Goal: Task Accomplishment & Management: Manage account settings

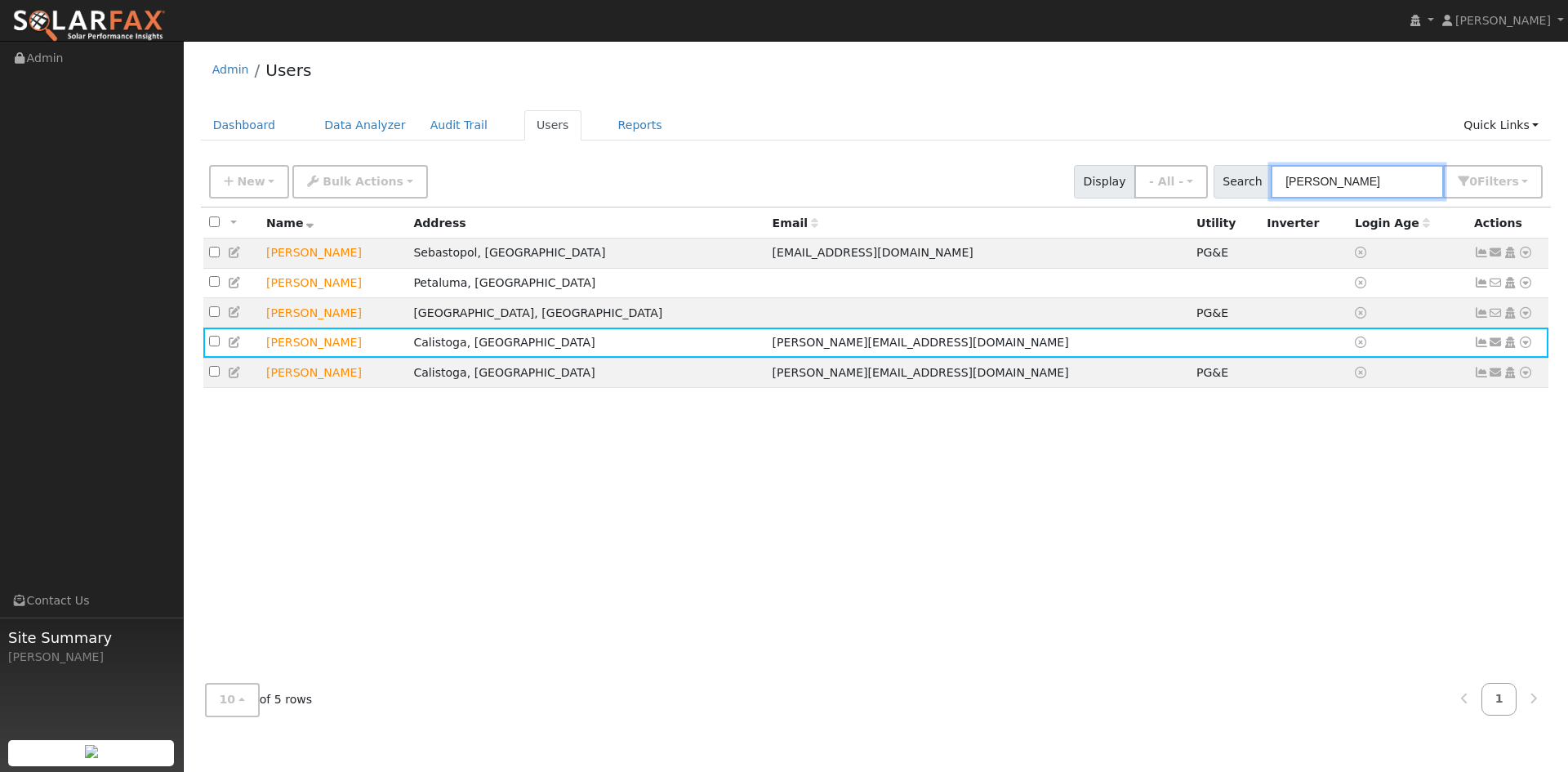
click at [1362, 171] on input "robert" at bounding box center [1357, 182] width 173 height 34
drag, startPoint x: 1286, startPoint y: 181, endPoint x: 1286, endPoint y: 214, distance: 33.0
click at [1234, 181] on div "Search robert 0 Filter s My accounts Role Show - All - Show Leads Admin Billing…" at bounding box center [1378, 182] width 330 height 34
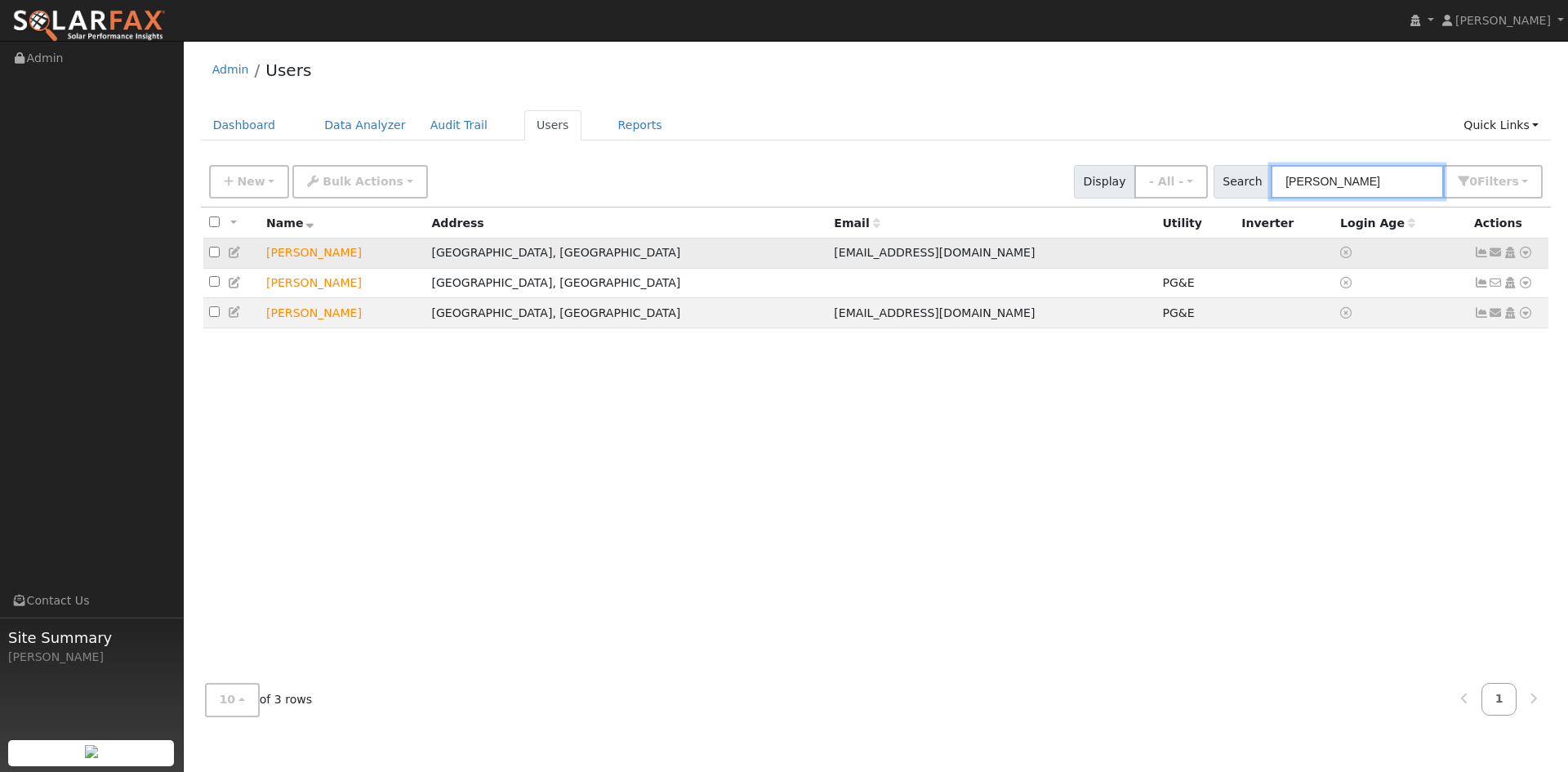
type input "shawn"
drag, startPoint x: 309, startPoint y: 256, endPoint x: 265, endPoint y: 255, distance: 44.0
click at [301, 255] on td "Shawn Crozat" at bounding box center [343, 253] width 165 height 30
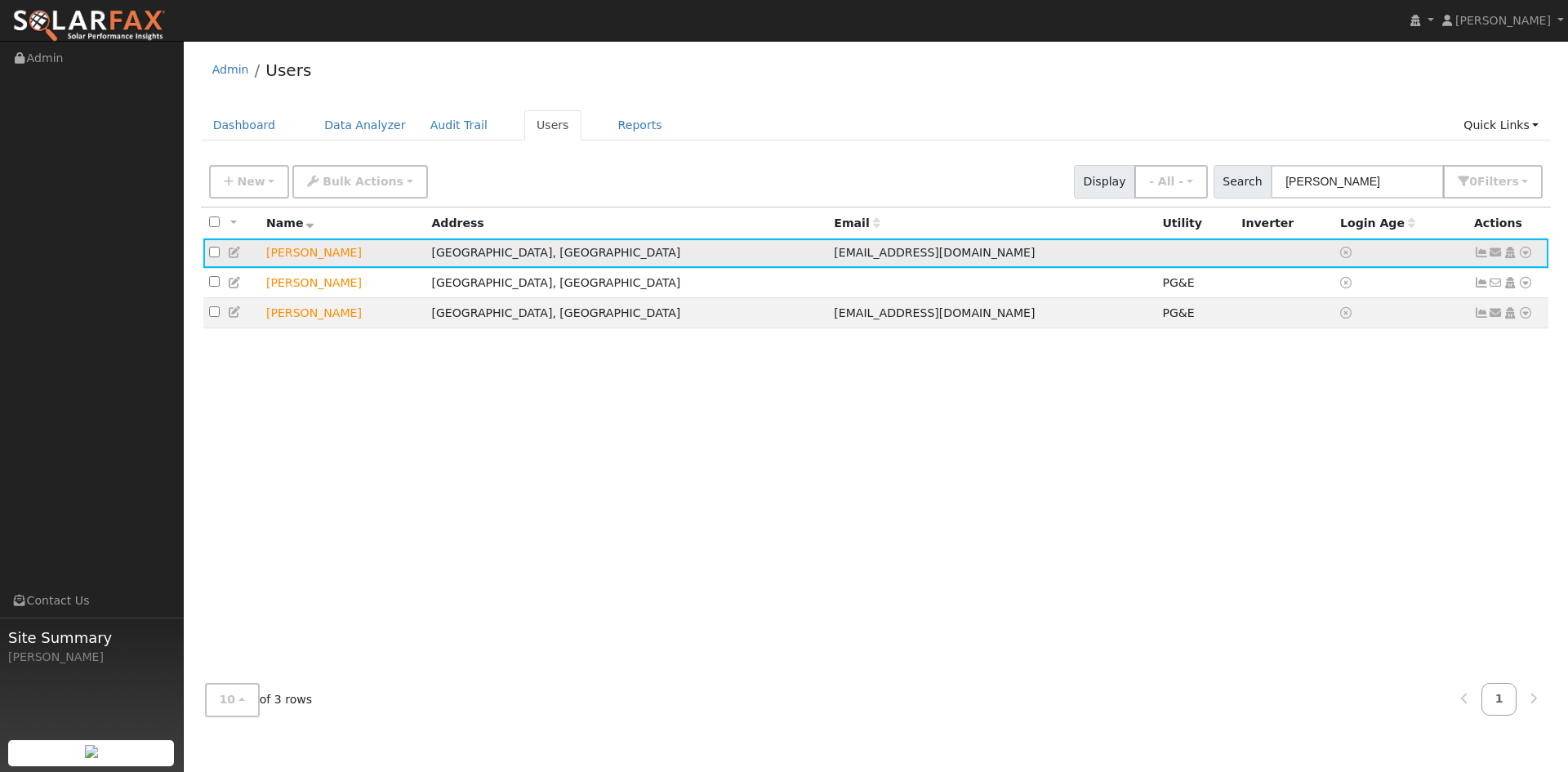
click at [1522, 245] on td "Send Email... Copy a Link Reset Password Open Access Data Analyzer Reports Scen…" at bounding box center [1509, 253] width 81 height 30
click at [1522, 250] on icon at bounding box center [1525, 252] width 15 height 12
click at [234, 252] on icon at bounding box center [235, 252] width 15 height 12
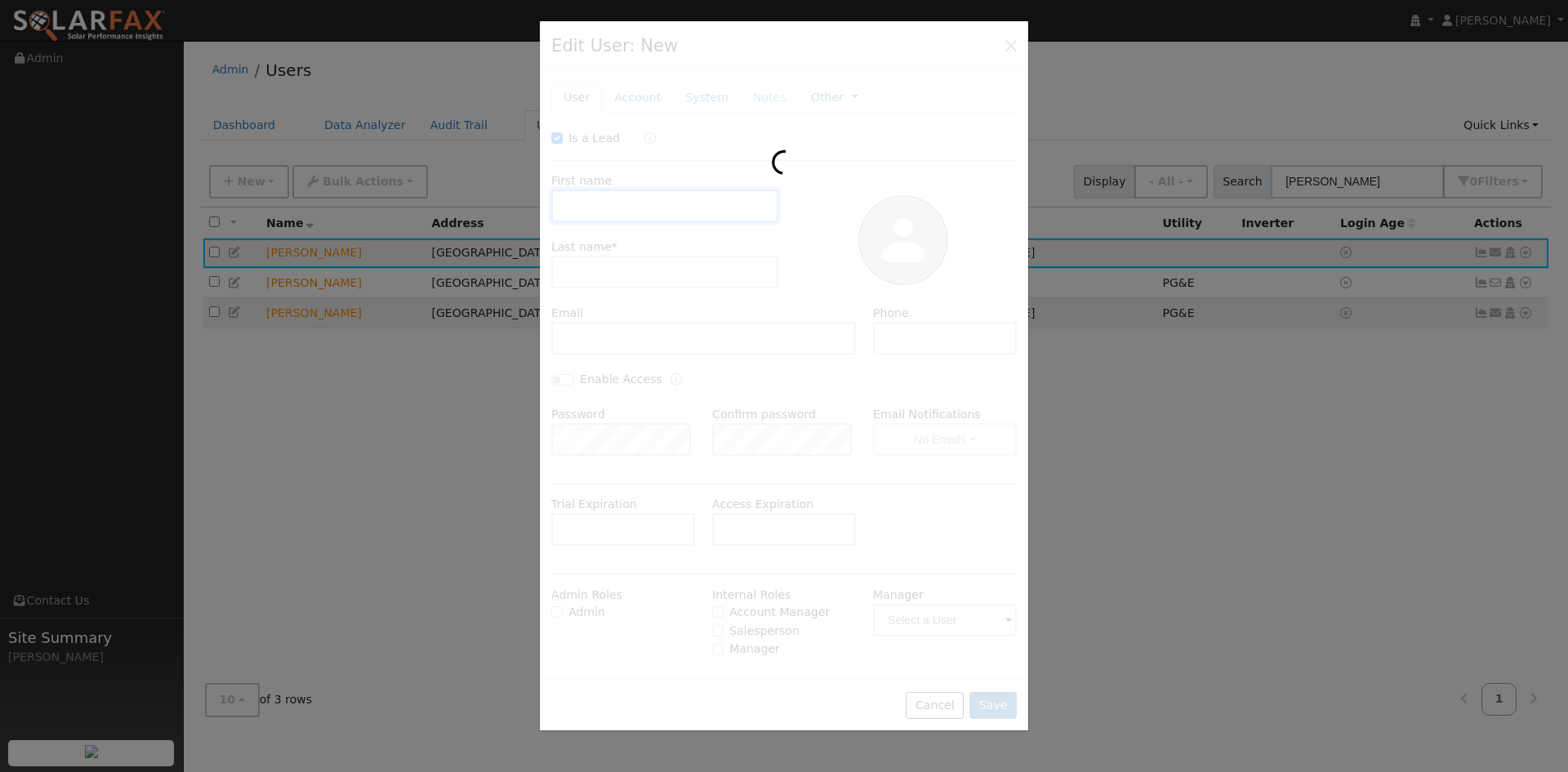
checkbox input "true"
type input "Shawn"
type input "Crozat"
type input "scrozat@gandcautobody.com"
type input "707-217-0999"
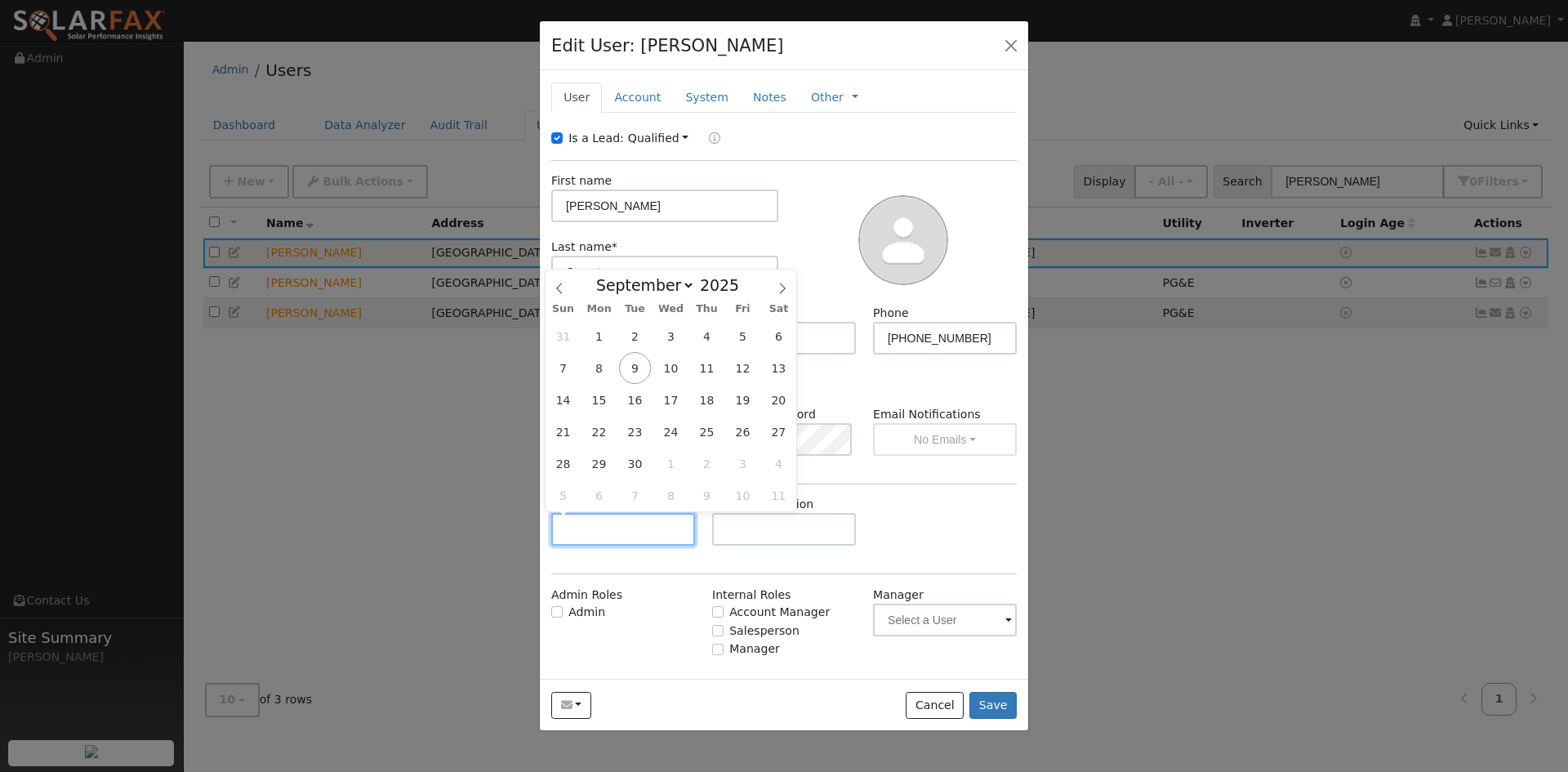
click at [638, 519] on input "text" at bounding box center [623, 529] width 144 height 33
click at [673, 289] on select "January February March April May June July August September October November De…" at bounding box center [641, 285] width 107 height 19
select select "9"
click at [601, 276] on select "January February March April May June July August September October November De…" at bounding box center [641, 285] width 107 height 19
click at [597, 417] on span "20" at bounding box center [599, 432] width 32 height 32
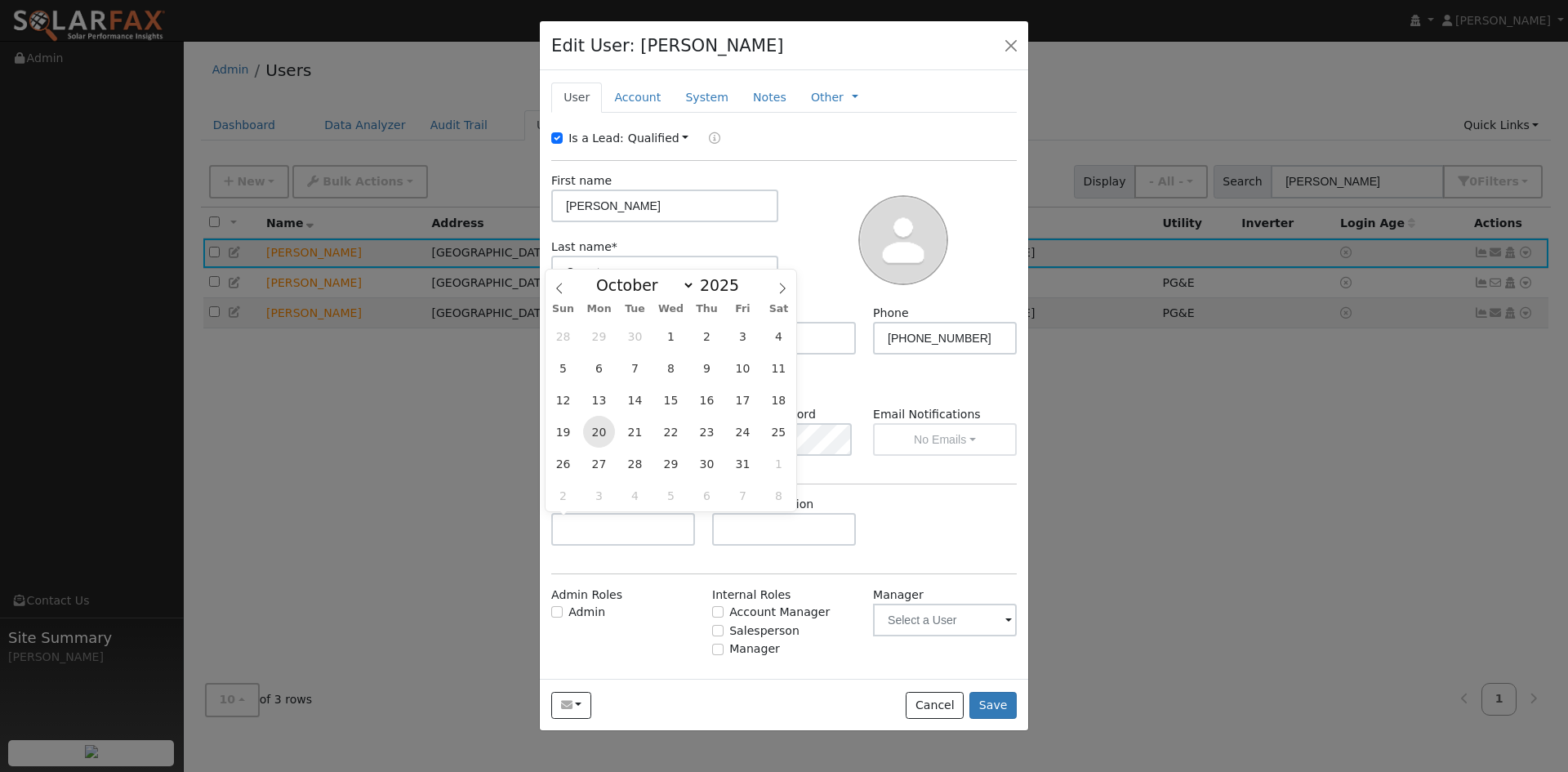
type input "10/20/2025"
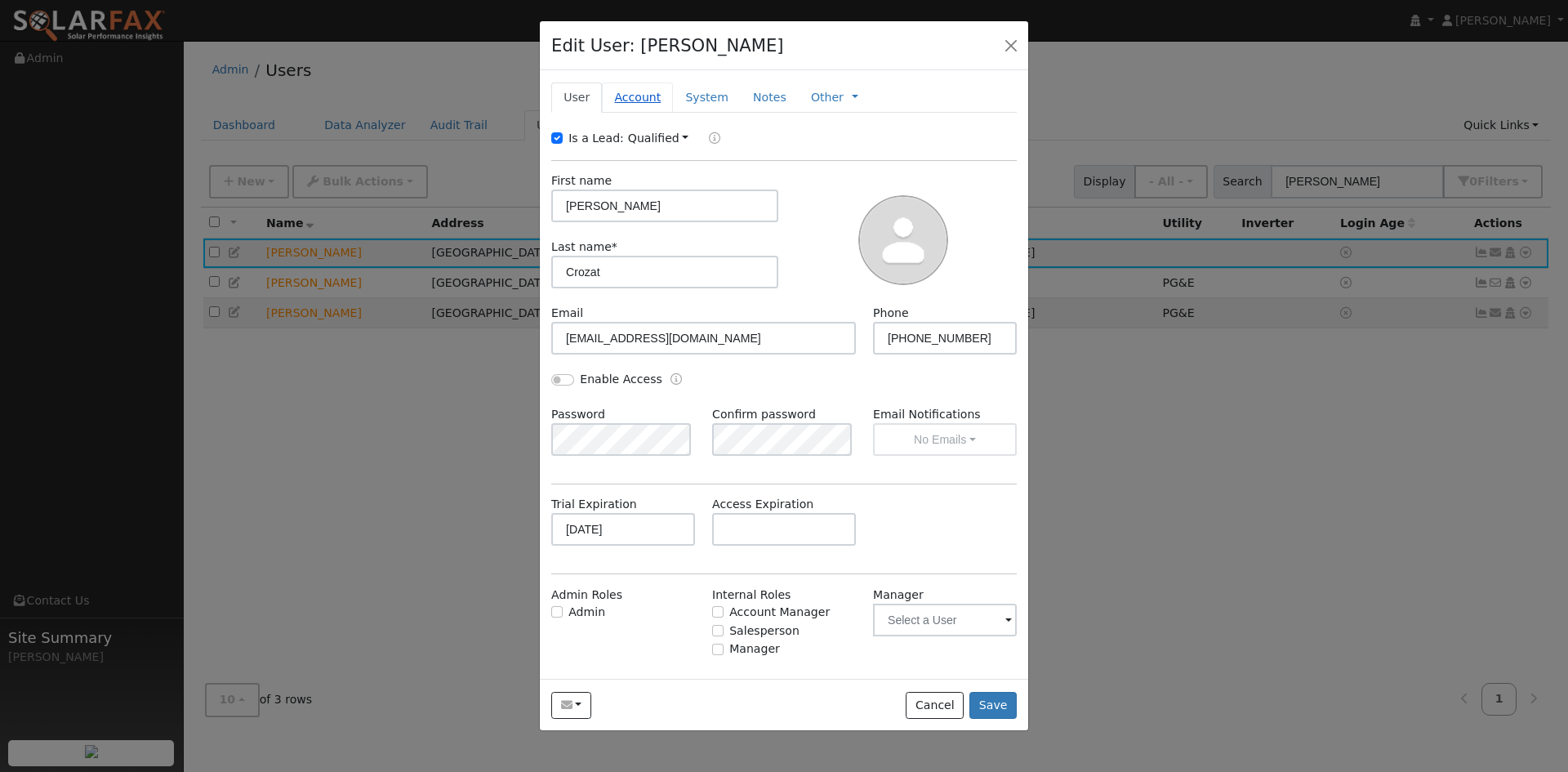
click at [628, 83] on link "Account" at bounding box center [637, 97] width 71 height 30
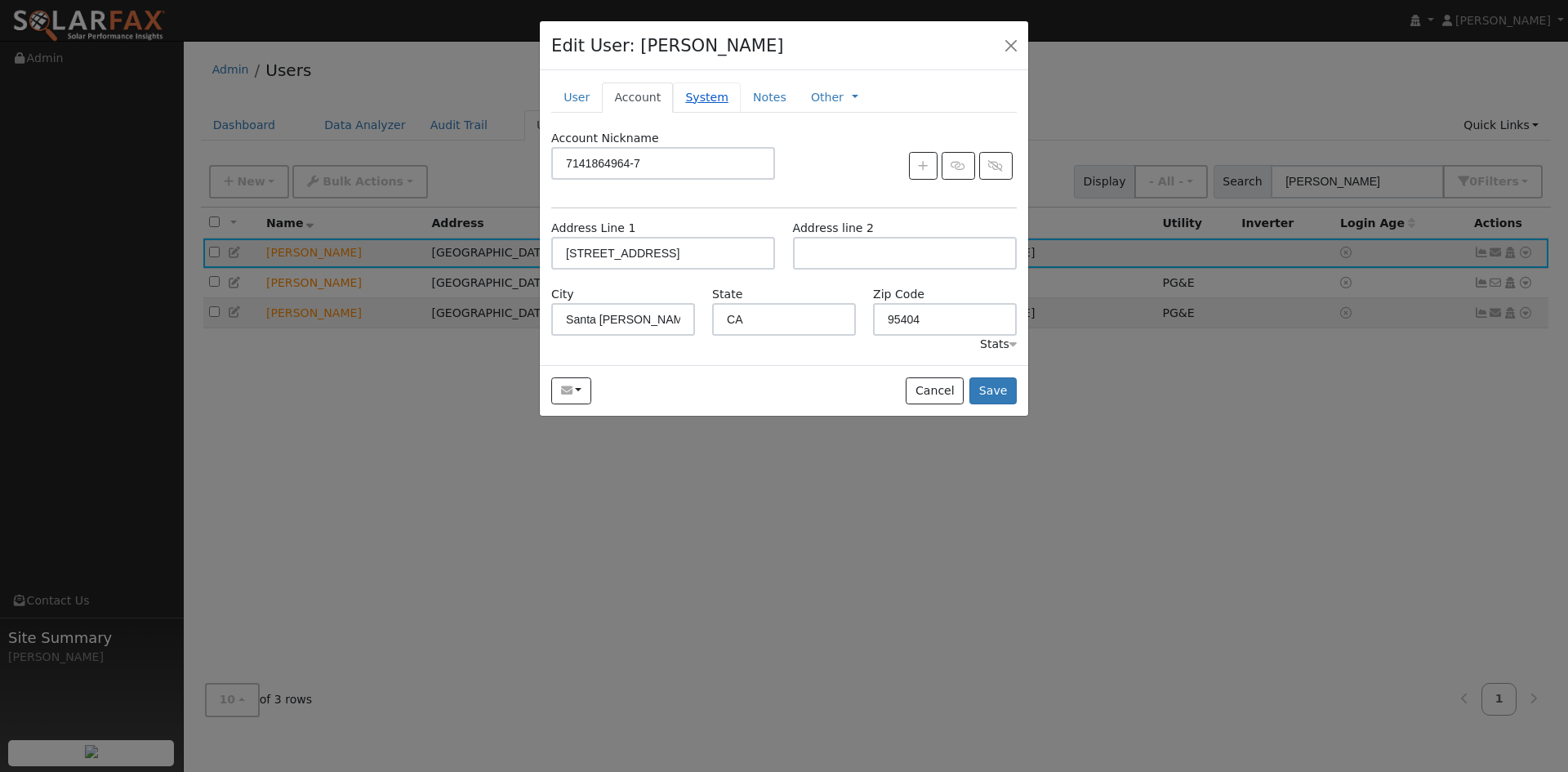
click at [684, 99] on link "System" at bounding box center [706, 97] width 67 height 30
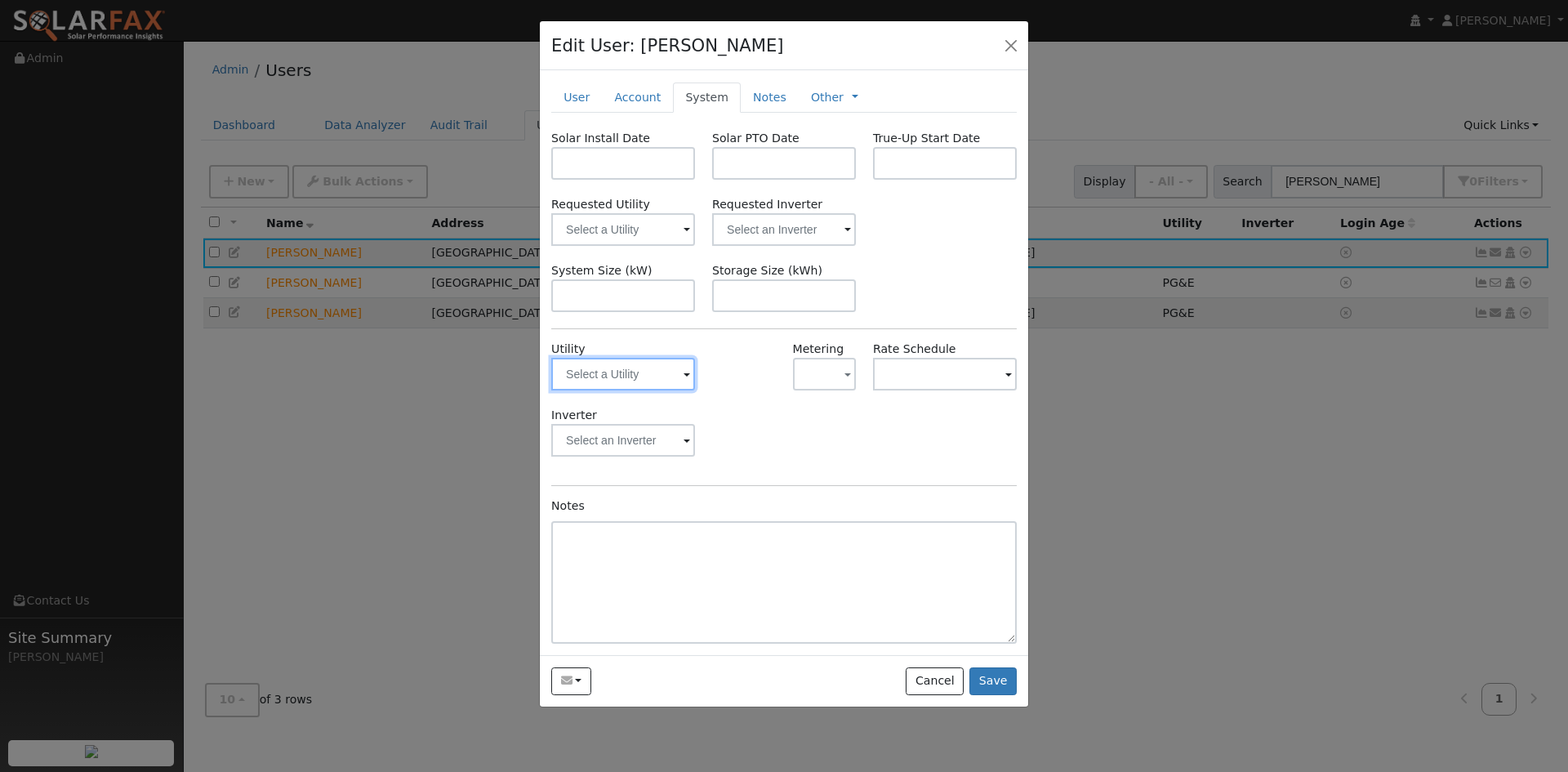
click at [670, 372] on input "text" at bounding box center [623, 374] width 144 height 33
click at [684, 385] on div at bounding box center [623, 374] width 144 height 33
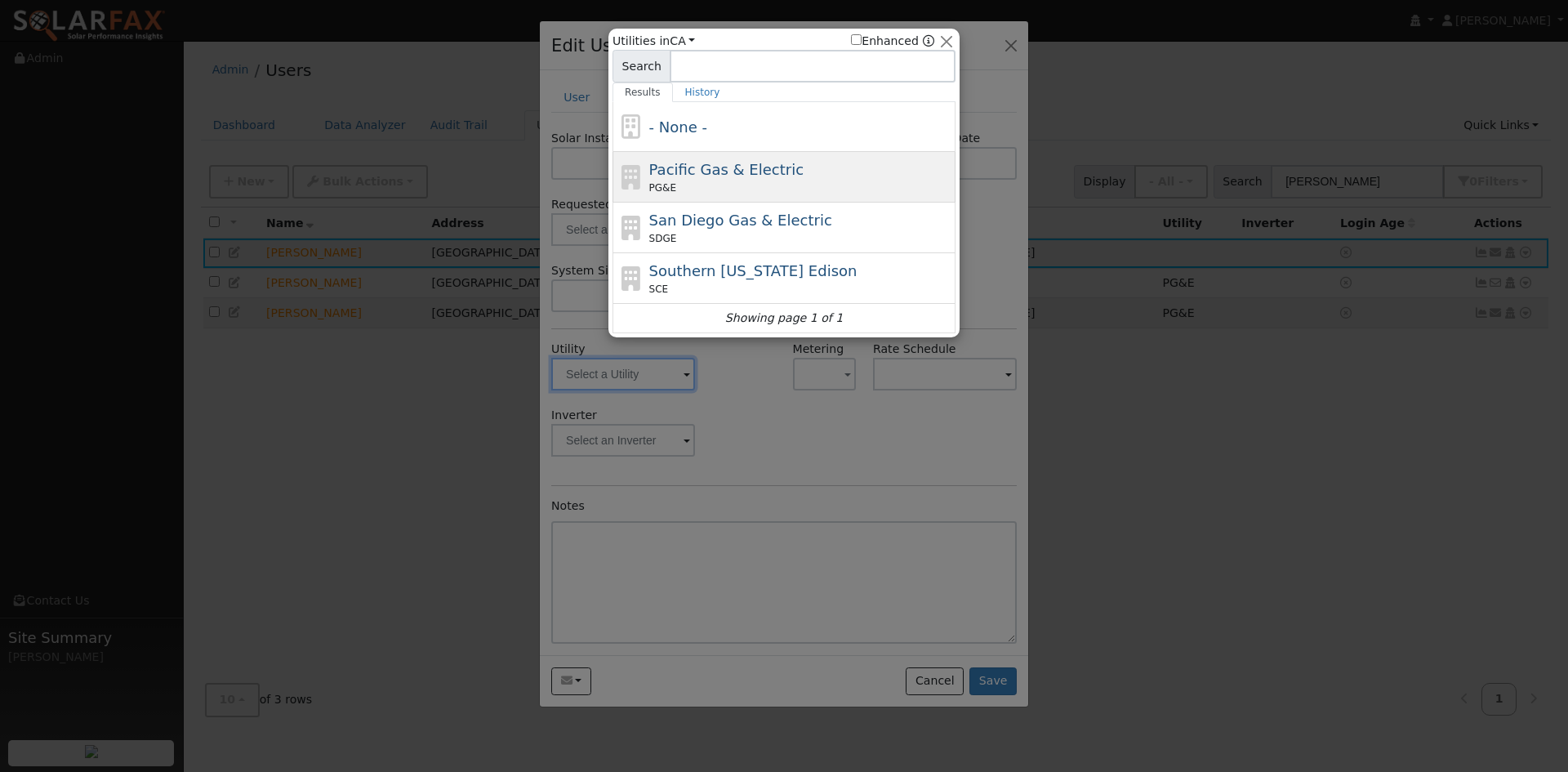
click at [710, 172] on span "Pacific Gas & Electric" at bounding box center [727, 169] width 154 height 17
type input "PG&E"
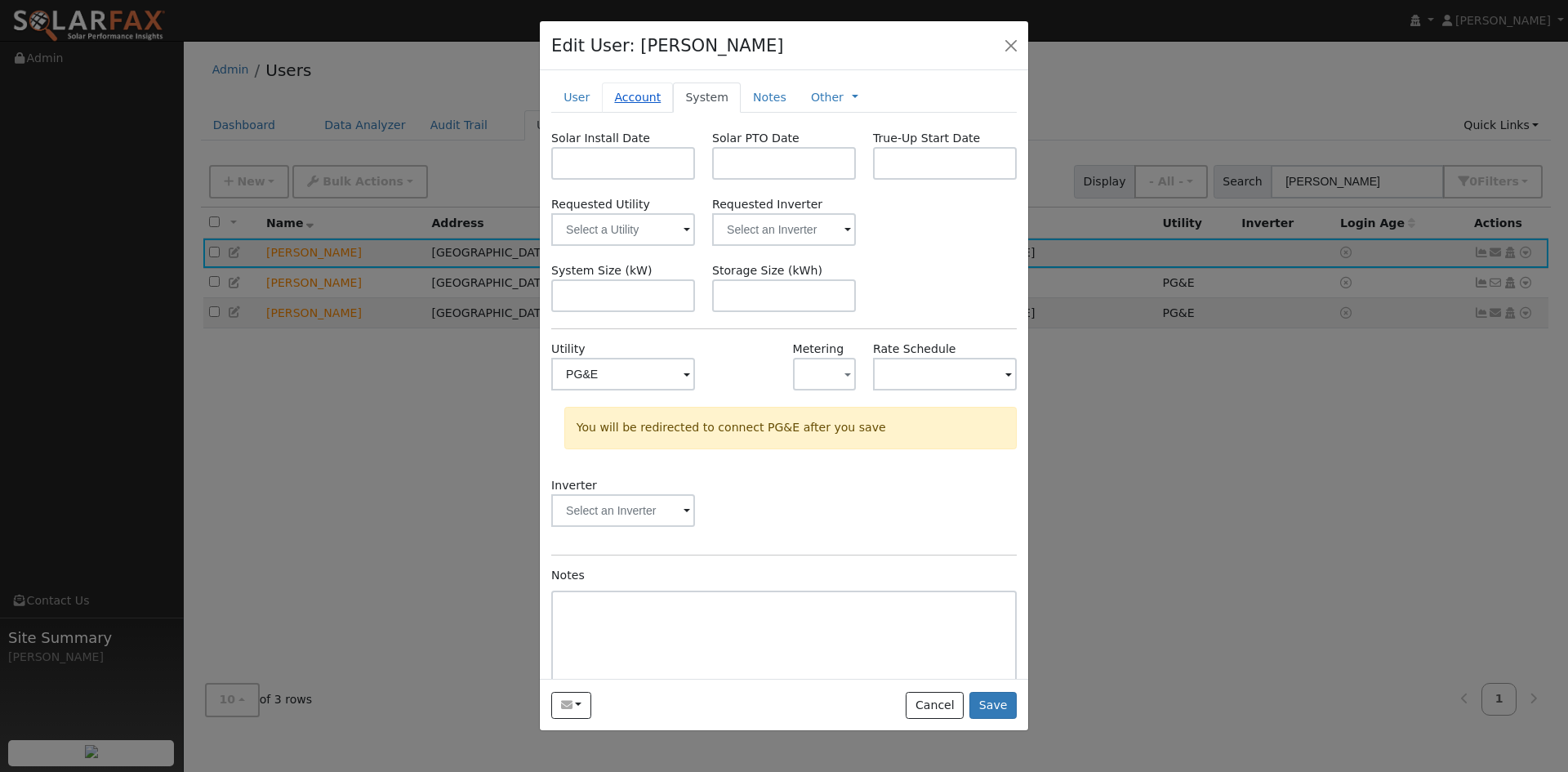
click at [624, 103] on link "Account" at bounding box center [637, 97] width 71 height 30
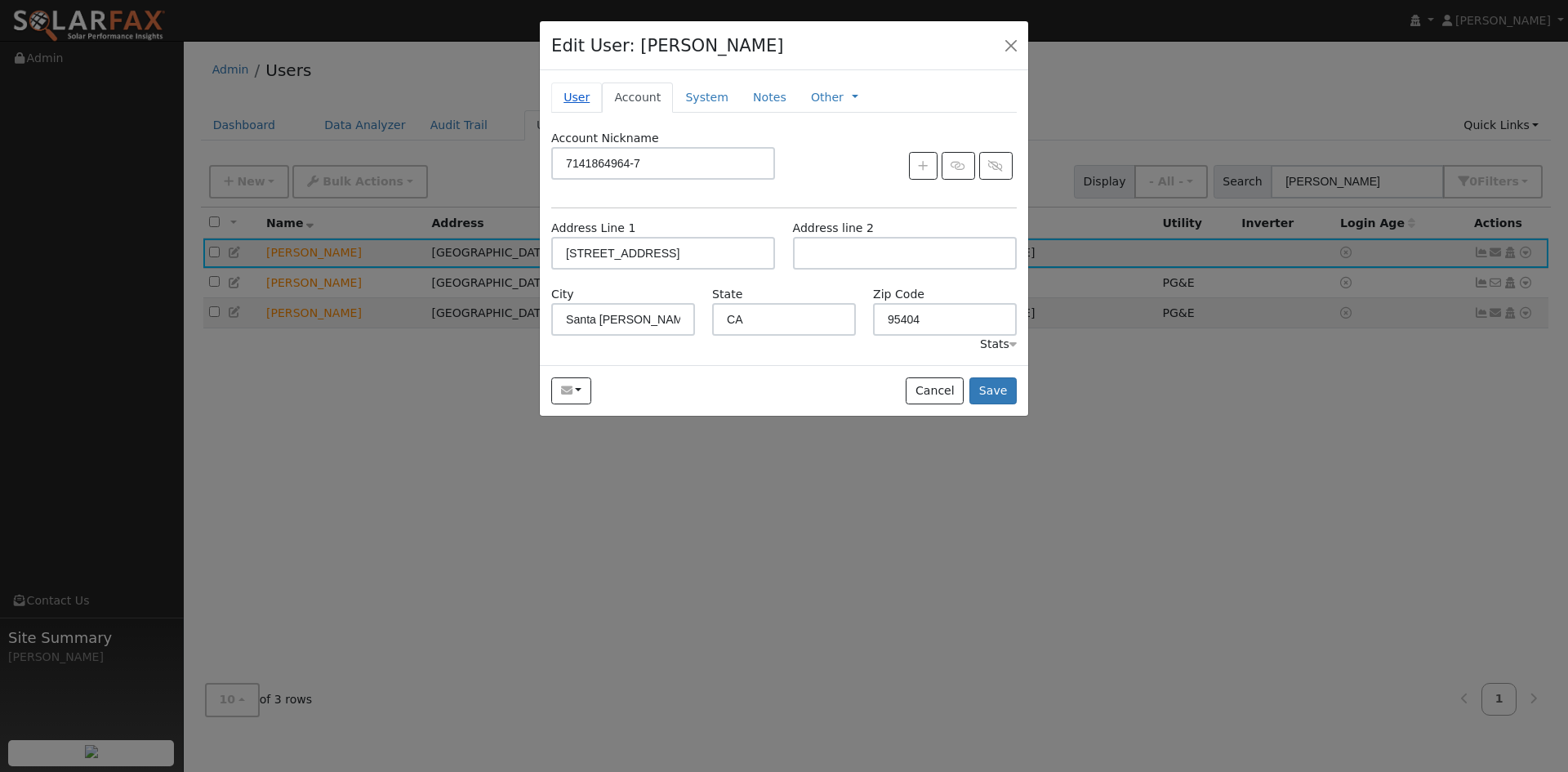
click at [572, 97] on link "User" at bounding box center [576, 97] width 51 height 30
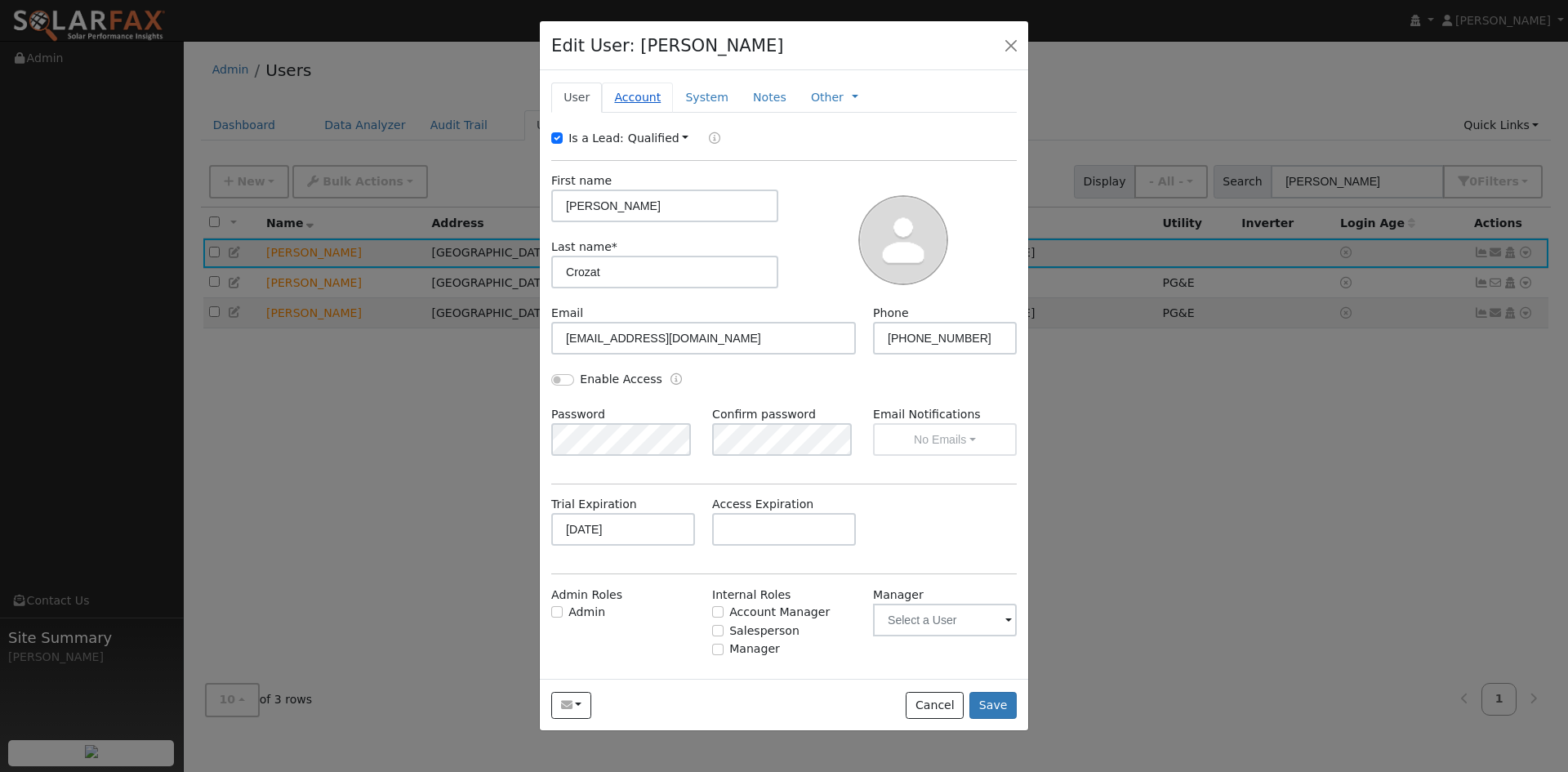
click at [637, 100] on link "Account" at bounding box center [637, 97] width 71 height 30
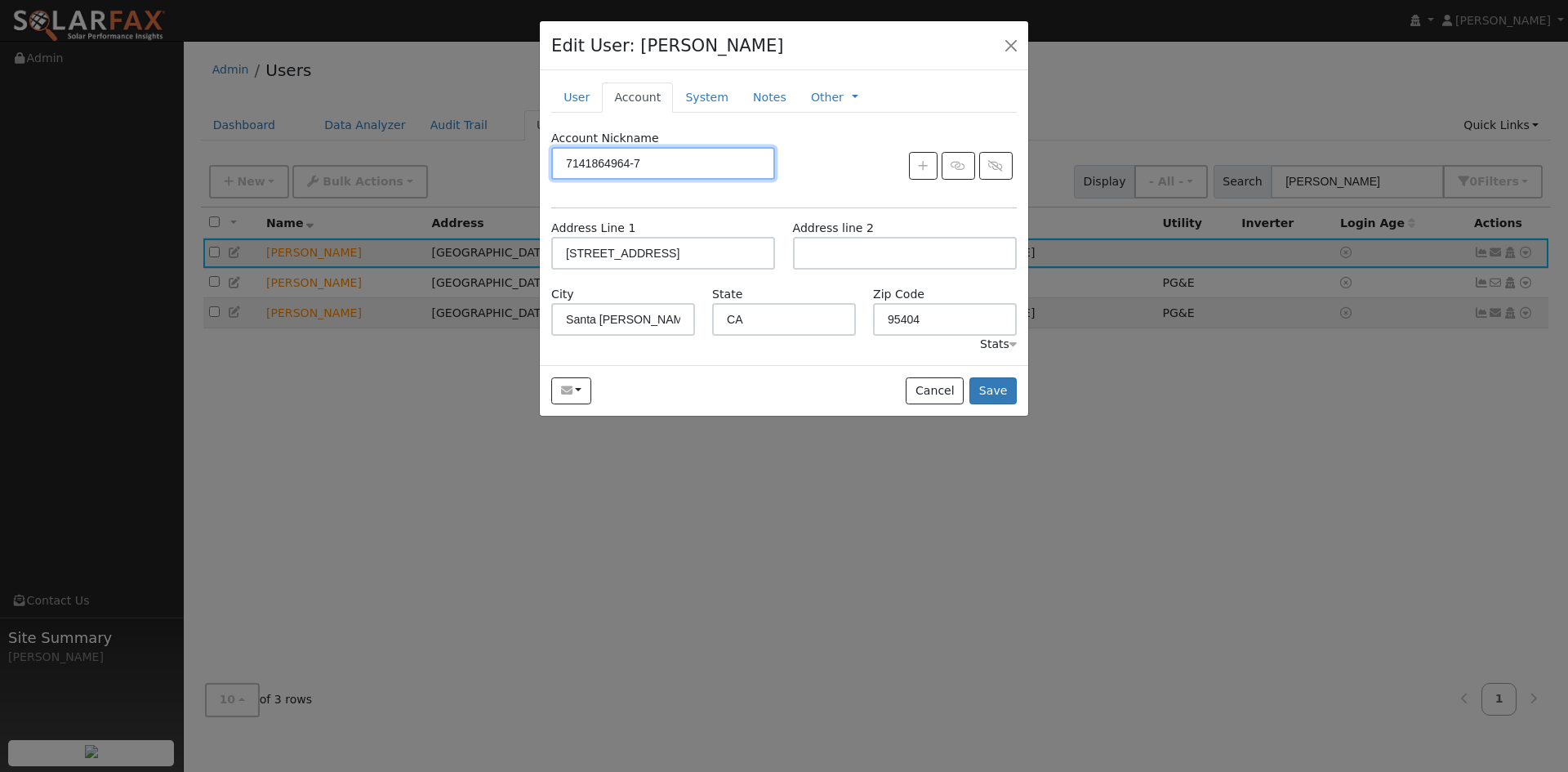
click at [524, 128] on div "Edit User: Shawn Crozat 7141864964-7 7141864964-7 4300 Rolling Oaks Road, Santa…" at bounding box center [784, 386] width 1568 height 772
click at [989, 389] on button "Save" at bounding box center [993, 391] width 47 height 27
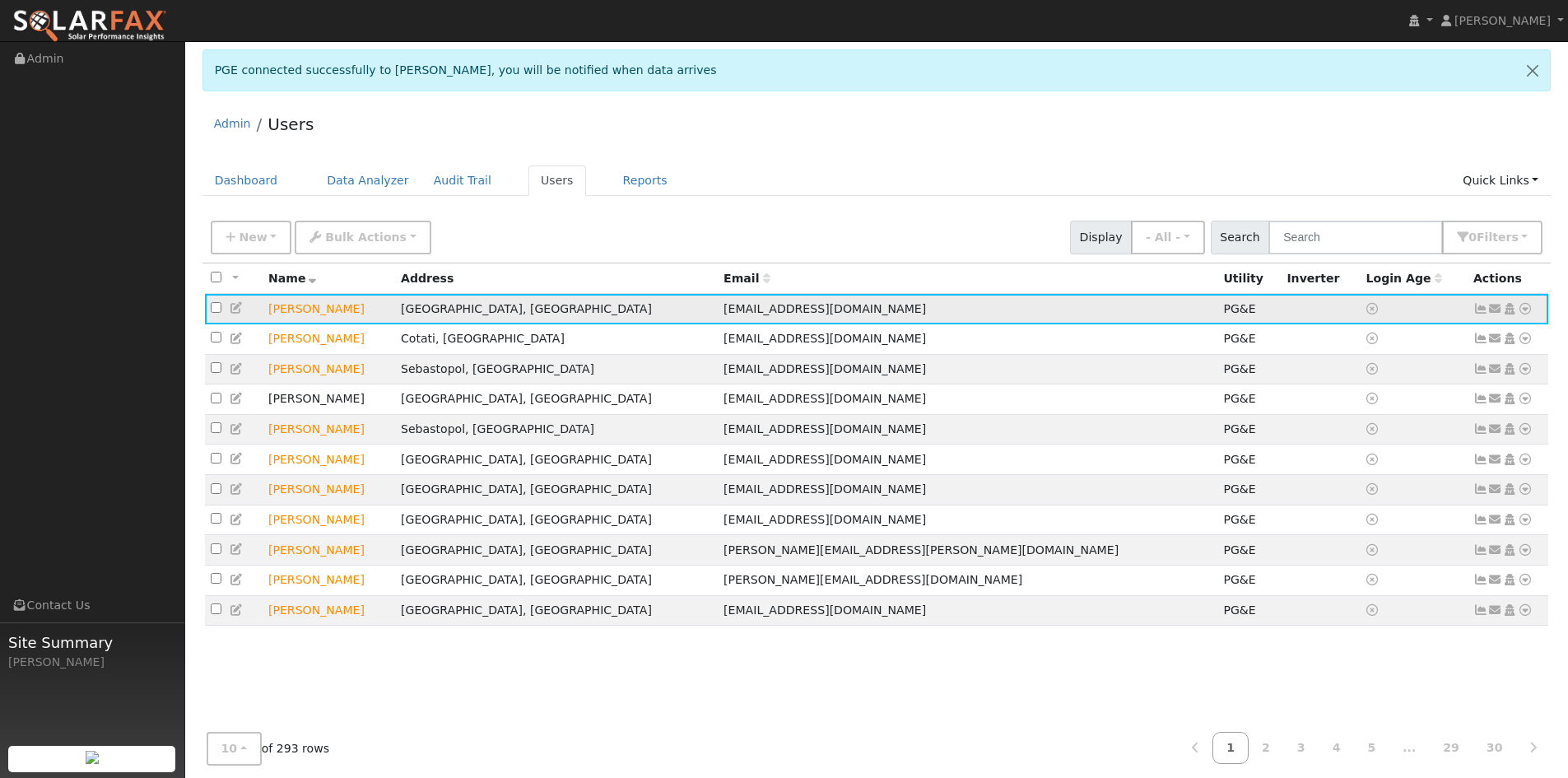
click at [1530, 310] on icon at bounding box center [1525, 308] width 15 height 12
click at [951, 168] on ul "Dashboard Data Analyzer Audit Trail Users Reports Quick Links Quick Add Quick C…" at bounding box center [877, 180] width 1349 height 30
click at [1534, 305] on td "Send Email... Copy a Link Reset Password Open Access Data Analyzer Reports Scen…" at bounding box center [1508, 309] width 81 height 30
click at [1532, 308] on icon at bounding box center [1525, 308] width 15 height 12
drag, startPoint x: 1125, startPoint y: 222, endPoint x: 1113, endPoint y: 223, distance: 12.0
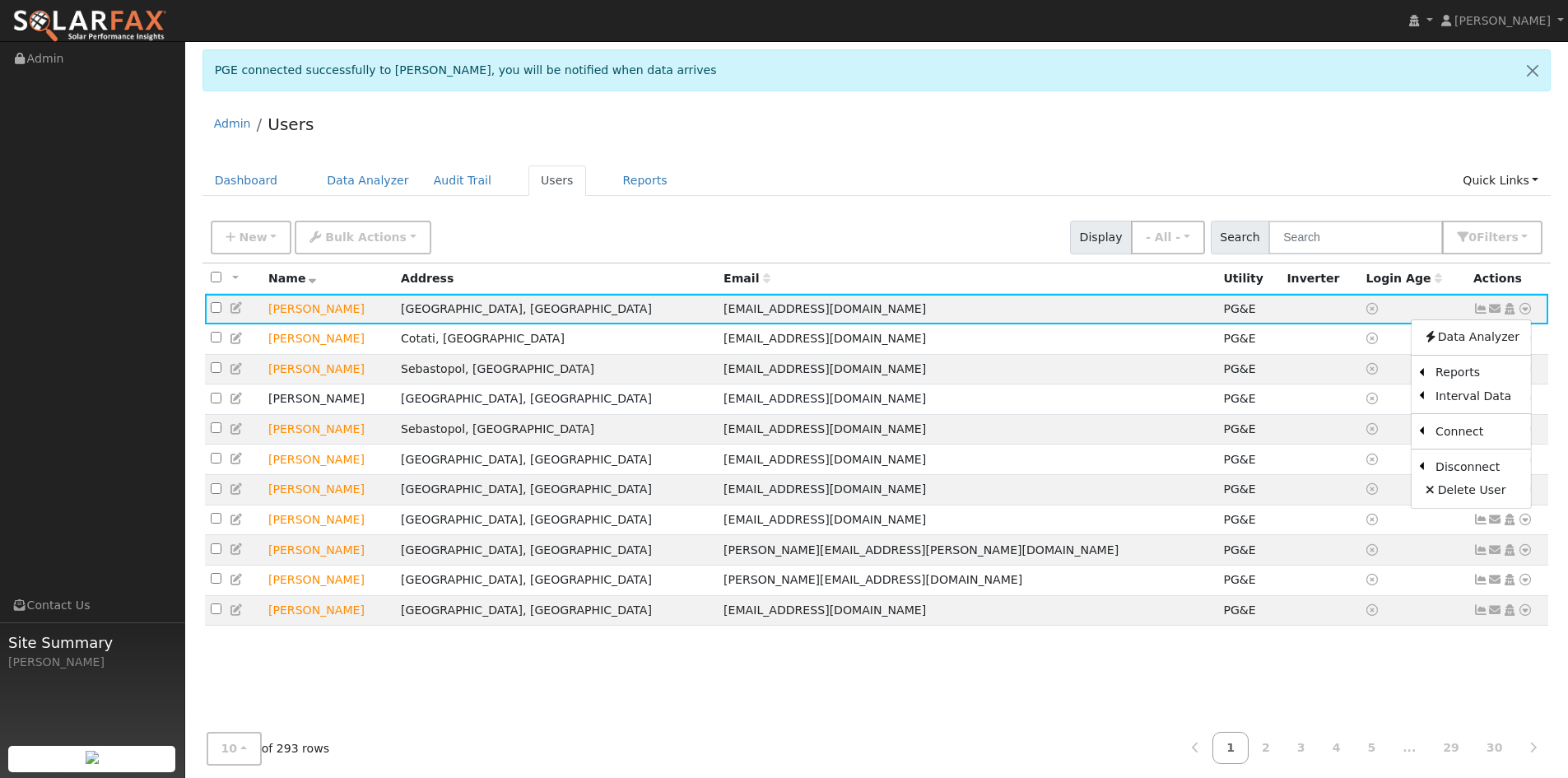
click at [1117, 222] on span "Display" at bounding box center [1101, 238] width 62 height 34
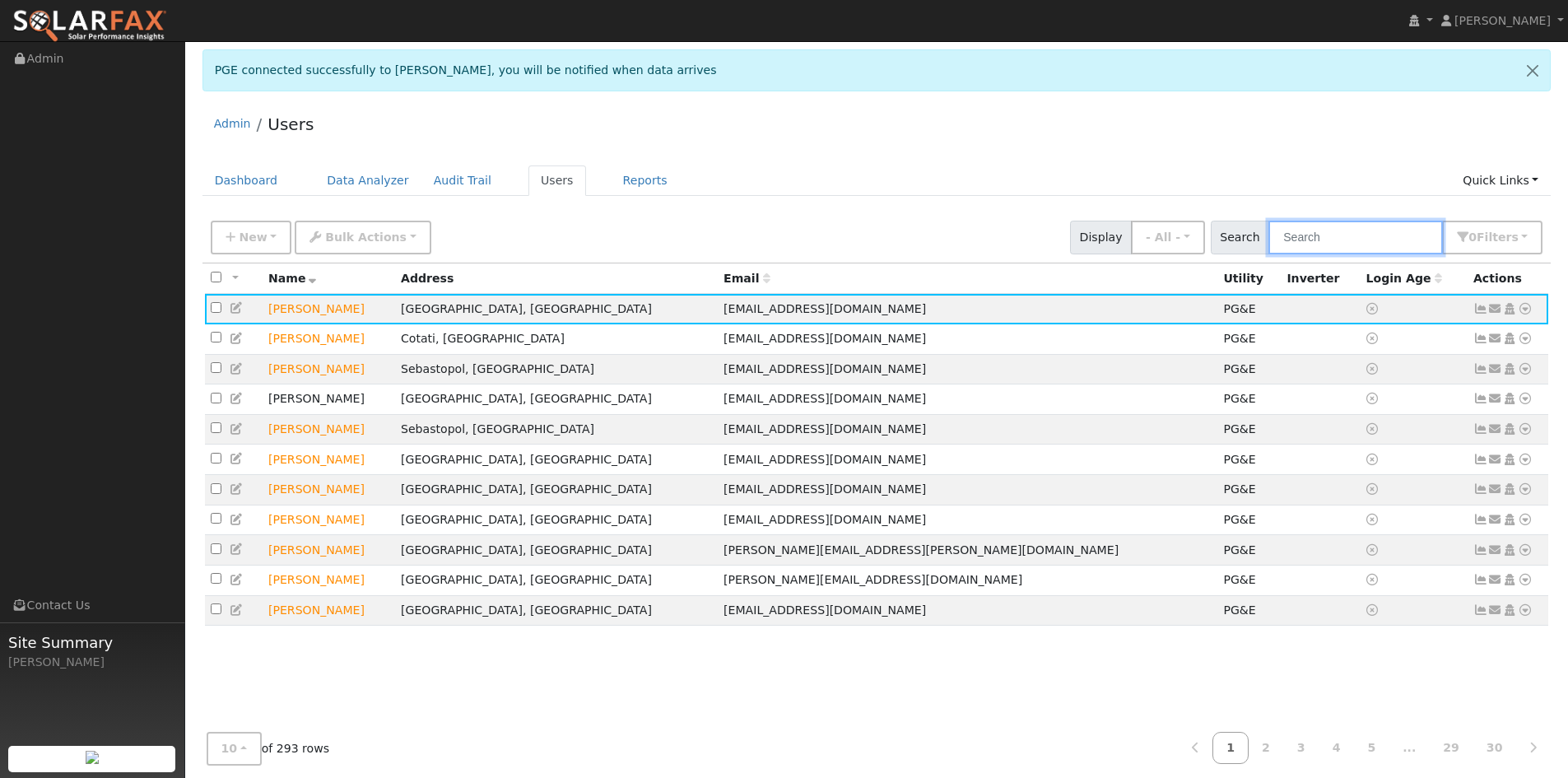
click at [1326, 226] on input "text" at bounding box center [1355, 238] width 174 height 34
drag, startPoint x: 1364, startPoint y: 252, endPoint x: 1363, endPoint y: 233, distance: 19.0
click at [1362, 252] on div "New Add User Quick Add Quick Connect Quick Convert Lead Bulk Actions Send Email…" at bounding box center [877, 238] width 1349 height 50
click at [1363, 232] on input "text" at bounding box center [1355, 238] width 174 height 34
click at [1335, 238] on input "text" at bounding box center [1355, 238] width 174 height 34
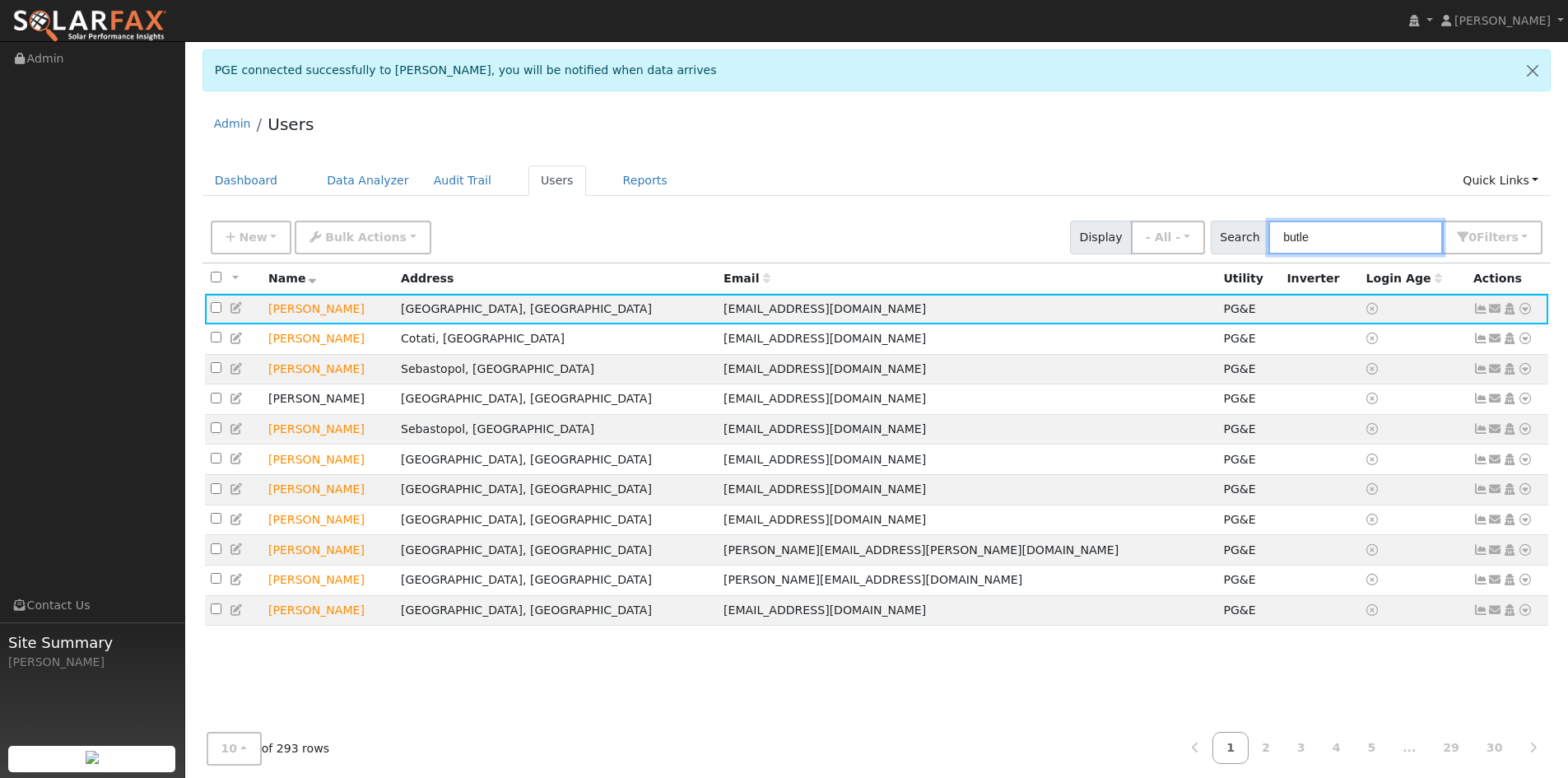
type input "butler"
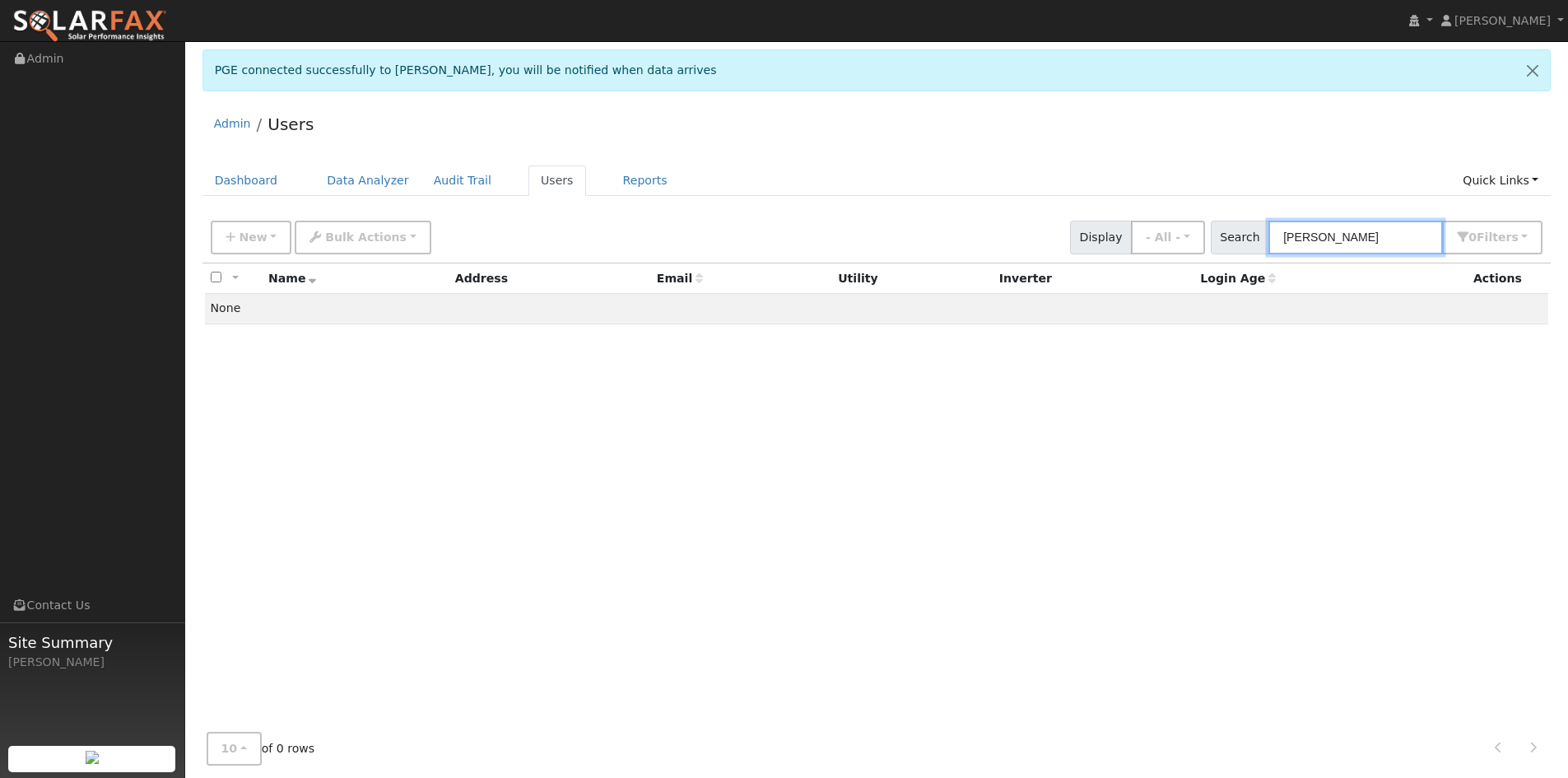
drag, startPoint x: 1348, startPoint y: 231, endPoint x: 1265, endPoint y: 253, distance: 85.9
click at [1247, 250] on div "Search butler 0 Filter s My accounts Role Show - All - Show Leads Admin Billing…" at bounding box center [1377, 238] width 332 height 34
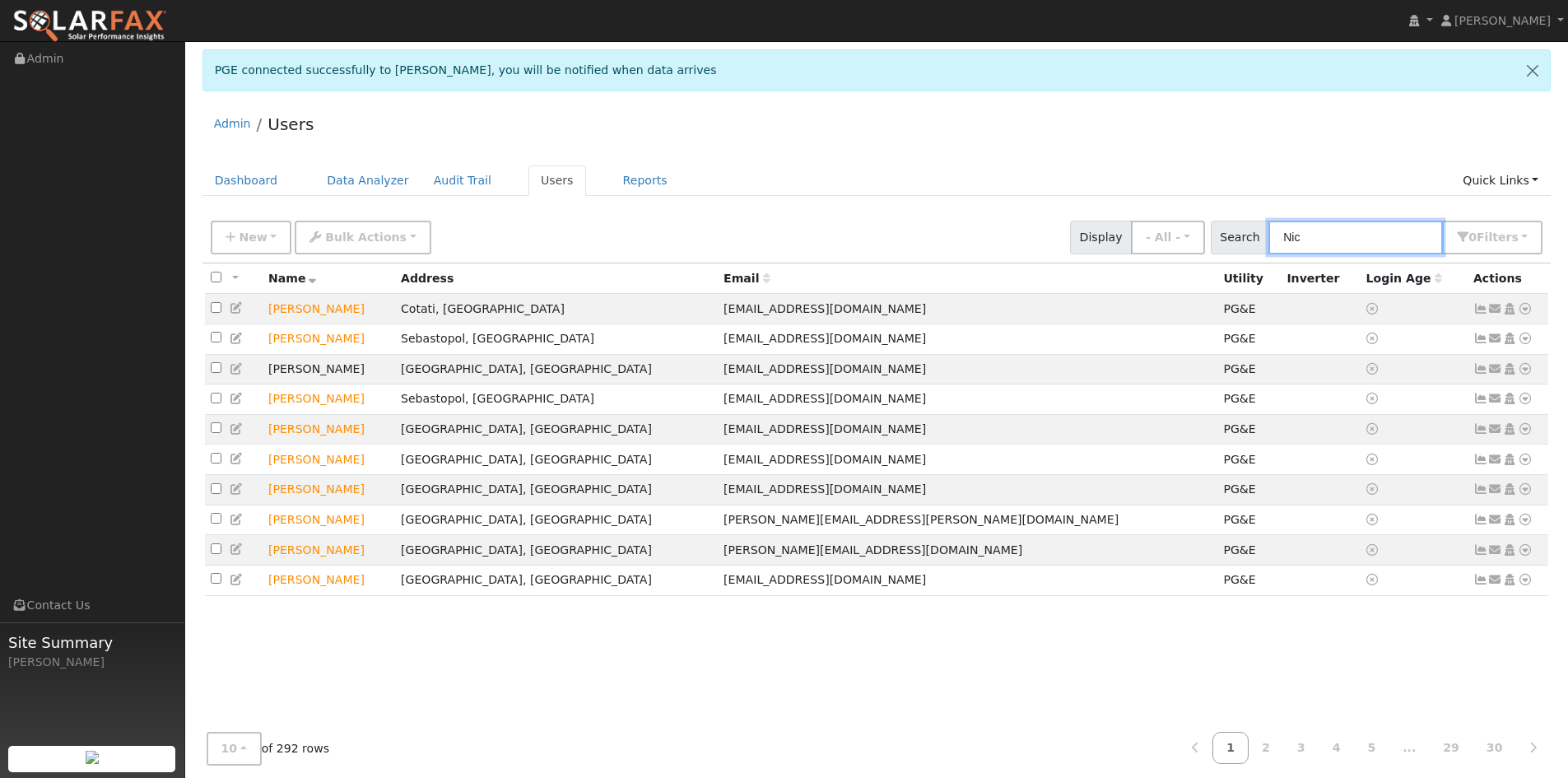
type input "Nick"
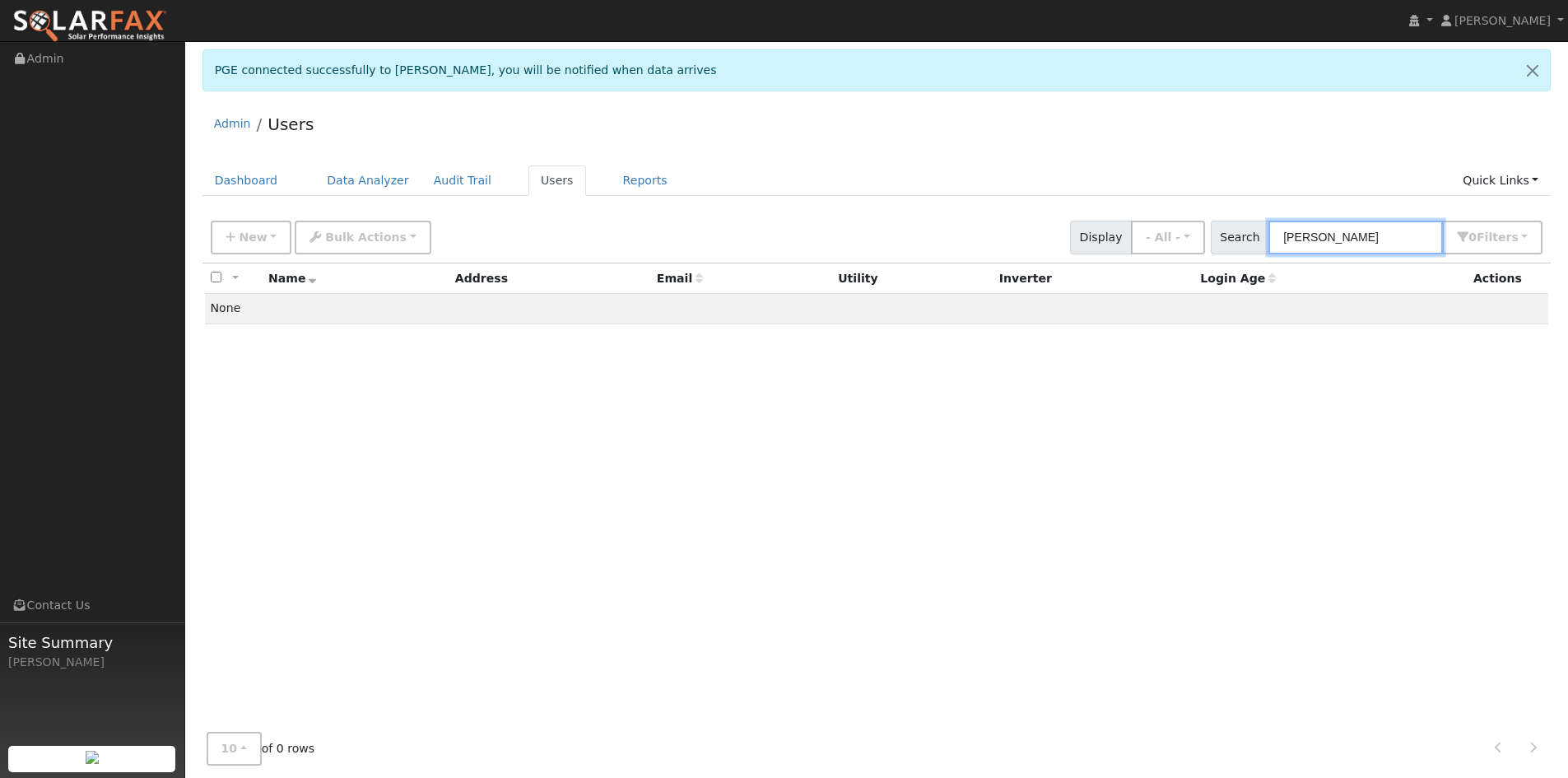
drag, startPoint x: 1326, startPoint y: 232, endPoint x: 1295, endPoint y: 259, distance: 41.1
click at [1256, 251] on div "Search Nick 0 Filter s My accounts Role Show - All - Show Leads Admin Billing A…" at bounding box center [1377, 238] width 332 height 34
type input "n"
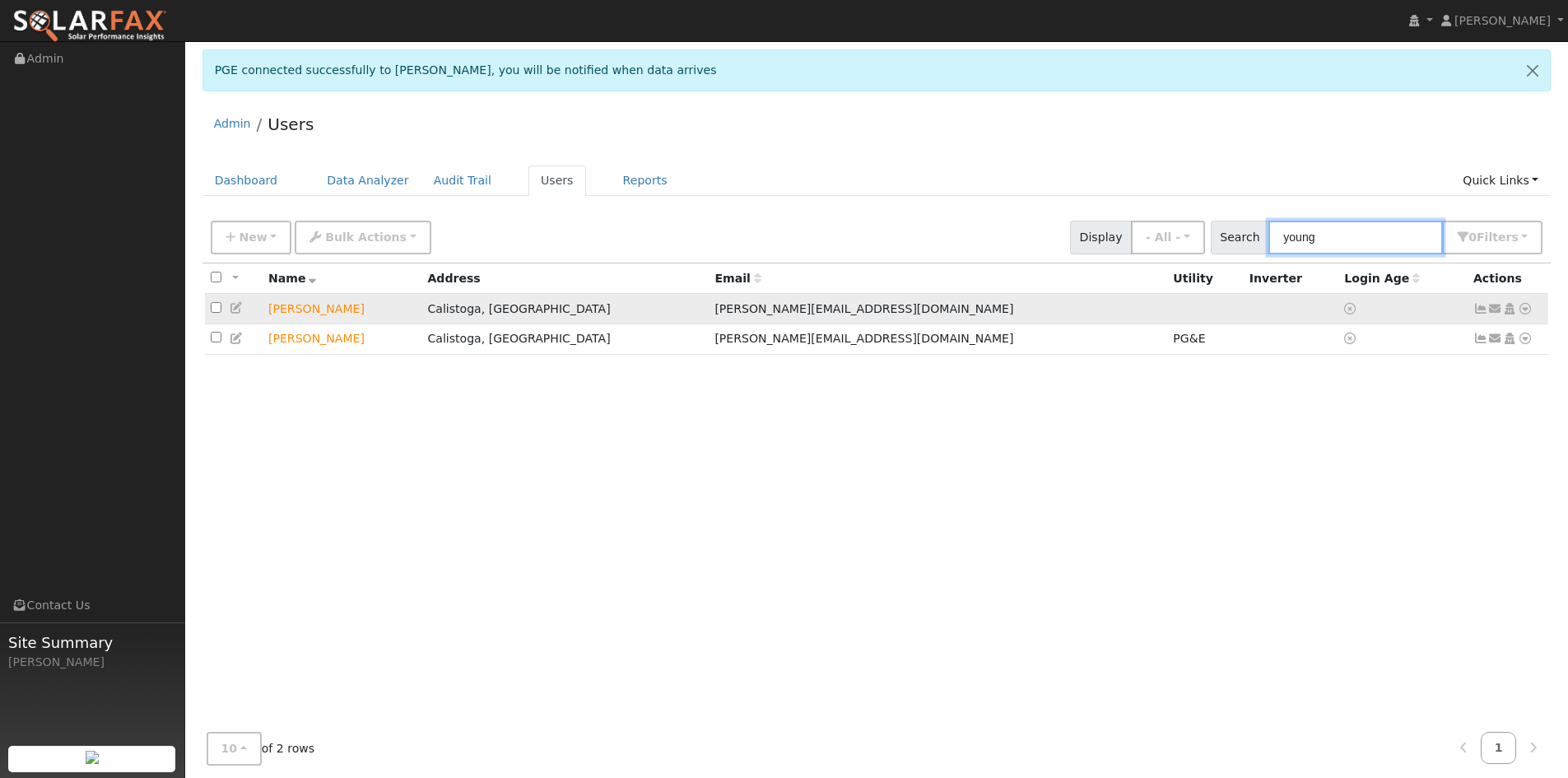
type input "young"
click at [234, 309] on icon at bounding box center [237, 307] width 15 height 12
type input "10/14/2025"
checkbox input "true"
type input "Robert"
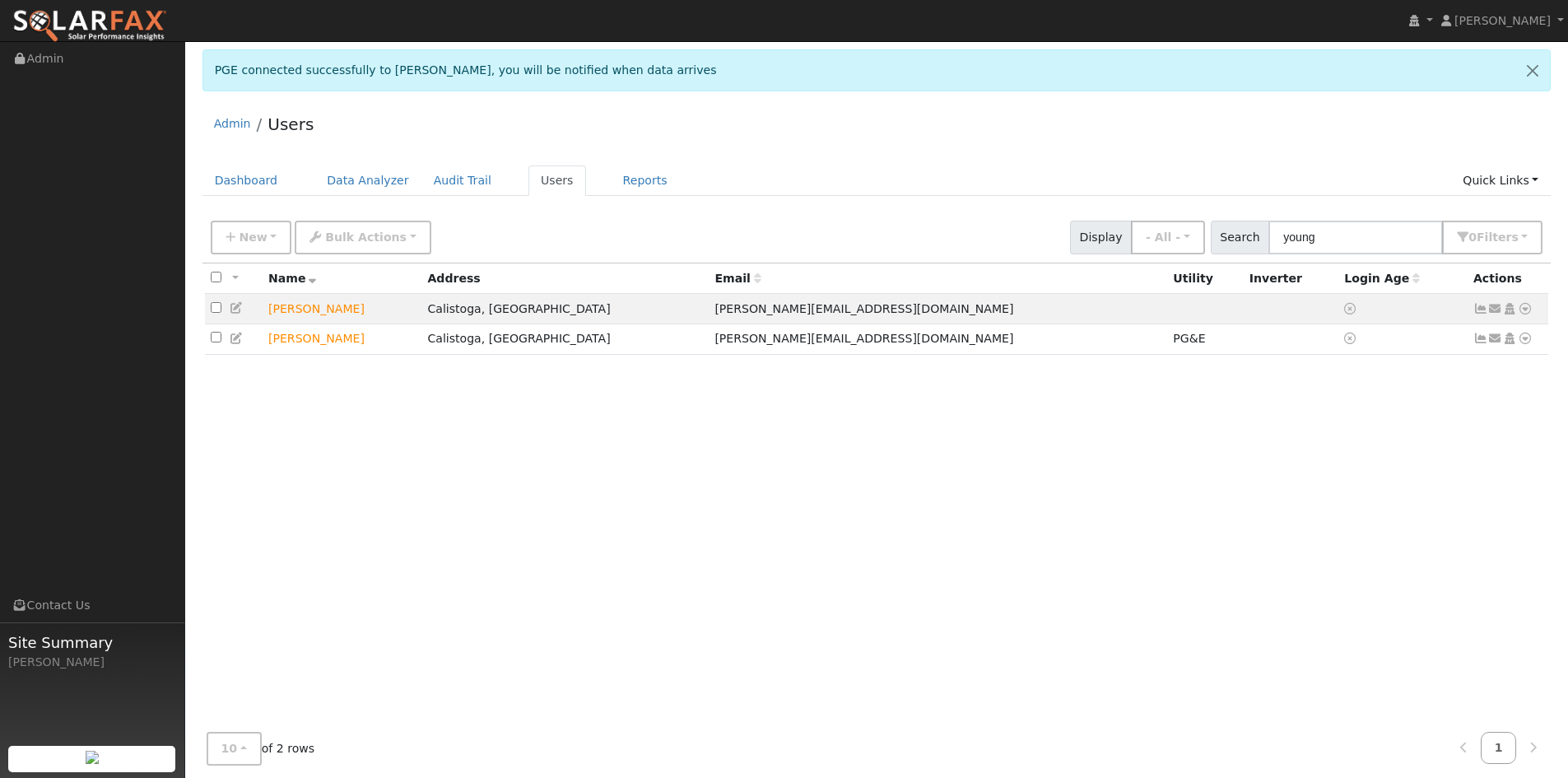
type input "Youngjohns"
type input "robert.youngjofhns@gmail.com"
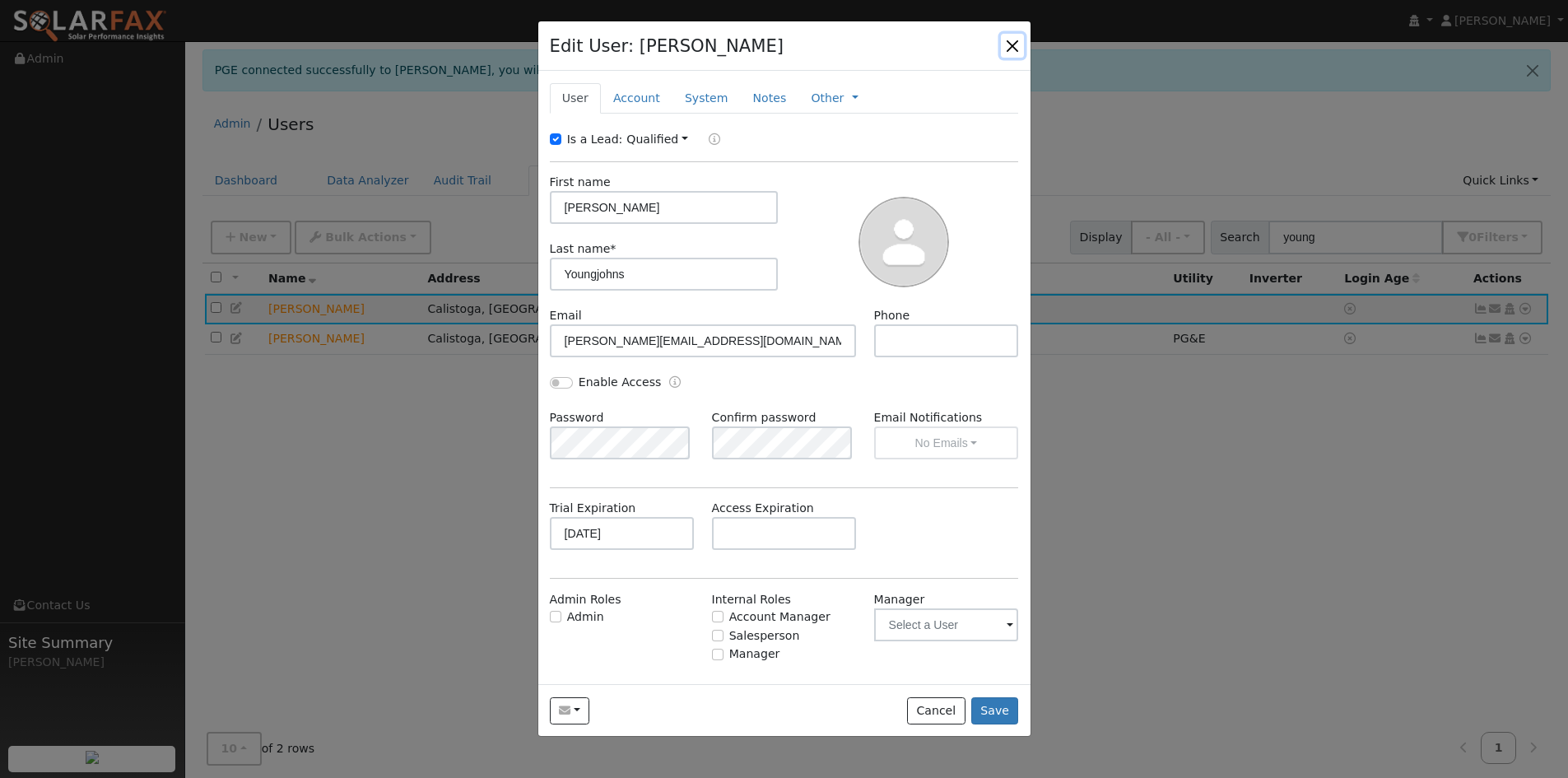
click at [1010, 47] on button "button" at bounding box center [1012, 46] width 23 height 23
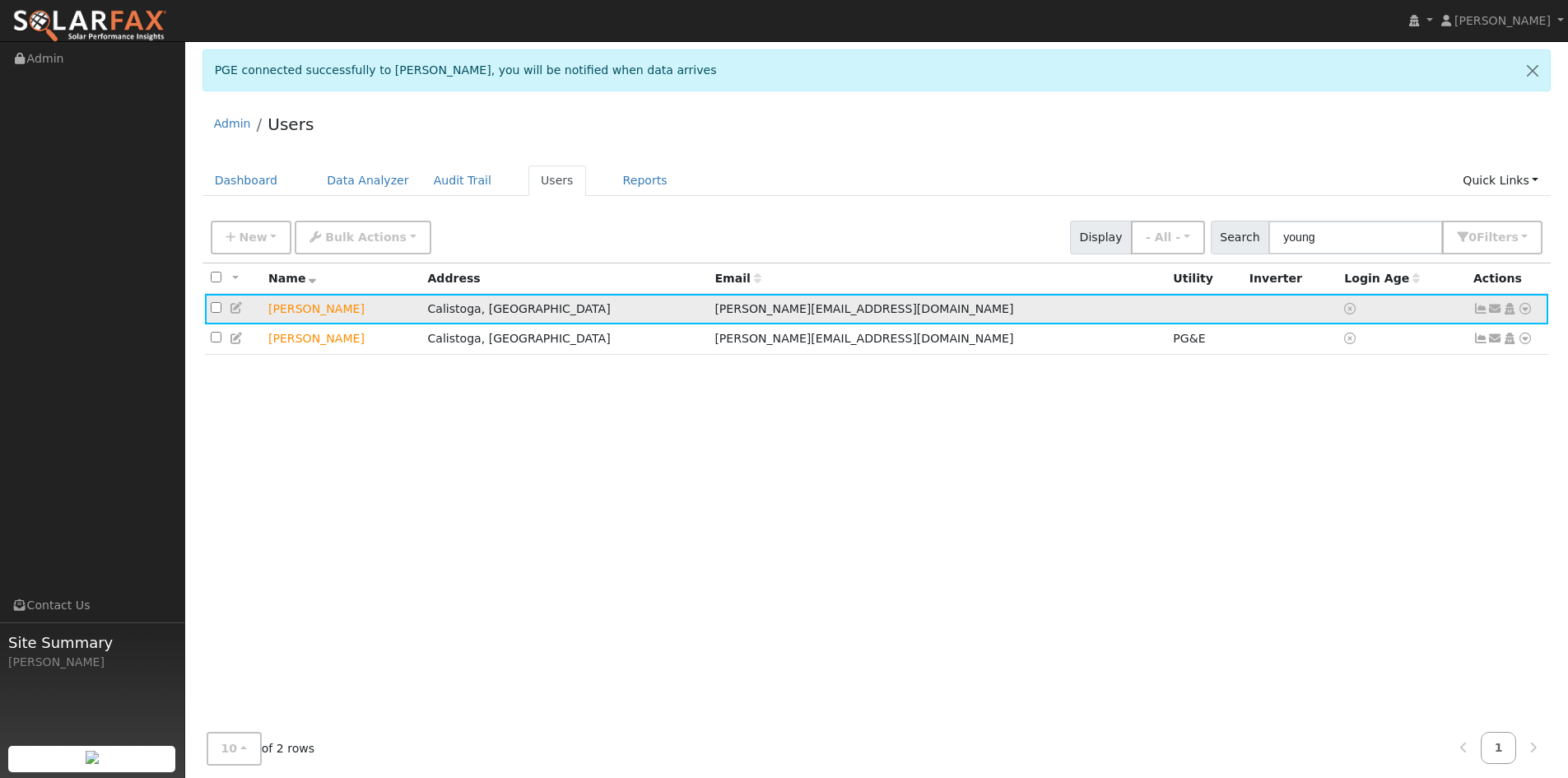
click at [213, 309] on input "checkbox" at bounding box center [216, 307] width 11 height 11
checkbox input "true"
click at [396, 237] on button "Bulk Actions" at bounding box center [363, 238] width 136 height 34
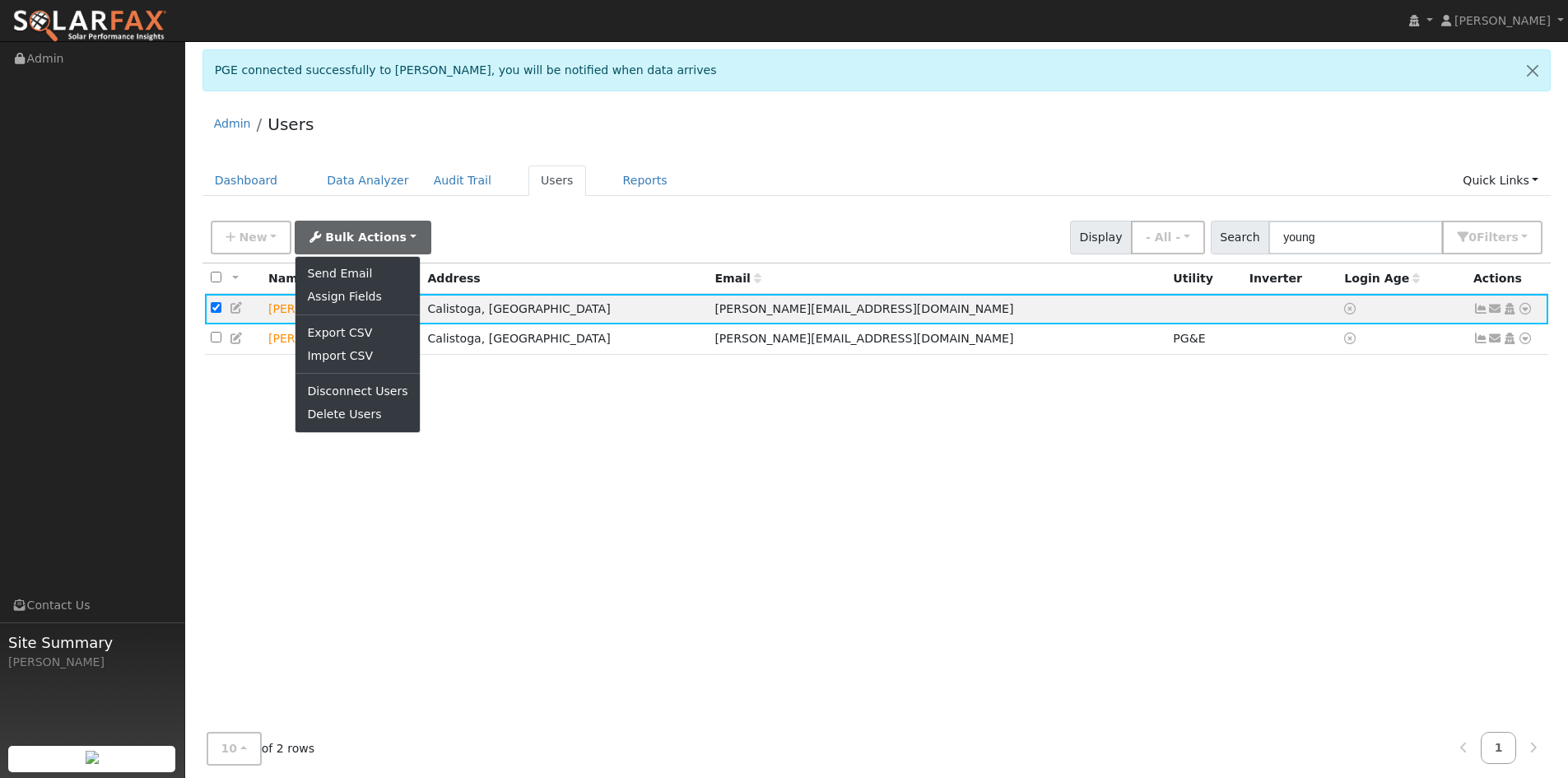
click at [497, 214] on div "New Add User Quick Add Quick Connect Quick Convert Lead Bulk Actions Send Email…" at bounding box center [876, 234] width 1338 height 39
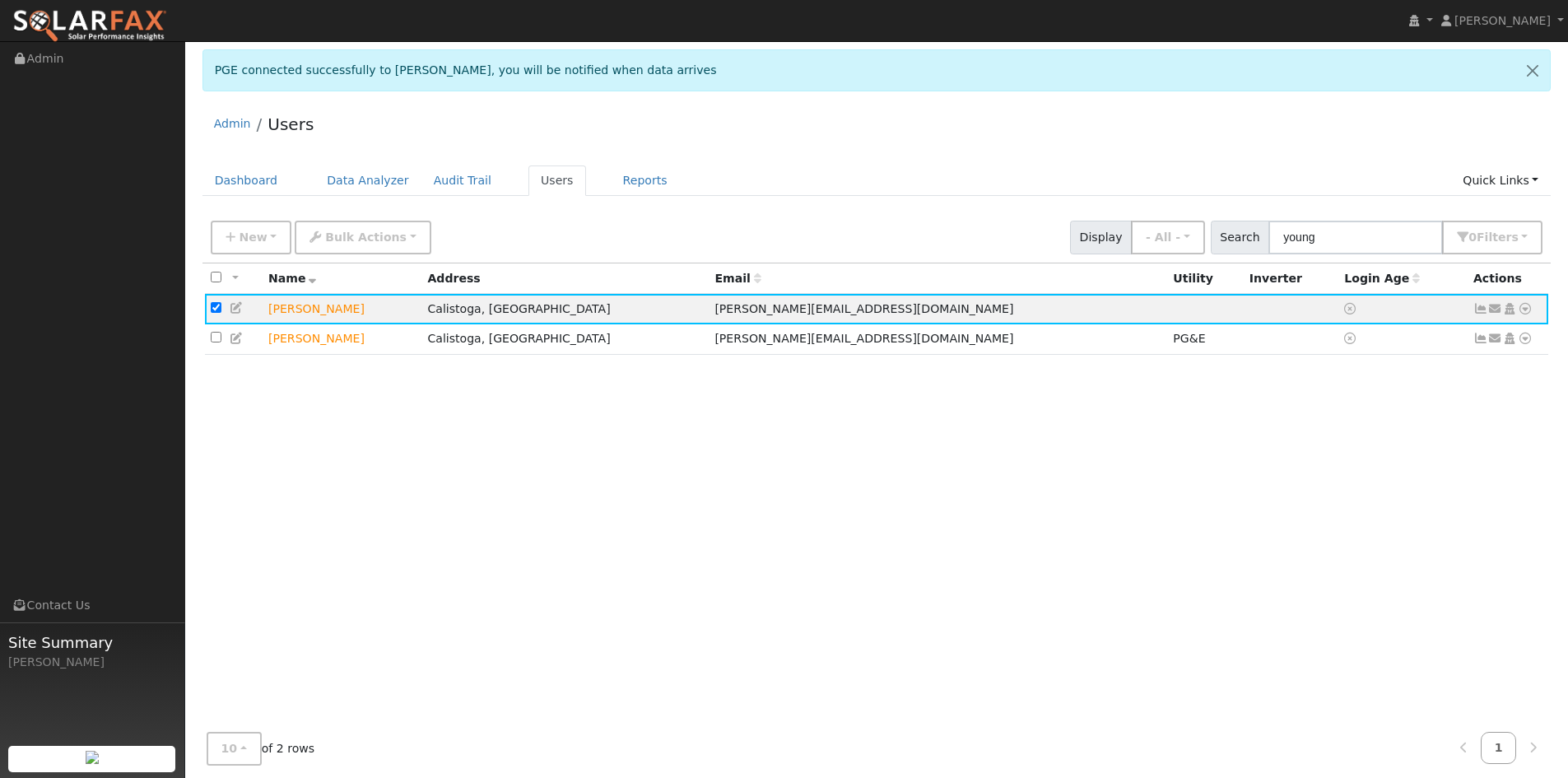
drag, startPoint x: 1130, startPoint y: 446, endPoint x: 637, endPoint y: 367, distance: 499.3
click at [1093, 443] on div "All None All on page None on page Name Address Email Utility Inverter Login Age…" at bounding box center [877, 497] width 1349 height 466
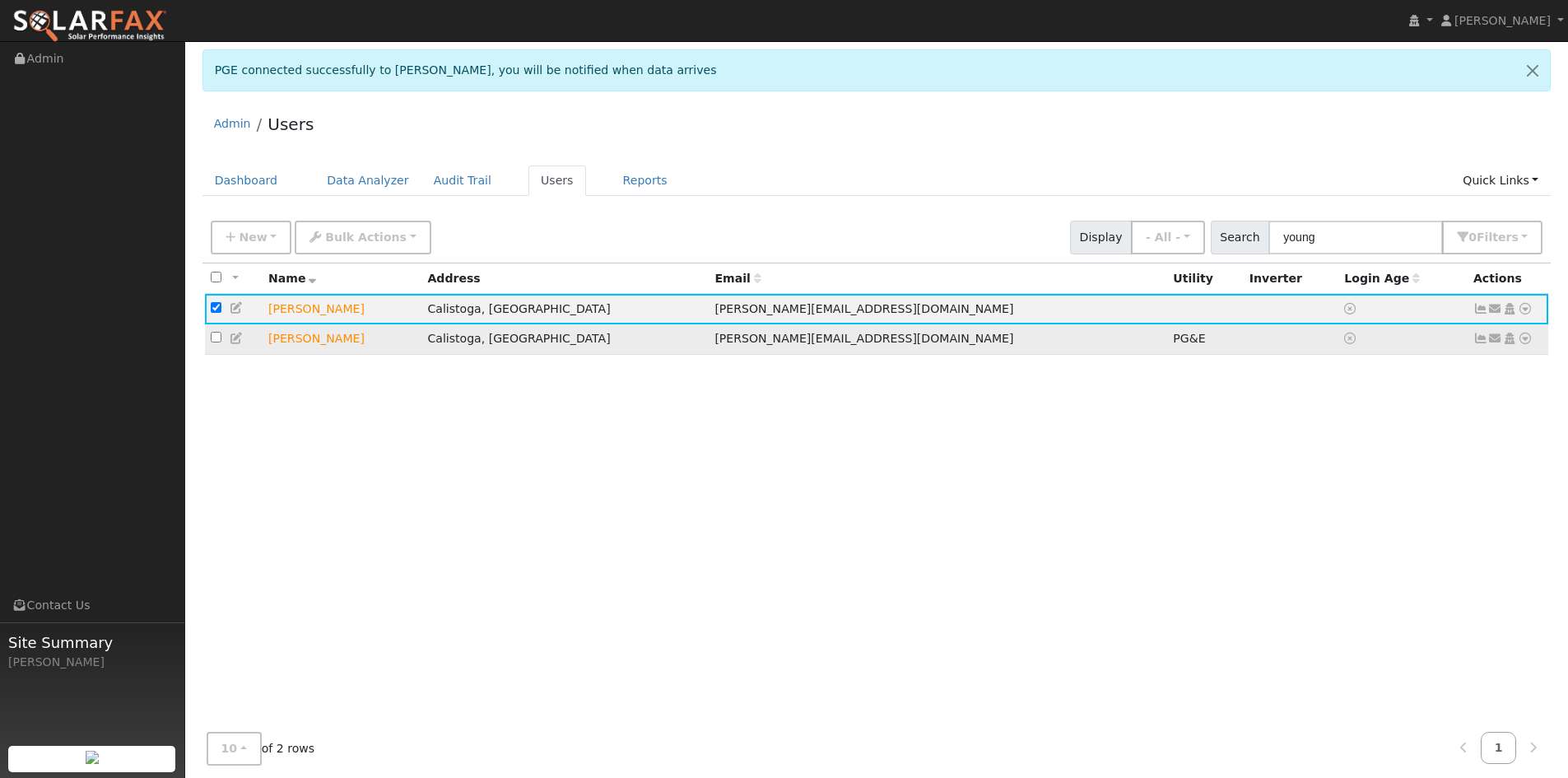
click at [311, 346] on td "[PERSON_NAME]" at bounding box center [342, 339] width 159 height 30
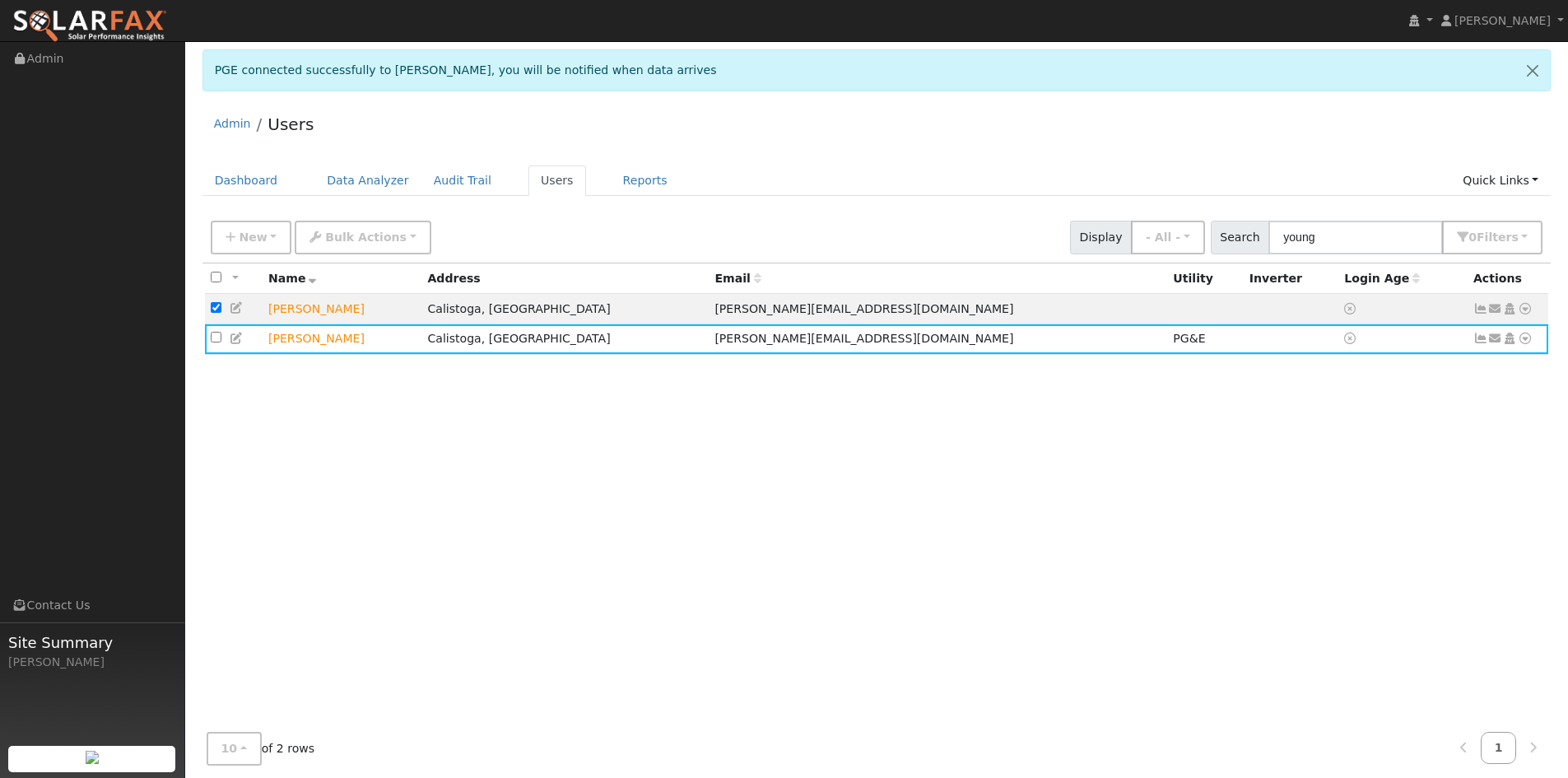
click at [231, 342] on icon at bounding box center [237, 338] width 15 height 12
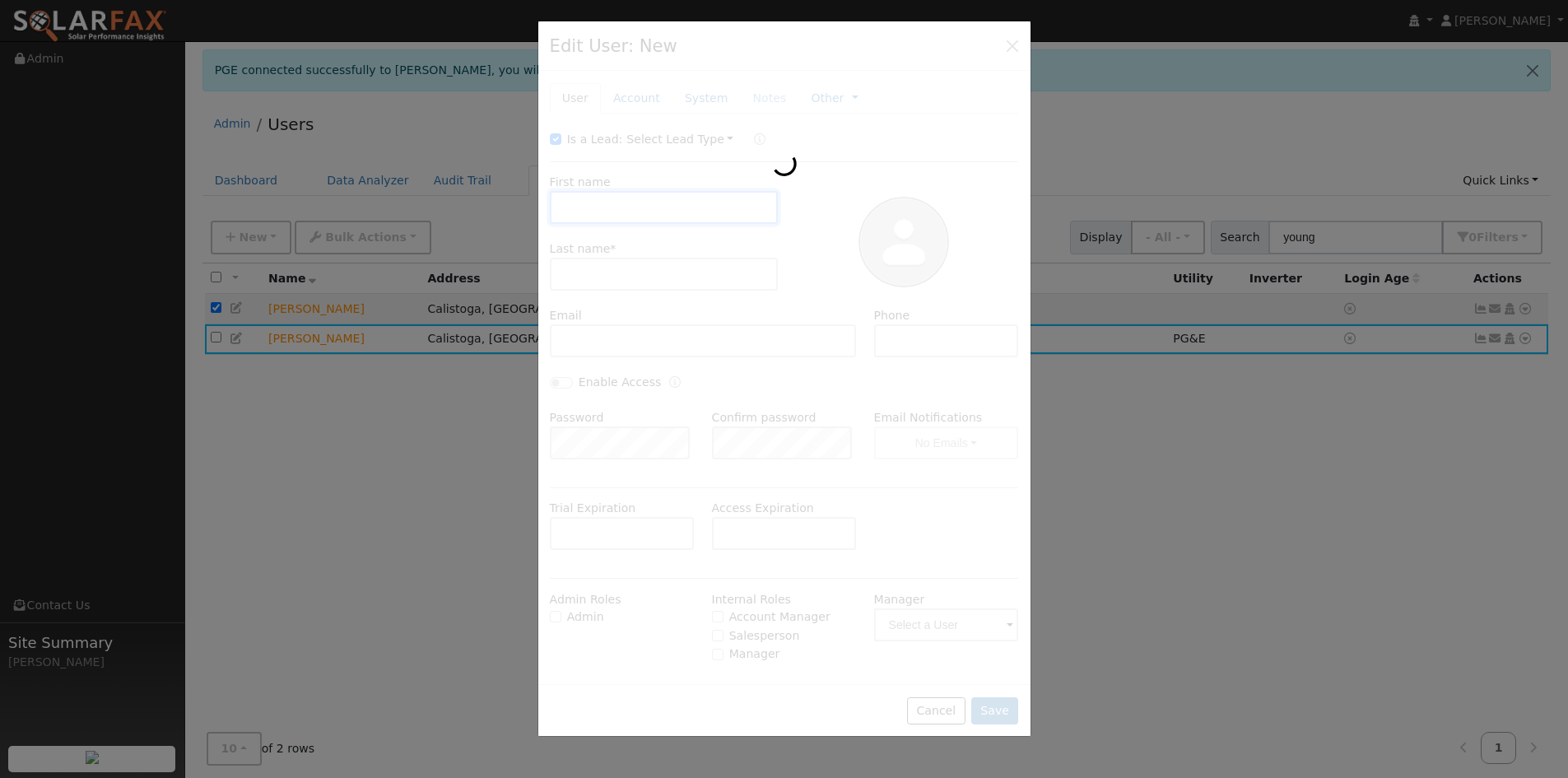
type input "Robert"
type input "Youngjohns"
type input "robert.youngjohns@gmail.com"
type input "650-387-0552"
type input "Default Account"
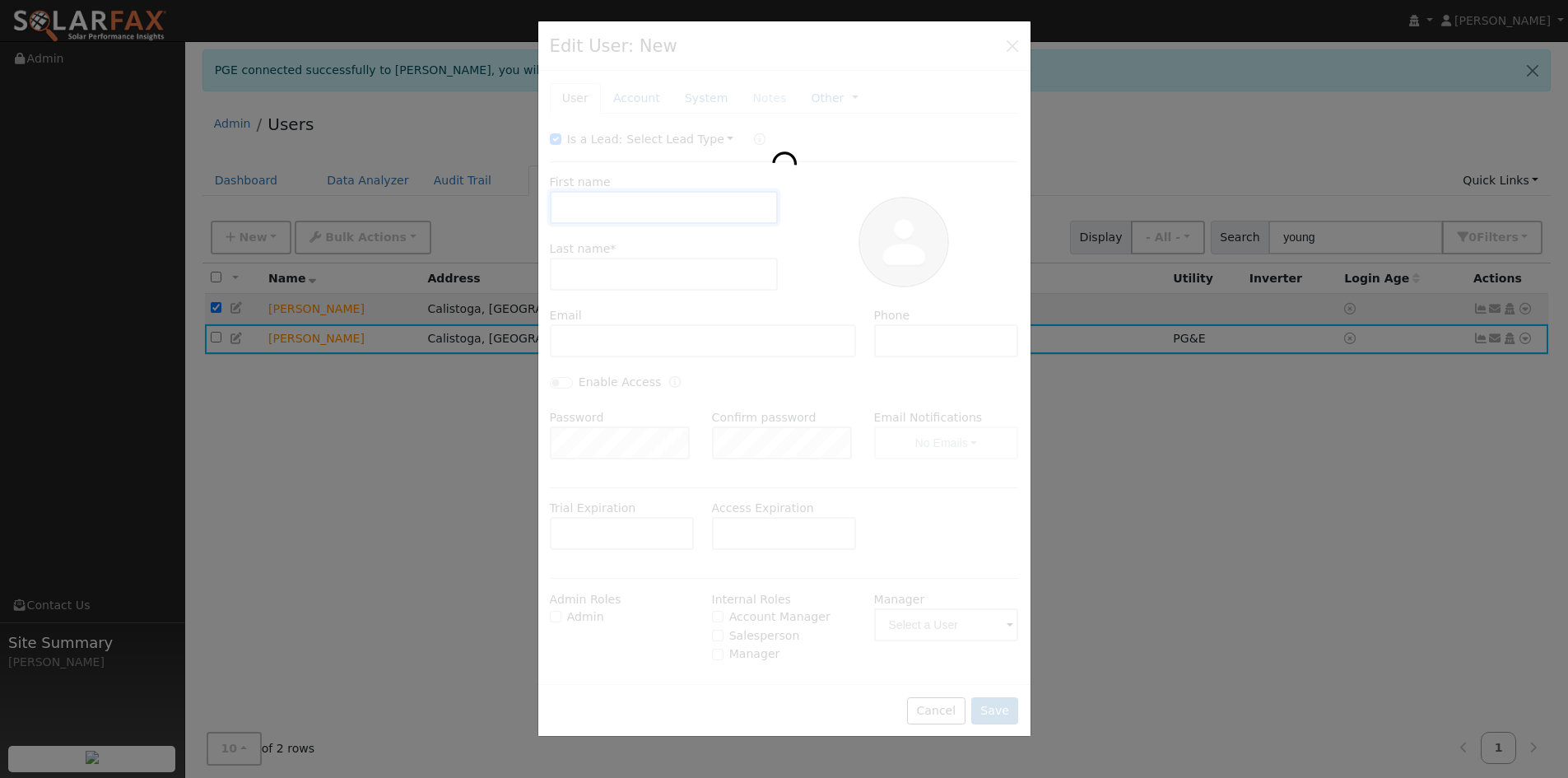
type input "[STREET_ADDRESS]"
type input "Calistoga"
type input "CA"
type input "94515"
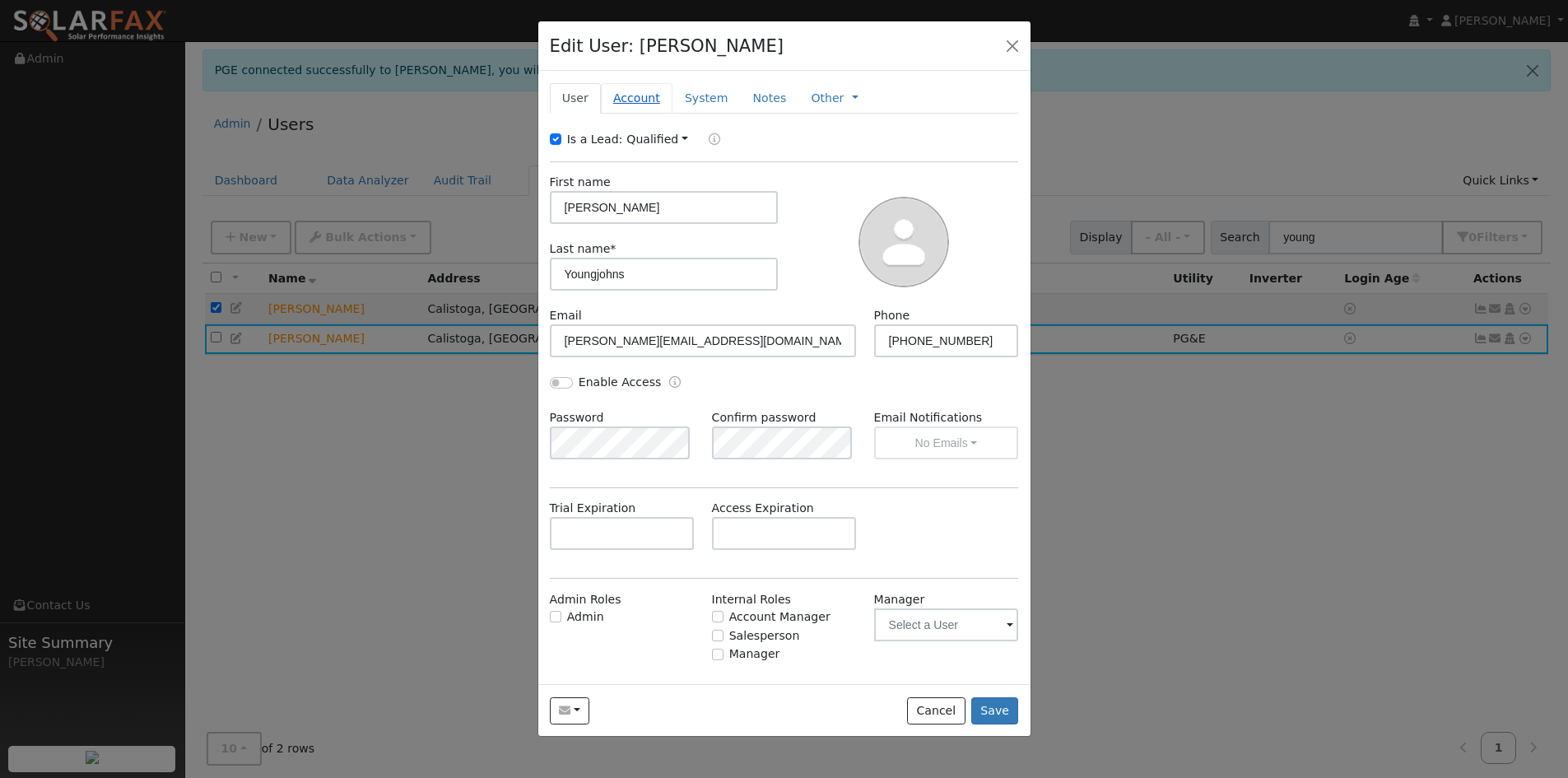
click at [613, 95] on link "Account" at bounding box center [637, 98] width 71 height 30
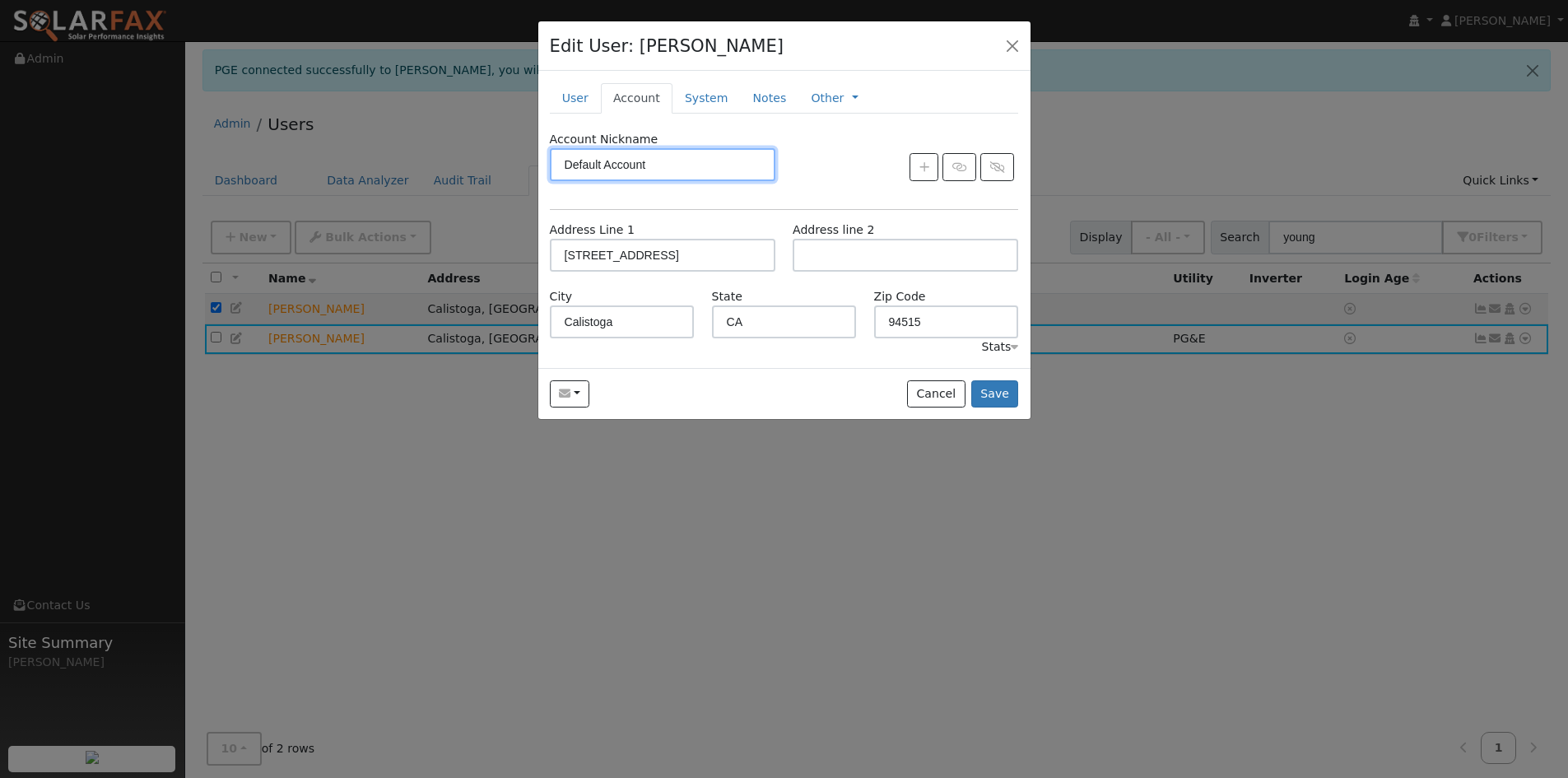
drag, startPoint x: 638, startPoint y: 169, endPoint x: 510, endPoint y: 170, distance: 128.0
click at [507, 170] on div "Edit User: Robert Youngjohns Default Account Default Account 150 Petrified Fore…" at bounding box center [784, 389] width 1568 height 778
click at [713, 169] on input "Default Account" at bounding box center [662, 164] width 225 height 33
drag, startPoint x: 591, startPoint y: 163, endPoint x: 463, endPoint y: 183, distance: 129.6
click at [463, 183] on div "Edit User: Robert Youngjohns Default Account Default Account 150 Petrified Fore…" at bounding box center [784, 389] width 1568 height 778
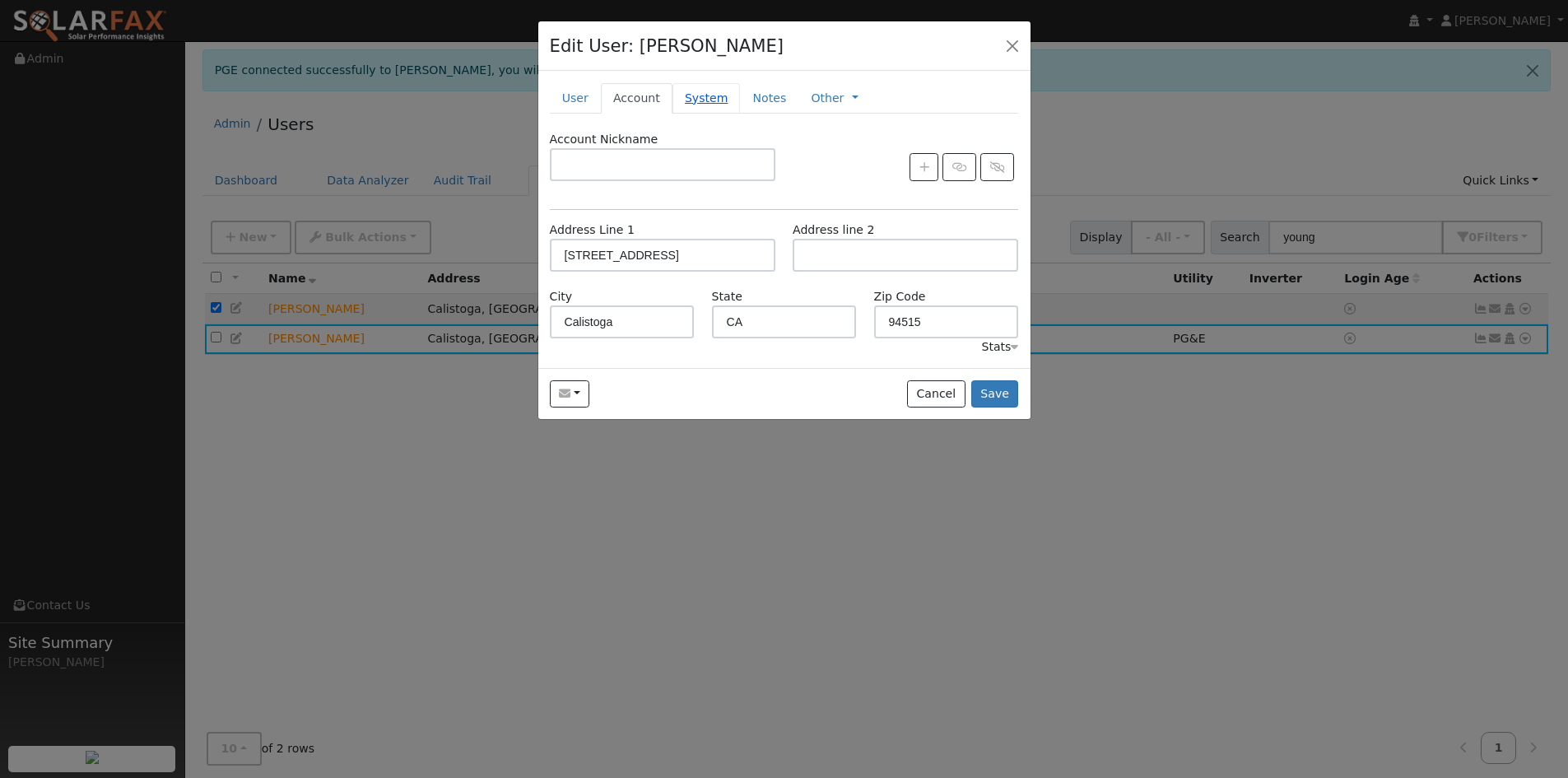
click at [703, 91] on link "System" at bounding box center [707, 98] width 68 height 30
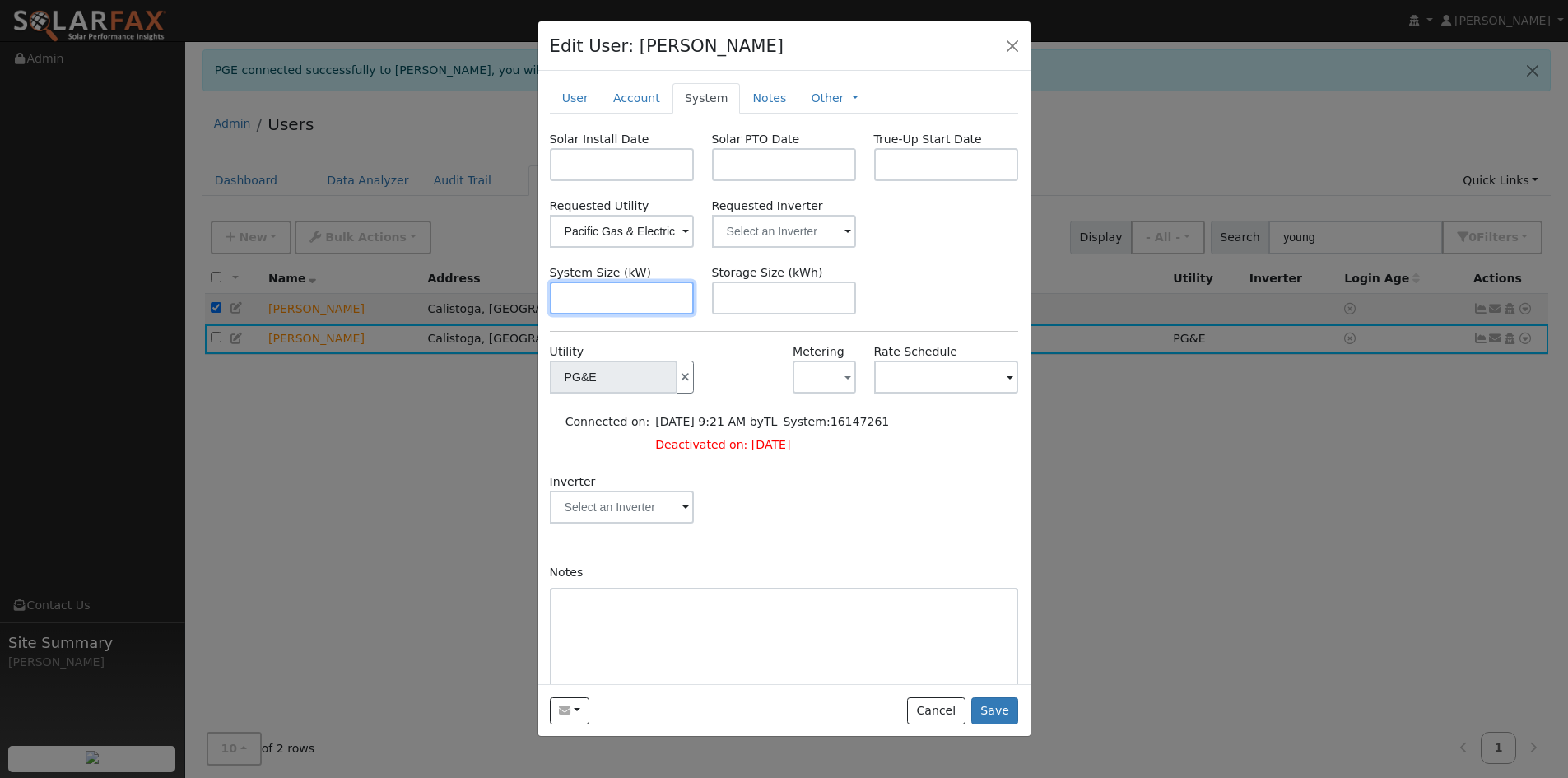
click at [641, 296] on input "text" at bounding box center [622, 297] width 145 height 33
click at [676, 506] on div at bounding box center [622, 506] width 145 height 33
drag, startPoint x: 744, startPoint y: 416, endPoint x: 658, endPoint y: 372, distance: 96.6
click at [739, 417] on td "02/06/2025 9:21 AM by TL" at bounding box center [717, 422] width 128 height 23
click at [644, 305] on input "text" at bounding box center [622, 297] width 145 height 33
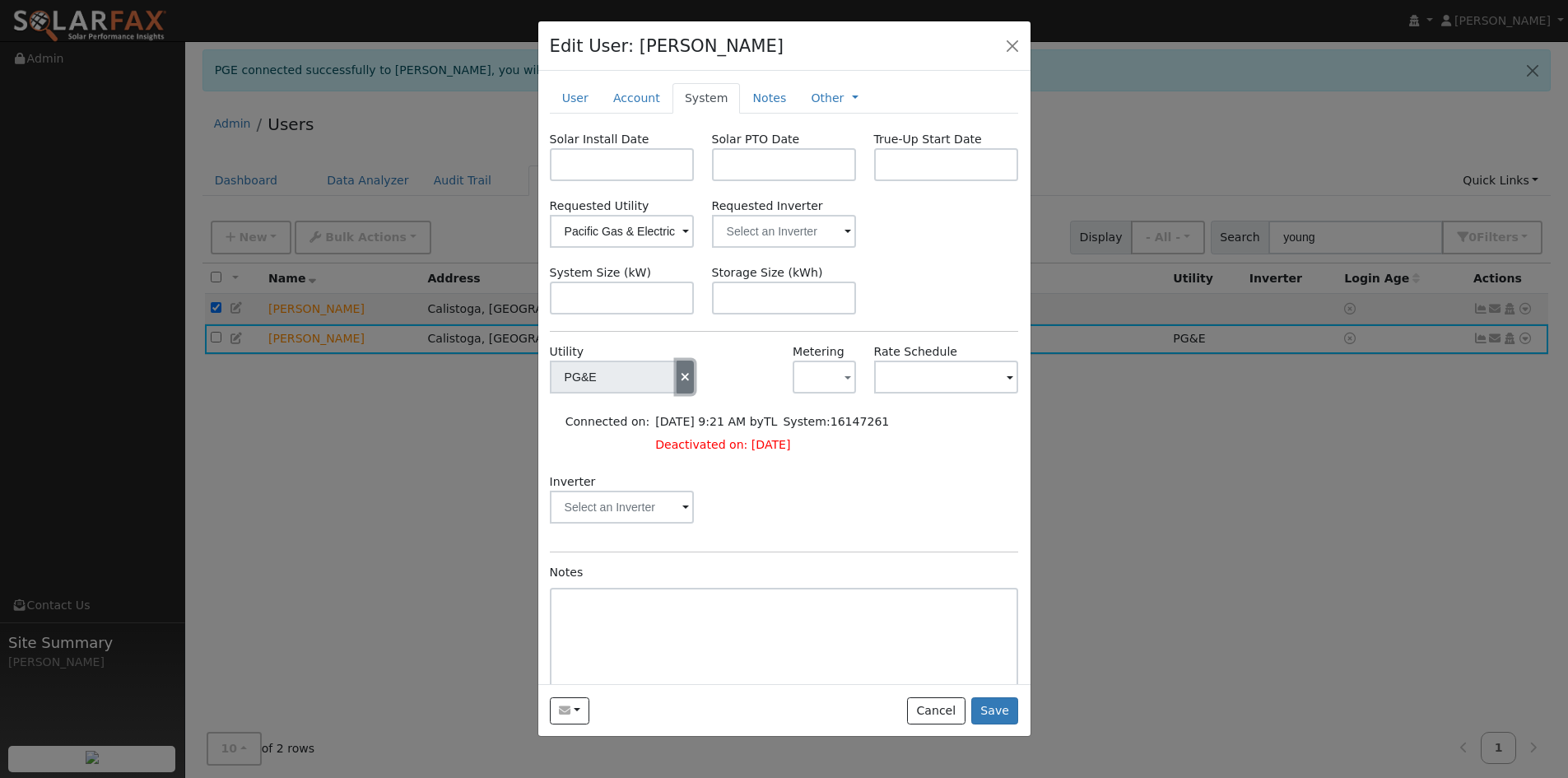
drag, startPoint x: 681, startPoint y: 361, endPoint x: 683, endPoint y: 372, distance: 11.2
click at [679, 362] on button "button" at bounding box center [685, 377] width 18 height 33
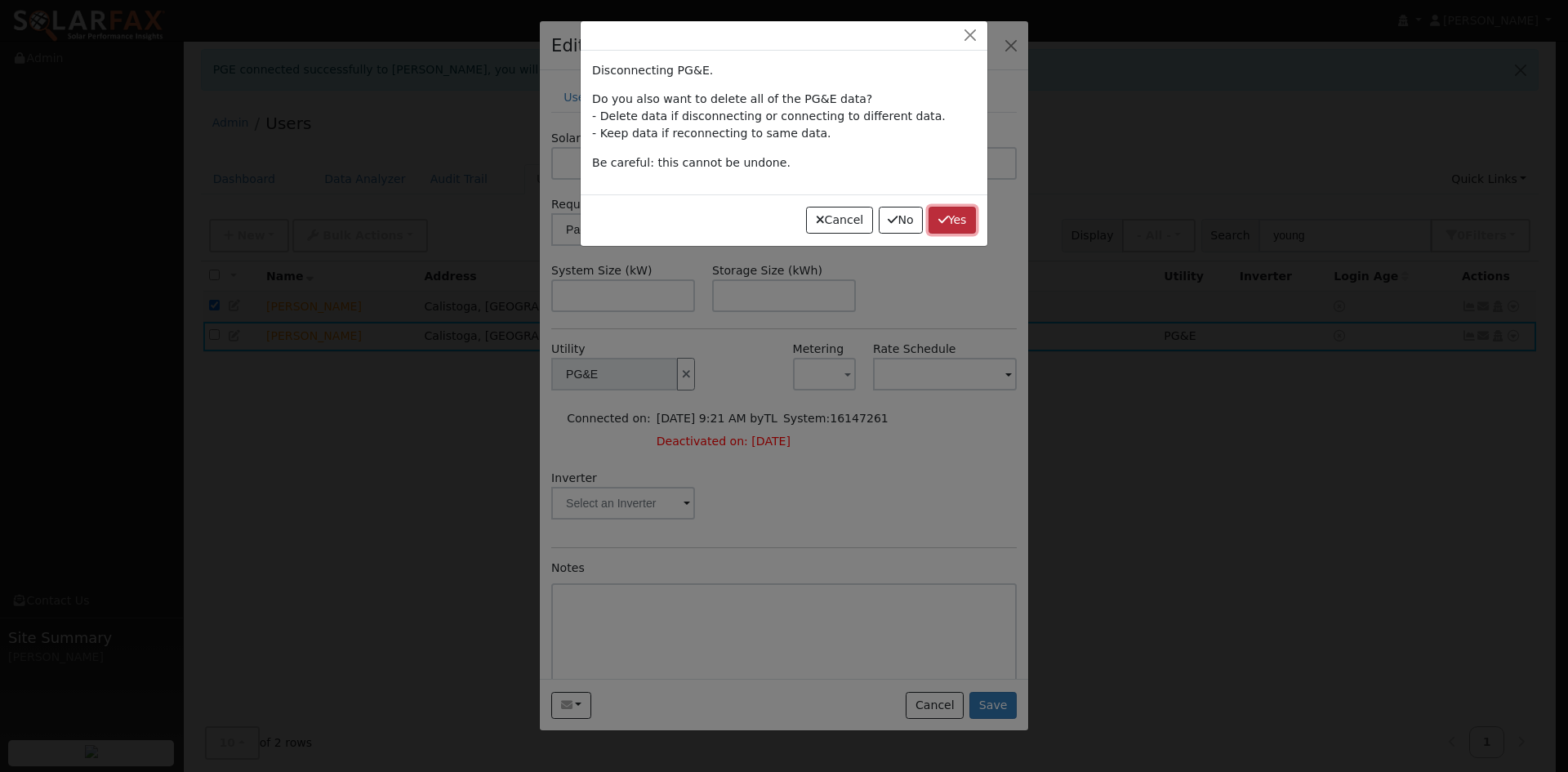
click at [951, 219] on button "Yes" at bounding box center [952, 220] width 47 height 27
click at [950, 221] on button "Yes" at bounding box center [952, 220] width 47 height 27
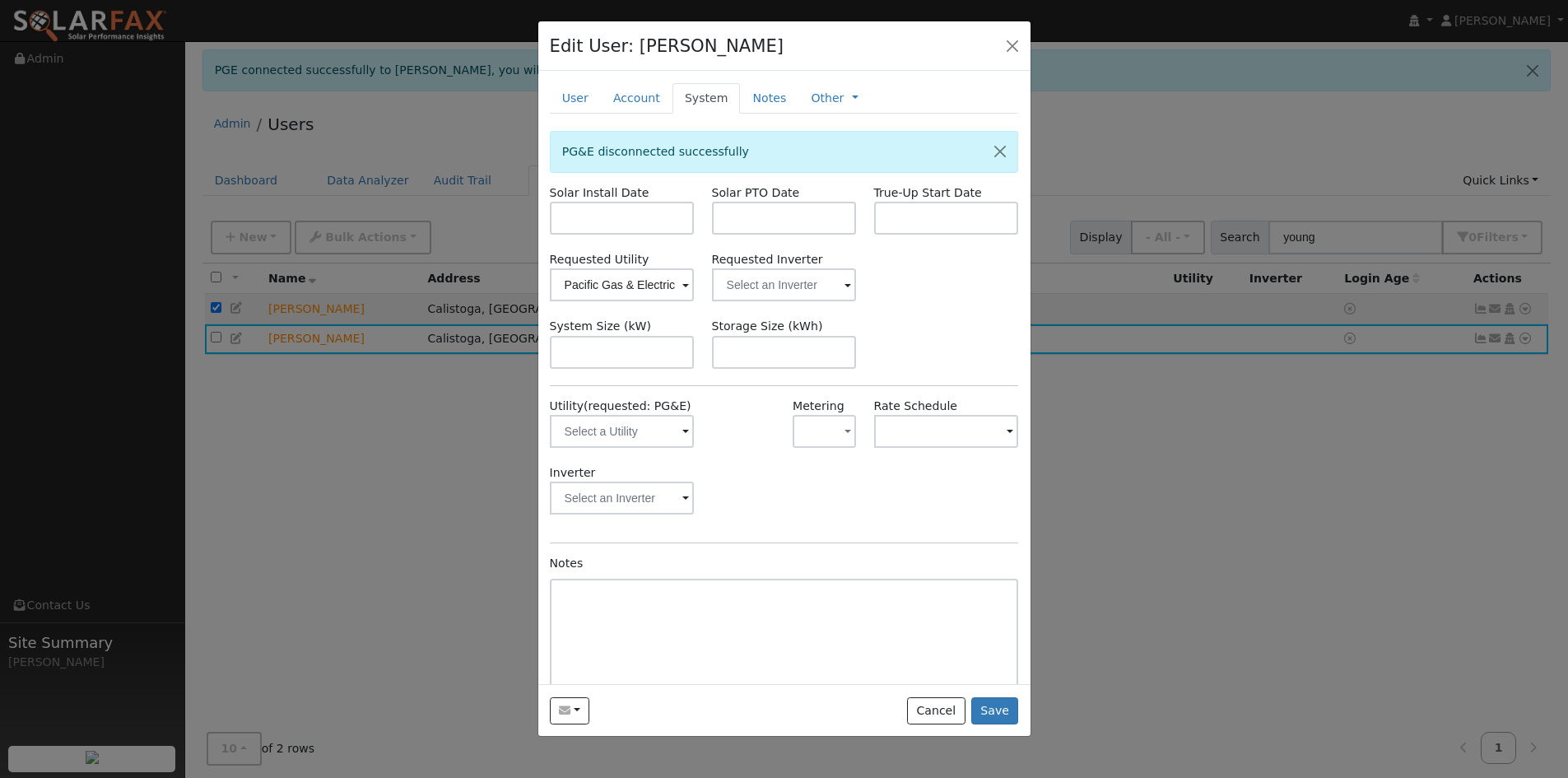
click at [683, 287] on span at bounding box center [685, 286] width 6 height 19
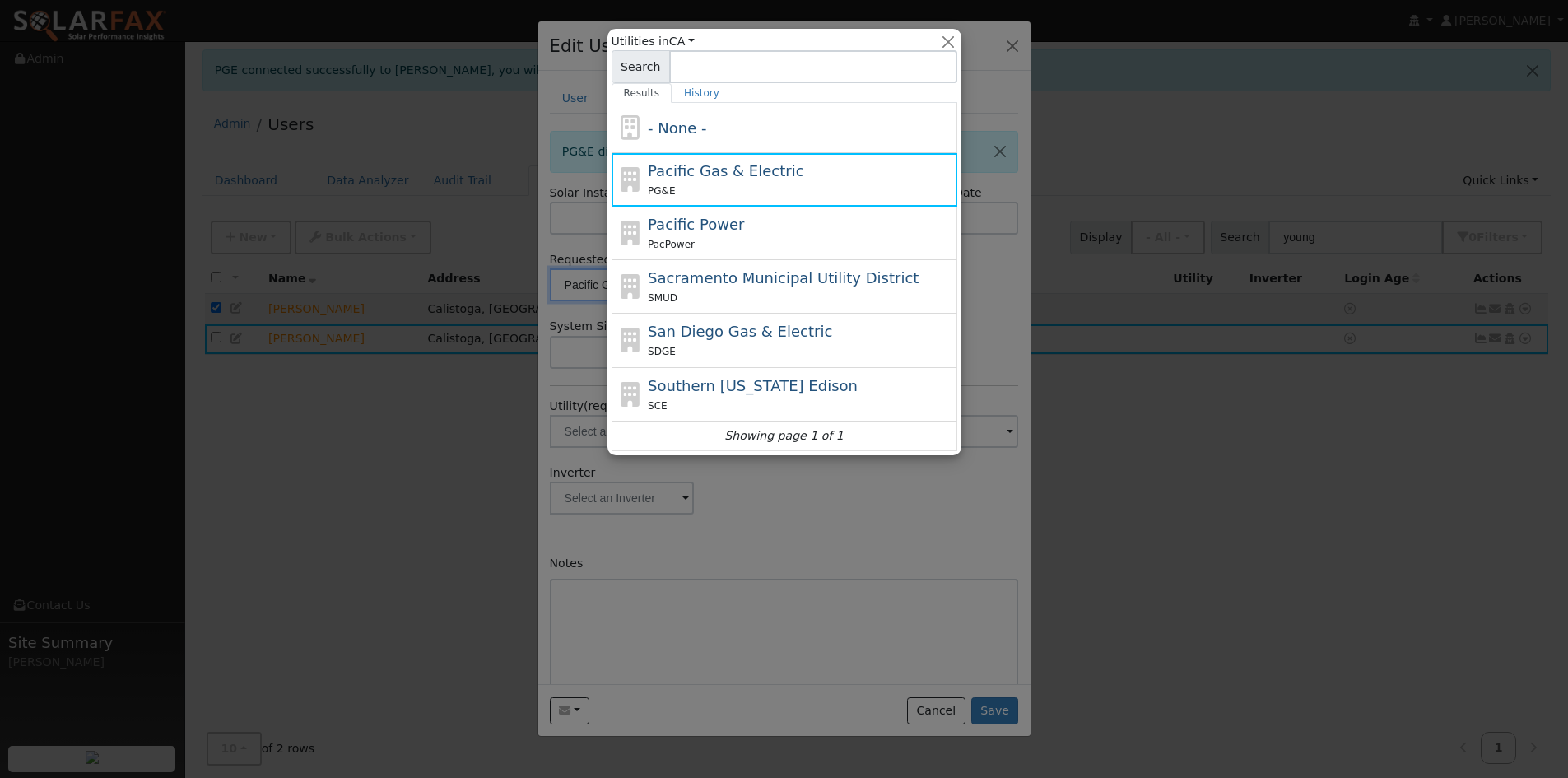
click at [679, 287] on span "Sacramento Municipal Utility District" at bounding box center [783, 277] width 271 height 17
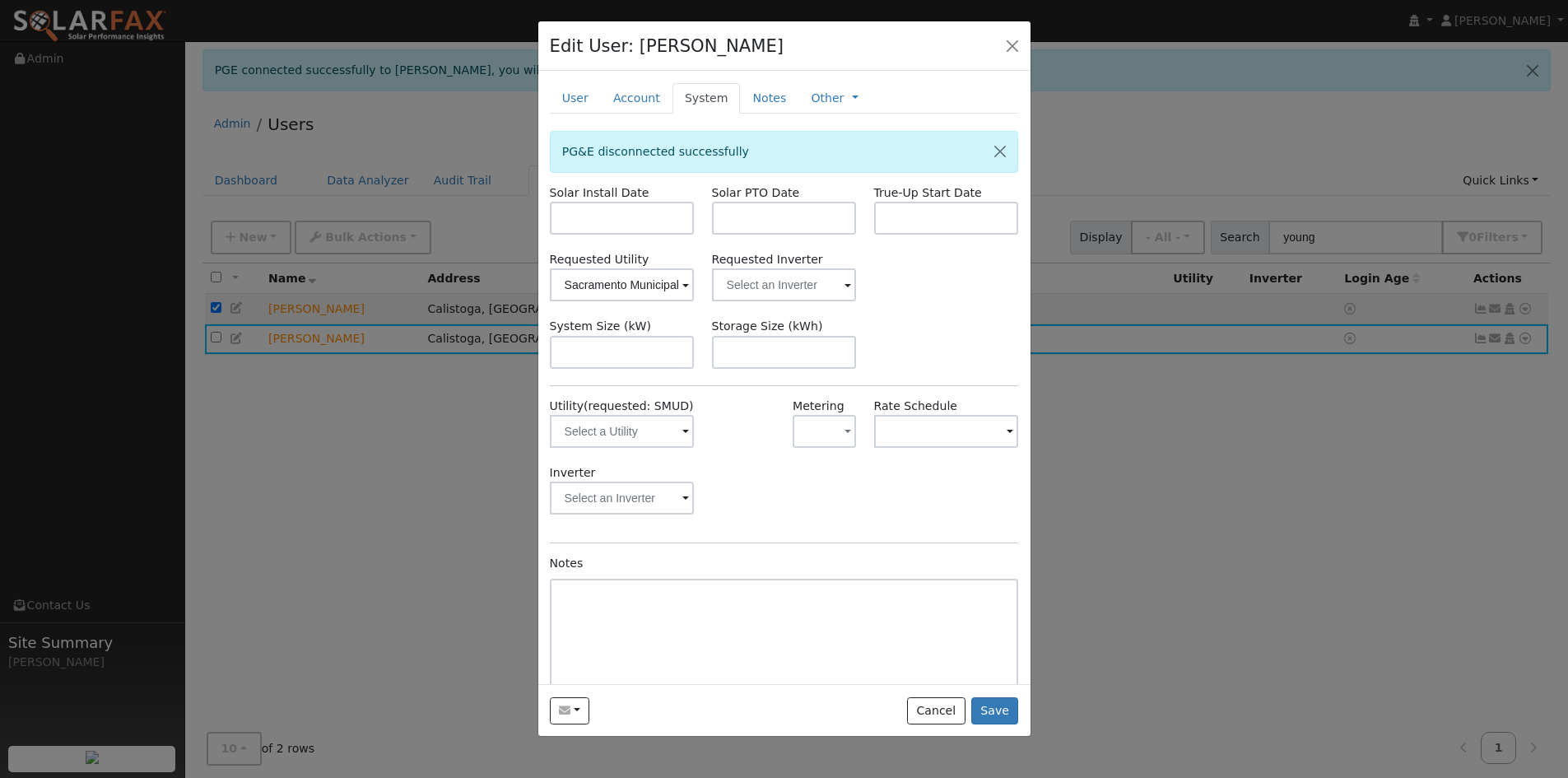
click at [684, 283] on span at bounding box center [685, 286] width 6 height 19
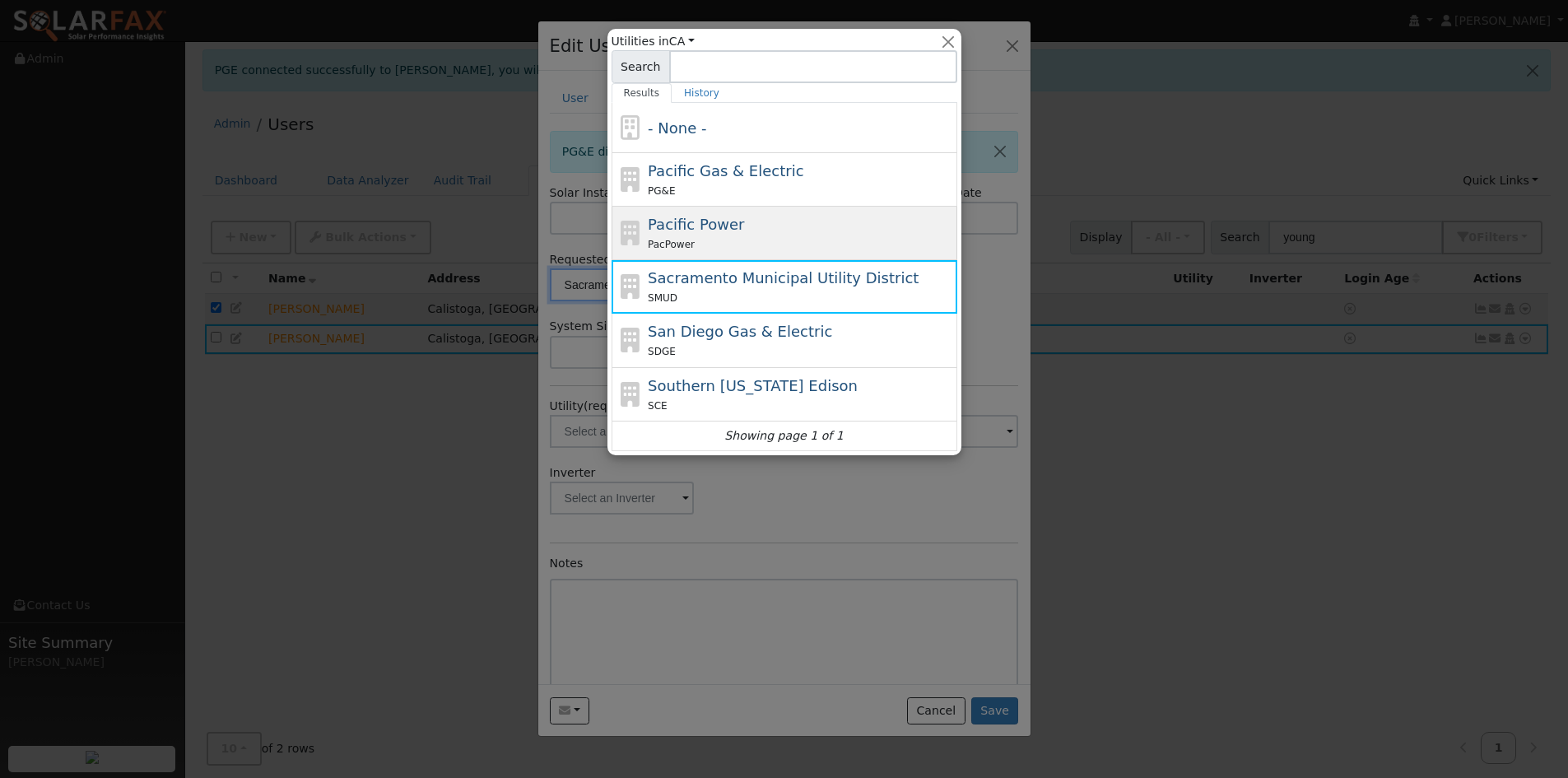
click at [745, 225] on div "Pacific Power PacPower" at bounding box center [801, 233] width 306 height 39
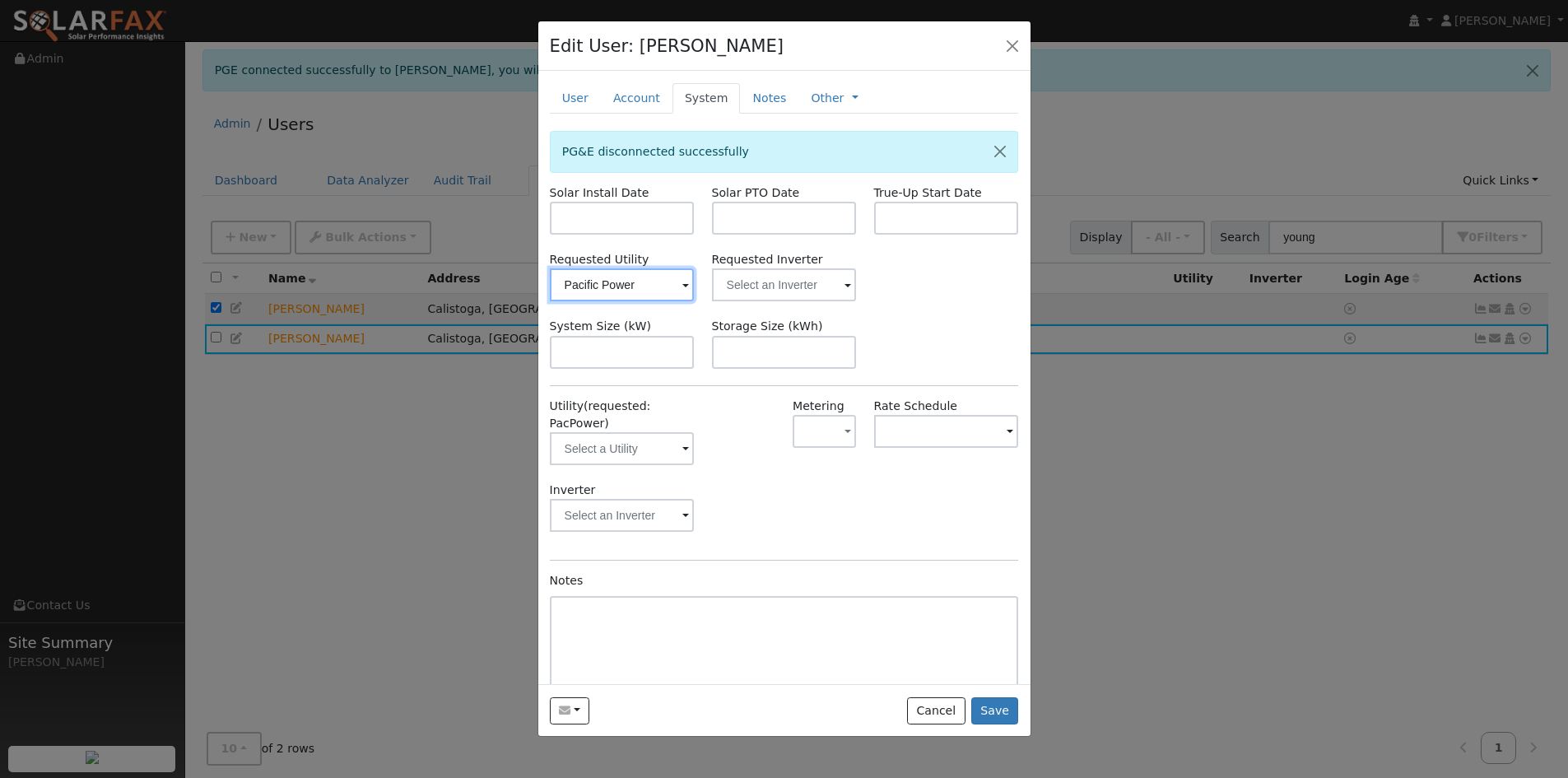
click at [665, 289] on input "Pacific Power" at bounding box center [622, 284] width 145 height 33
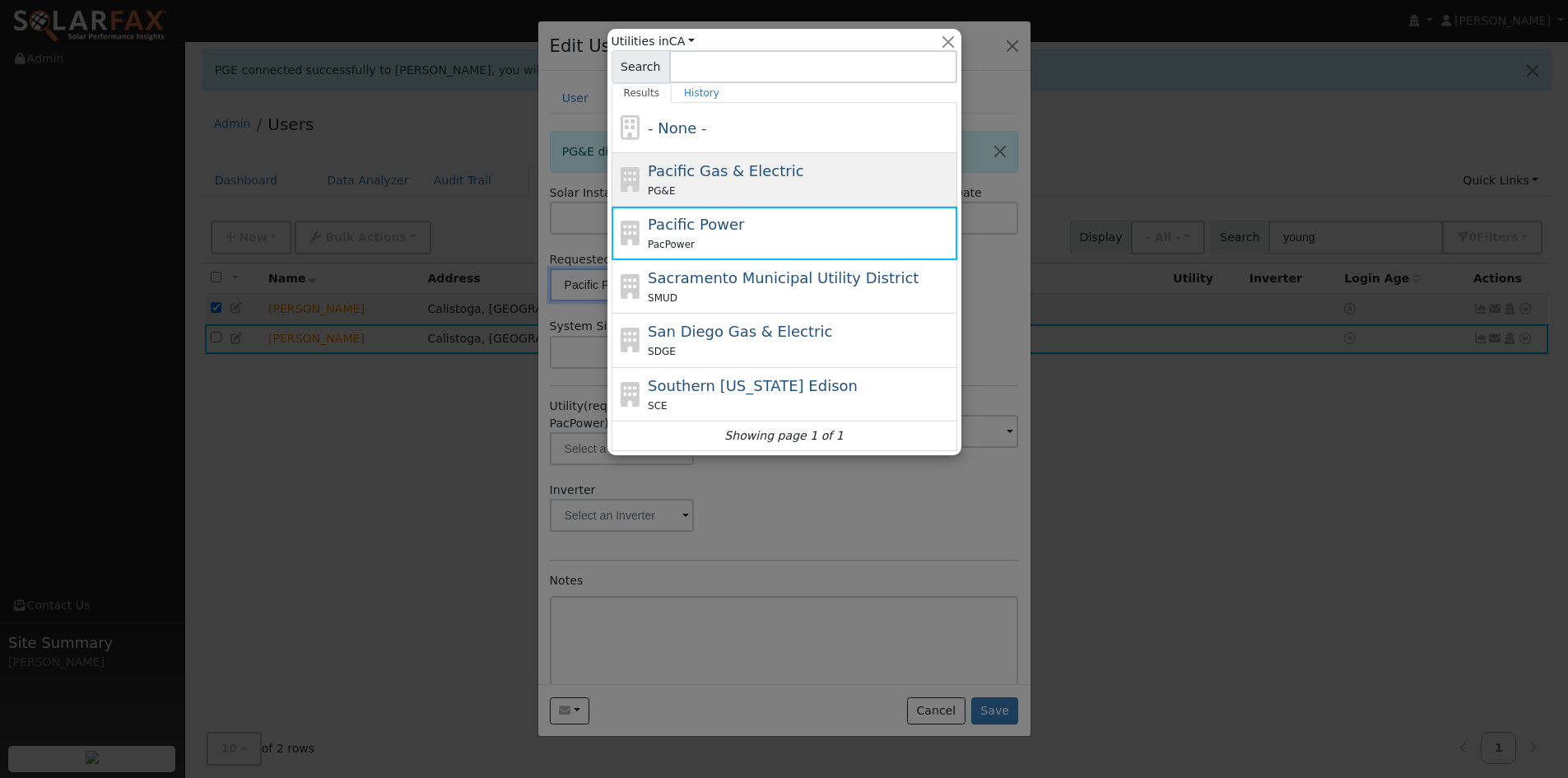
click at [741, 183] on div "PG&E" at bounding box center [801, 190] width 306 height 17
type input "Pacific Gas & Electric"
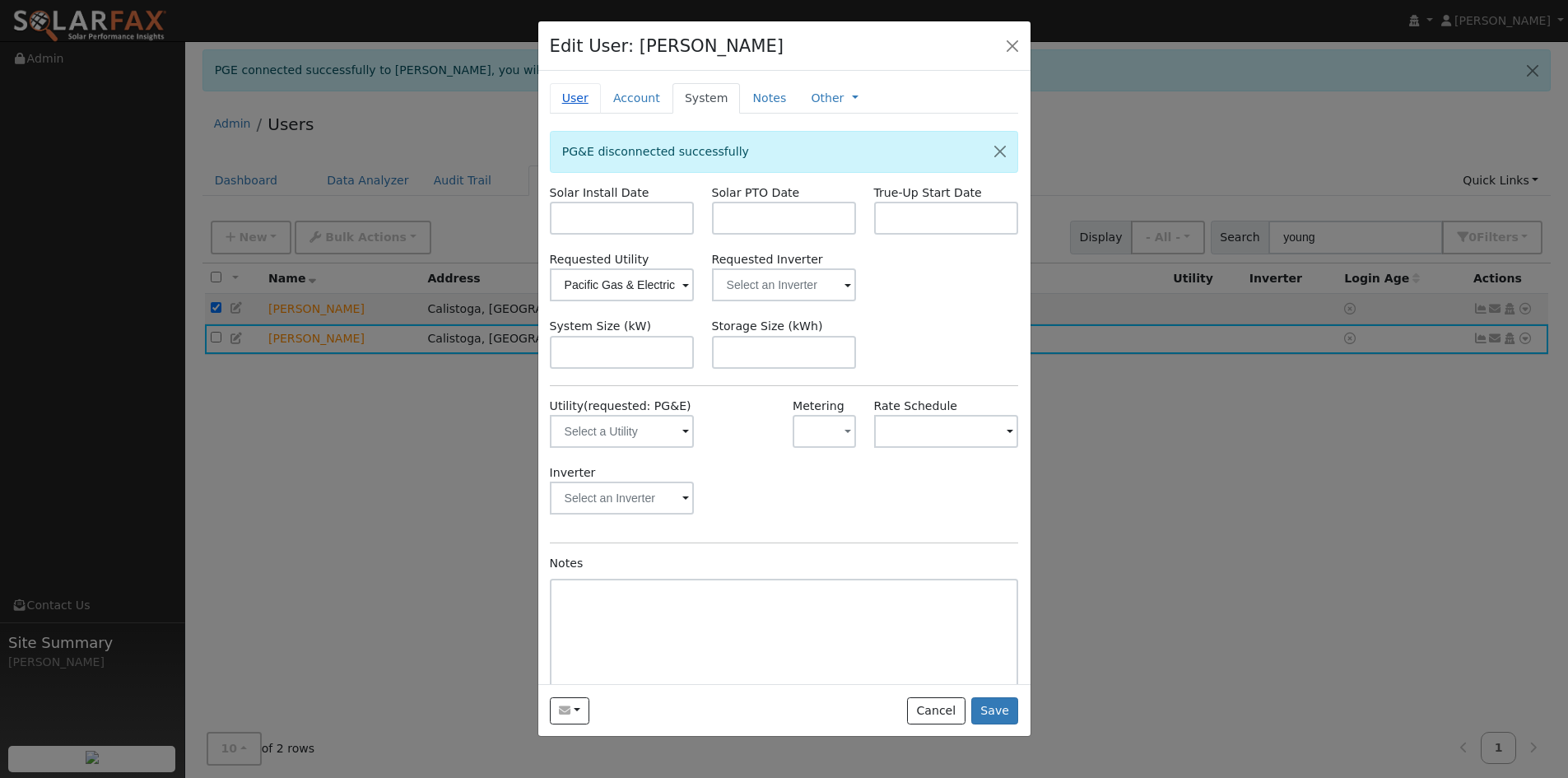
click at [560, 96] on link "User" at bounding box center [574, 98] width 51 height 30
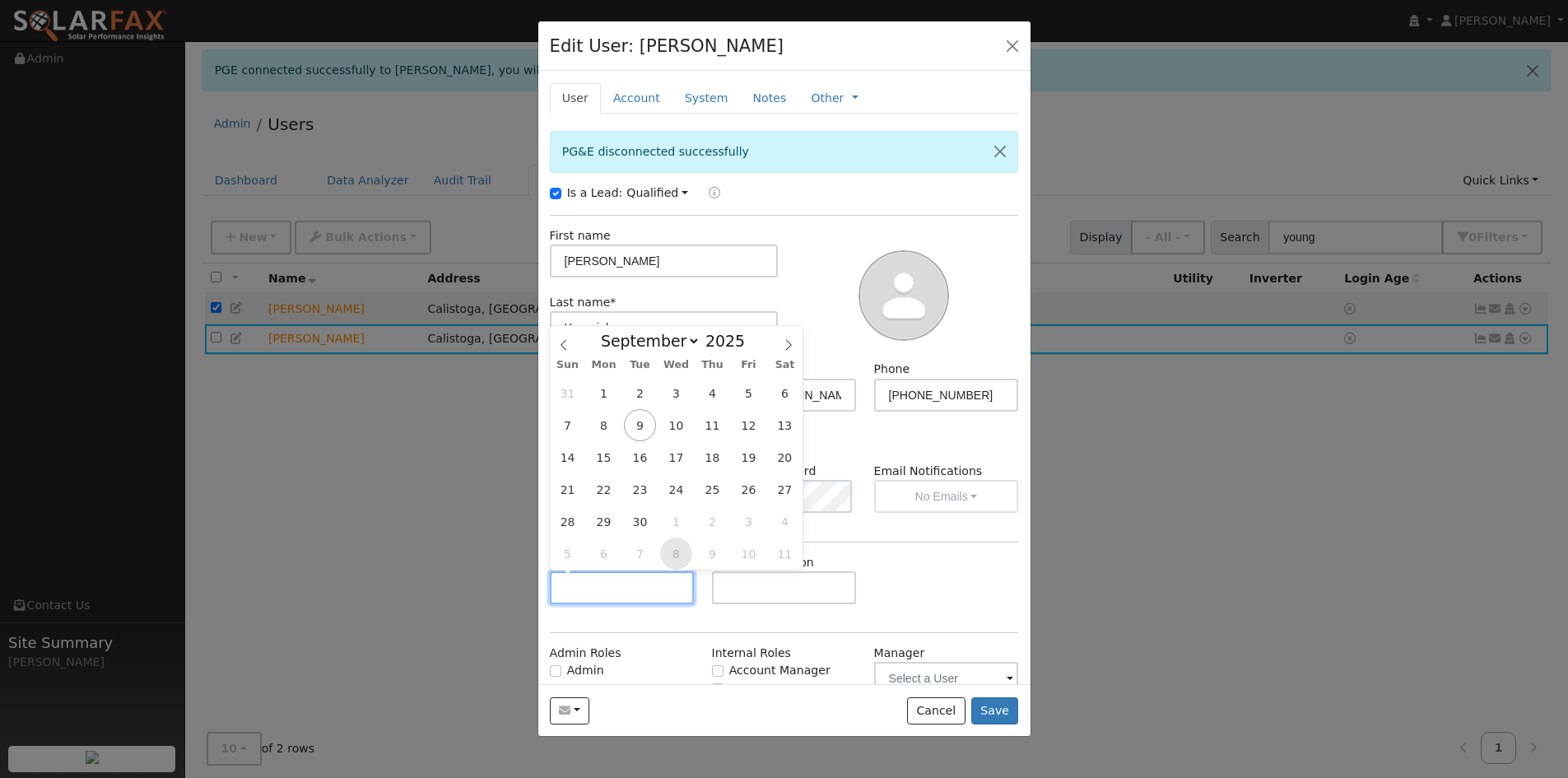
drag, startPoint x: 636, startPoint y: 580, endPoint x: 675, endPoint y: 551, distance: 48.6
click at [635, 580] on input "text" at bounding box center [622, 587] width 145 height 33
drag, startPoint x: 674, startPoint y: 340, endPoint x: 674, endPoint y: 352, distance: 12.0
click at [674, 341] on select "January February March April May June July August September October November De…" at bounding box center [646, 340] width 108 height 20
select select "9"
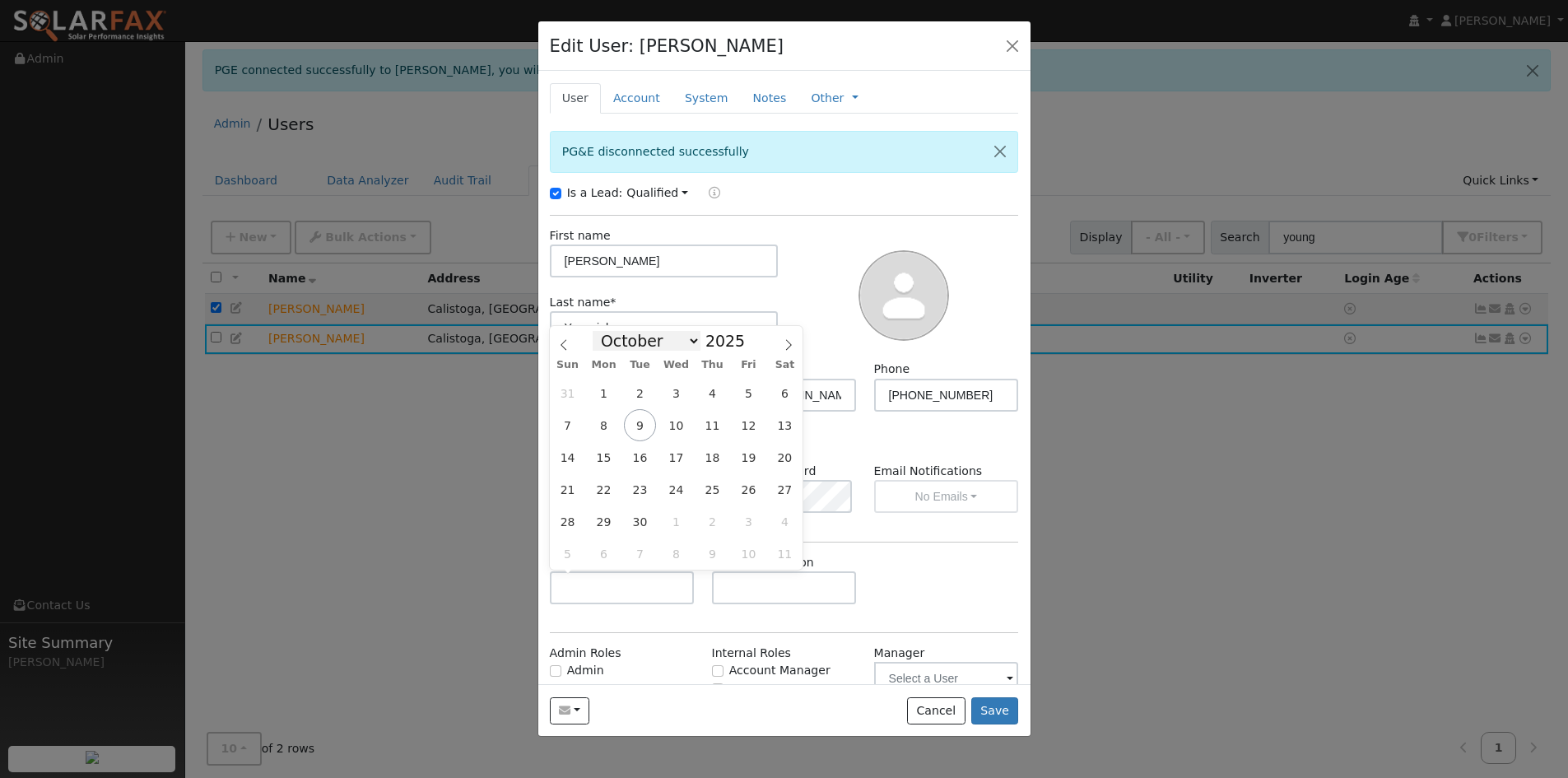
click at [606, 330] on select "January February March April May June July August September October November De…" at bounding box center [646, 340] width 108 height 20
click at [633, 498] on span "21" at bounding box center [640, 489] width 32 height 32
type input "10/21/2025"
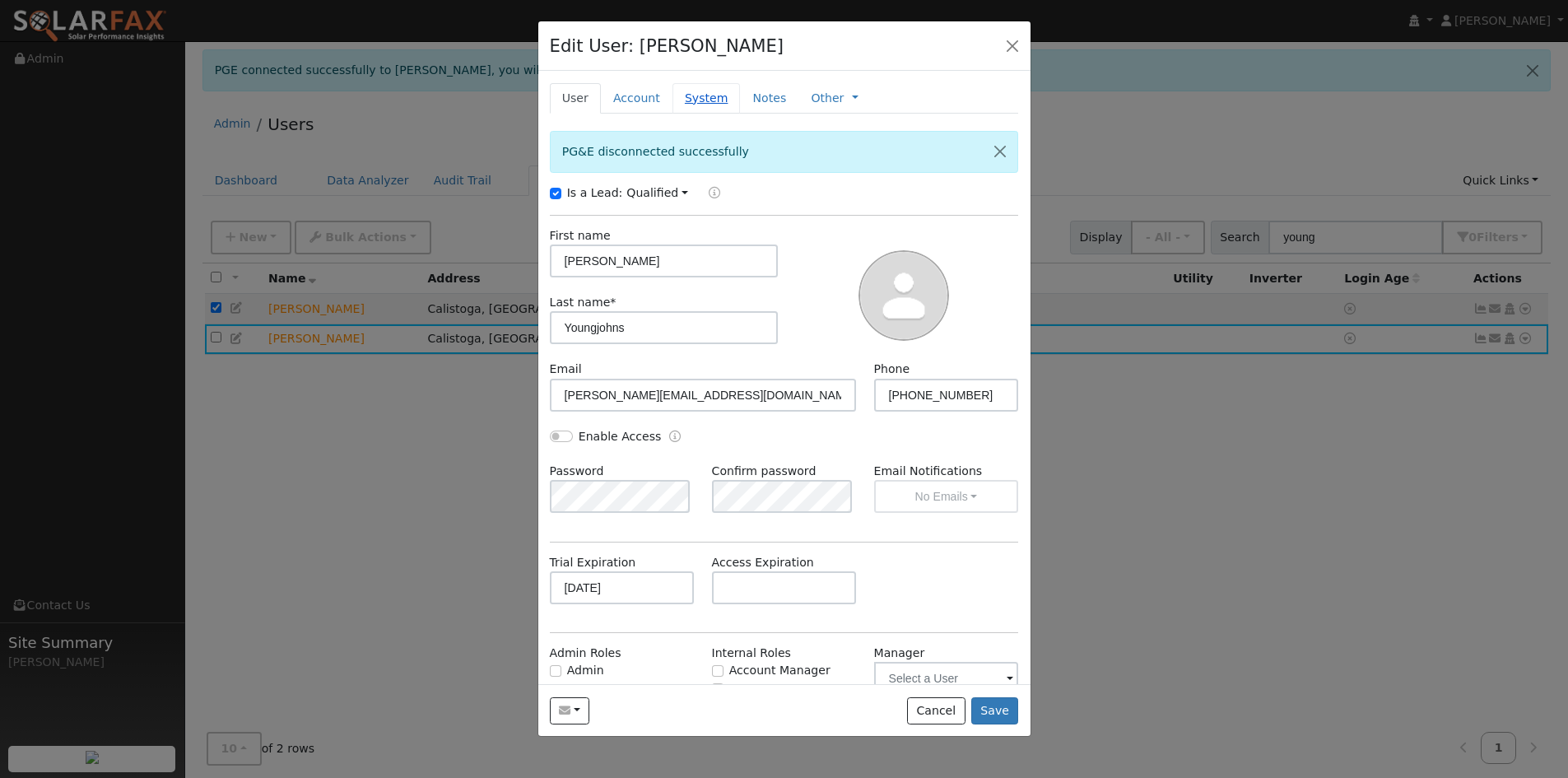
click at [699, 99] on link "System" at bounding box center [707, 98] width 68 height 30
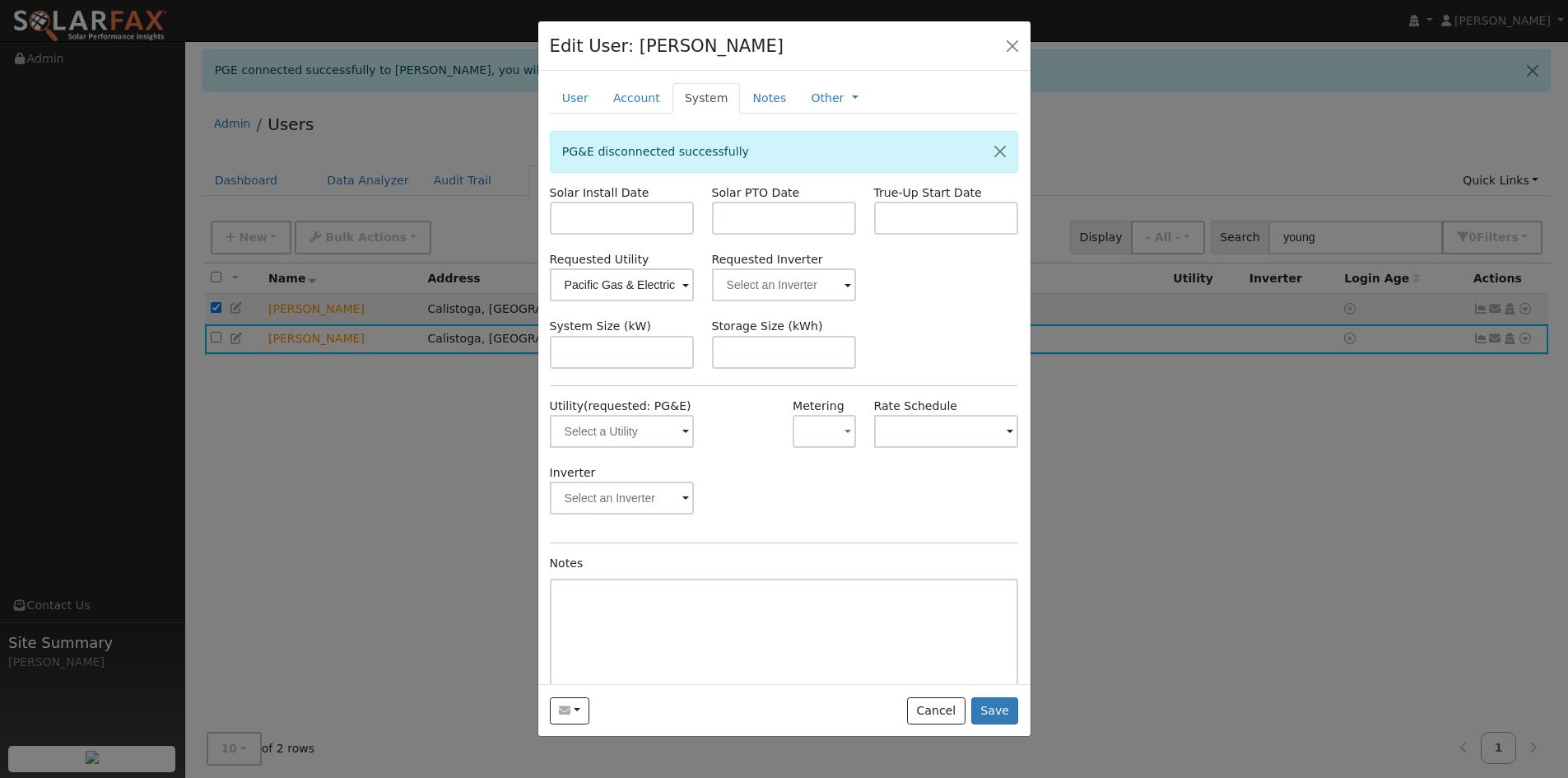
click at [683, 432] on span at bounding box center [685, 432] width 6 height 19
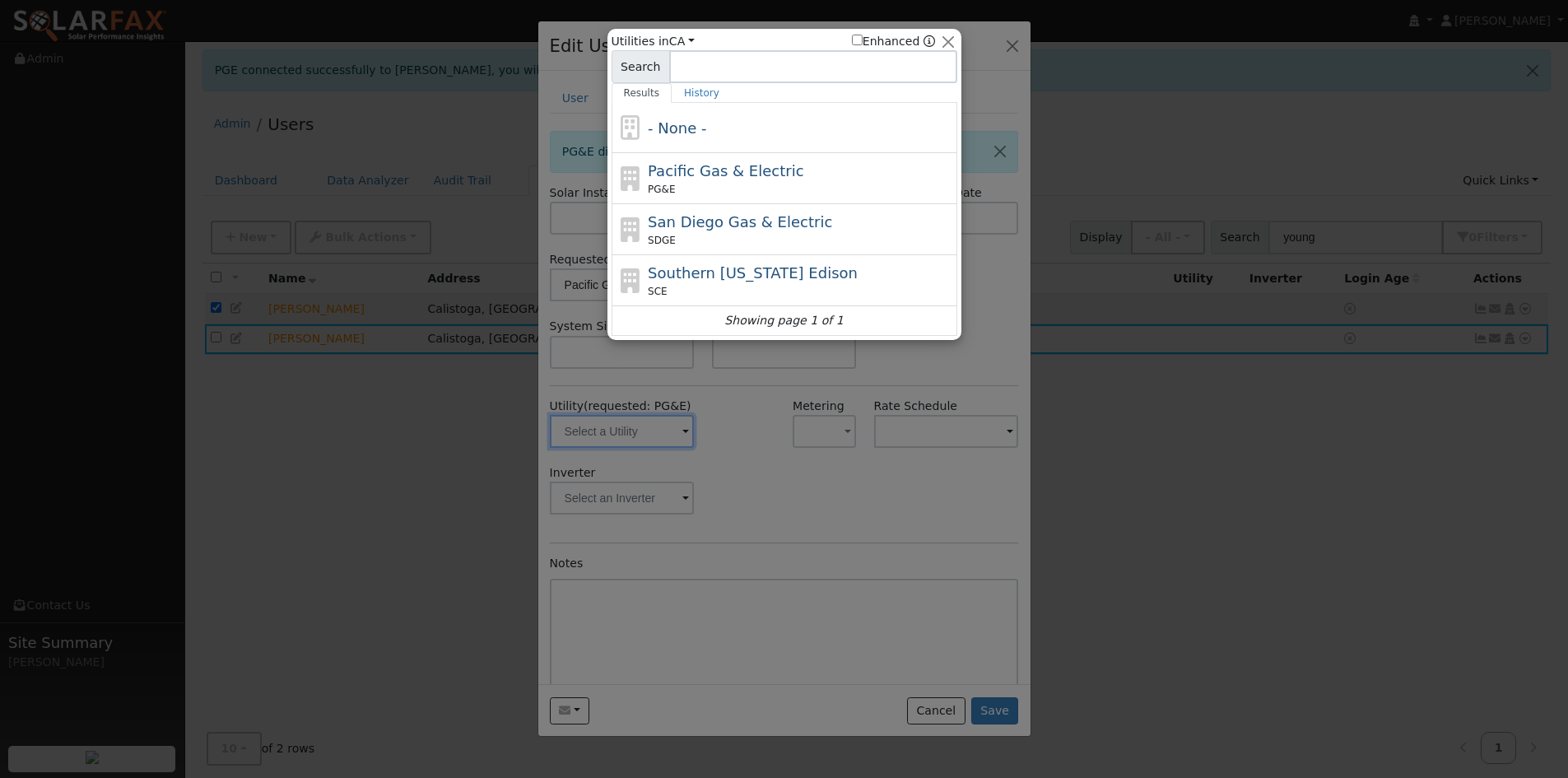
click at [747, 429] on div at bounding box center [784, 389] width 1568 height 778
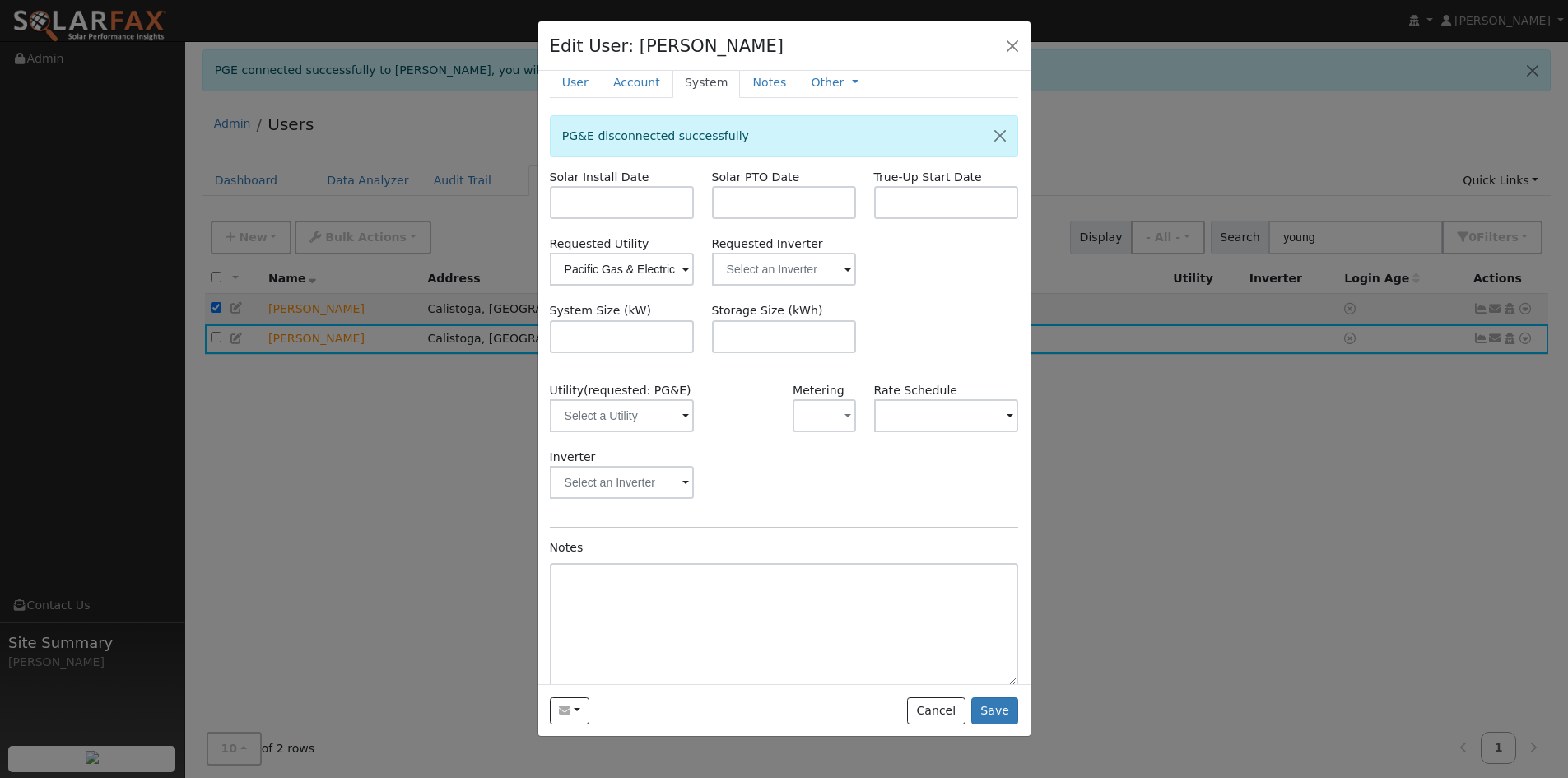
scroll to position [29, 0]
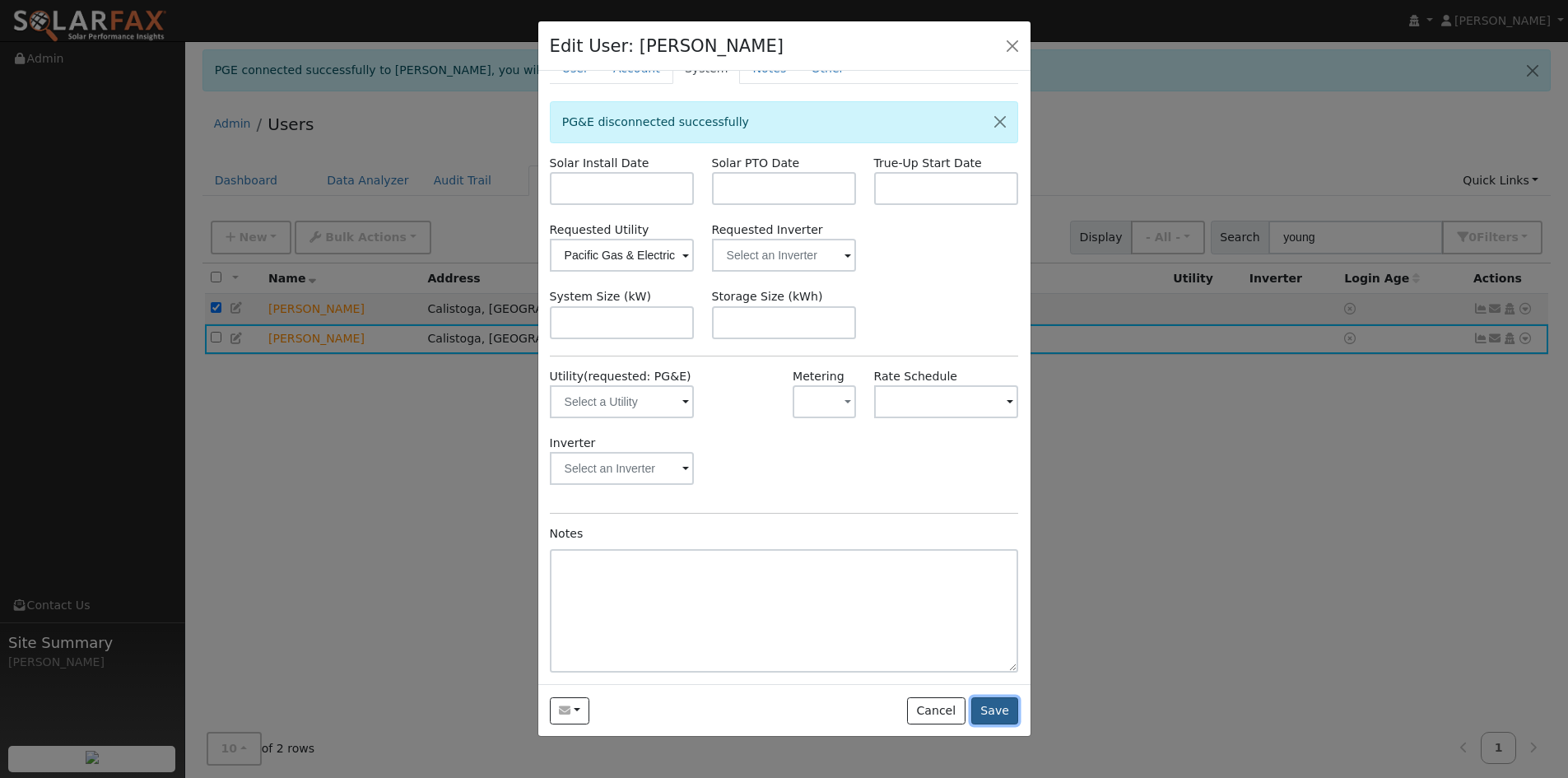
click at [998, 706] on button "Save" at bounding box center [994, 710] width 47 height 28
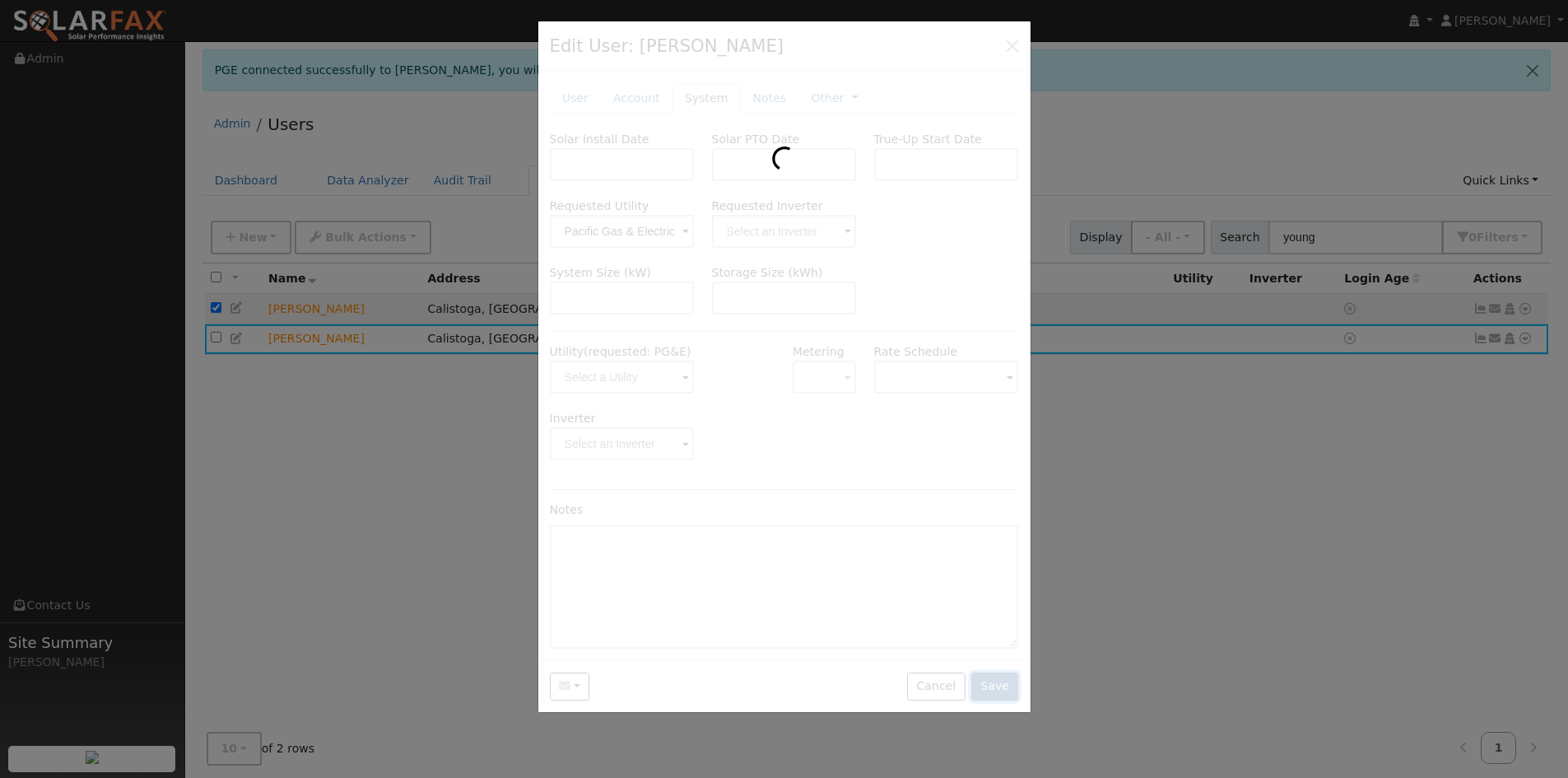
scroll to position [0, 0]
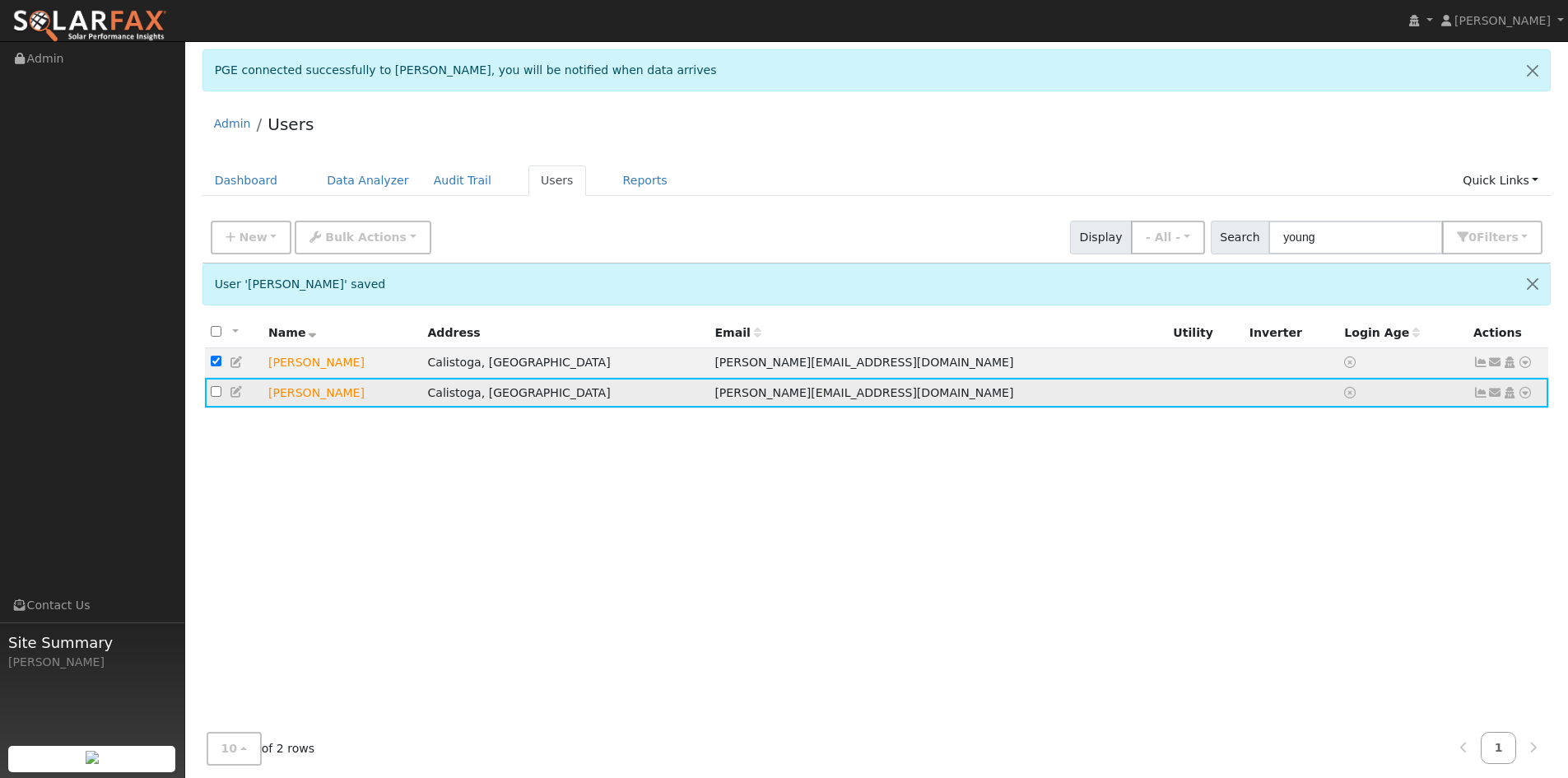
click at [1527, 393] on icon at bounding box center [1525, 392] width 15 height 12
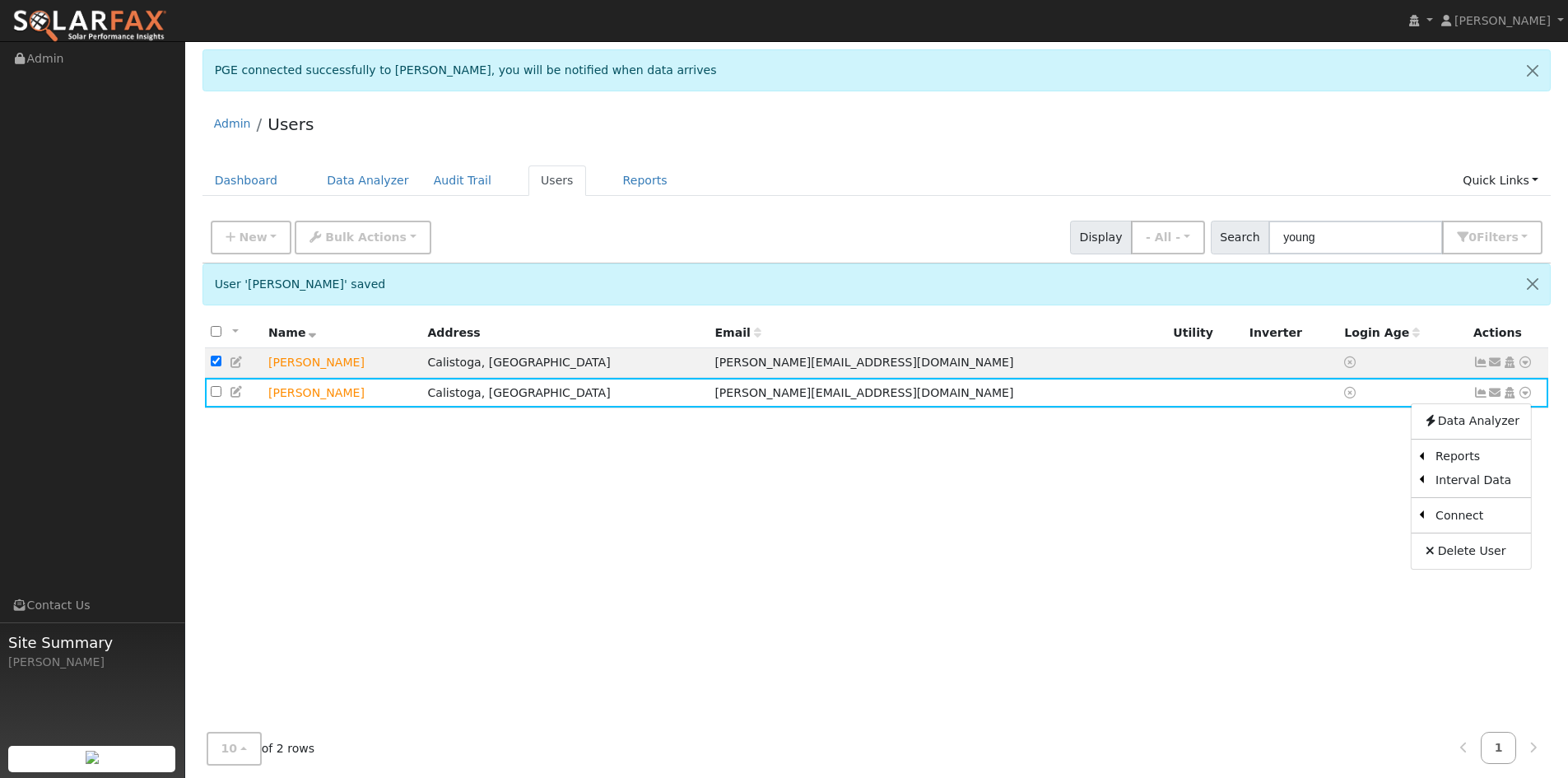
drag, startPoint x: 1101, startPoint y: 452, endPoint x: 923, endPoint y: 458, distance: 178.1
click at [1027, 459] on div "All None All on page None on page Name Address Email Utility Inverter Login Age…" at bounding box center [877, 550] width 1349 height 466
click at [237, 396] on icon at bounding box center [237, 391] width 15 height 12
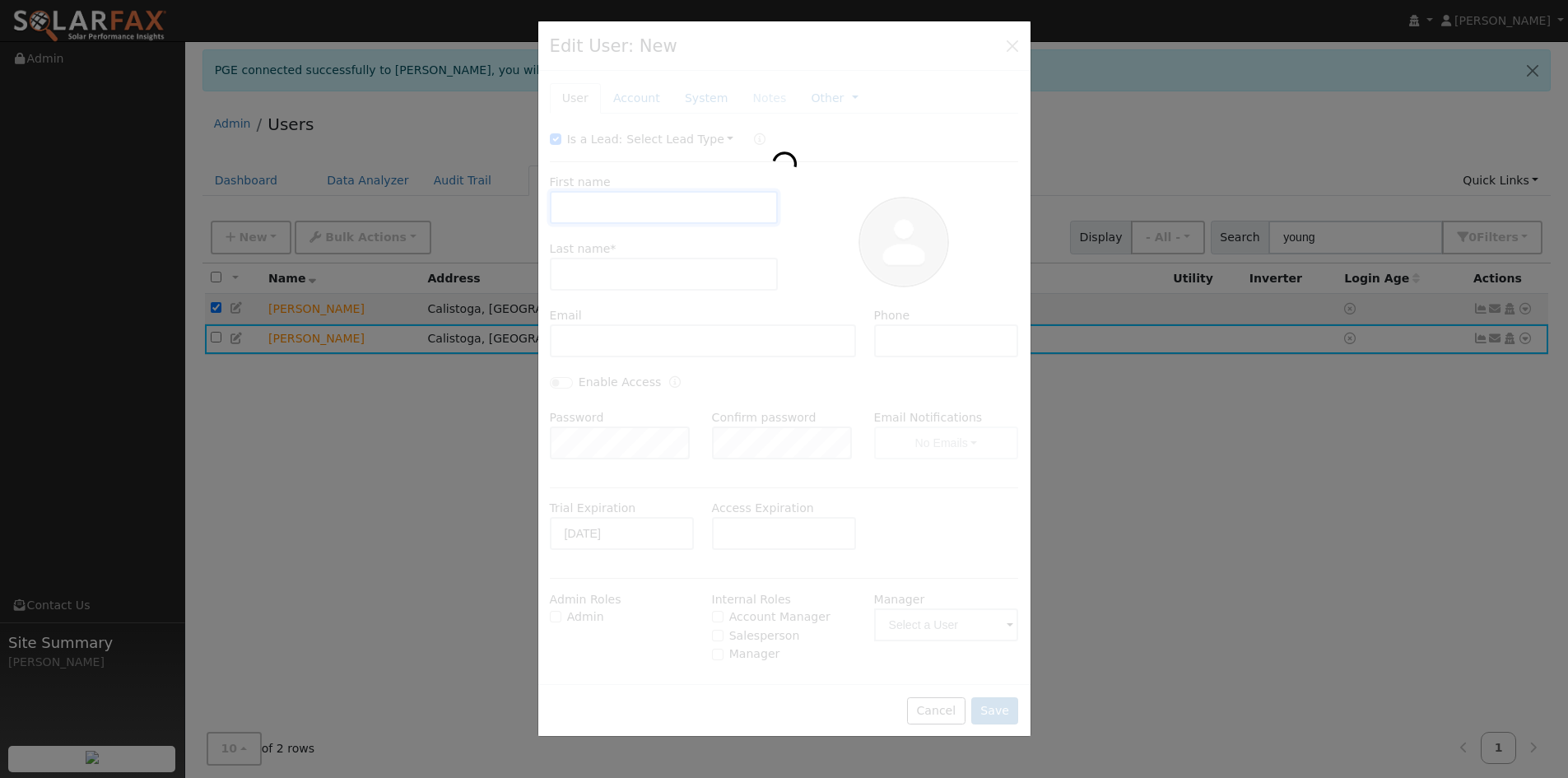
type input "Robert"
type input "Youngjohns"
type input "robert.youngjohns@gmail.com"
type input "650-387-0552"
type input "Pacific Gas & Electric"
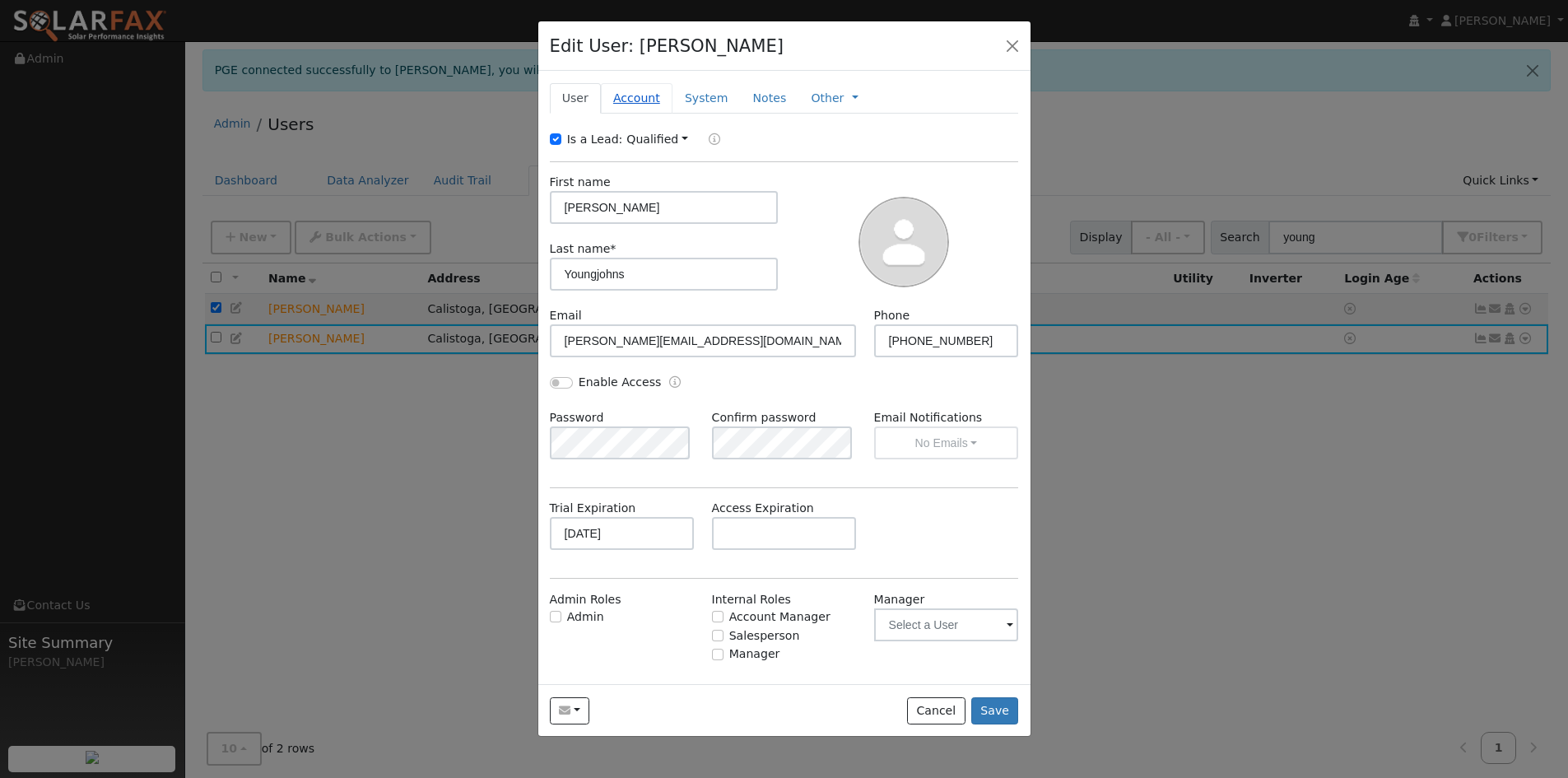
click at [621, 102] on link "Account" at bounding box center [637, 98] width 71 height 30
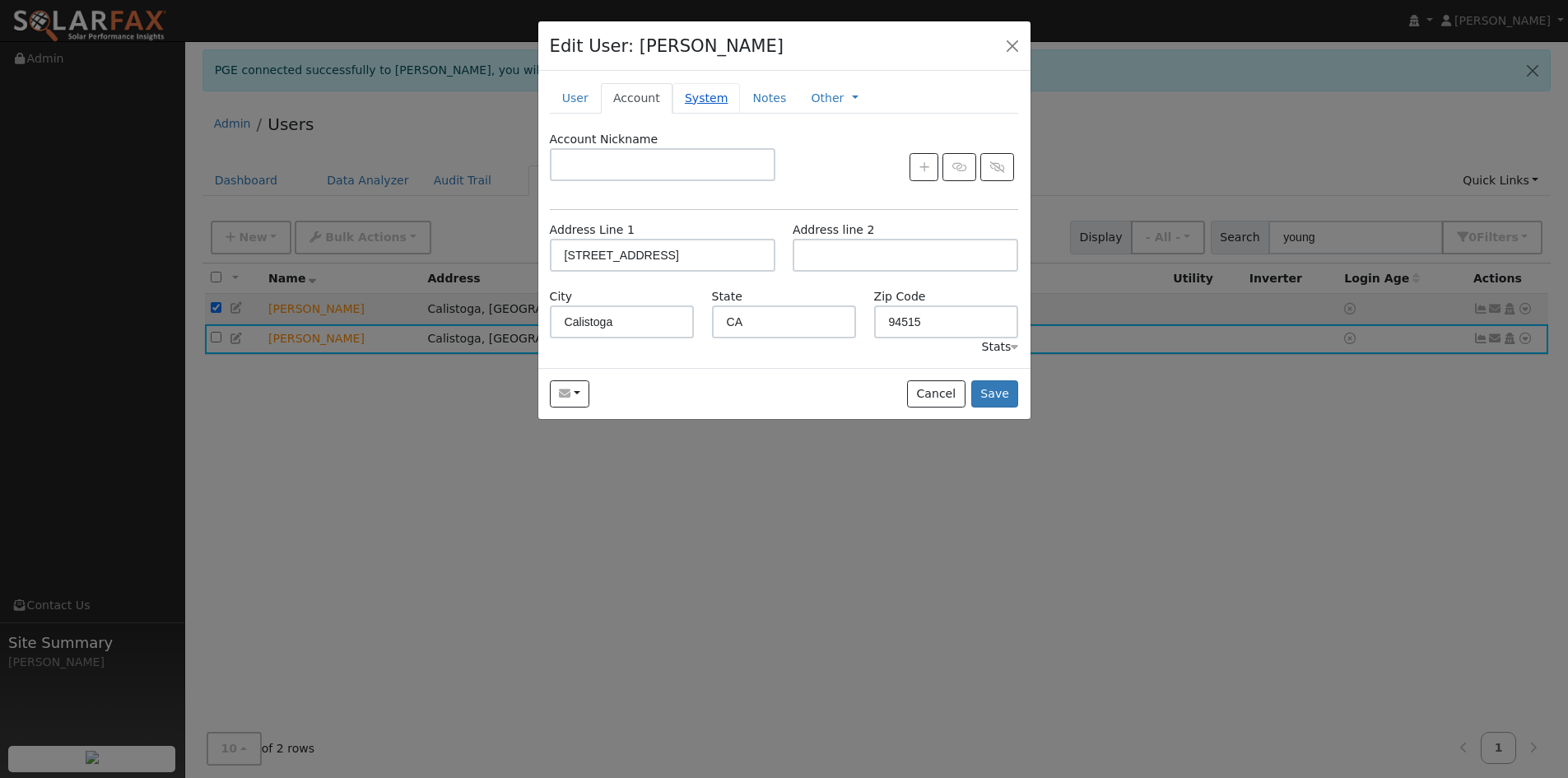
click at [675, 91] on link "System" at bounding box center [707, 98] width 68 height 30
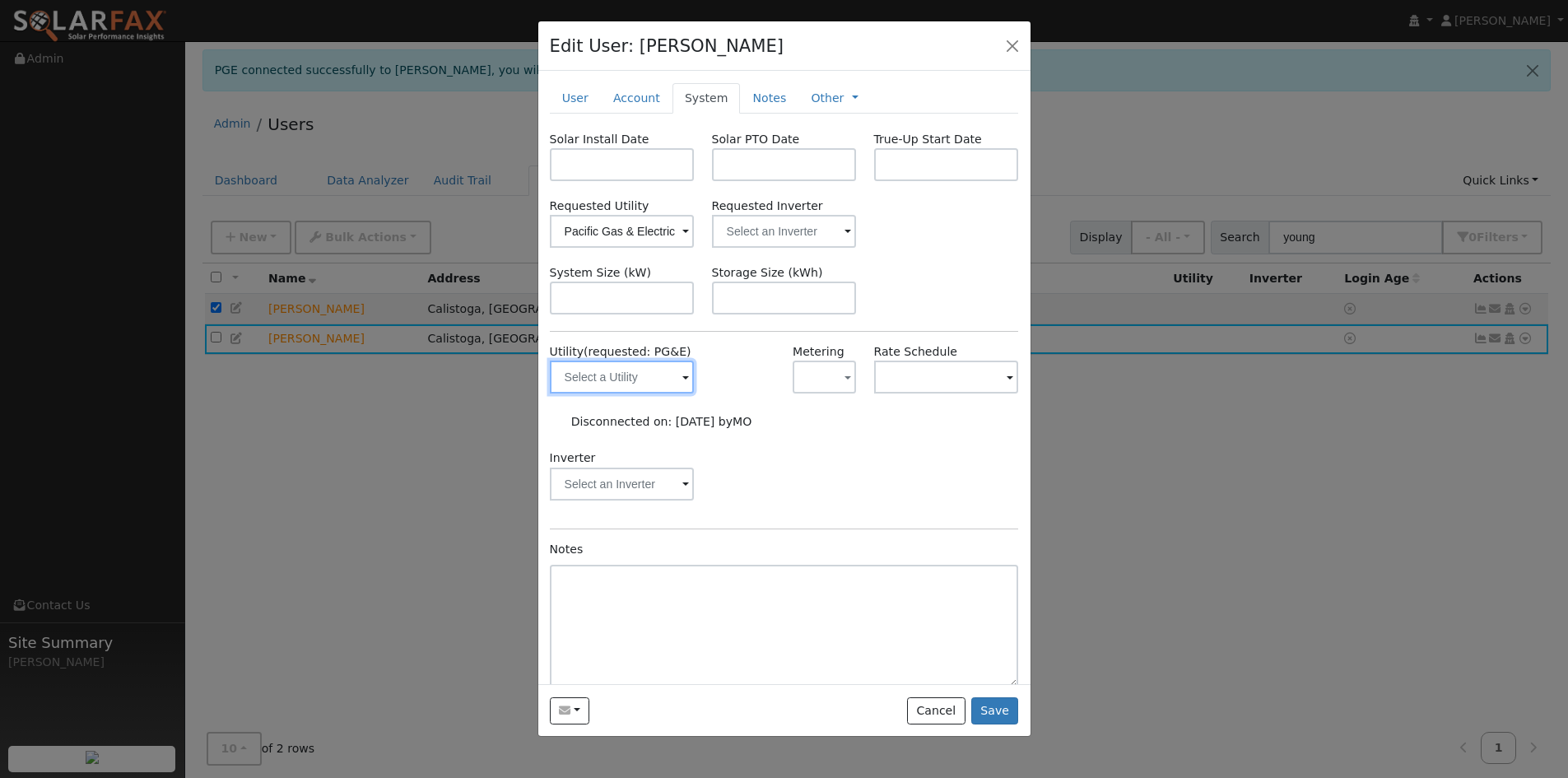
click at [668, 372] on input "text" at bounding box center [622, 377] width 145 height 33
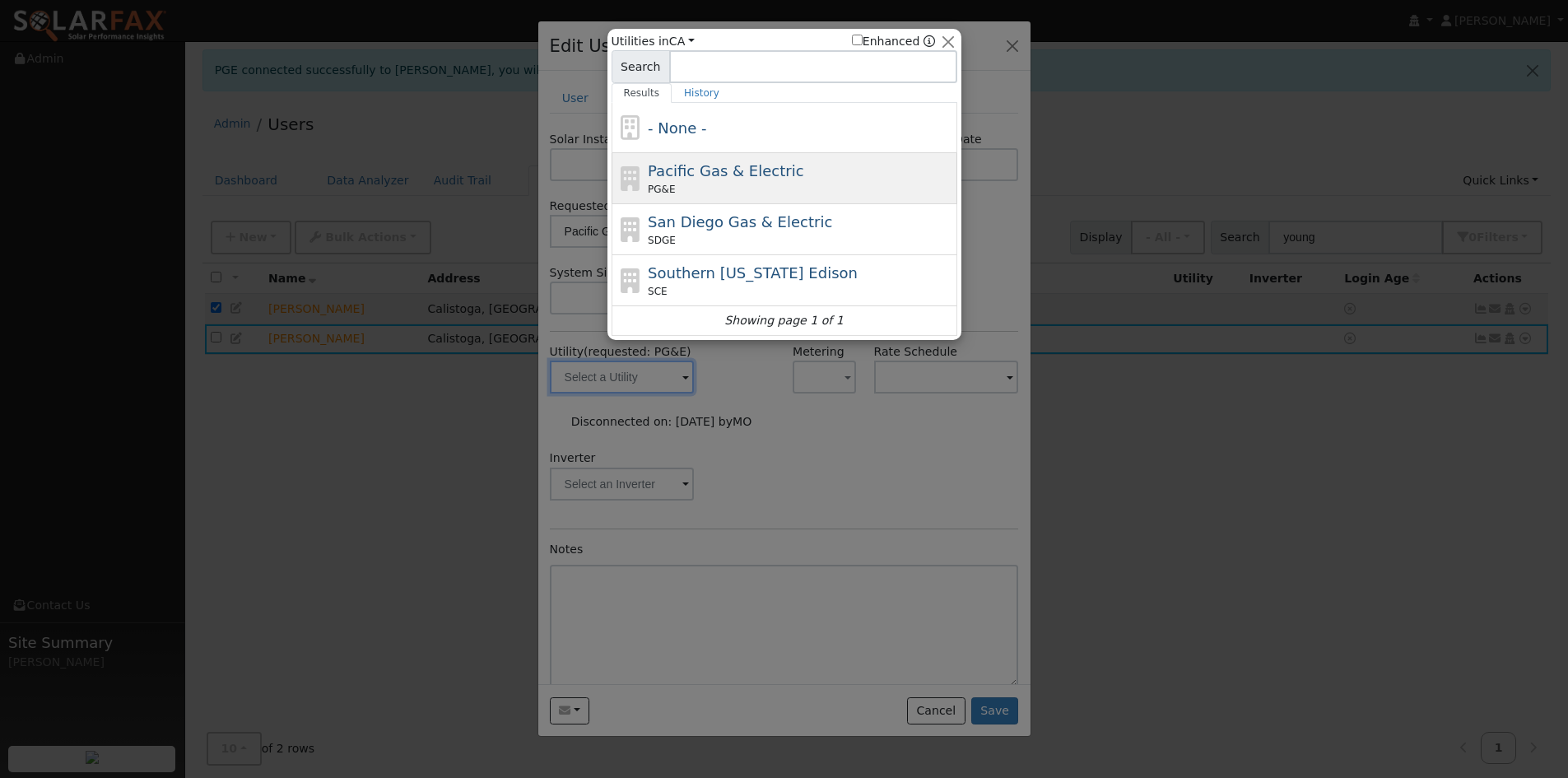
click at [676, 186] on div "PG&E" at bounding box center [801, 189] width 306 height 15
type input "PG&E"
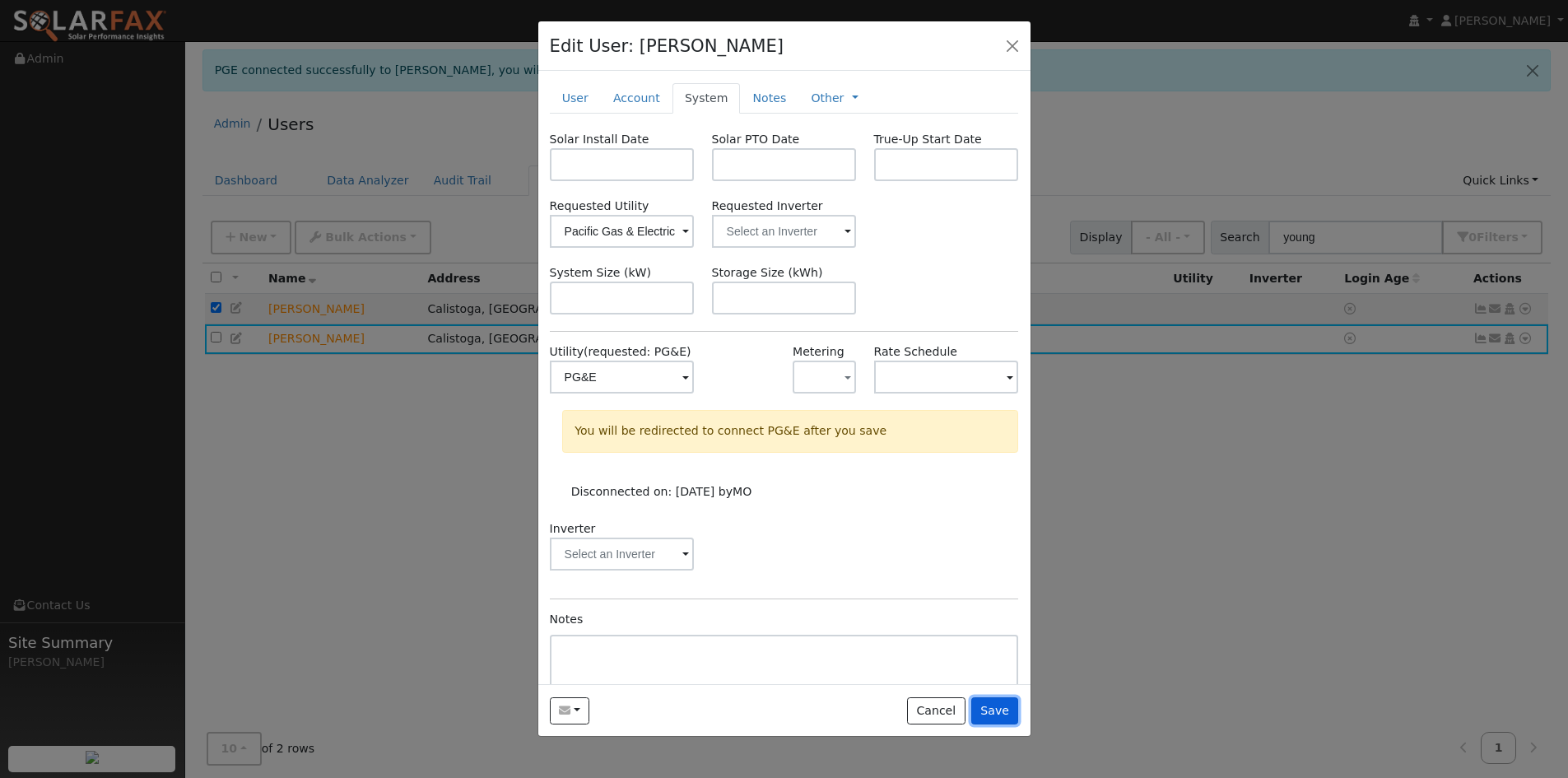
click at [1004, 714] on button "Save" at bounding box center [994, 710] width 47 height 28
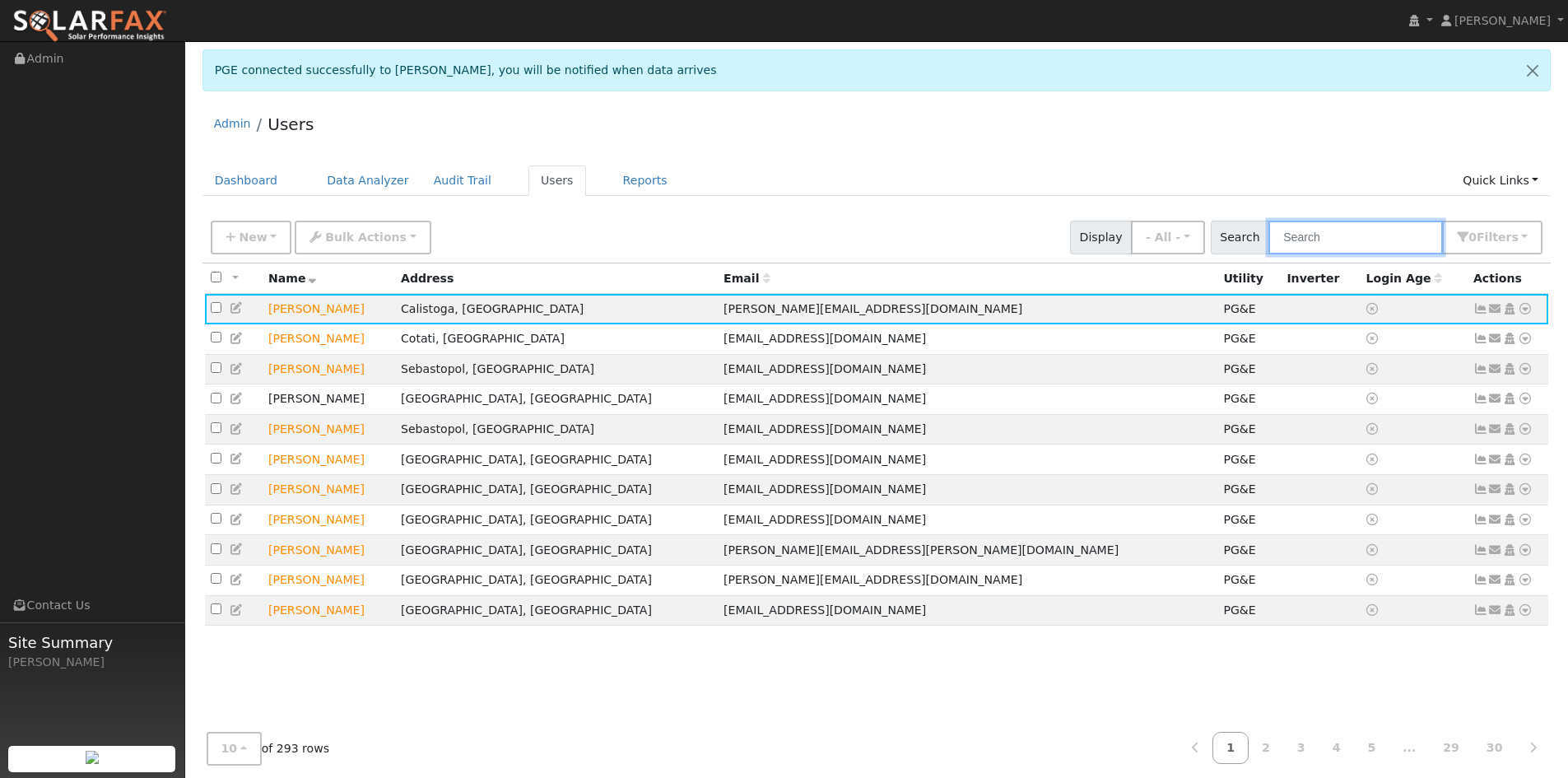
click at [1407, 234] on input "text" at bounding box center [1355, 238] width 174 height 34
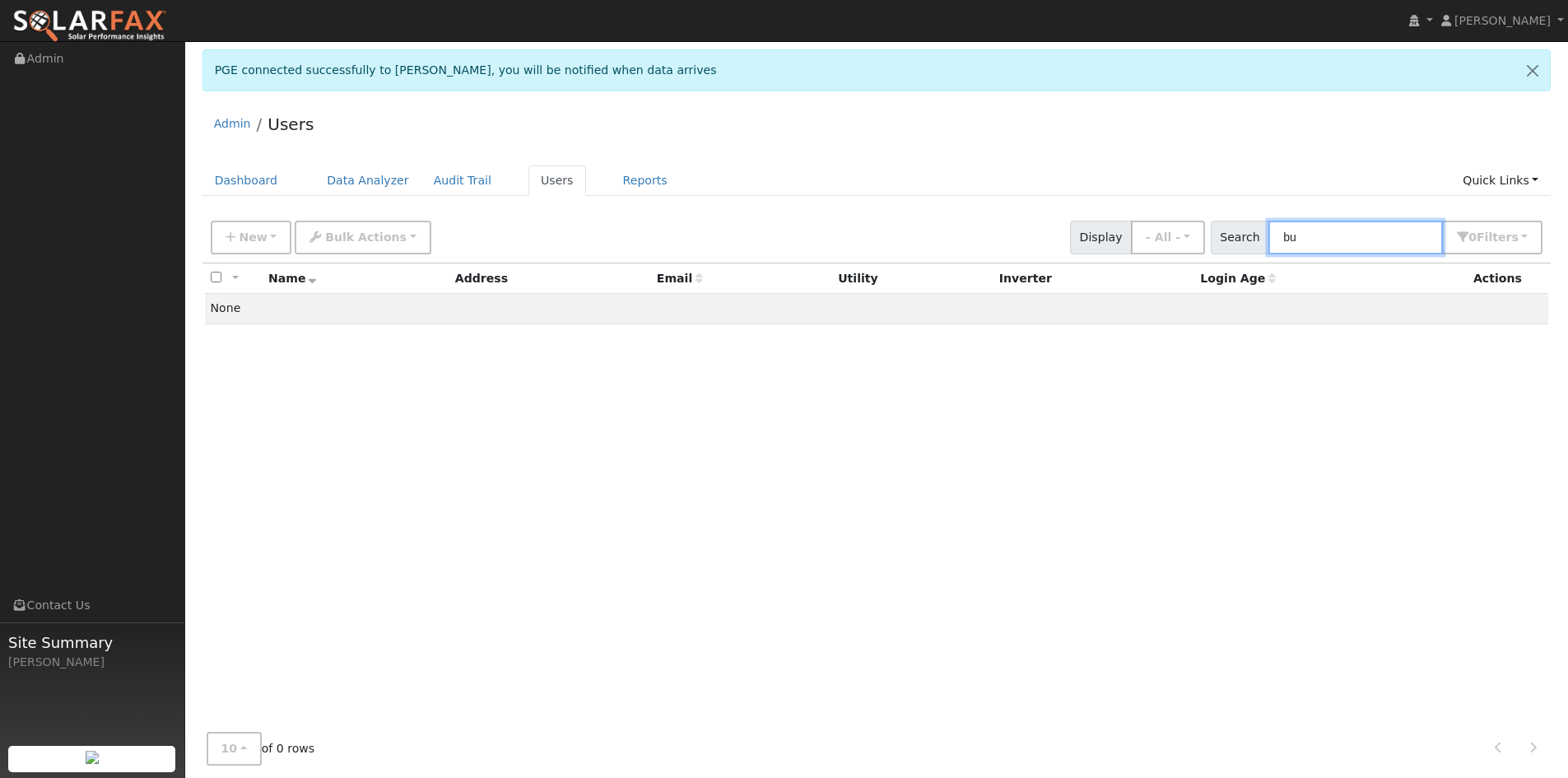
type input "b"
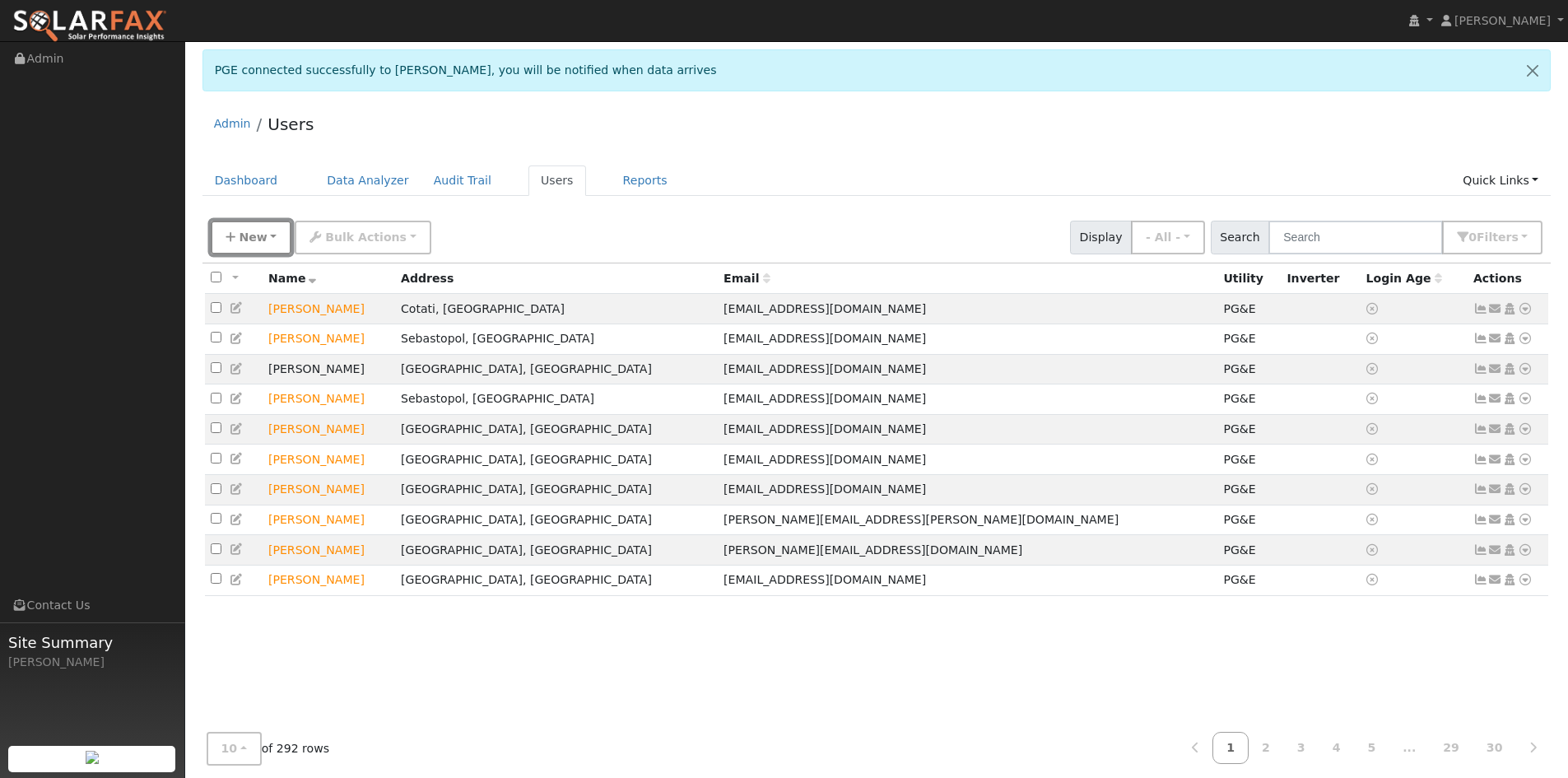
click at [261, 222] on button "New" at bounding box center [251, 238] width 81 height 34
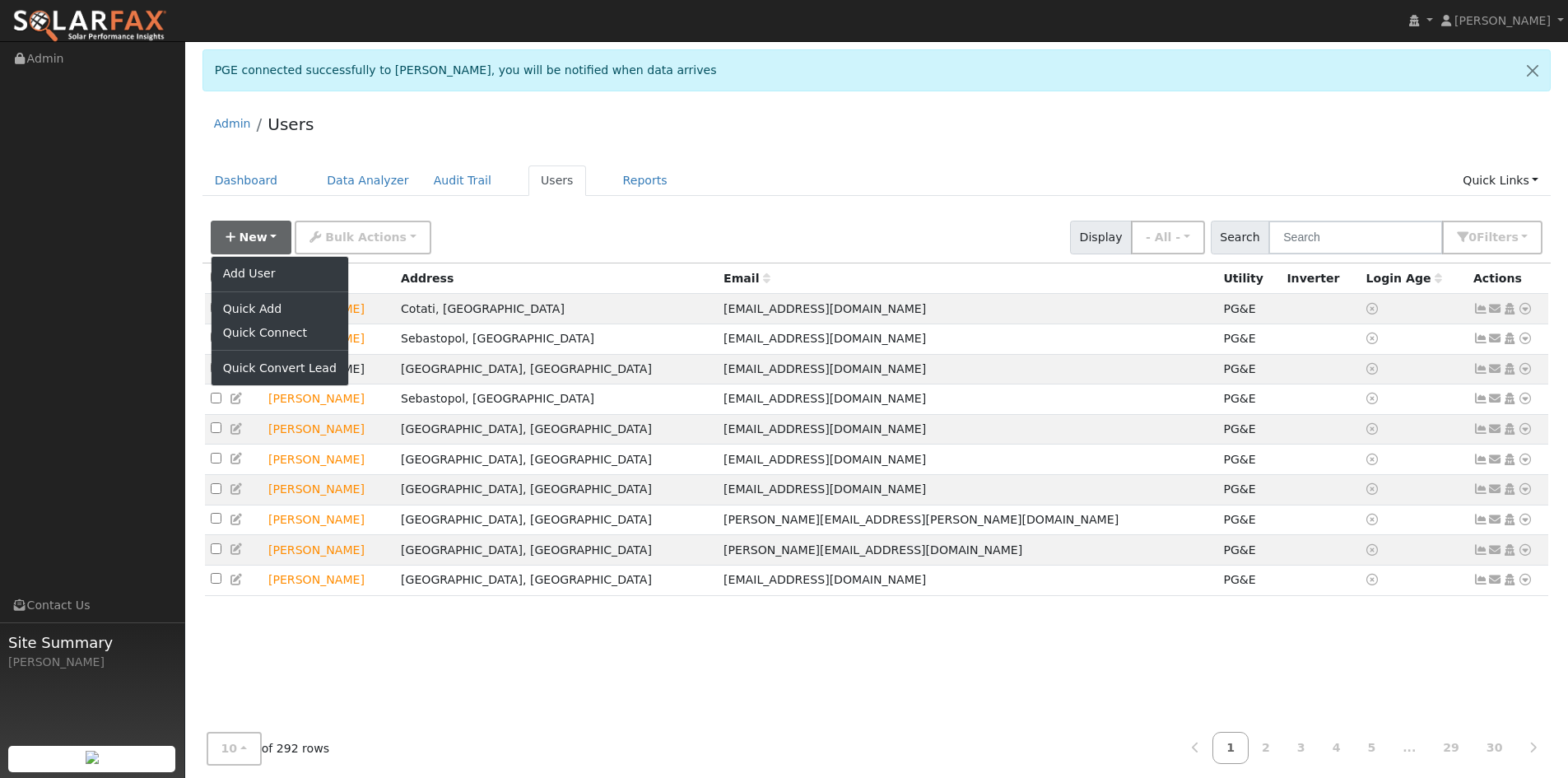
click at [254, 288] on ul "Add User Quick Add Quick Connect Quick Convert Lead" at bounding box center [280, 322] width 138 height 131
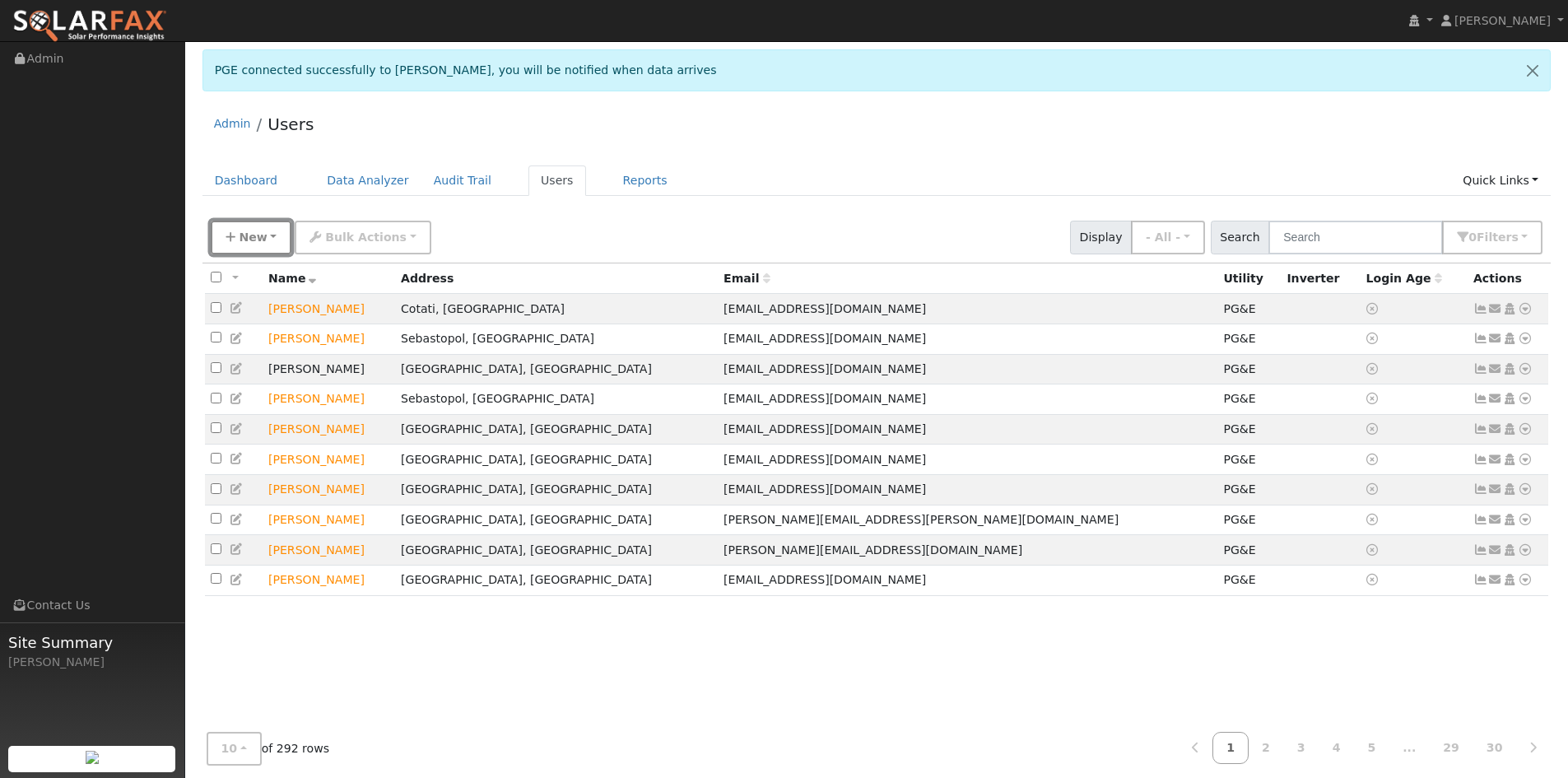
drag, startPoint x: 246, startPoint y: 238, endPoint x: 260, endPoint y: 286, distance: 50.0
click at [246, 242] on span "New" at bounding box center [252, 237] width 28 height 13
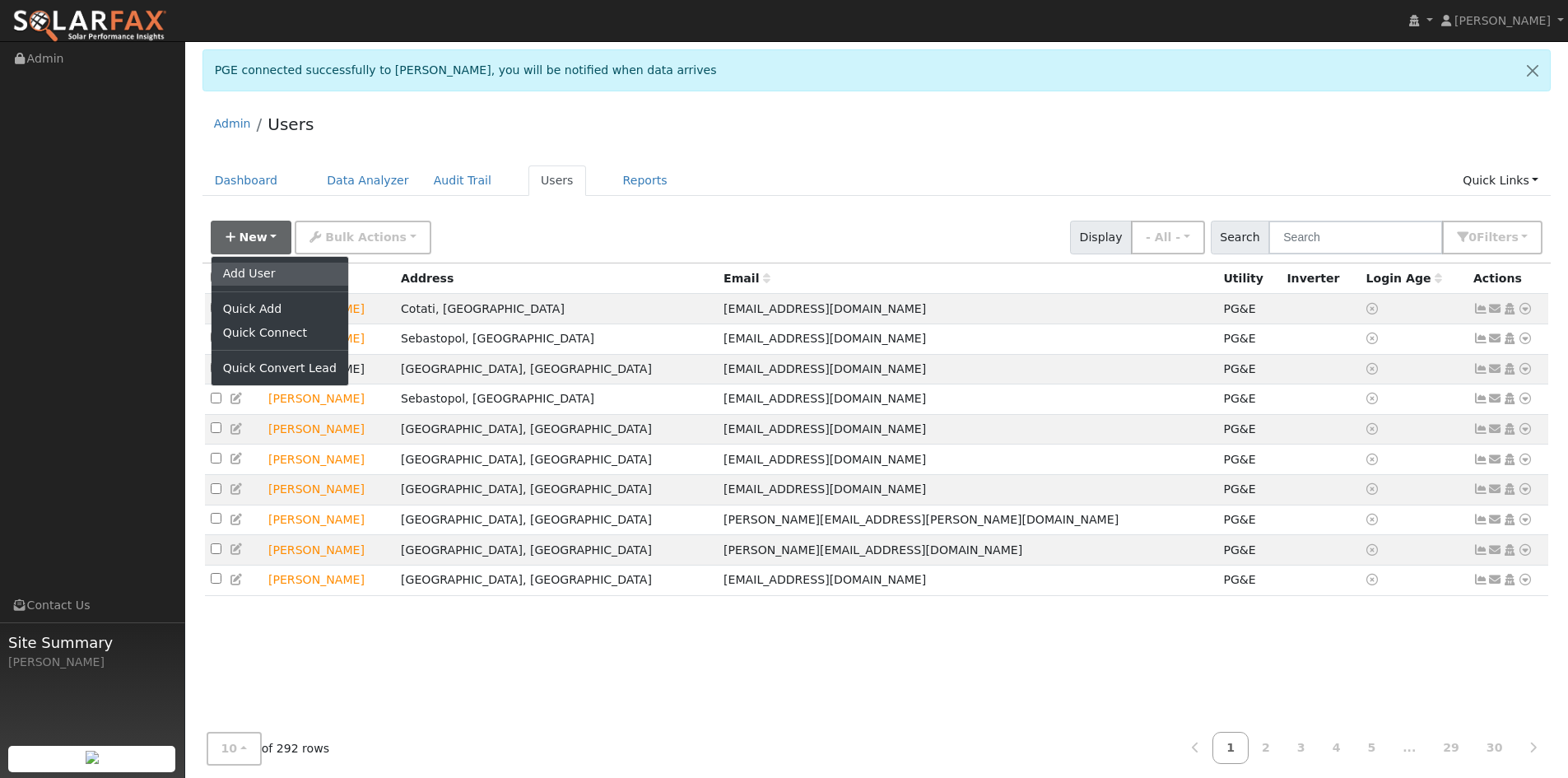
click at [253, 275] on link "Add User" at bounding box center [280, 274] width 137 height 23
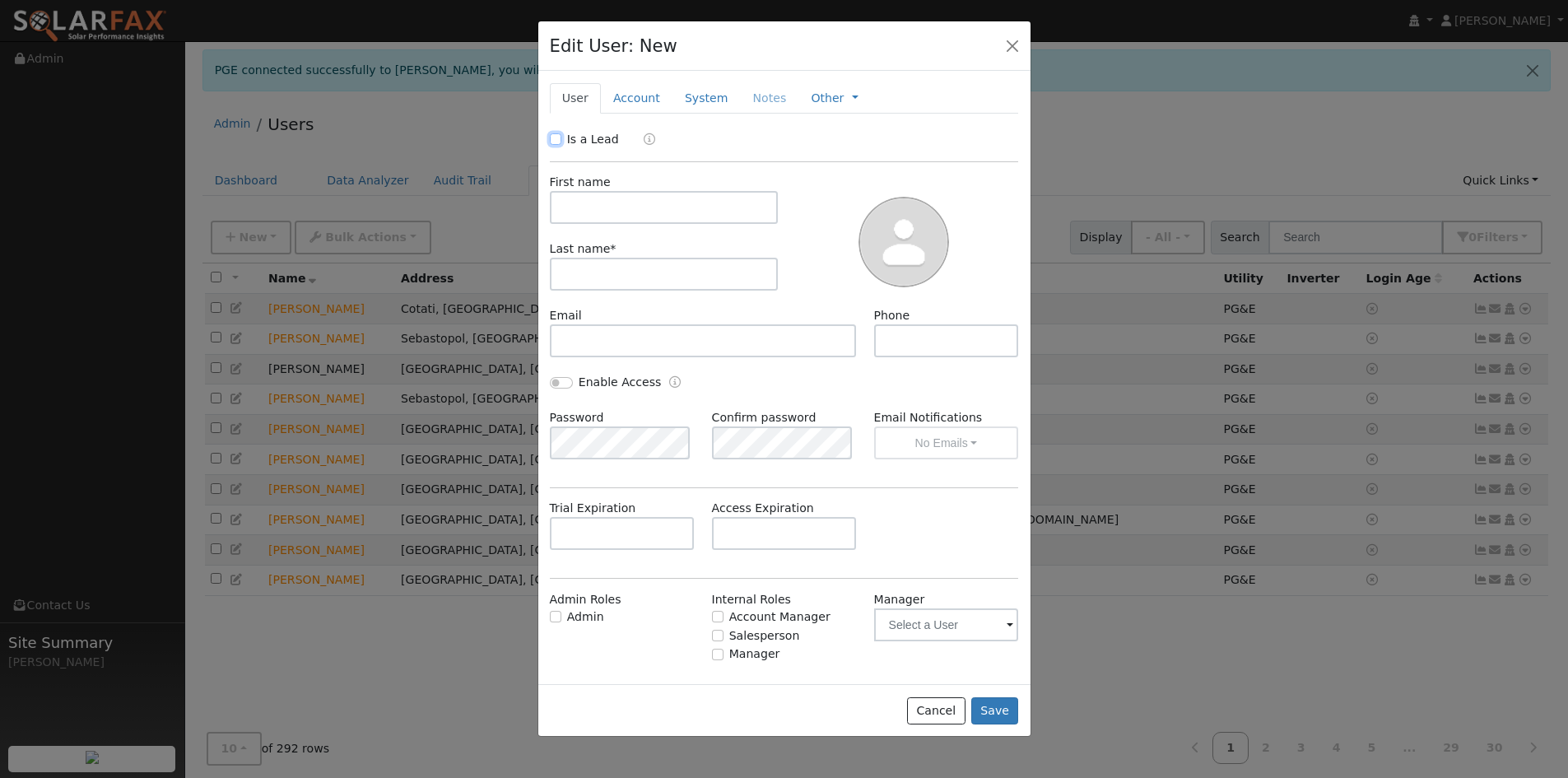
click at [560, 134] on input "Is a Lead" at bounding box center [555, 138] width 12 height 12
checkbox input "true"
click at [600, 213] on input "text" at bounding box center [664, 207] width 229 height 33
type input "[PERSON_NAME]"
click at [624, 272] on input "text" at bounding box center [664, 273] width 229 height 33
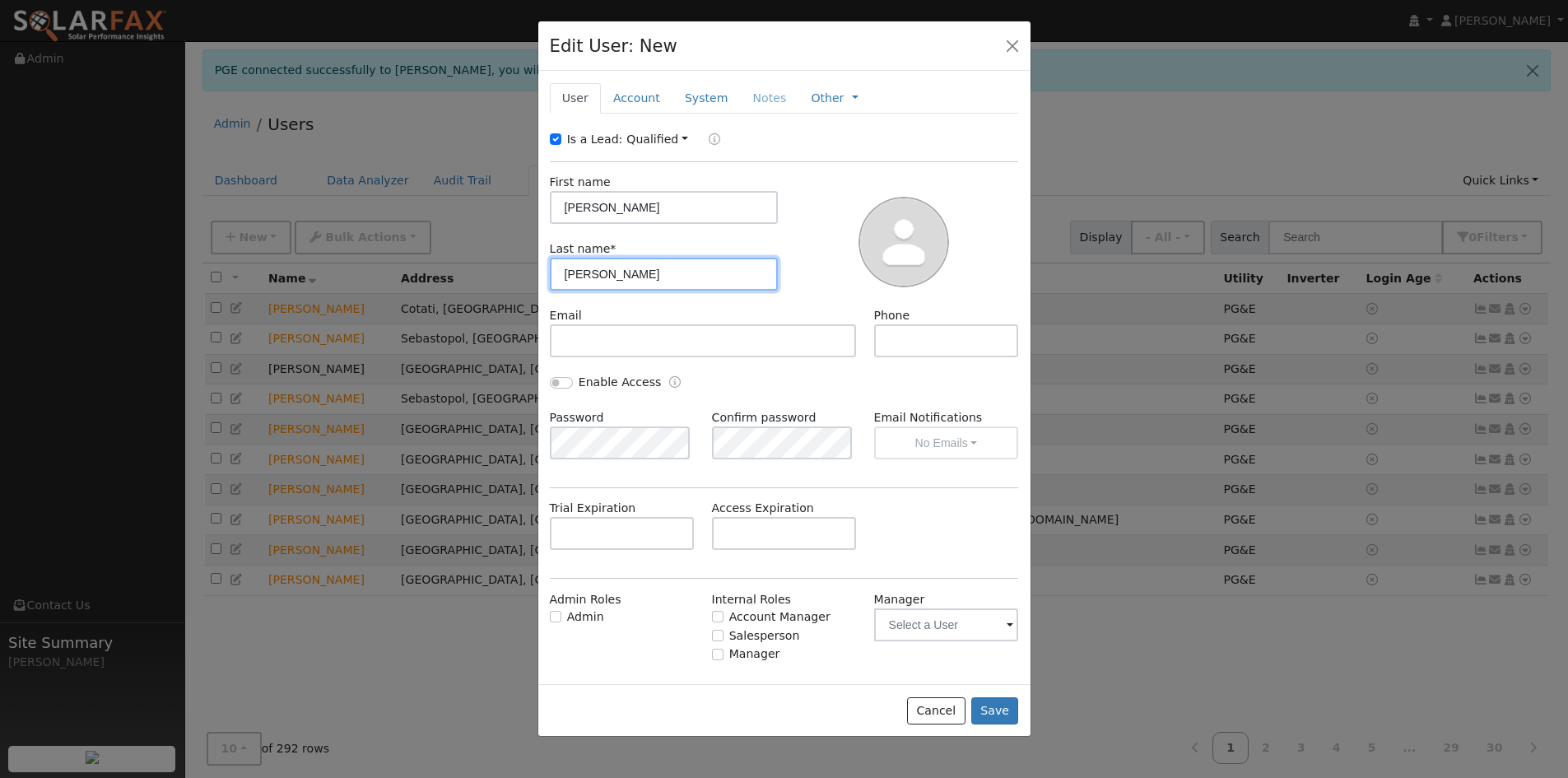
type input "Butler"
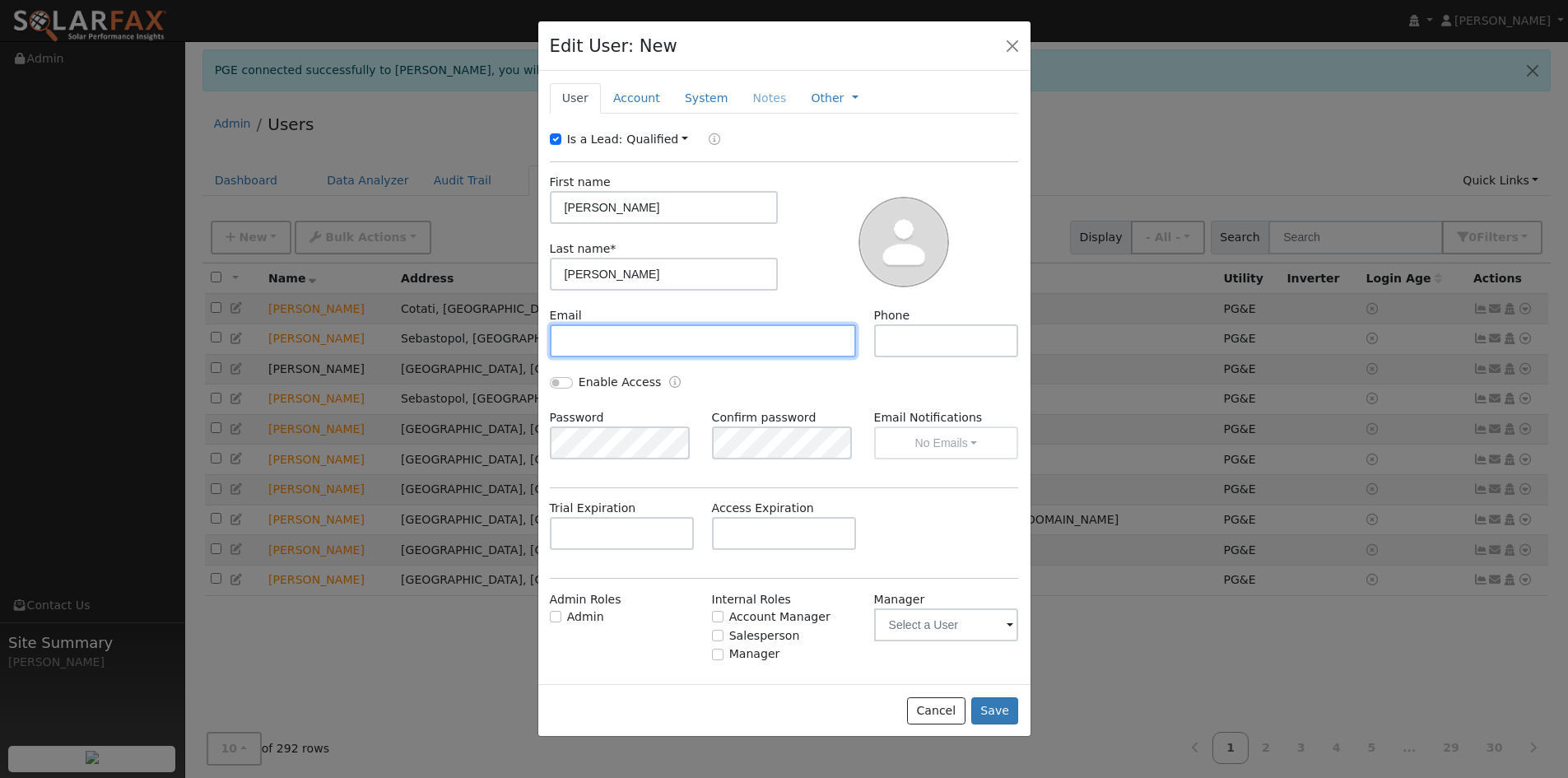
drag, startPoint x: 647, startPoint y: 327, endPoint x: 642, endPoint y: 346, distance: 19.6
click at [646, 329] on input "text" at bounding box center [703, 340] width 307 height 33
click at [619, 330] on input "text" at bounding box center [703, 340] width 307 height 33
paste input "nicholas@nrbutler.com"
type input "nicholas@nrbutler.com"
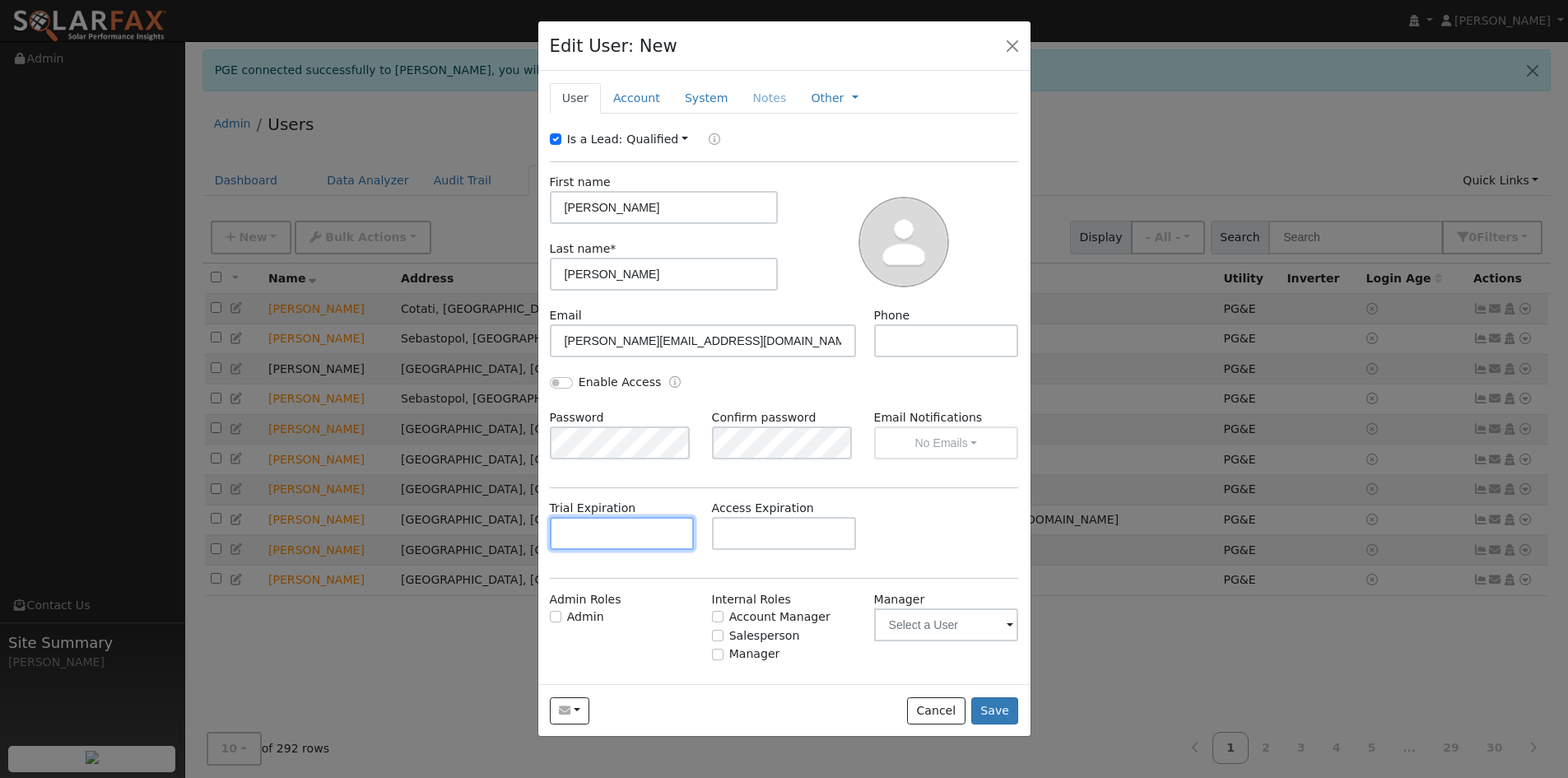
click at [634, 529] on input "text" at bounding box center [622, 533] width 145 height 33
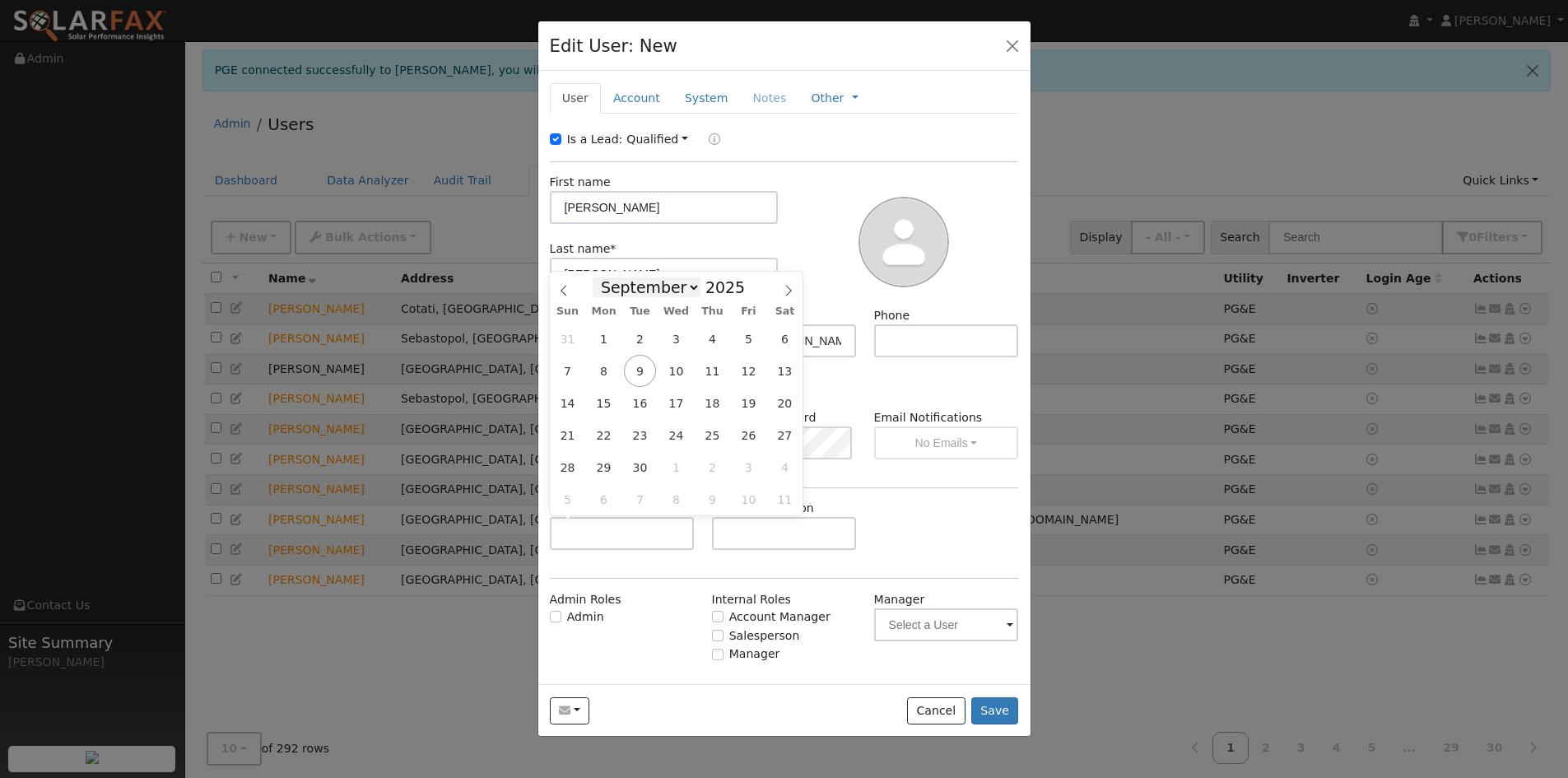
click at [658, 288] on select "January February March April May June July August September October November De…" at bounding box center [646, 288] width 108 height 20
select select "9"
click at [606, 278] on select "January February March April May June July August September October November De…" at bounding box center [646, 288] width 108 height 20
click at [636, 434] on span "21" at bounding box center [640, 435] width 32 height 32
type input "10/21/2025"
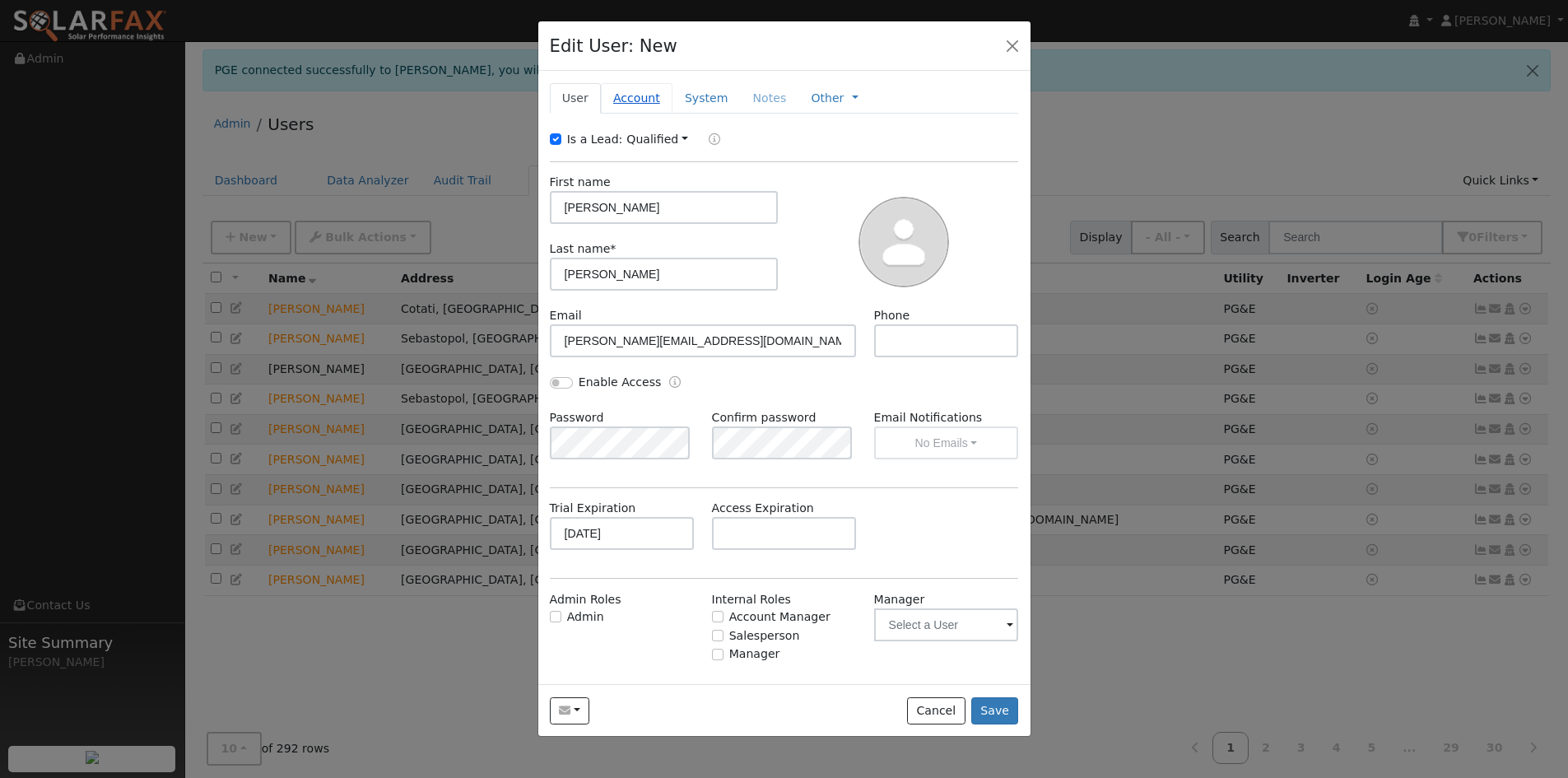
click at [622, 90] on link "Account" at bounding box center [637, 98] width 71 height 30
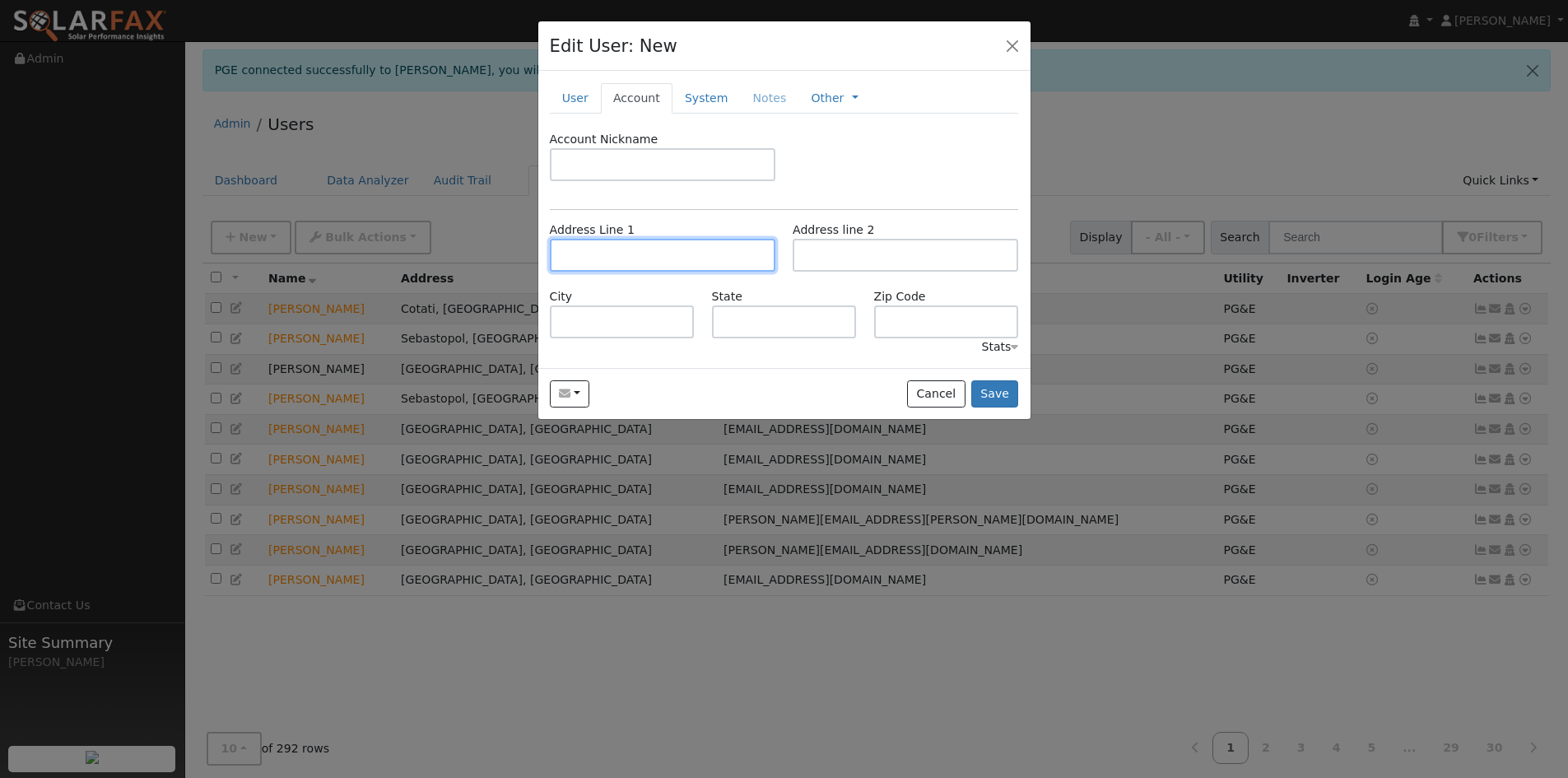
drag, startPoint x: 631, startPoint y: 256, endPoint x: 501, endPoint y: 254, distance: 130.0
click at [613, 254] on input "text" at bounding box center [662, 255] width 225 height 33
drag, startPoint x: 654, startPoint y: 272, endPoint x: 643, endPoint y: 269, distance: 11.4
click at [644, 273] on div "Address Line 1 Address line 2" at bounding box center [784, 255] width 487 height 67
click at [638, 258] on input "text" at bounding box center [662, 255] width 225 height 33
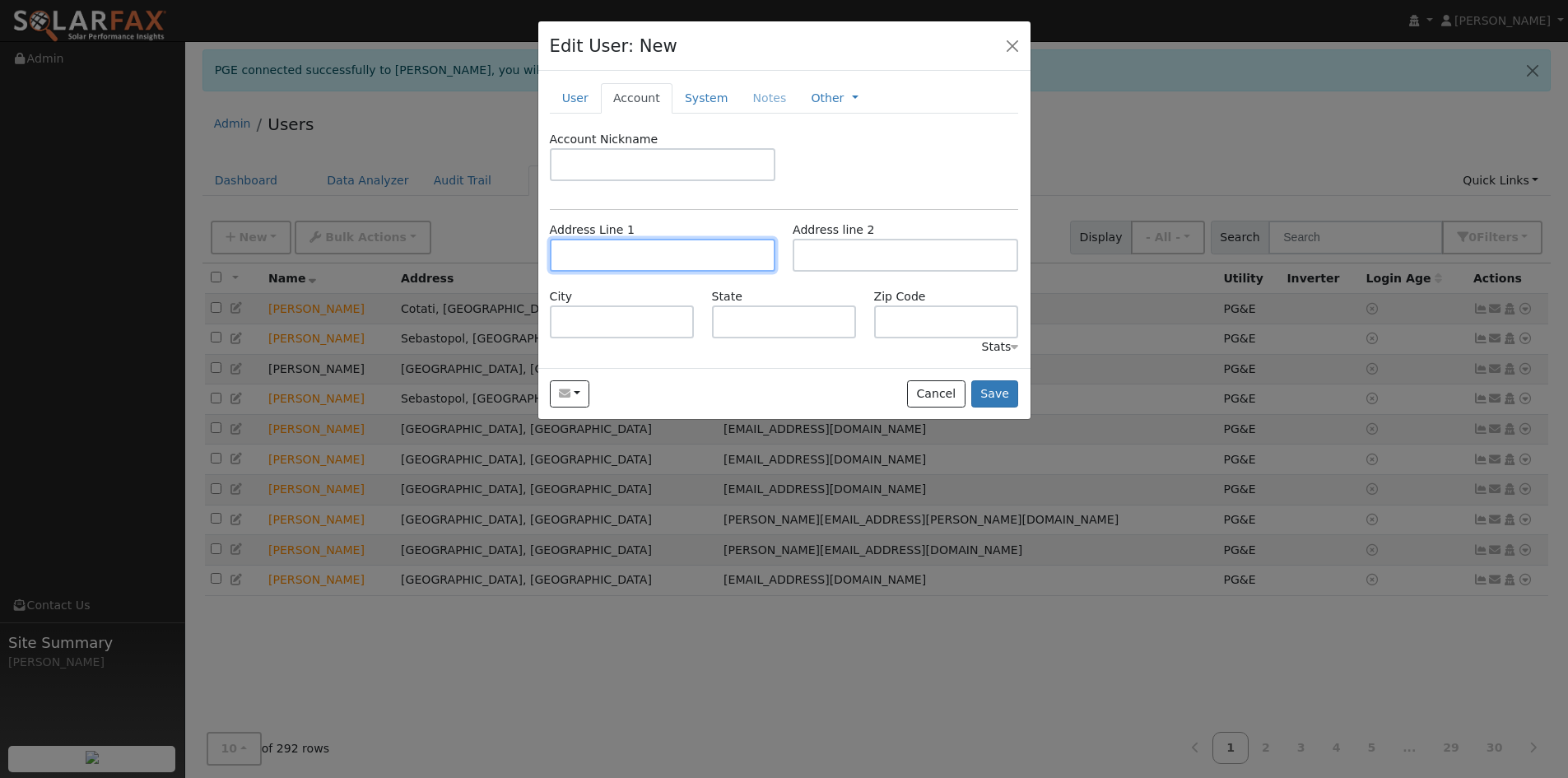
paste input "2055 Live Oak Farm Lane #11"
type input "2055 Live Oak Farm Lane"
type input "Petaluma"
type input "CA"
type input "94952"
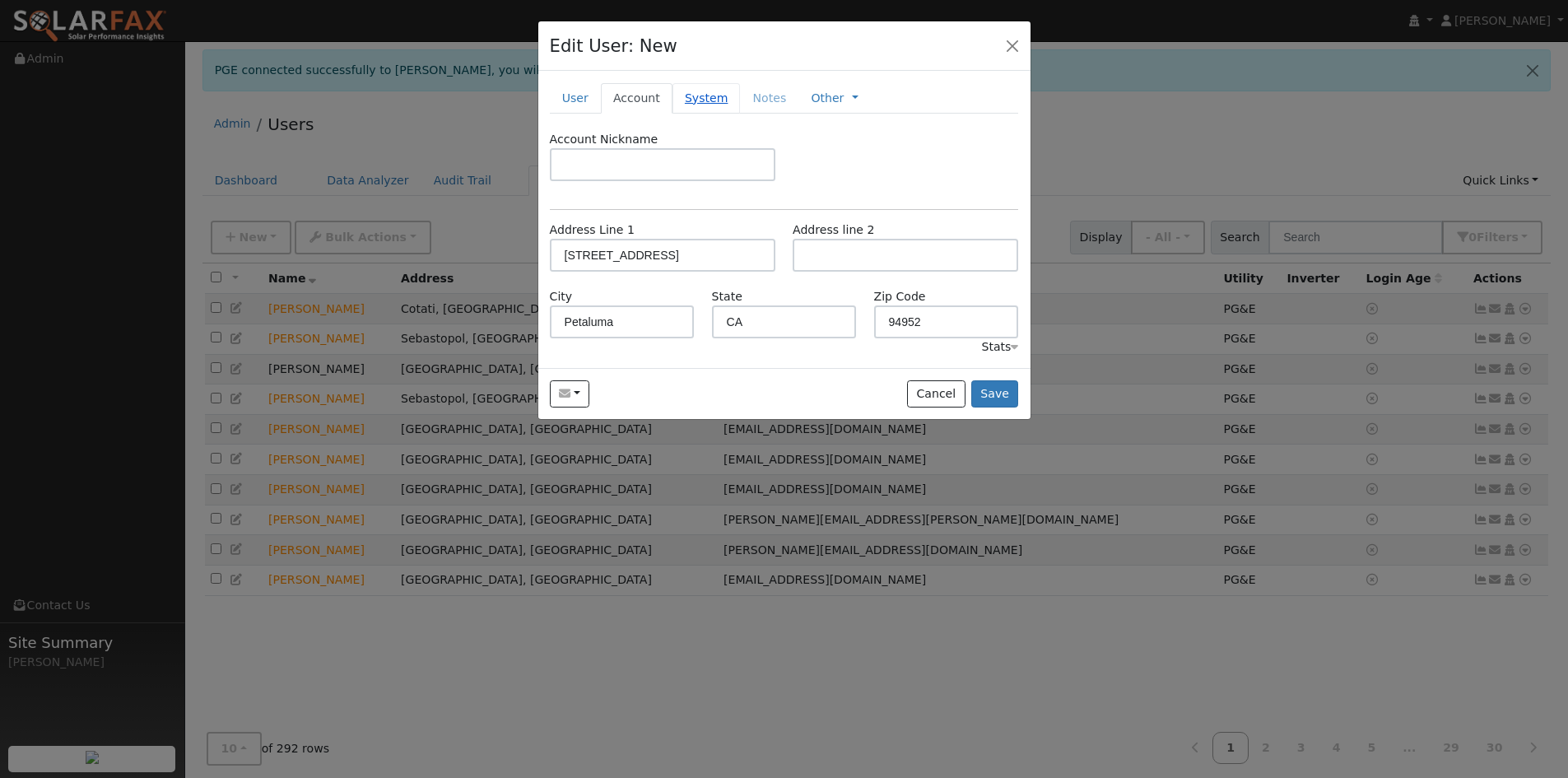
click at [693, 98] on link "System" at bounding box center [707, 98] width 68 height 30
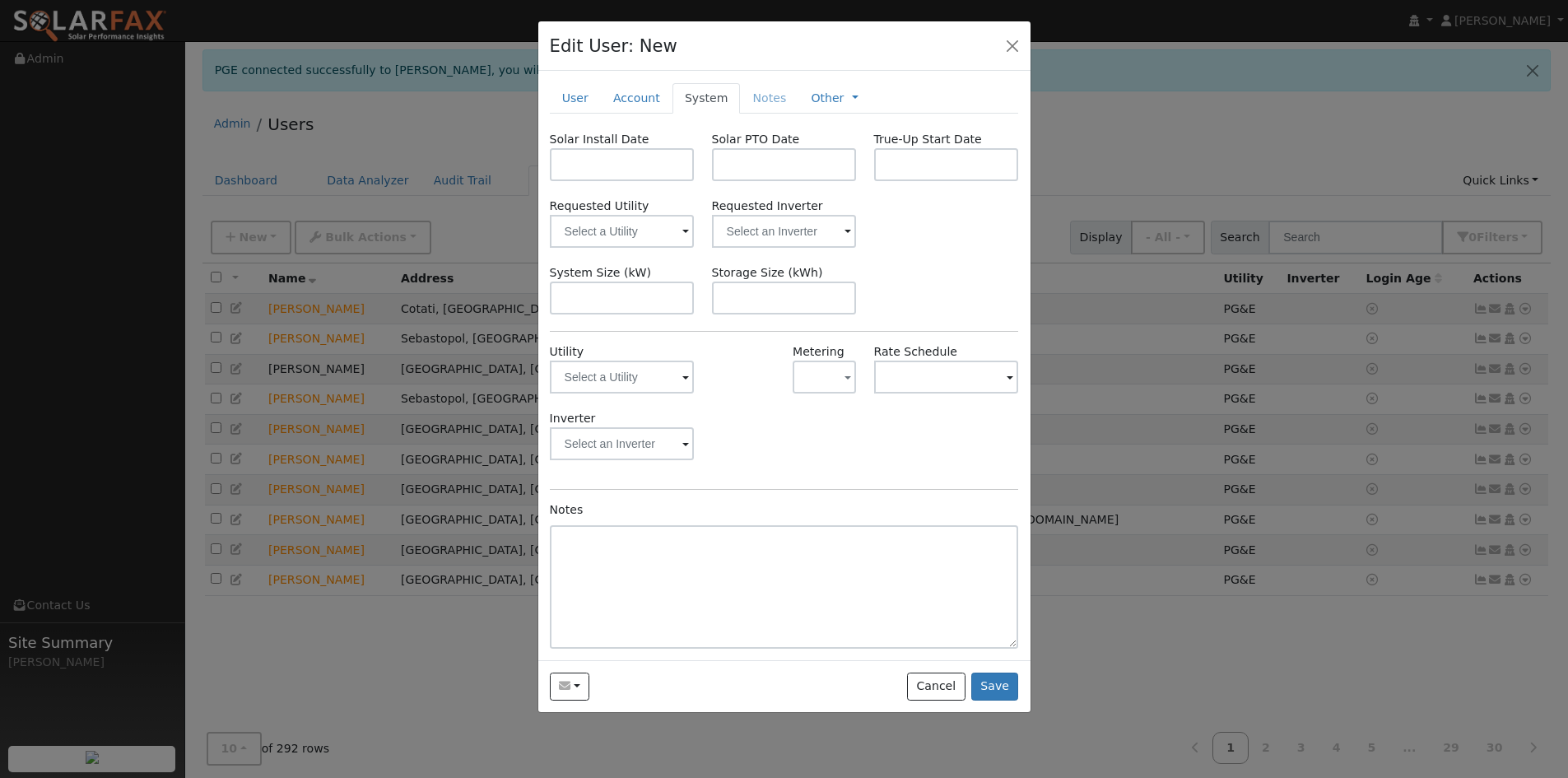
click at [685, 375] on span at bounding box center [685, 378] width 6 height 19
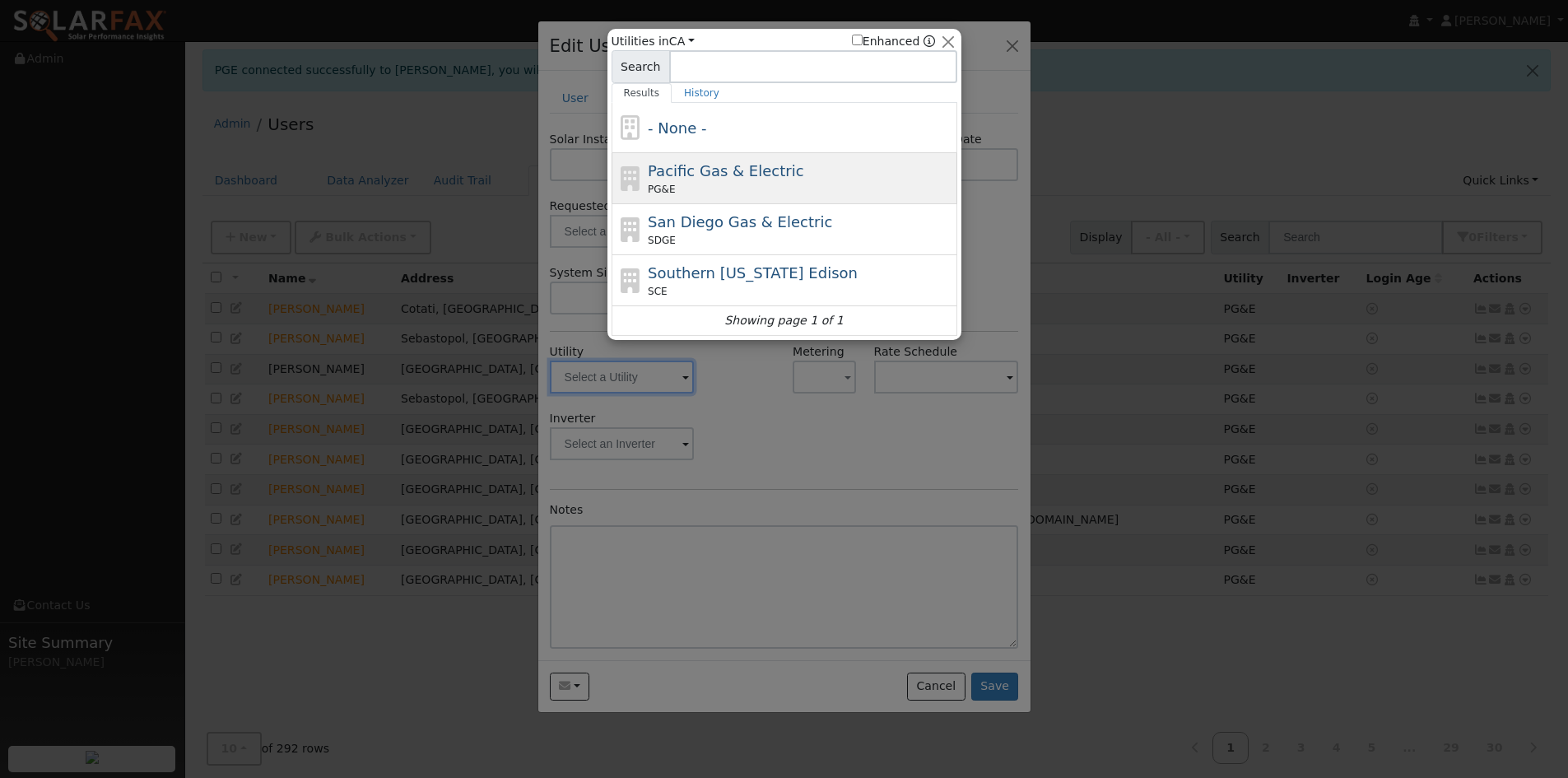
click at [692, 168] on span "Pacific Gas & Electric" at bounding box center [725, 171] width 155 height 17
type input "PG&E"
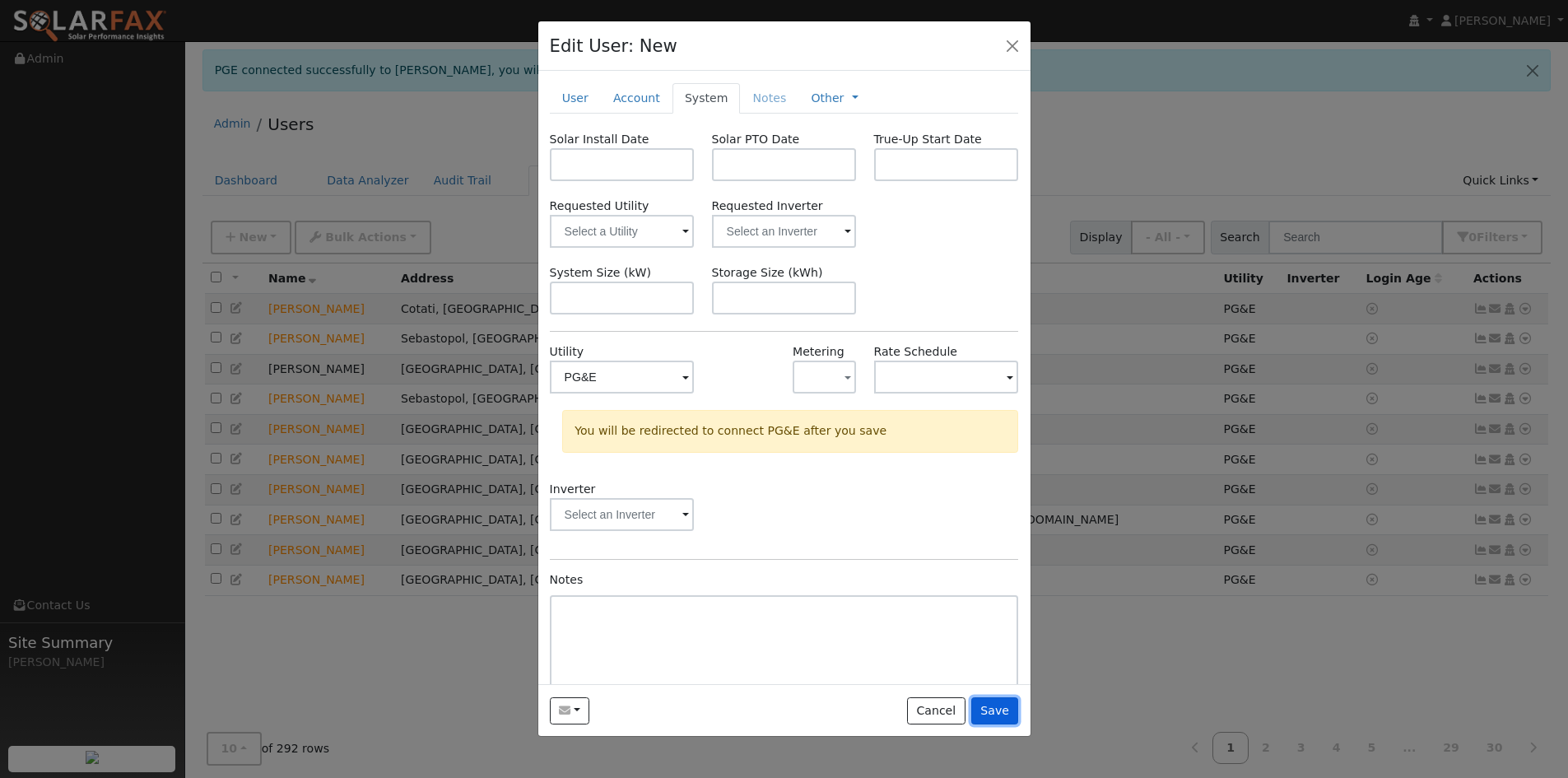
click at [996, 707] on button "Save" at bounding box center [994, 710] width 47 height 28
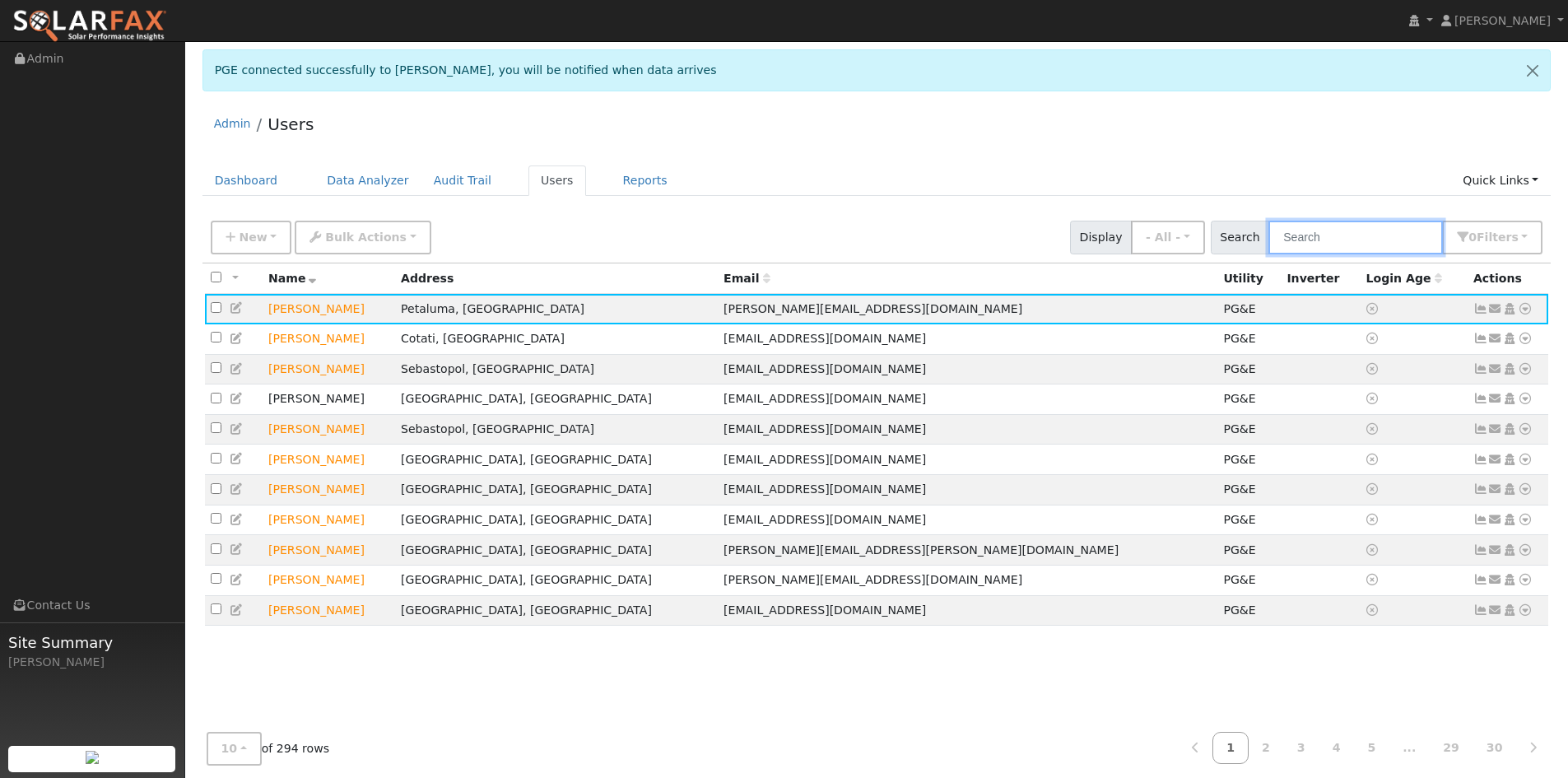
click at [1315, 225] on input "text" at bounding box center [1355, 238] width 174 height 34
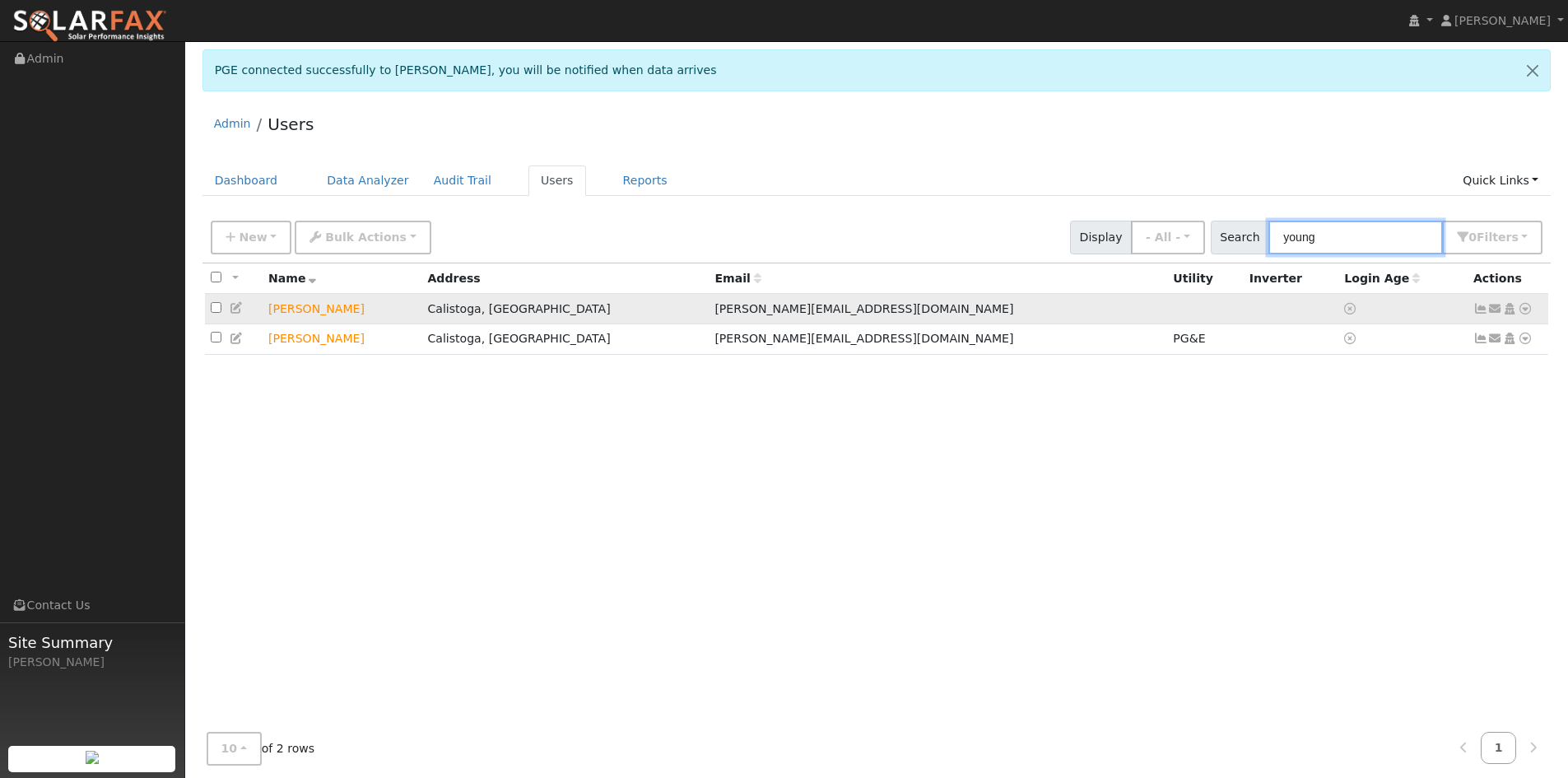
type input "young"
click at [233, 309] on icon at bounding box center [237, 307] width 15 height 12
type input "[DATE]"
checkbox input "true"
type input "[PERSON_NAME]"
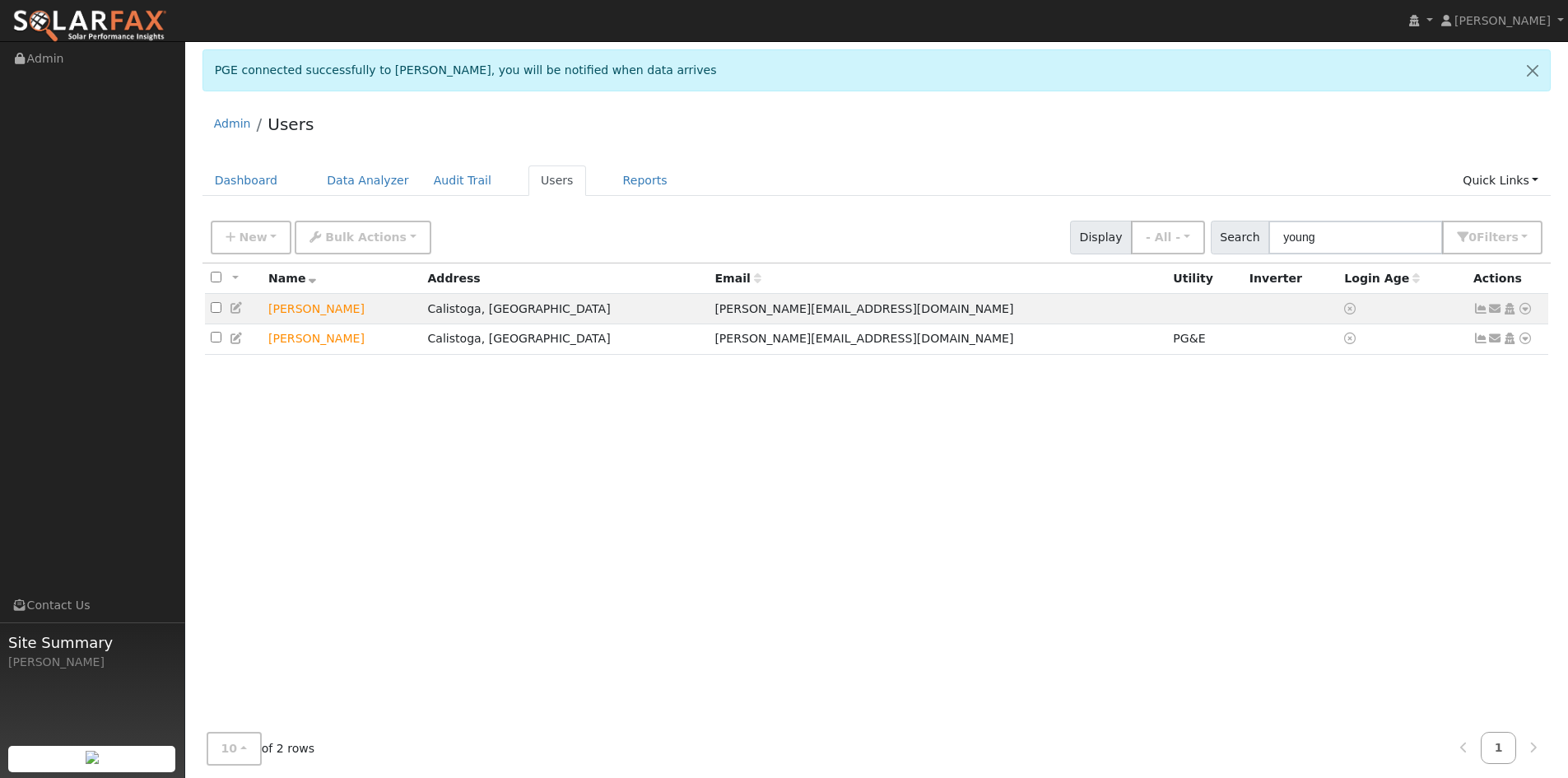
type input "Youngjohns"
type input "[PERSON_NAME][EMAIL_ADDRESS][DOMAIN_NAME]"
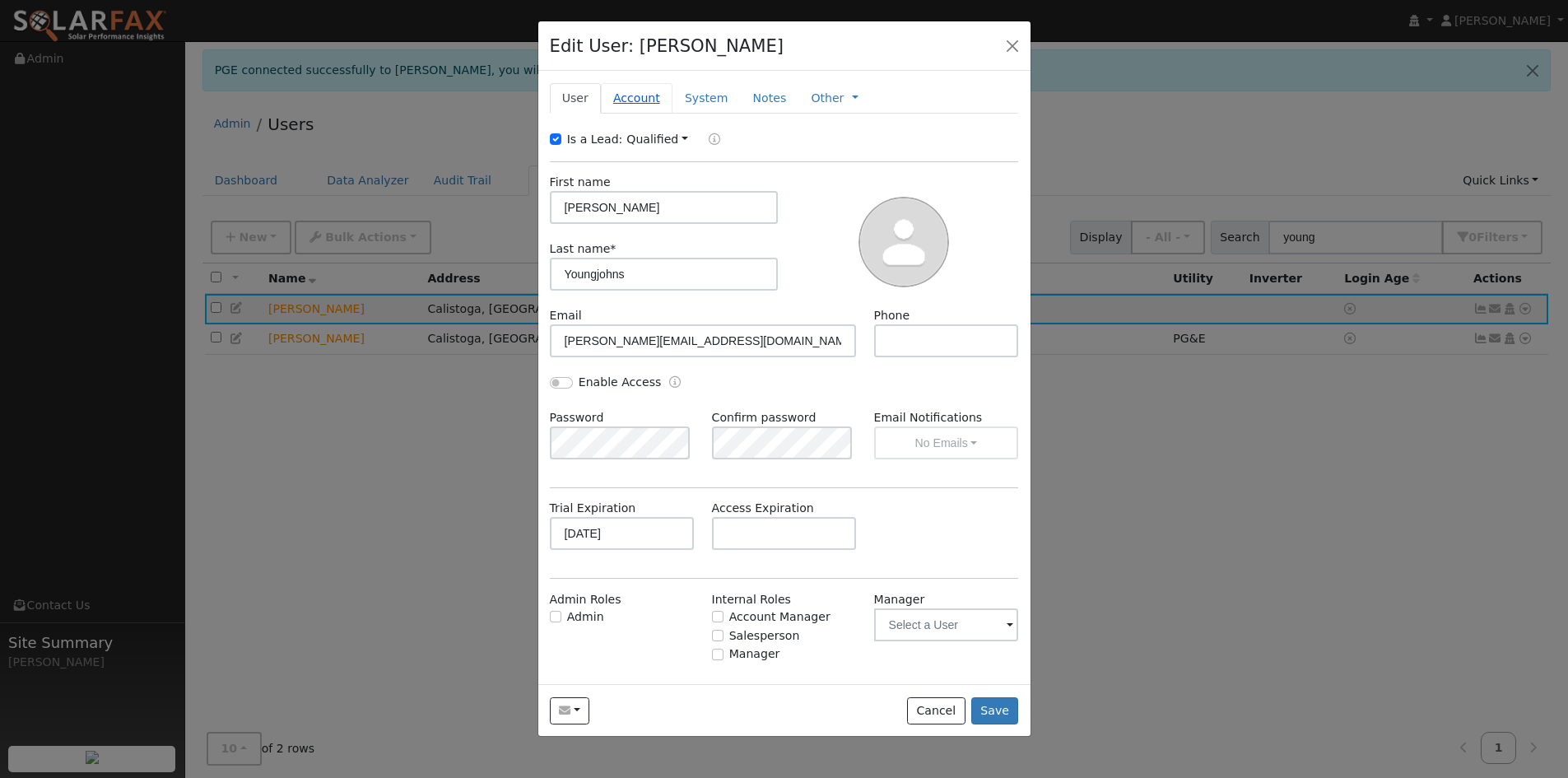
click at [637, 105] on link "Account" at bounding box center [637, 98] width 71 height 30
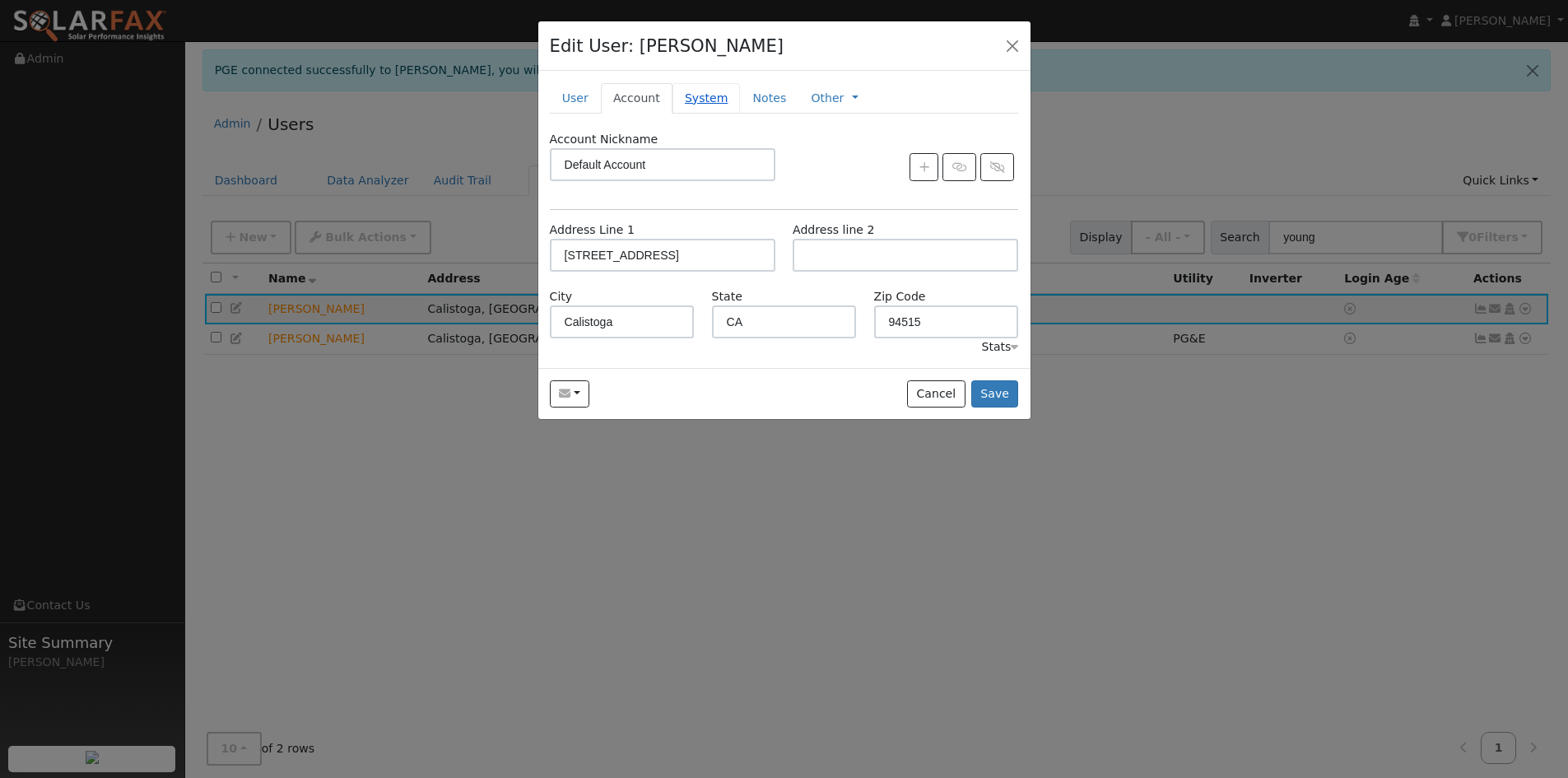
drag, startPoint x: 706, startPoint y: 87, endPoint x: 701, endPoint y: 96, distance: 10.3
click at [706, 87] on link "System" at bounding box center [707, 98] width 68 height 30
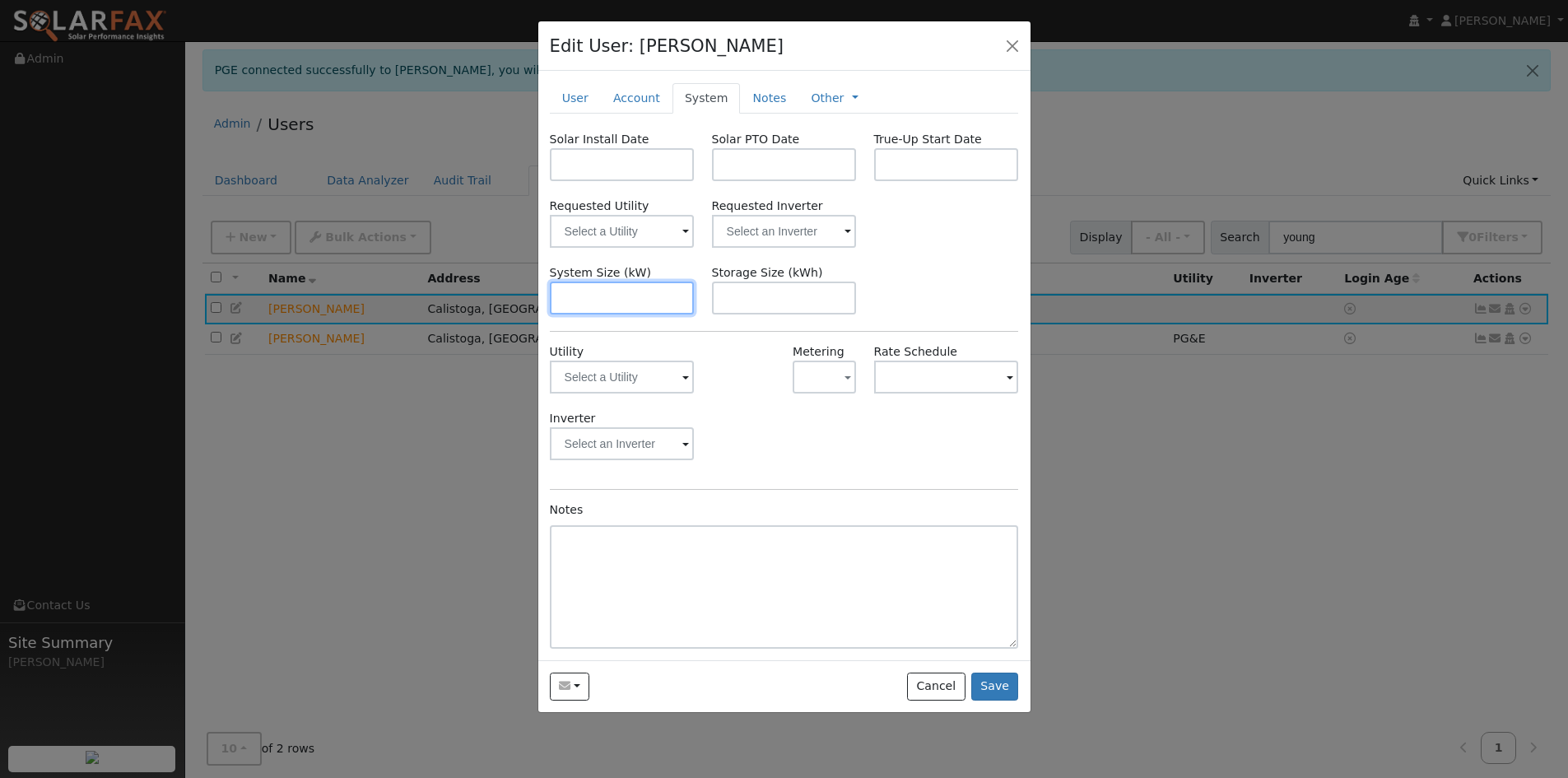
click at [661, 301] on input "text" at bounding box center [622, 297] width 145 height 33
click at [651, 391] on input "text" at bounding box center [622, 377] width 145 height 33
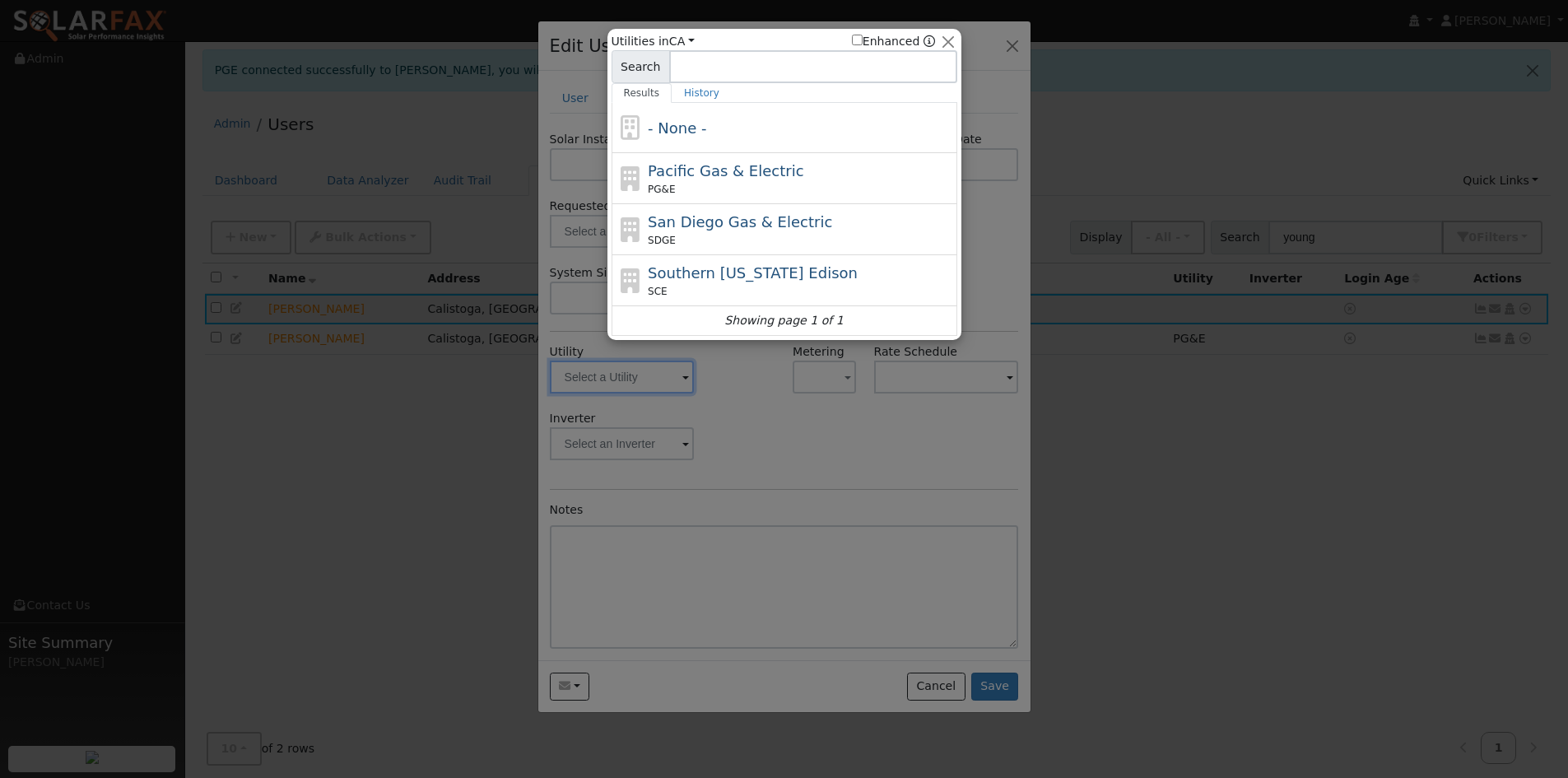
drag, startPoint x: 686, startPoint y: 162, endPoint x: 700, endPoint y: 238, distance: 77.3
click at [685, 163] on span "Pacific Gas & Electric" at bounding box center [725, 171] width 155 height 17
type input "PG&E"
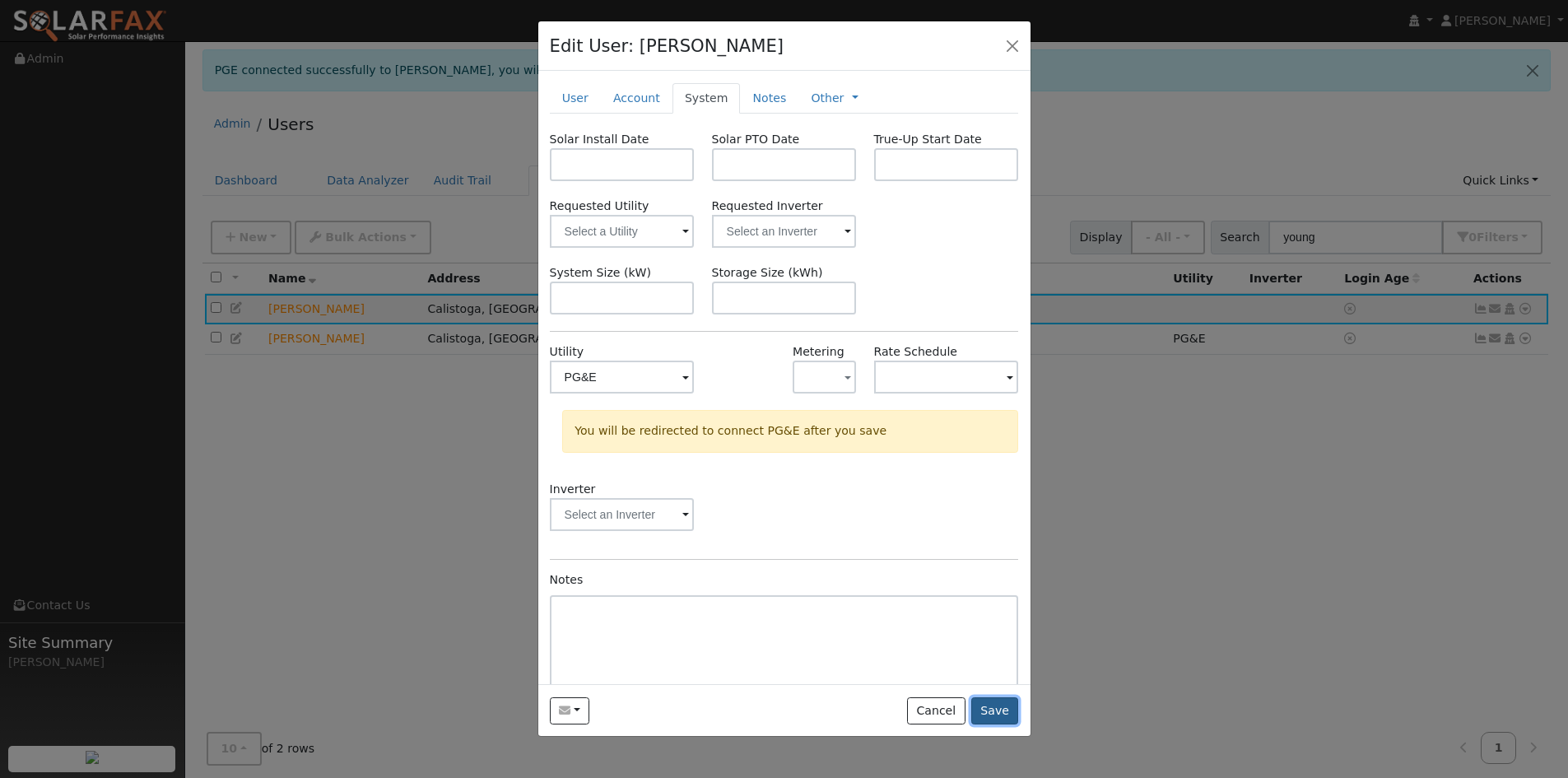
click at [988, 698] on button "Save" at bounding box center [994, 710] width 47 height 28
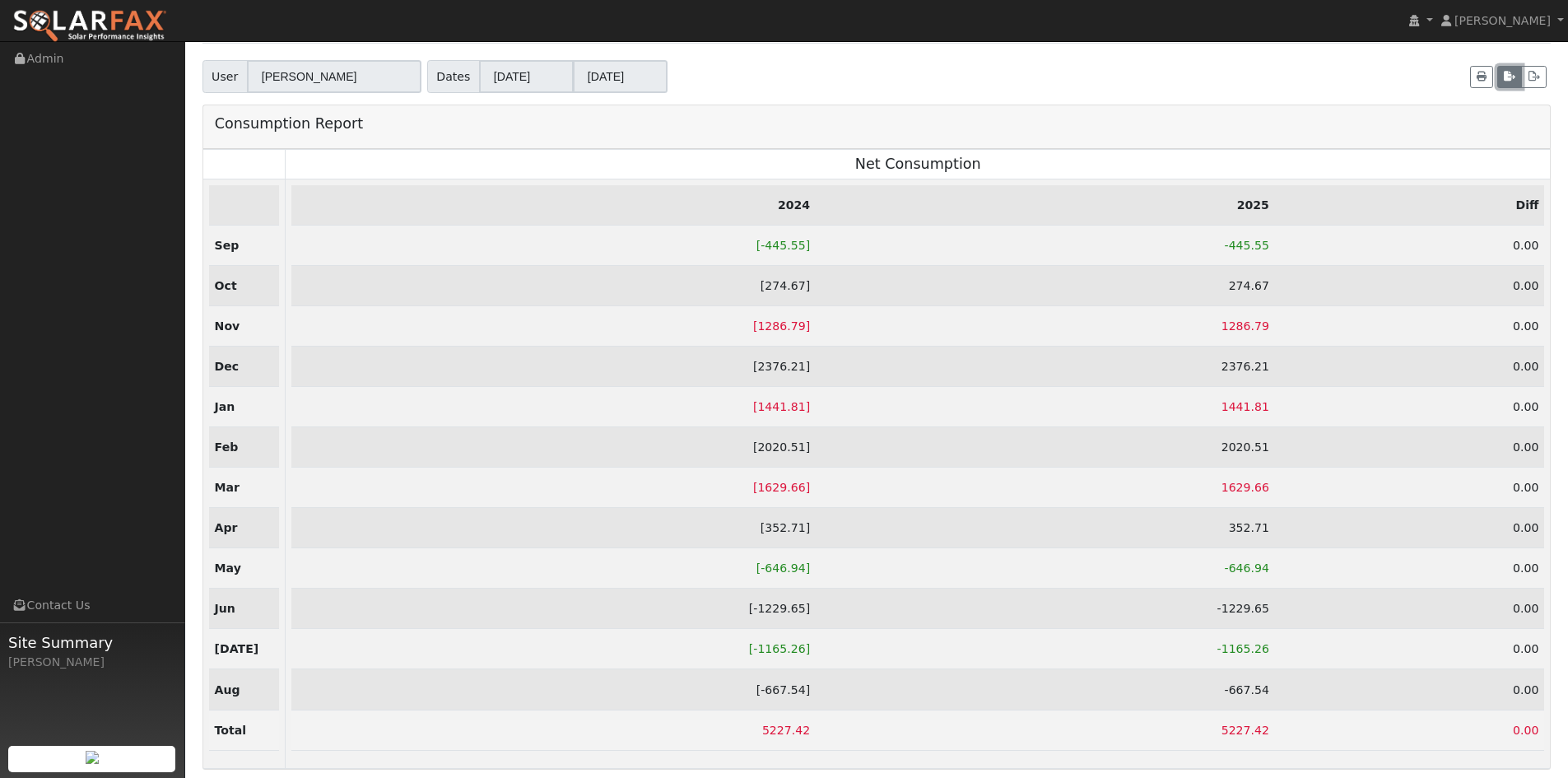
click at [1506, 71] on icon "button" at bounding box center [1509, 76] width 12 height 10
click at [1482, 71] on icon "button" at bounding box center [1481, 76] width 10 height 10
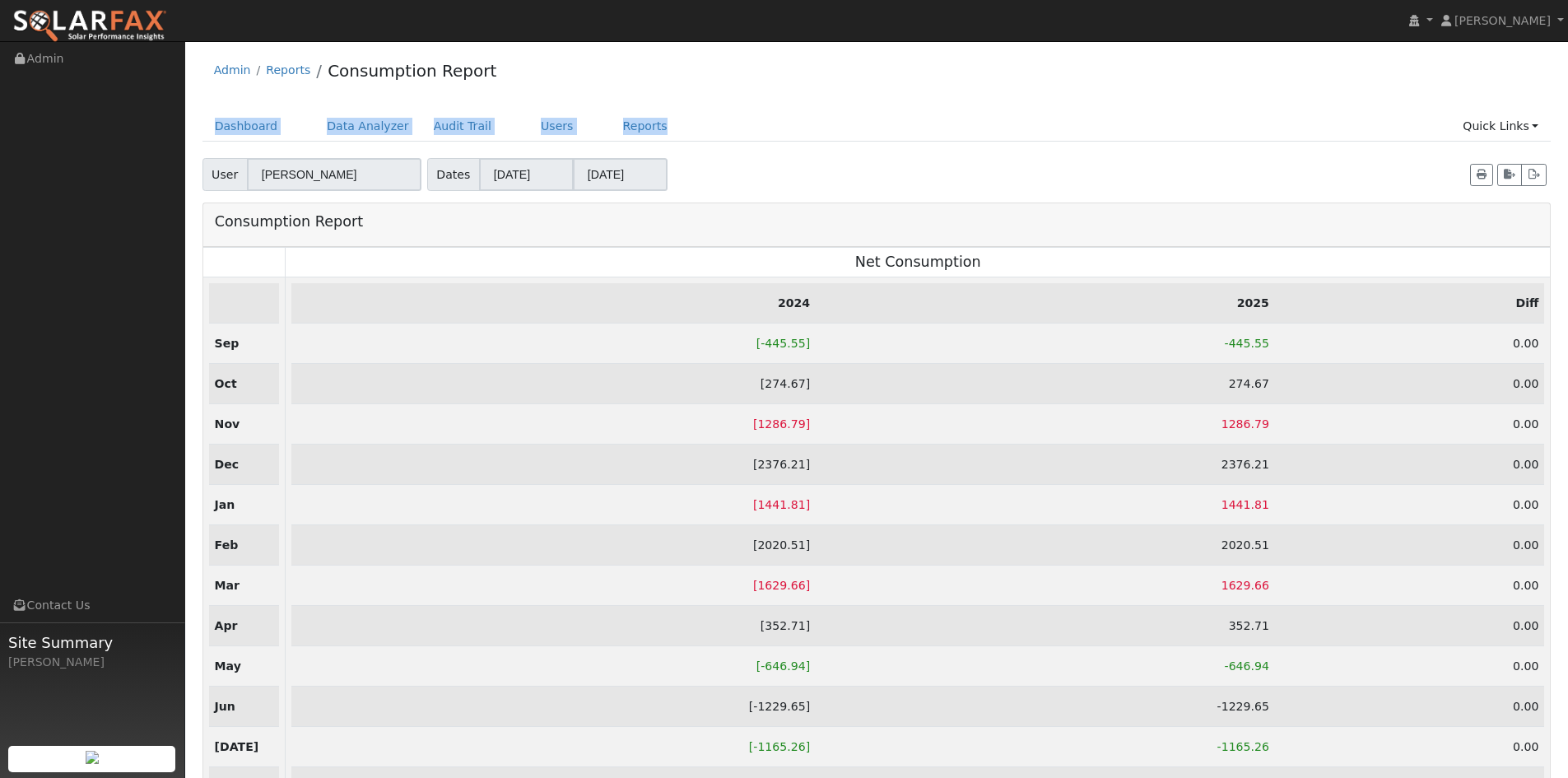
click at [848, 99] on div "Admin Reports Consumption Report Dashboard Data Analyzer Audit Trail Users Repo…" at bounding box center [877, 458] width 1367 height 818
click at [276, 95] on div "Admin Reports Consumption Report" at bounding box center [877, 74] width 1349 height 50
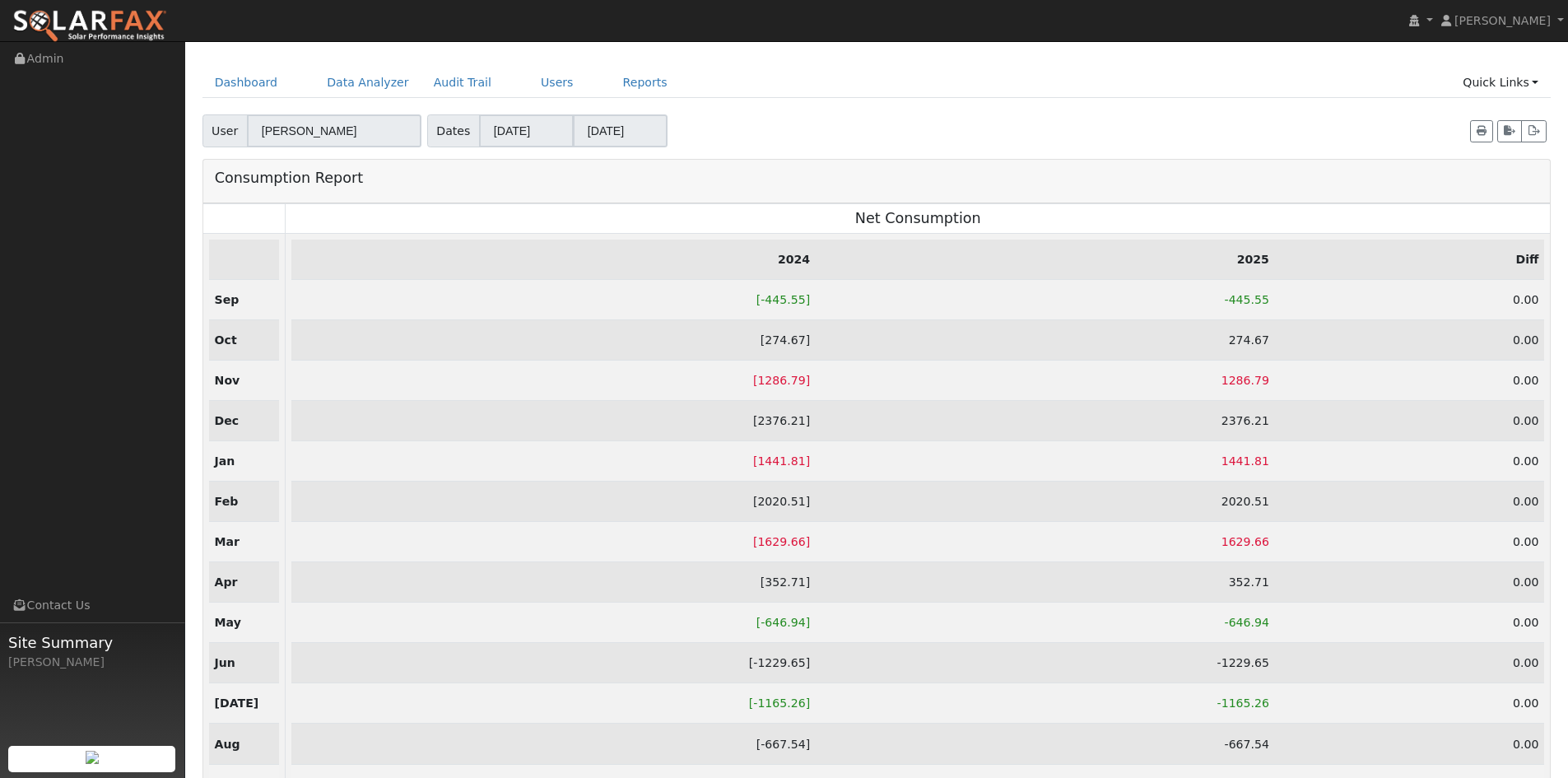
scroll to position [82, 0]
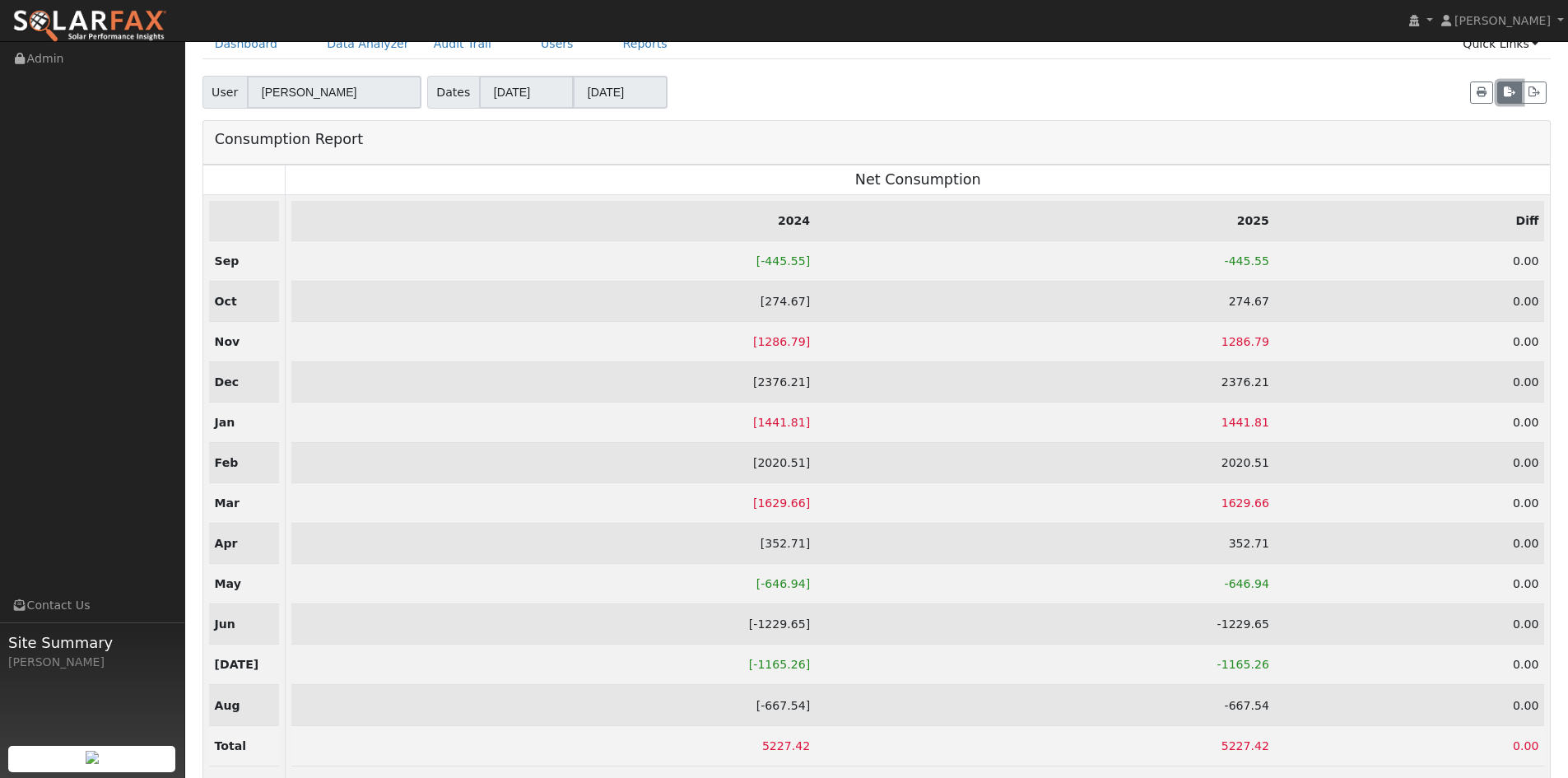
click at [1519, 90] on button "button" at bounding box center [1510, 93] width 25 height 23
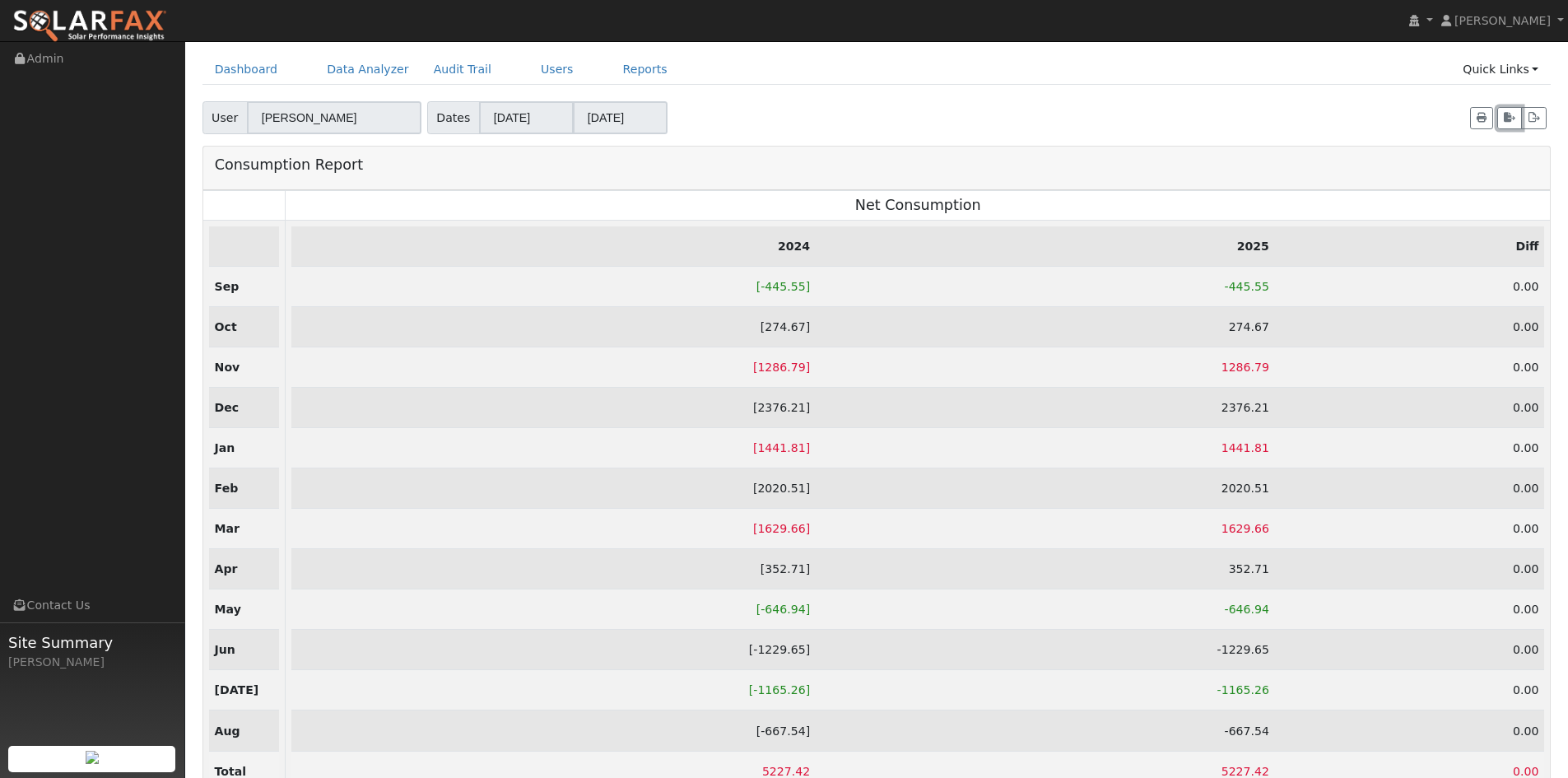
scroll to position [0, 0]
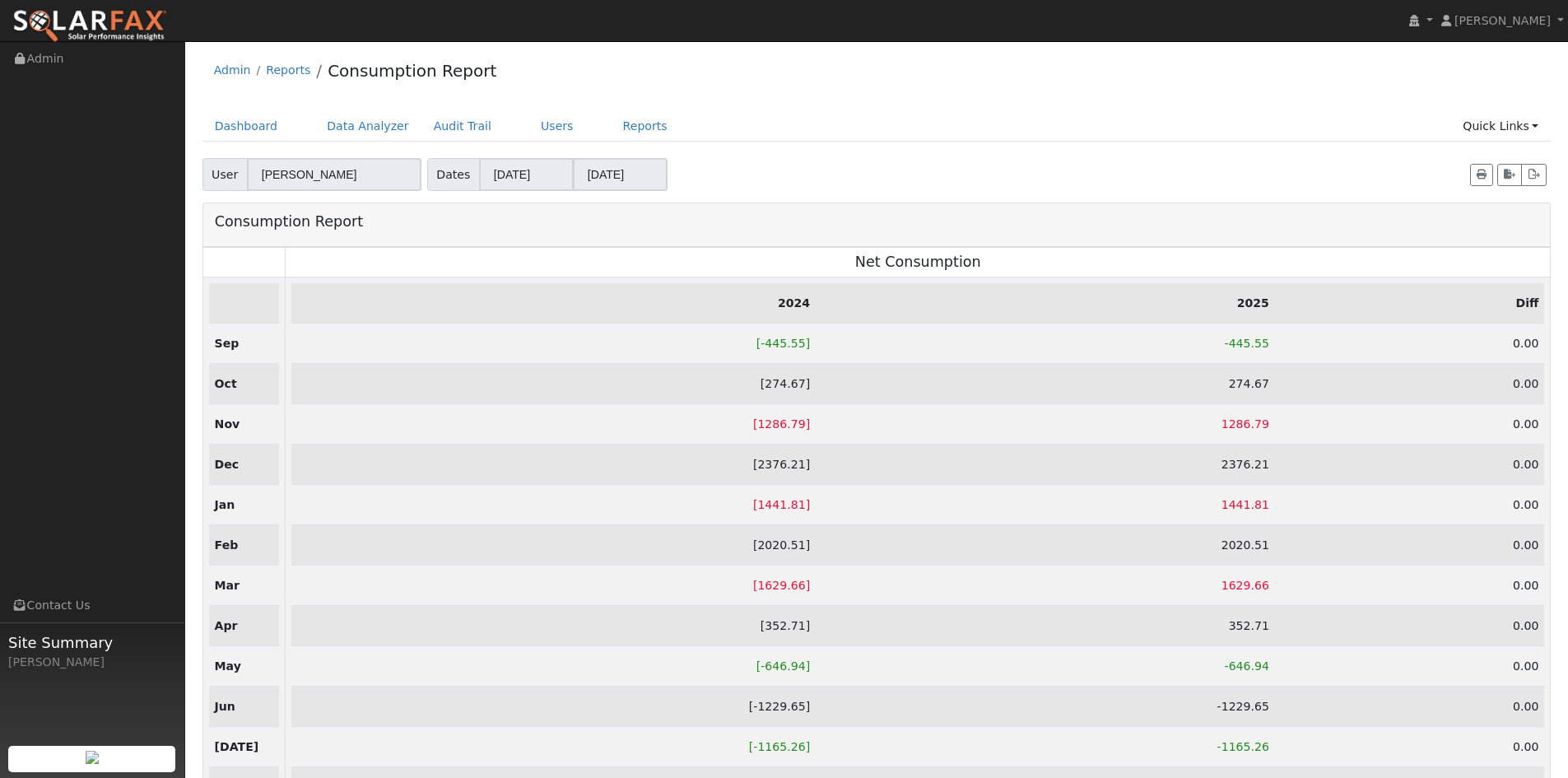
click at [1282, 130] on ul "Dashboard Data Analyzer Audit Trail Users Reports Quick Links Quick Add Quick C…" at bounding box center [877, 126] width 1349 height 30
click at [1531, 179] on icon "button" at bounding box center [1534, 174] width 13 height 10
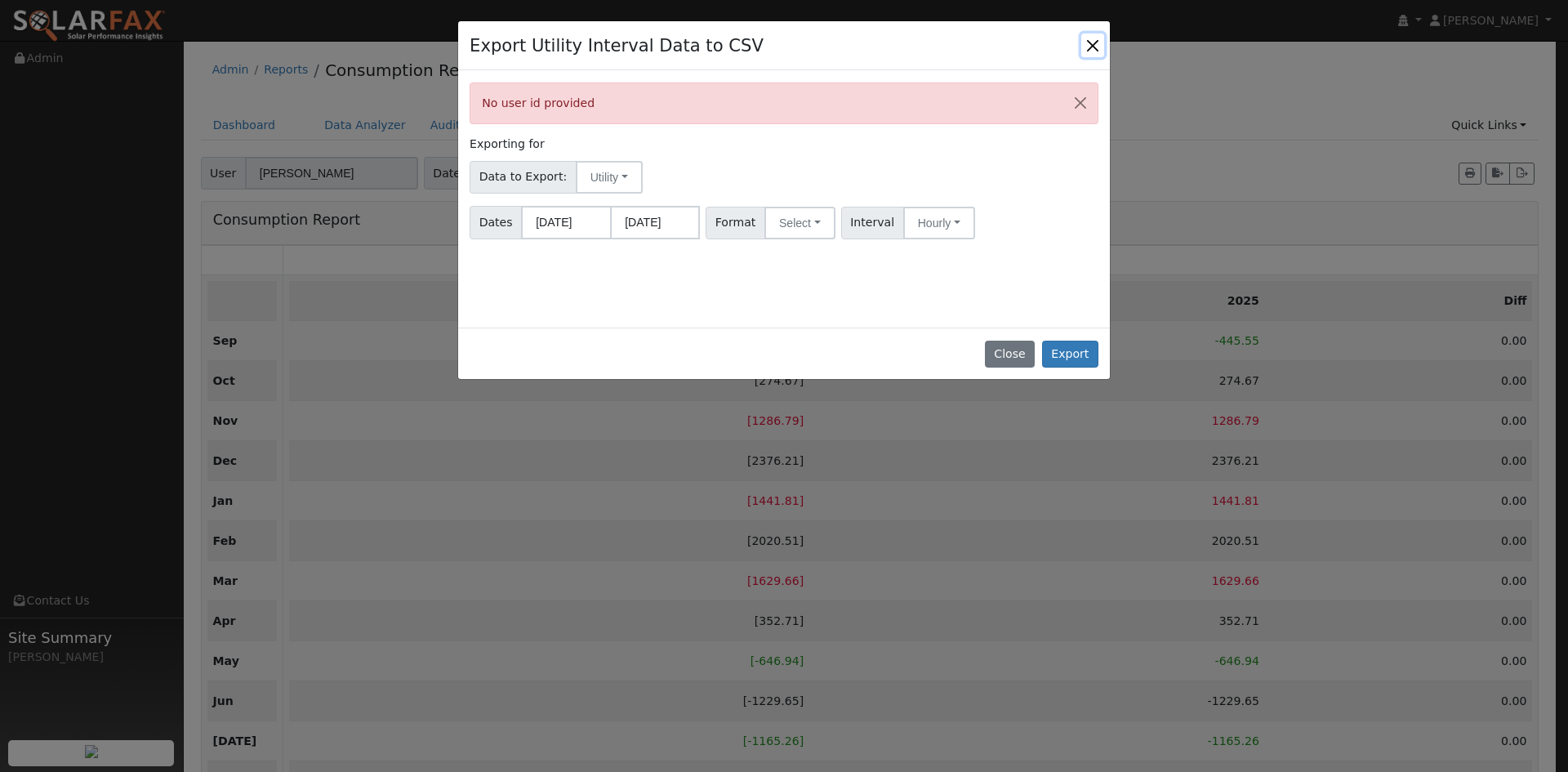
click at [1091, 51] on button "Close" at bounding box center [1093, 45] width 23 height 23
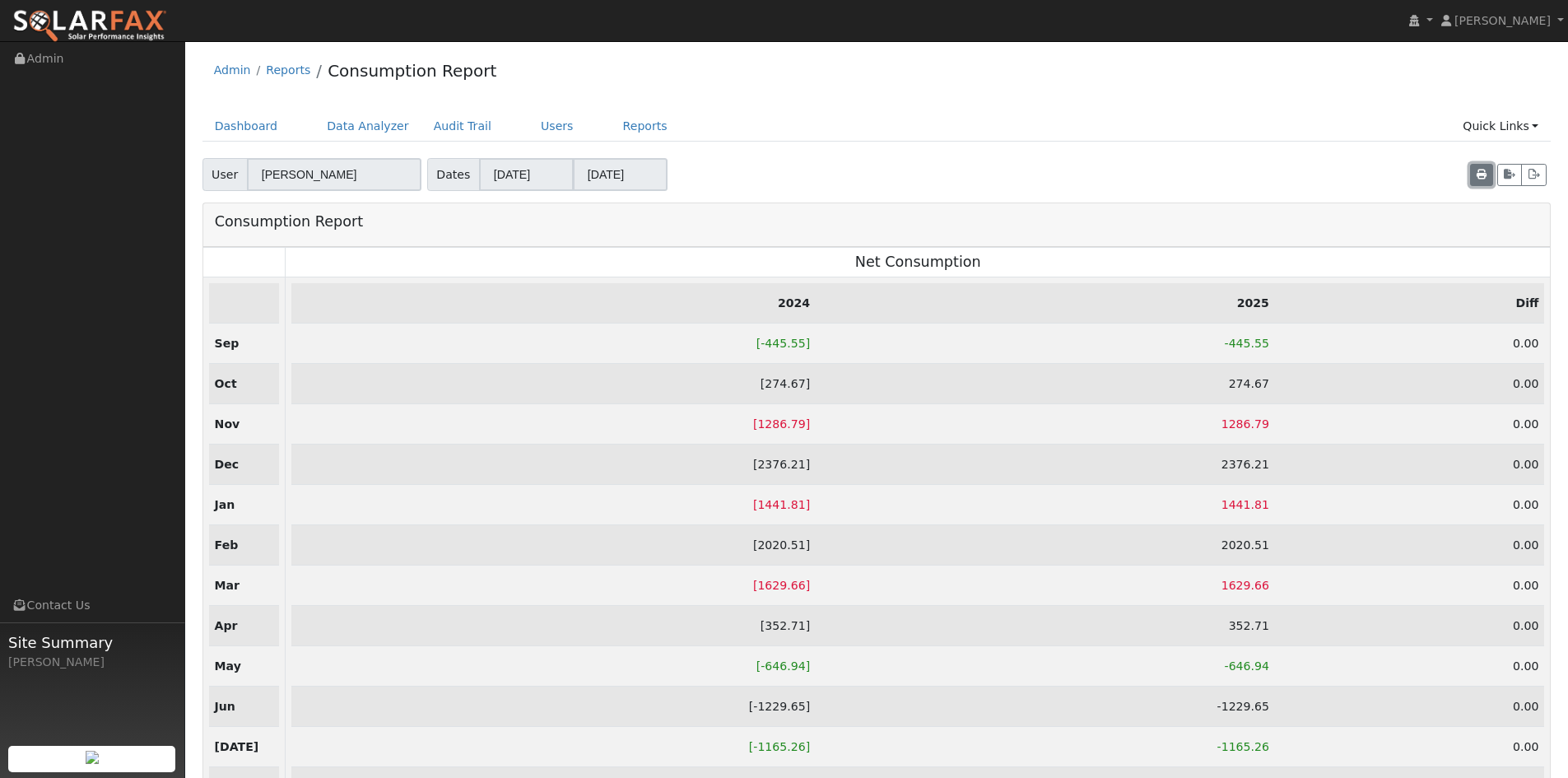
click at [1481, 172] on icon "button" at bounding box center [1481, 174] width 10 height 10
click at [1507, 180] on icon "button" at bounding box center [1509, 174] width 12 height 10
drag, startPoint x: 624, startPoint y: 127, endPoint x: 634, endPoint y: 147, distance: 22.4
click at [624, 126] on link "Reports" at bounding box center [645, 126] width 69 height 30
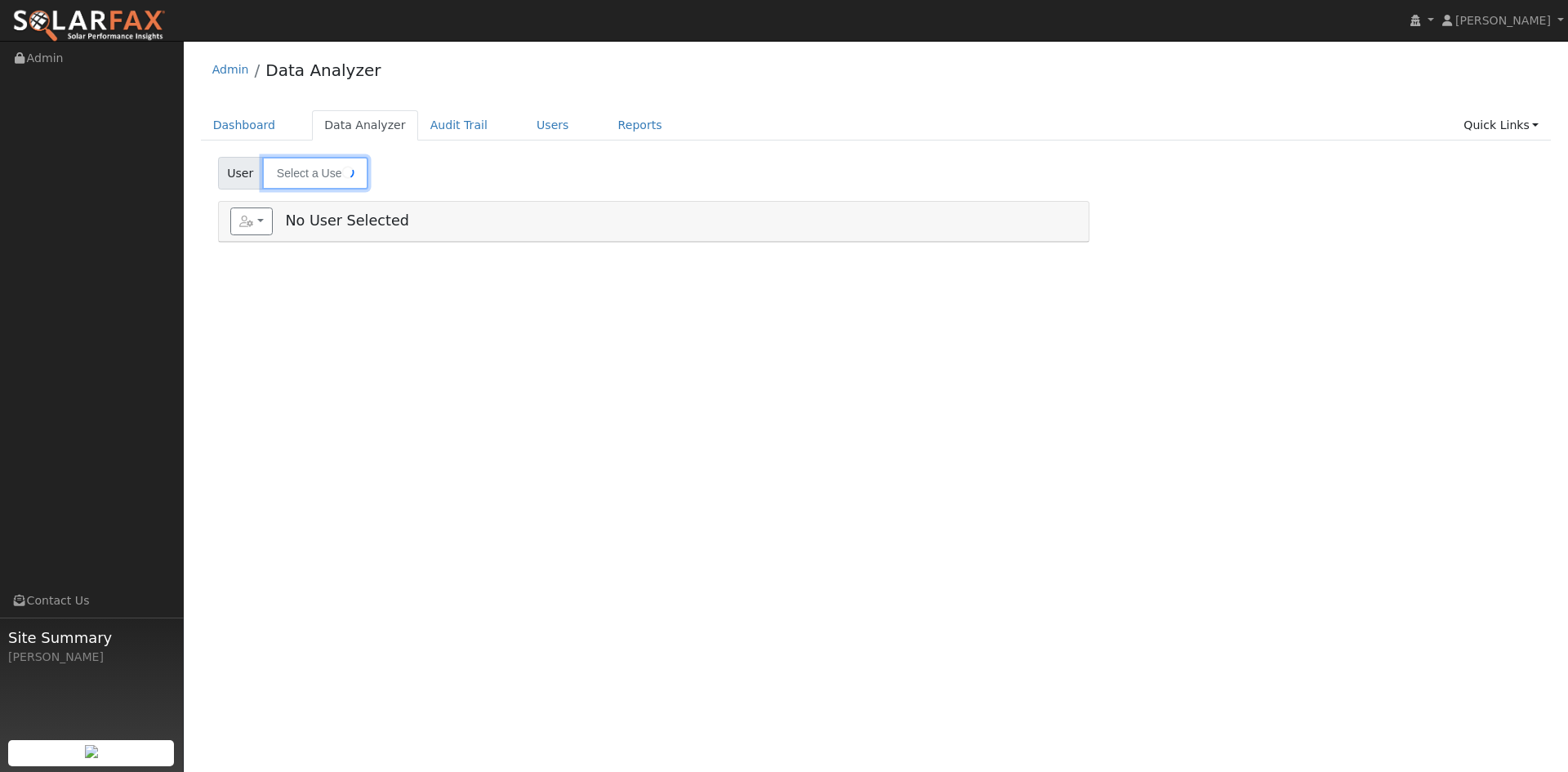
type input "[PERSON_NAME]"
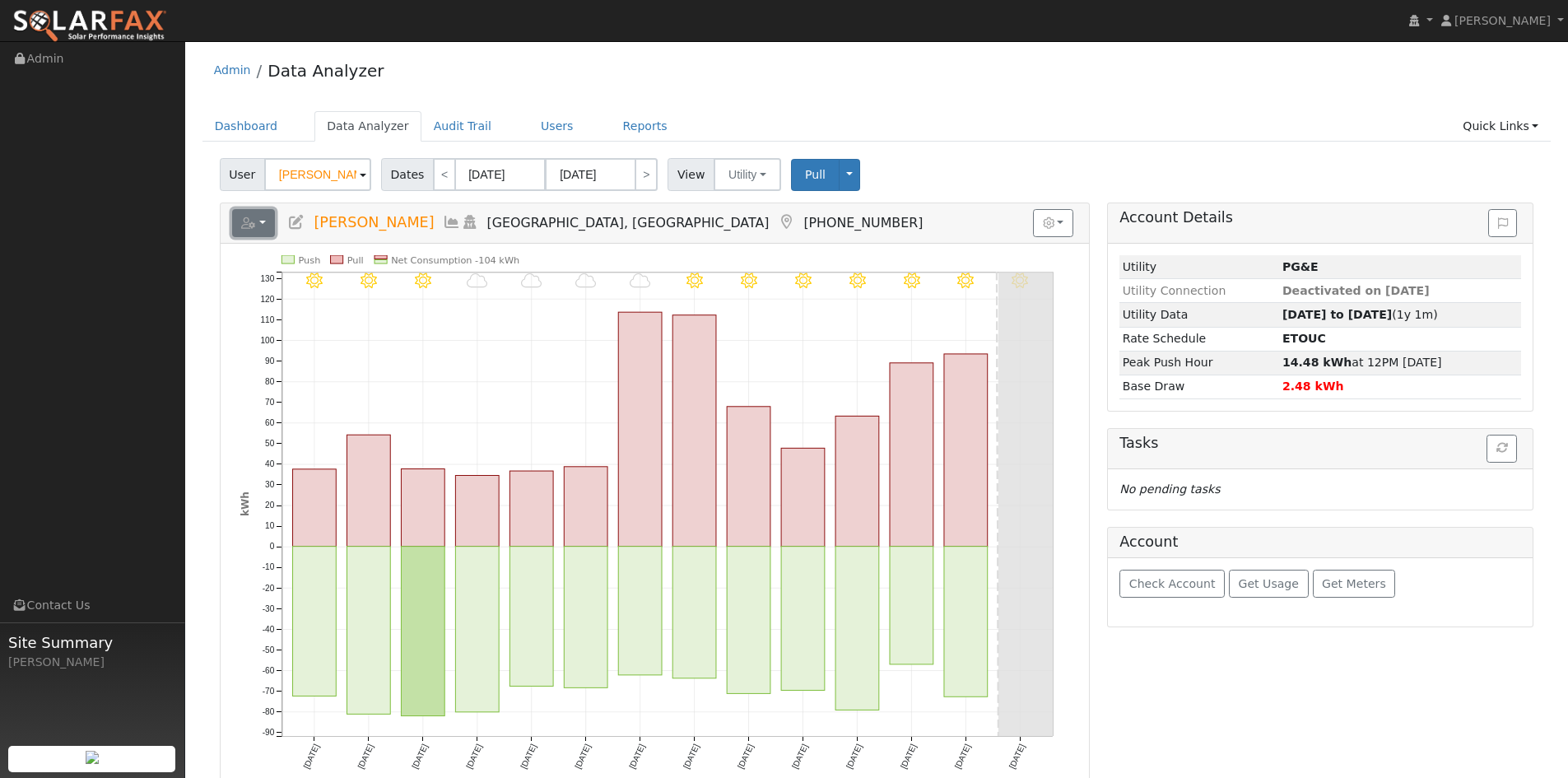
click at [259, 225] on button "button" at bounding box center [254, 222] width 44 height 28
drag, startPoint x: 948, startPoint y: 132, endPoint x: 955, endPoint y: 143, distance: 13.0
click at [948, 133] on ul "Dashboard Data Analyzer Audit Trail Users Reports Quick Links Quick Add Quick C…" at bounding box center [877, 126] width 1349 height 30
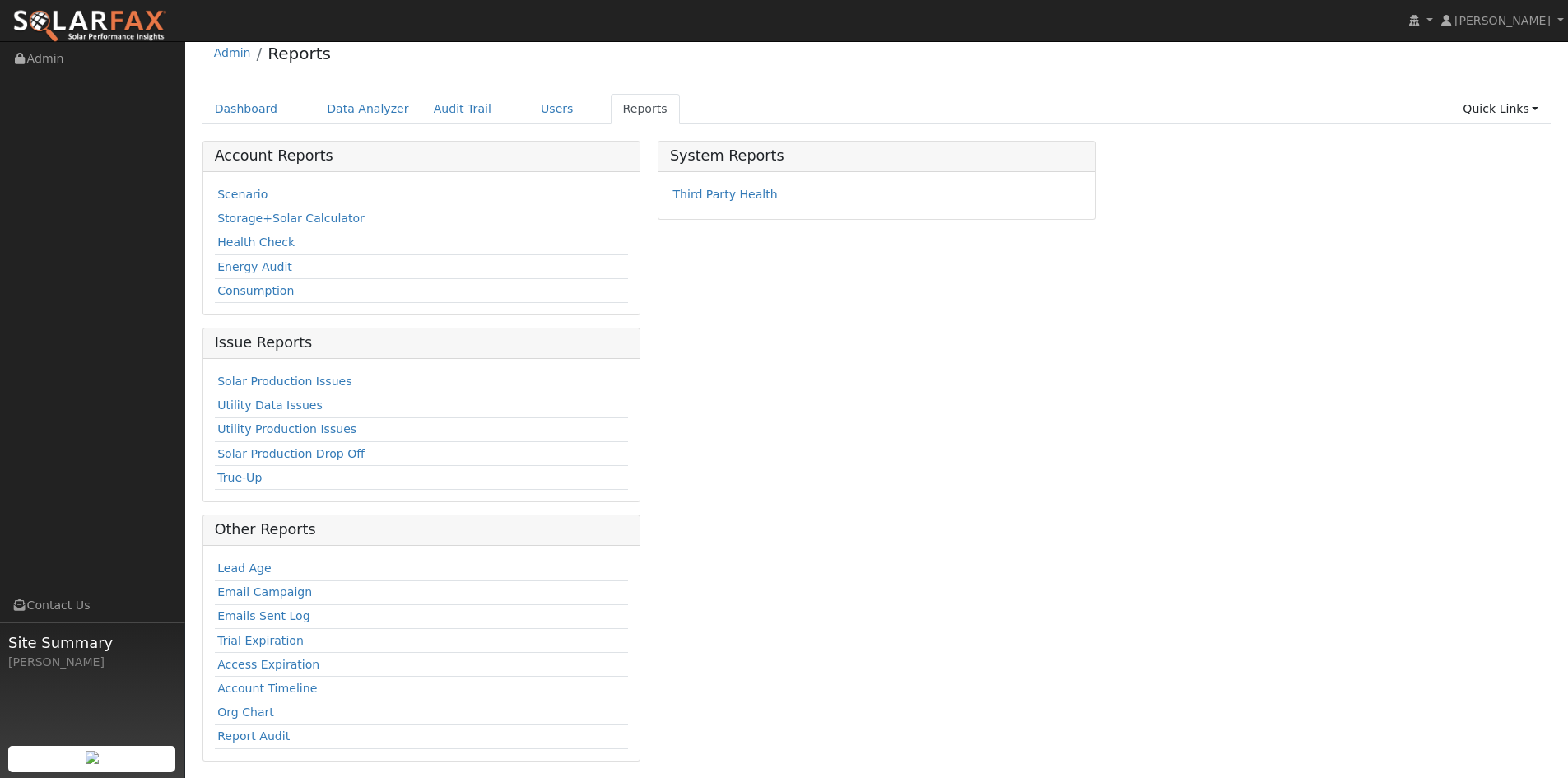
scroll to position [21, 0]
click at [370, 106] on link "Data Analyzer" at bounding box center [368, 105] width 107 height 30
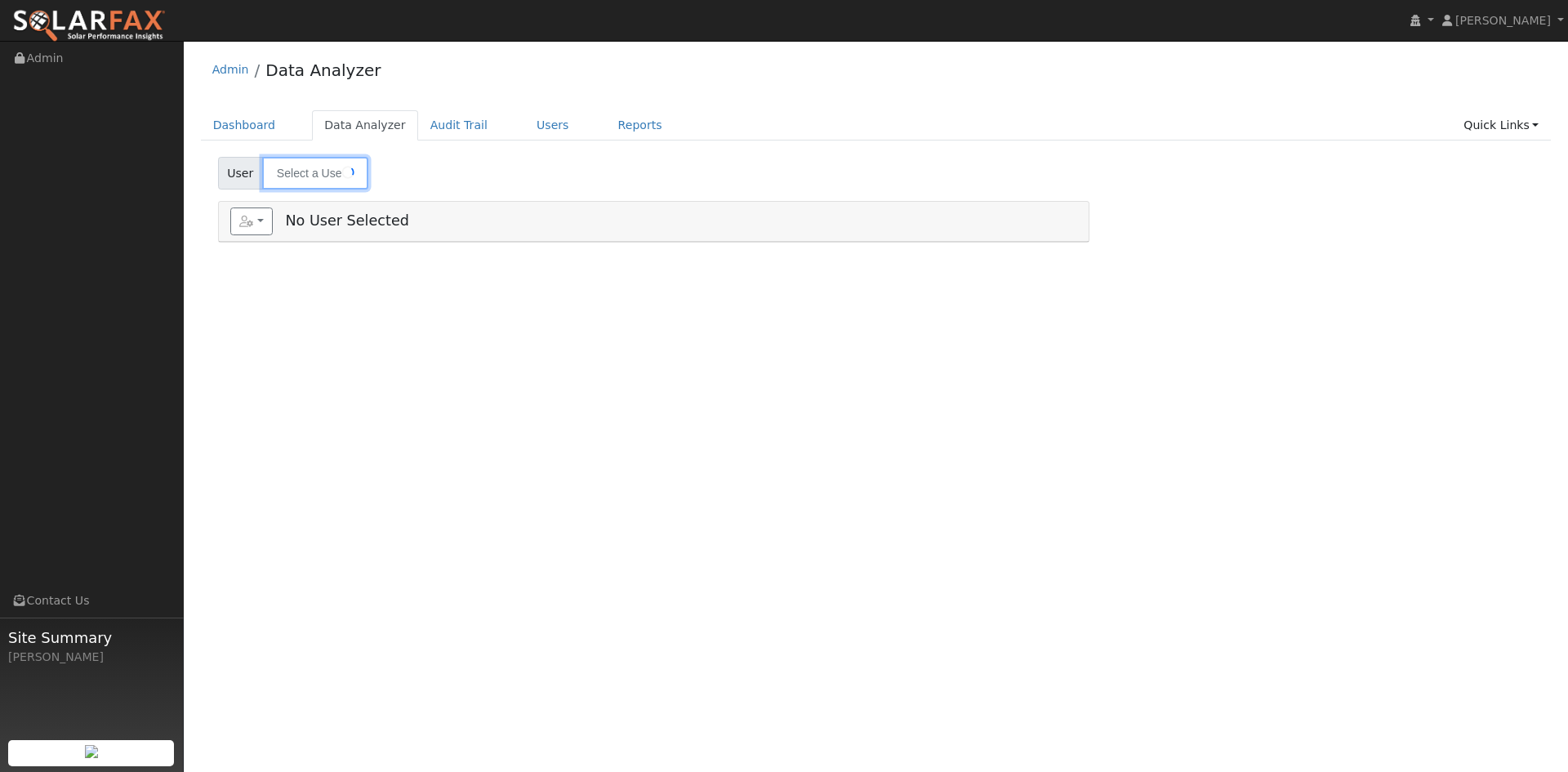
type input "[PERSON_NAME]"
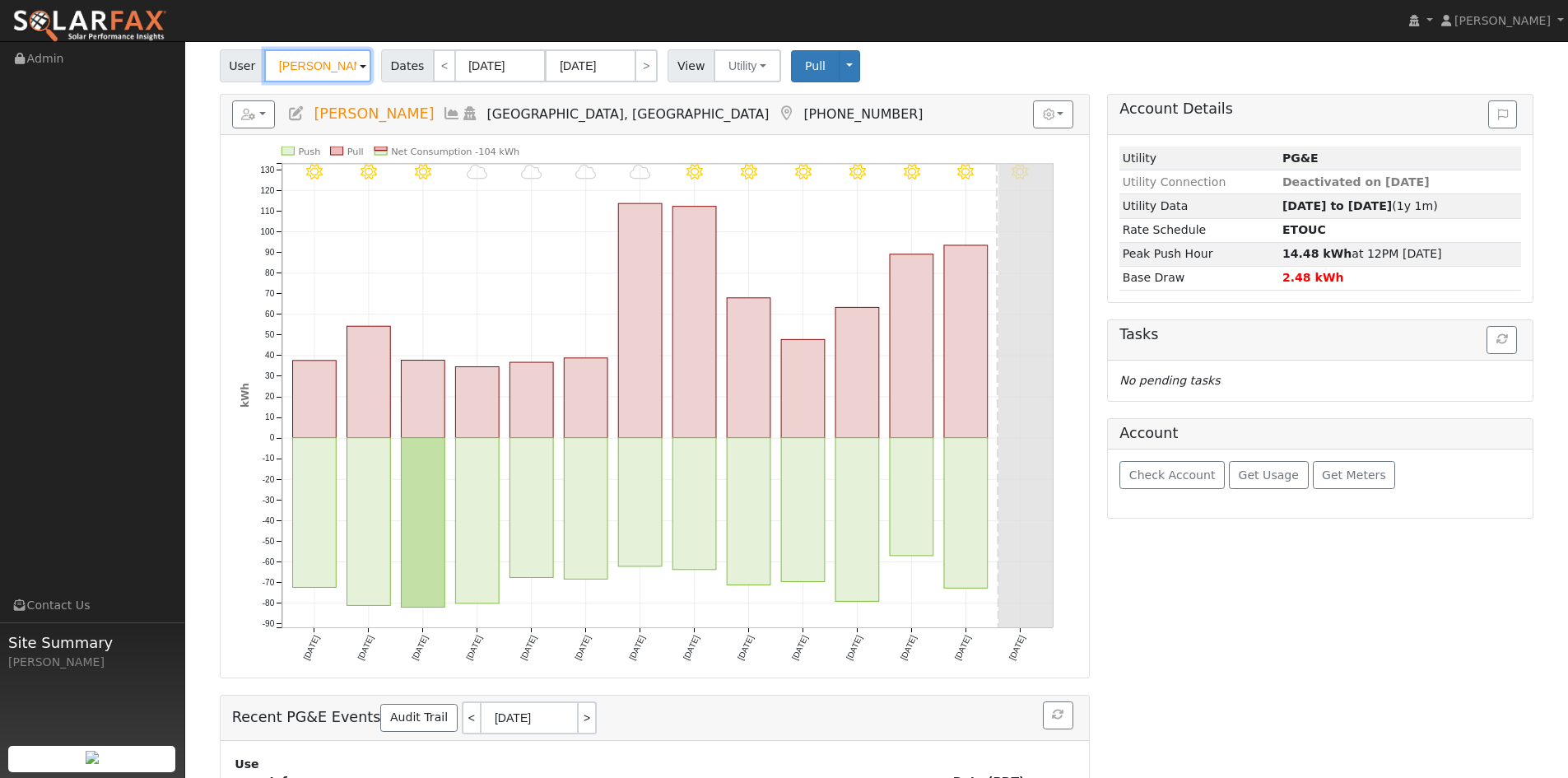
scroll to position [82, 0]
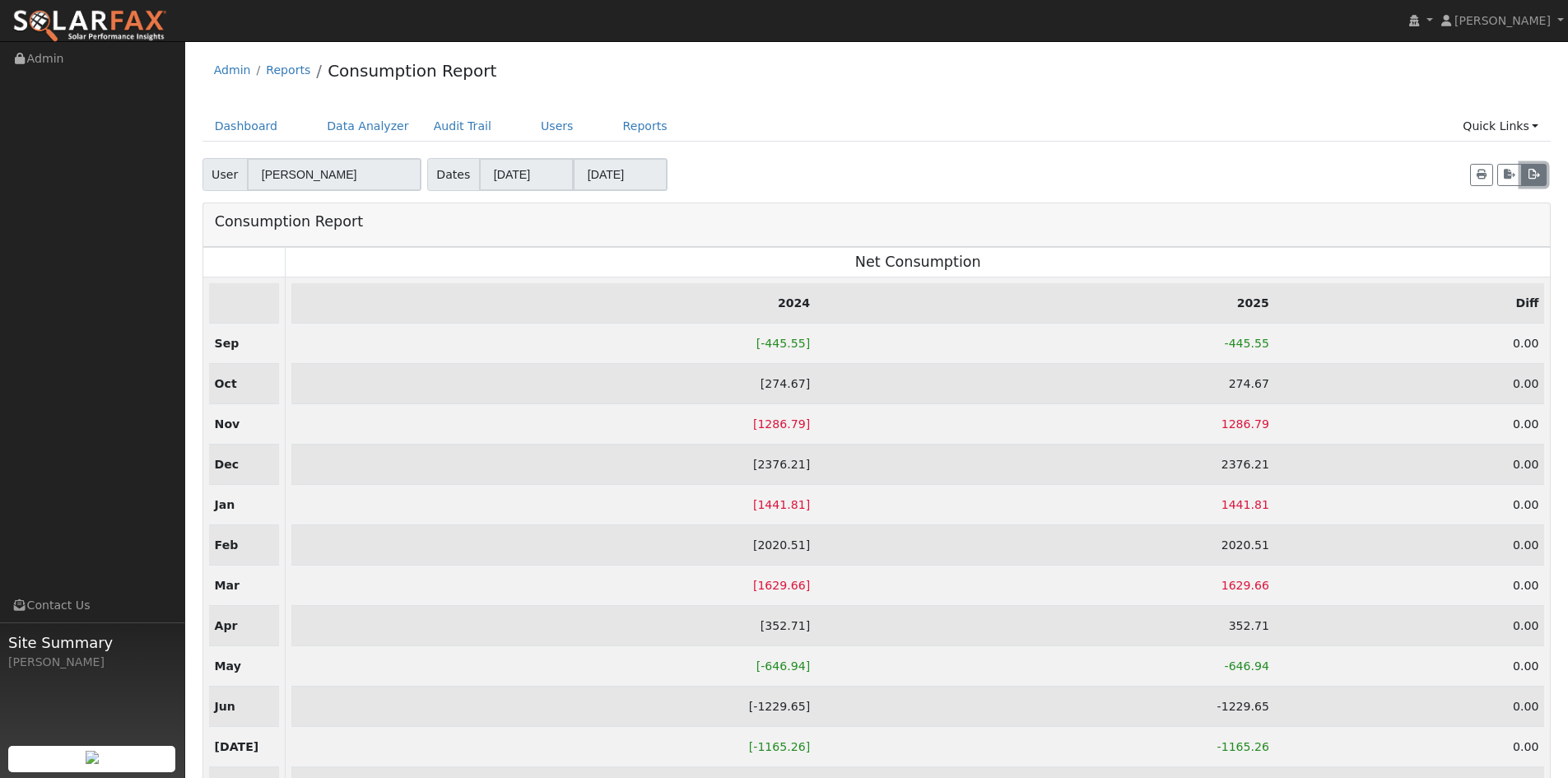
click at [1525, 170] on button "button" at bounding box center [1534, 175] width 26 height 23
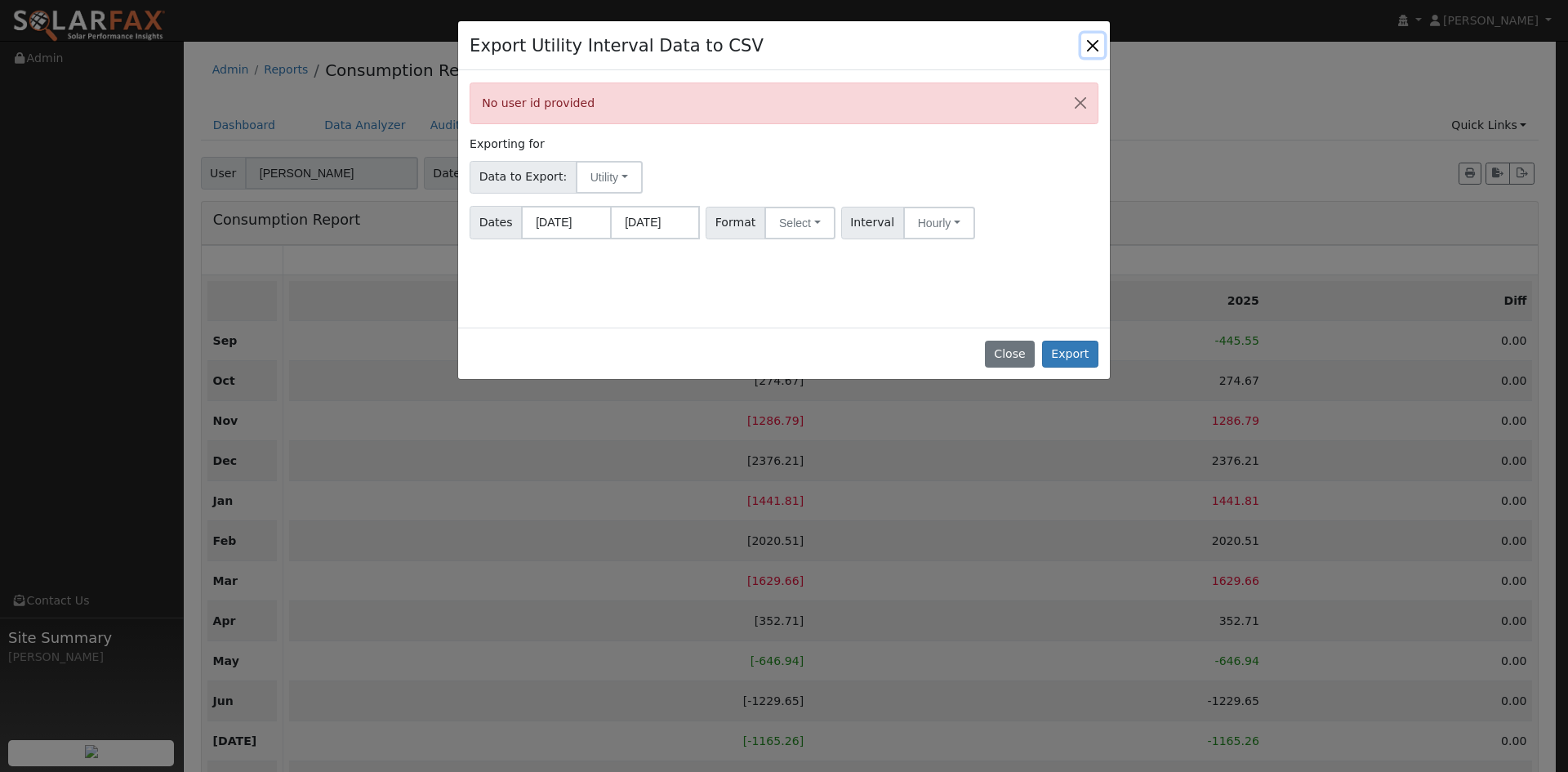
click at [1093, 36] on button "Close" at bounding box center [1093, 45] width 23 height 23
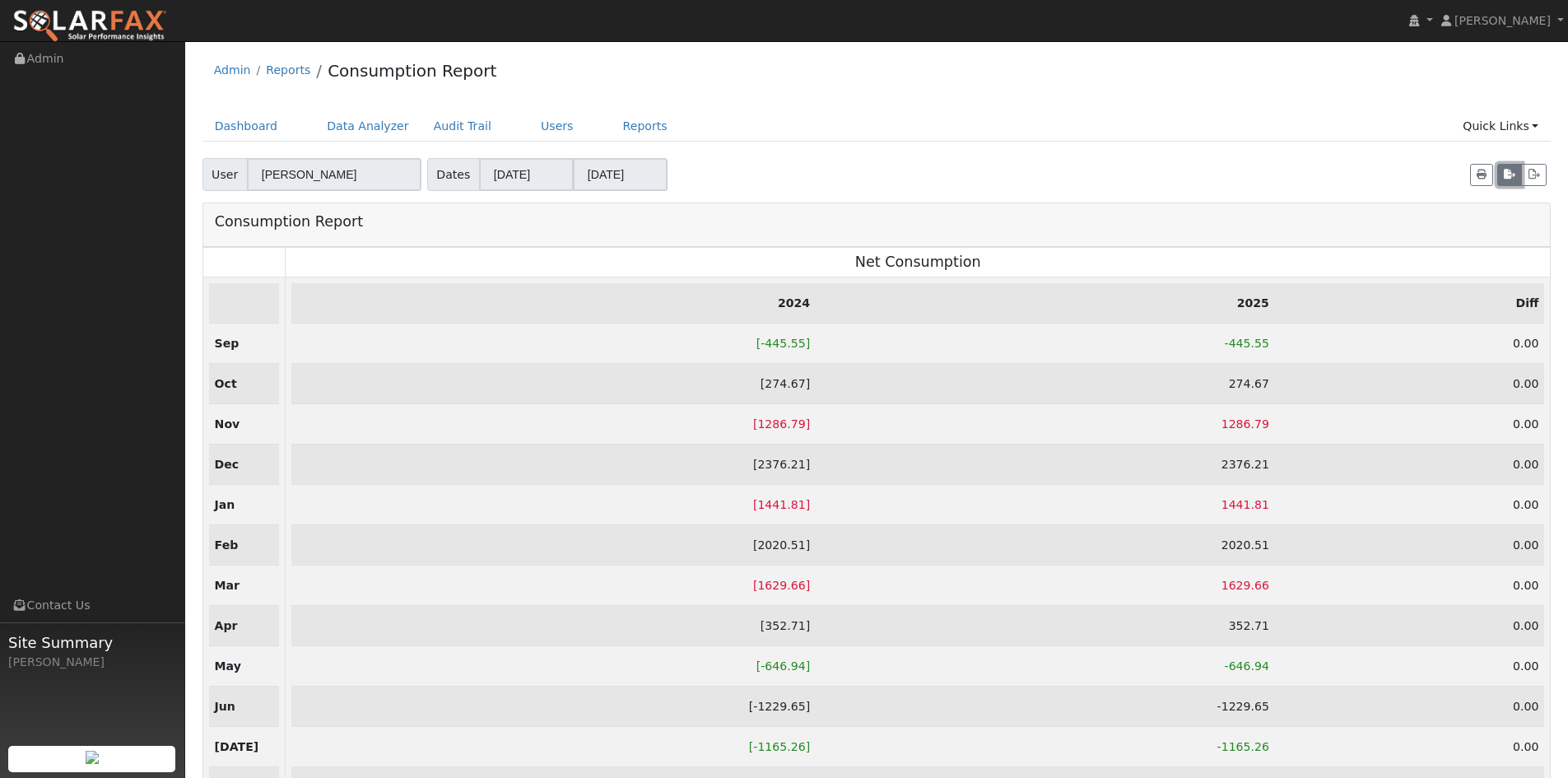
click at [1507, 176] on icon "button" at bounding box center [1509, 174] width 12 height 10
click at [1507, 169] on button "button" at bounding box center [1510, 175] width 25 height 23
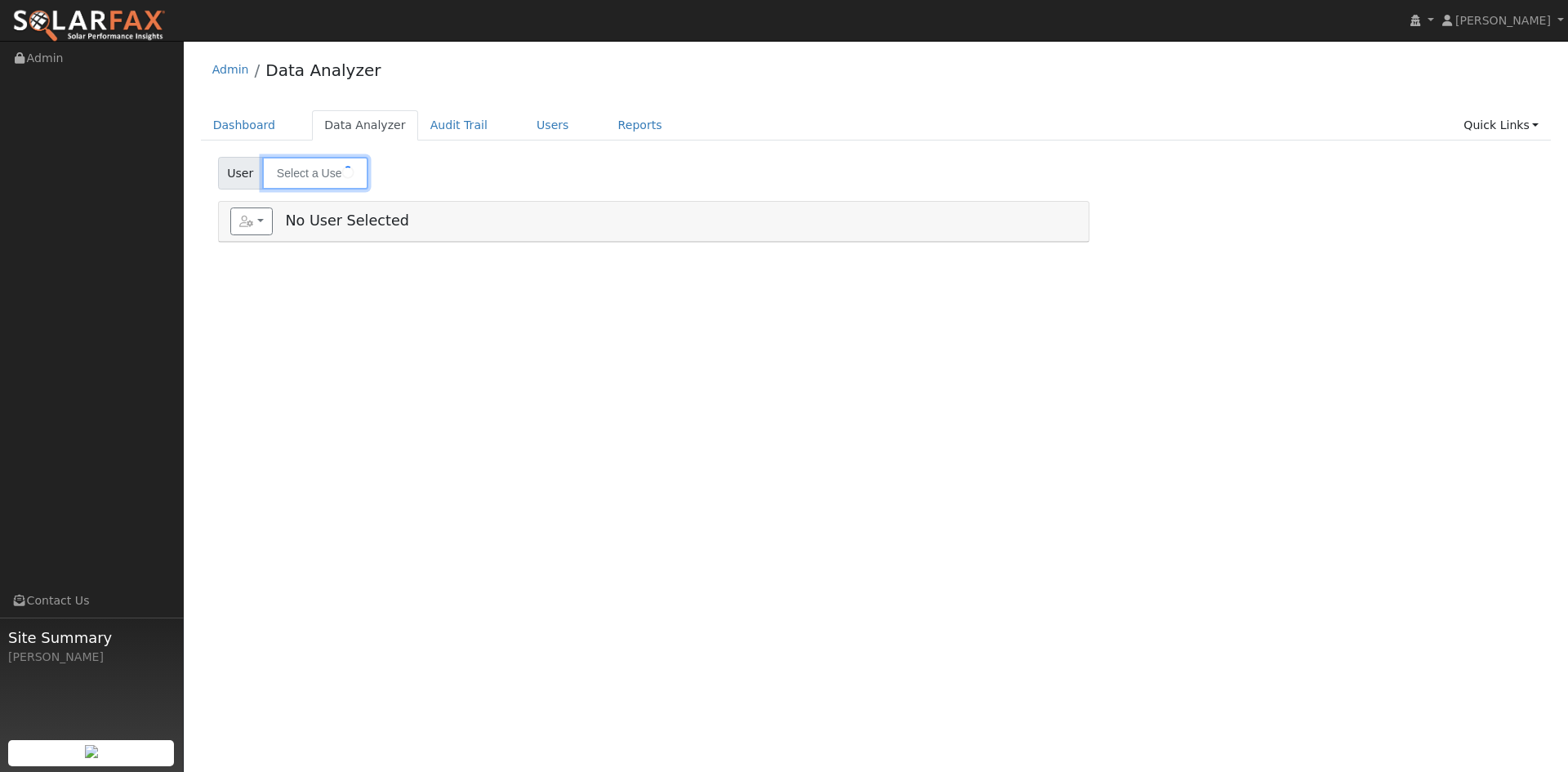
type input "[PERSON_NAME]"
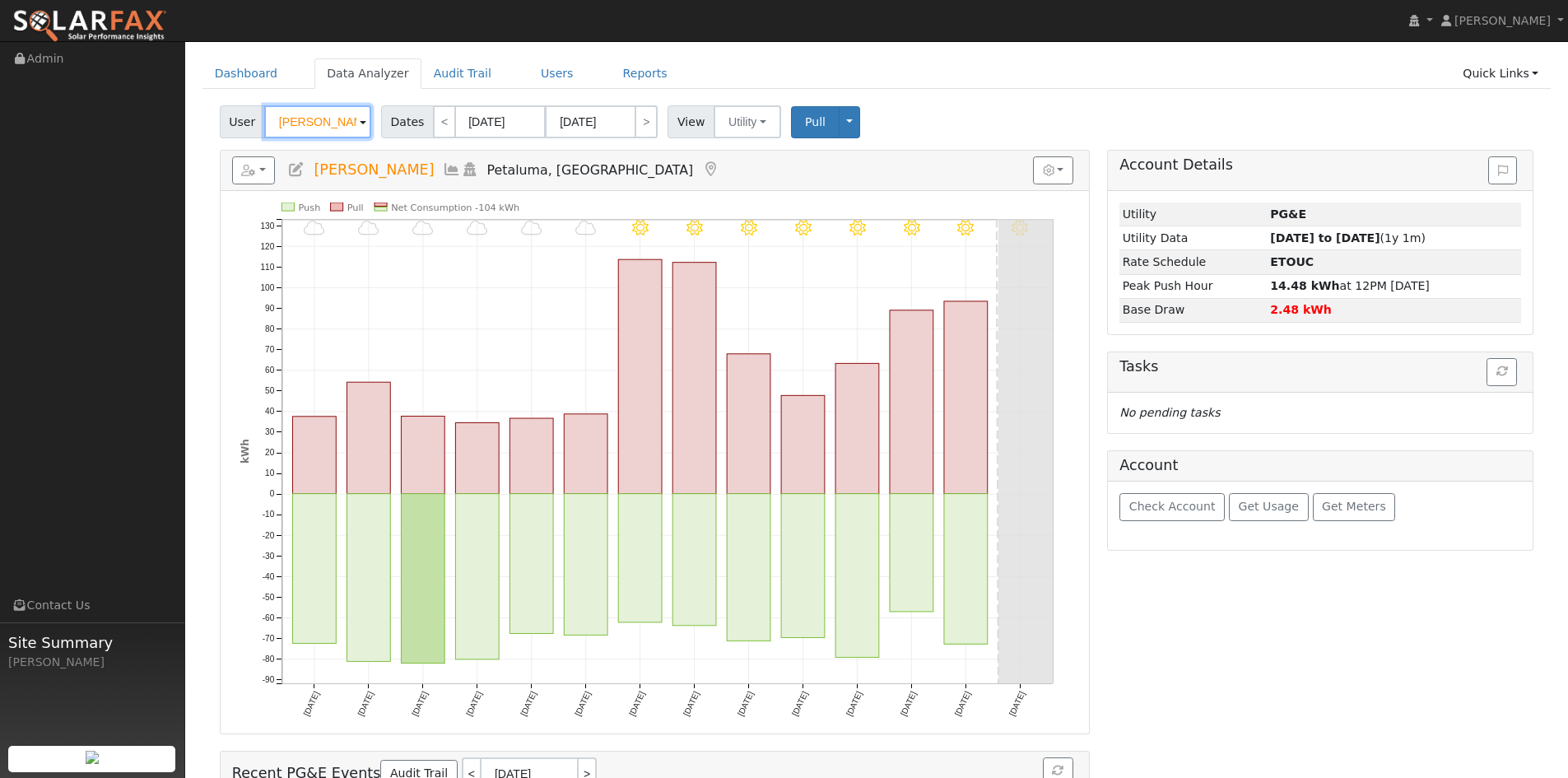
scroll to position [82, 0]
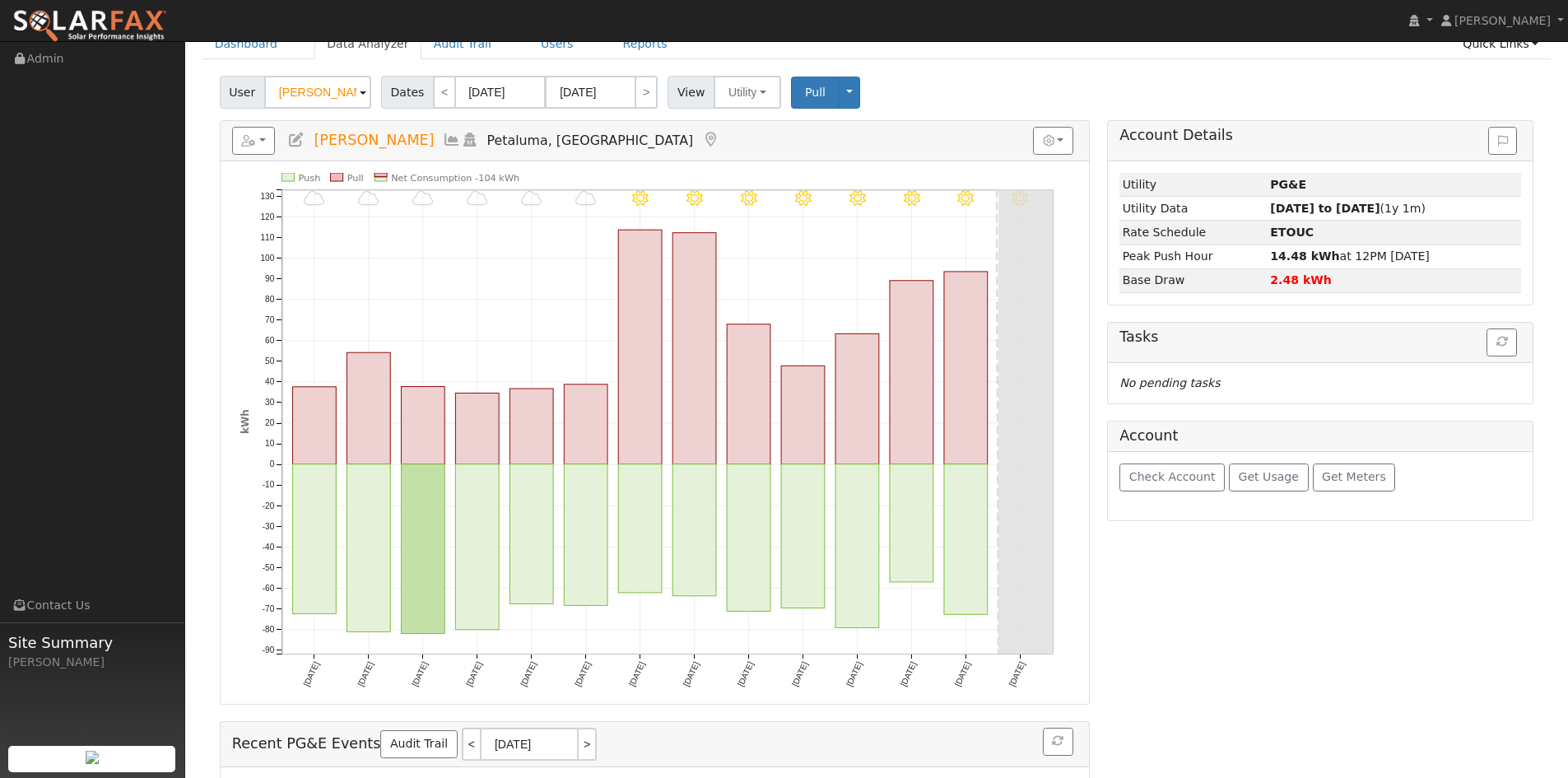
click at [1375, 90] on div "User [PERSON_NAME] Account Default Account Default Account [STREET_ADDRESS] Pri…" at bounding box center [876, 88] width 1321 height 38
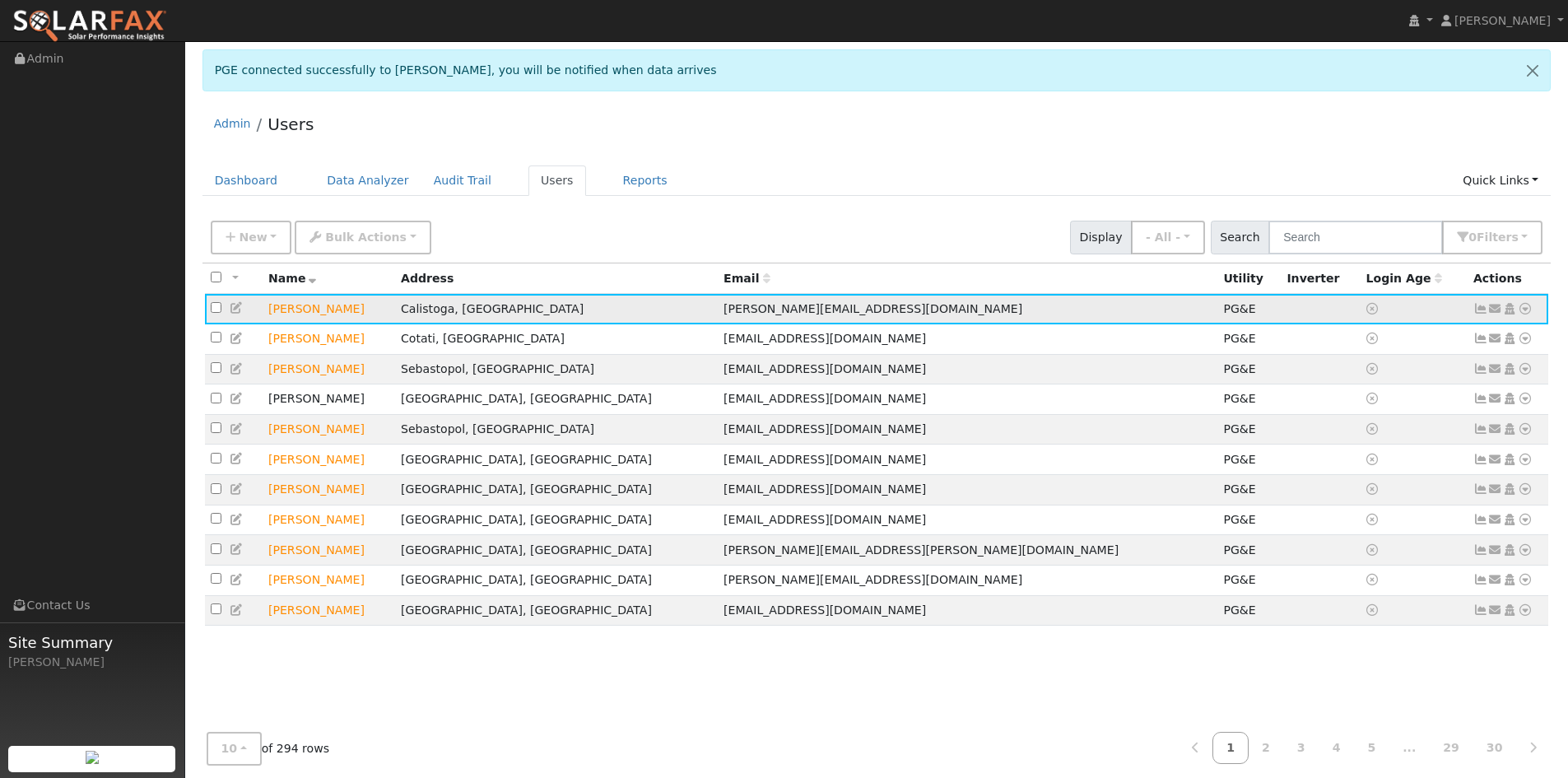
click at [228, 313] on td at bounding box center [233, 309] width 57 height 30
click at [230, 310] on icon at bounding box center [237, 307] width 15 height 12
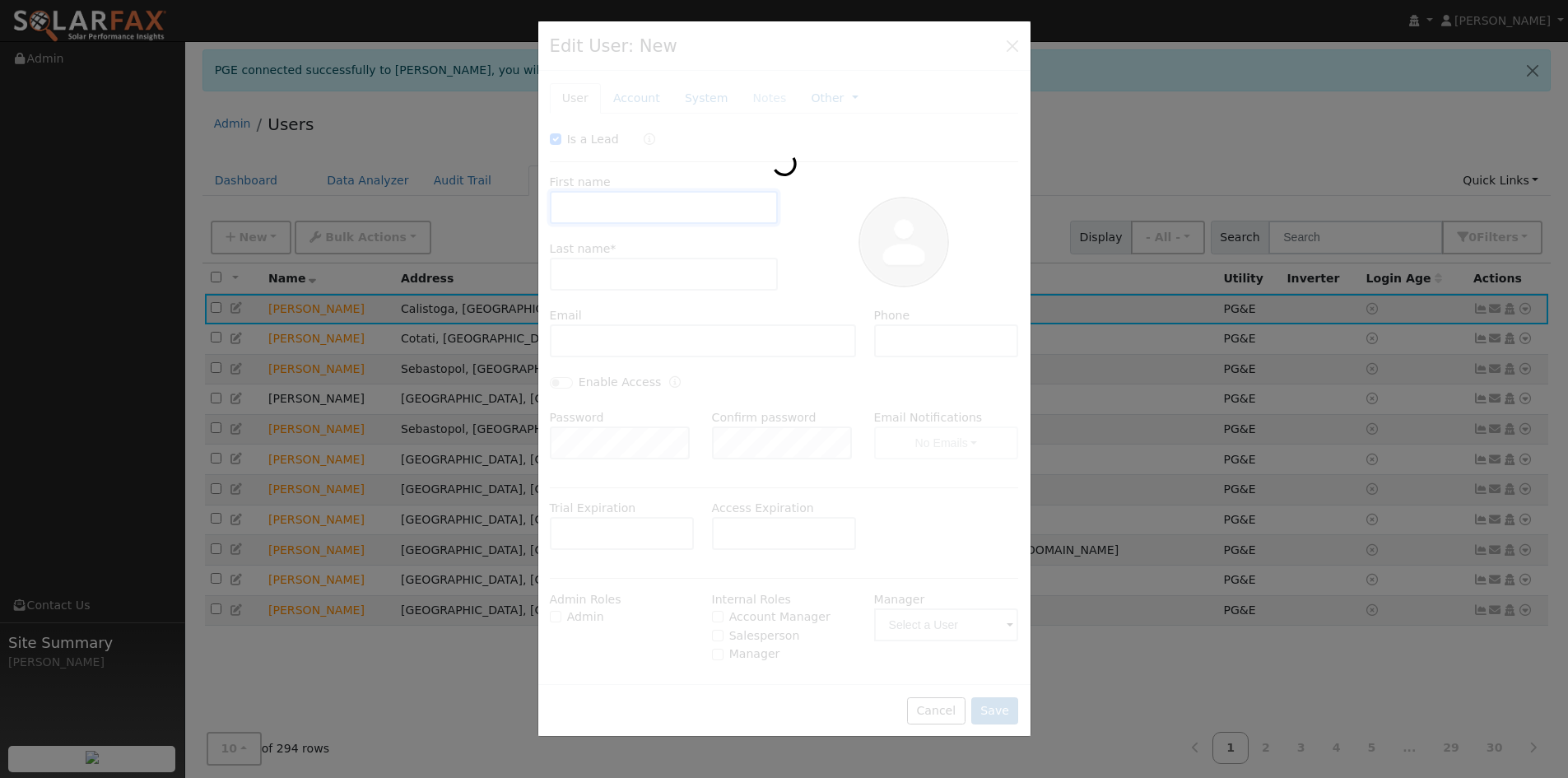
type input "10/14/2025"
checkbox input "true"
type input "Robert"
type input "Youngjohns"
type input "robert.youngjofhns@gmail.com"
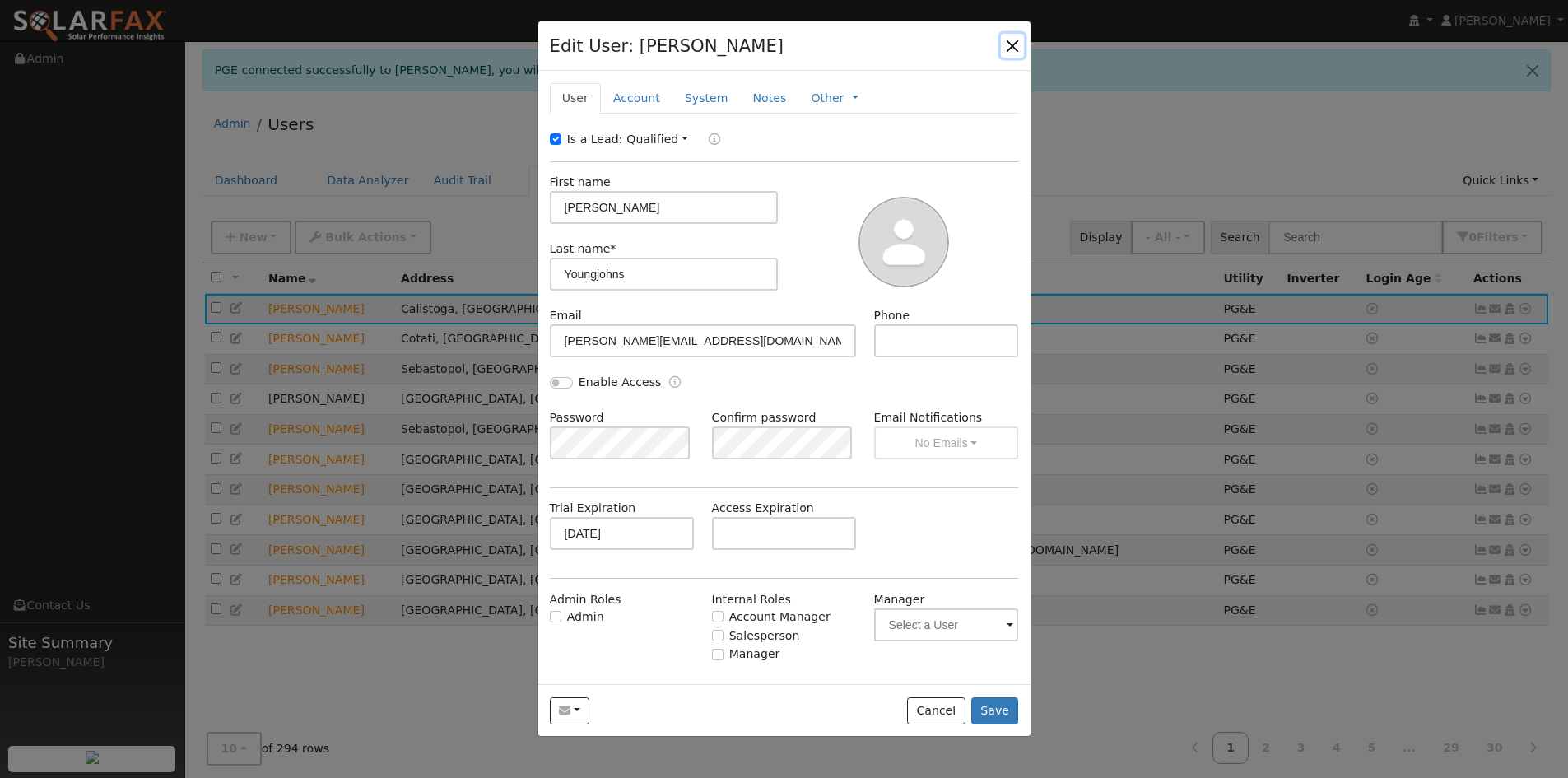
click at [1014, 43] on button "button" at bounding box center [1012, 46] width 23 height 23
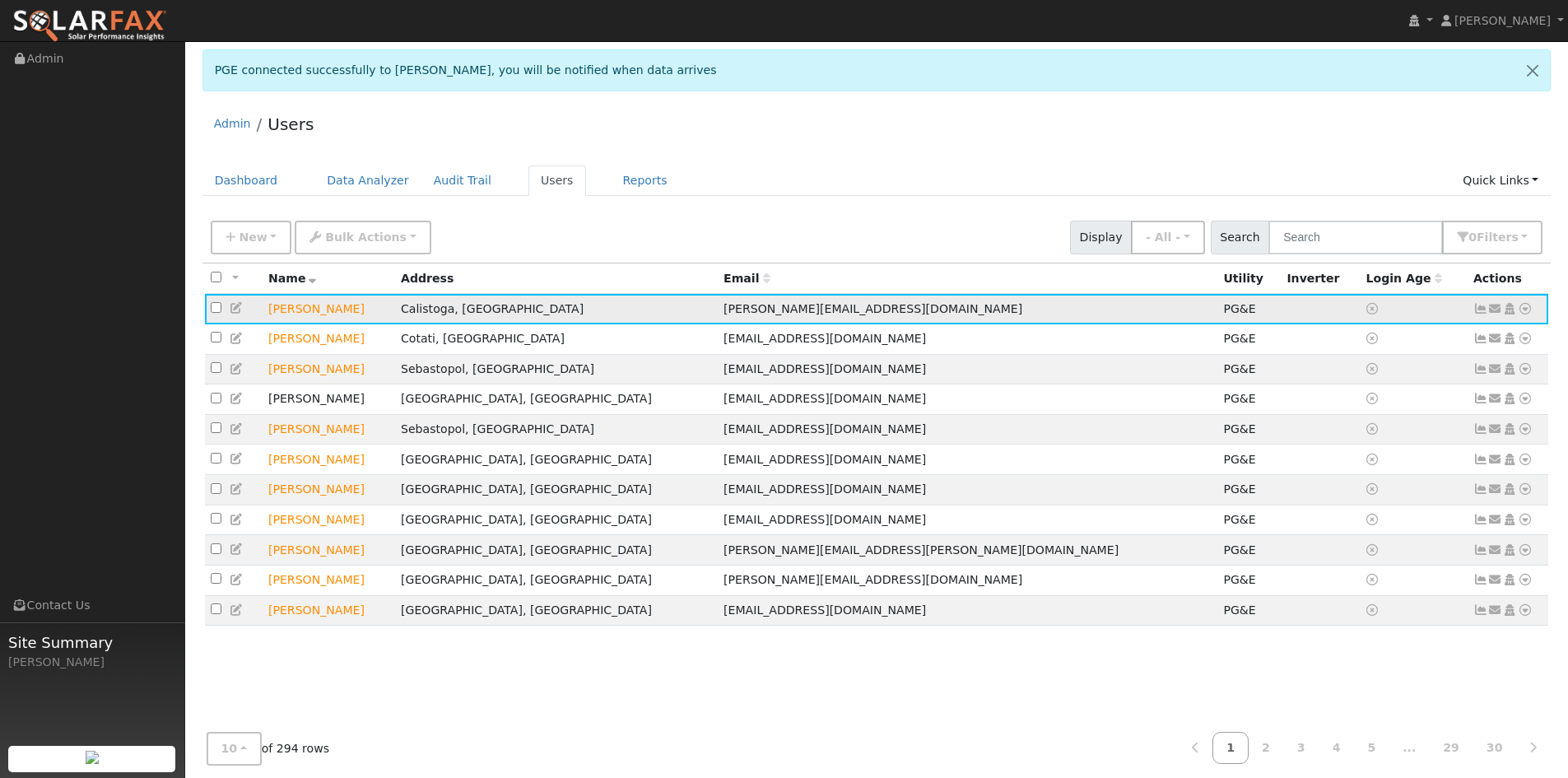
click at [1524, 314] on icon at bounding box center [1525, 308] width 15 height 12
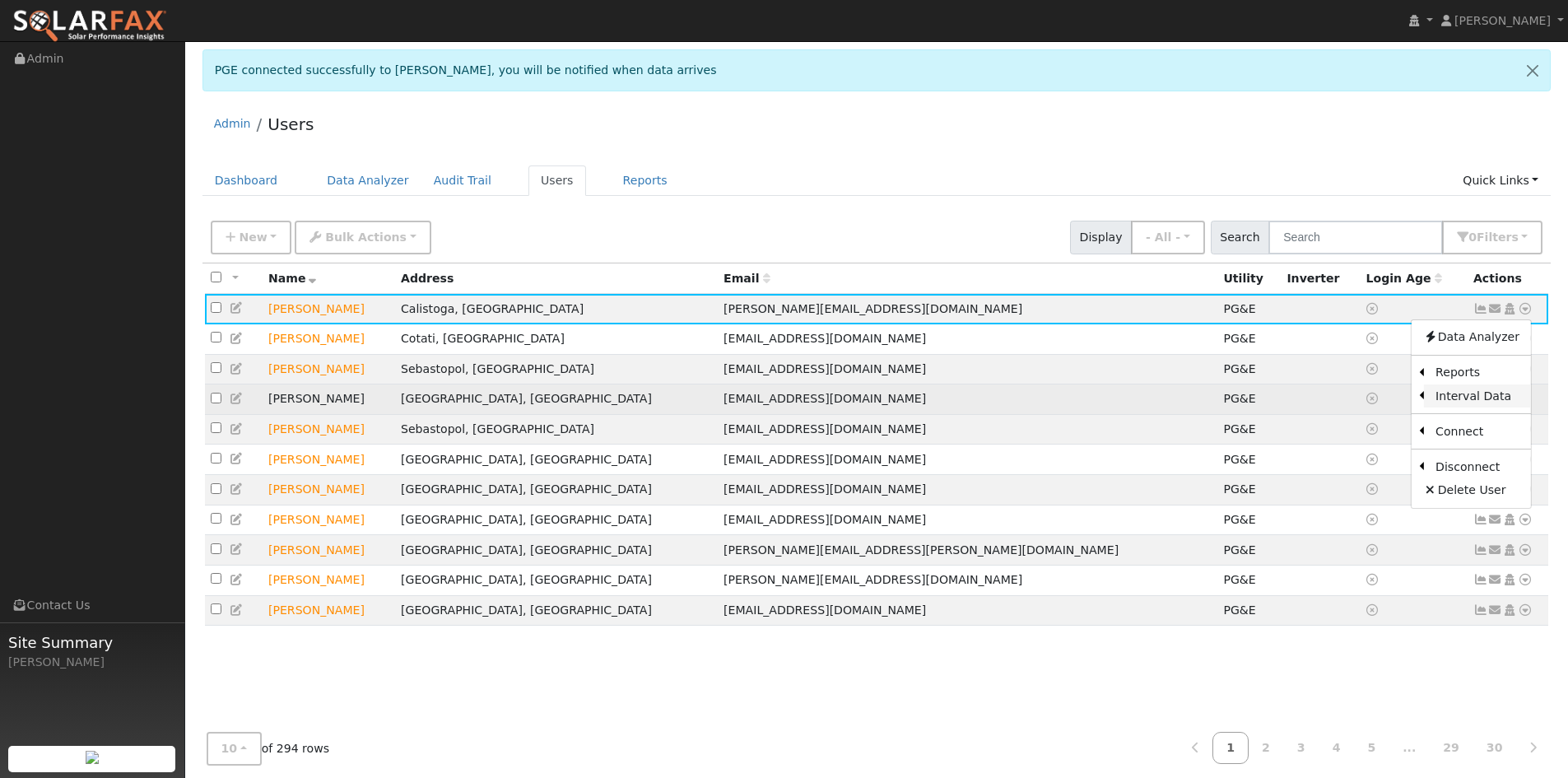
click at [1463, 400] on link "Interval Data" at bounding box center [1478, 396] width 107 height 23
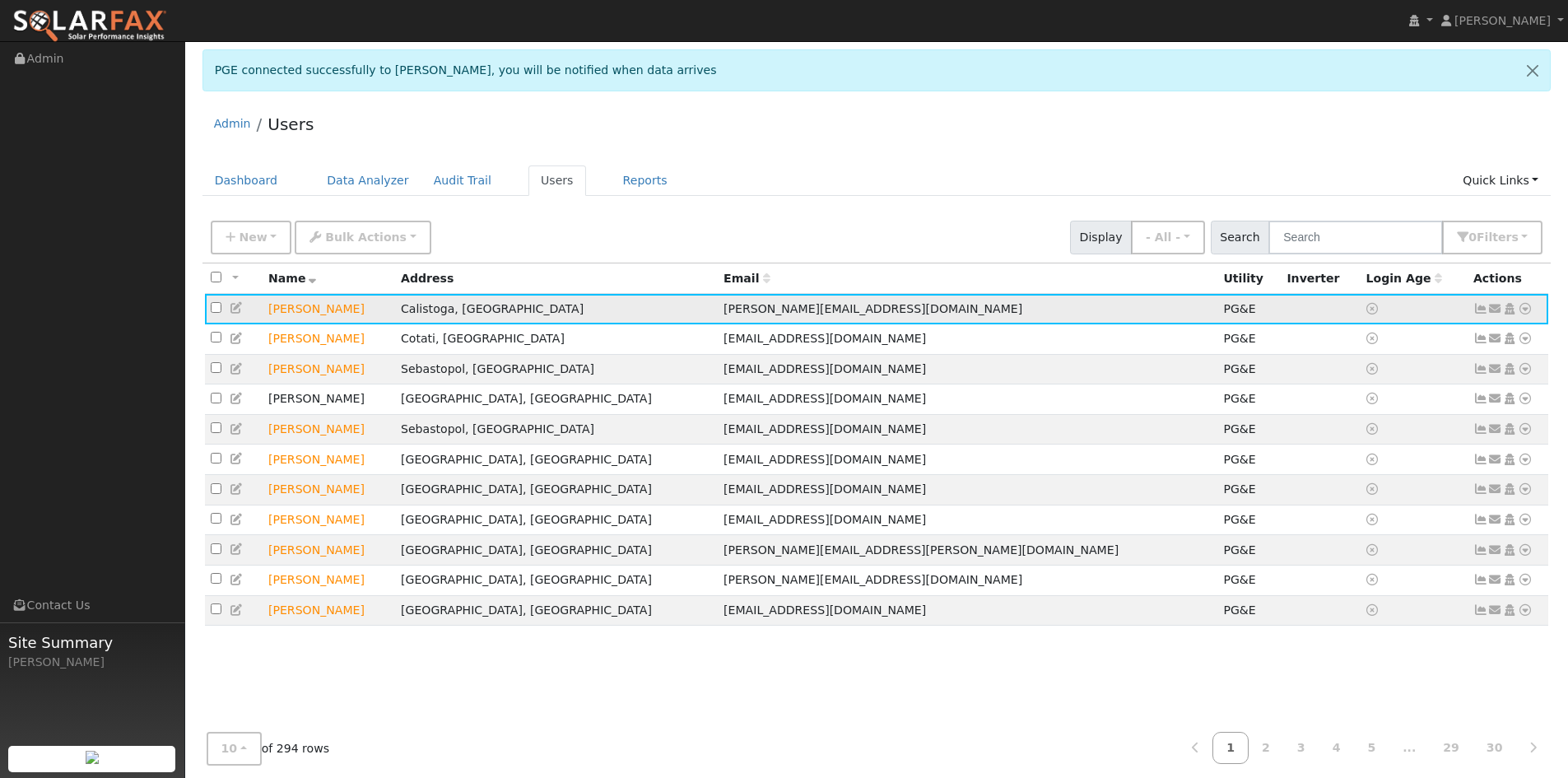
click at [1522, 313] on icon at bounding box center [1525, 308] width 15 height 12
click at [1525, 318] on link at bounding box center [1525, 308] width 15 height 17
click at [1527, 314] on icon at bounding box center [1525, 308] width 15 height 12
drag, startPoint x: 1366, startPoint y: 424, endPoint x: 1356, endPoint y: 427, distance: 10.4
click at [0, 0] on link "Export to CSV" at bounding box center [0, 0] width 0 height 0
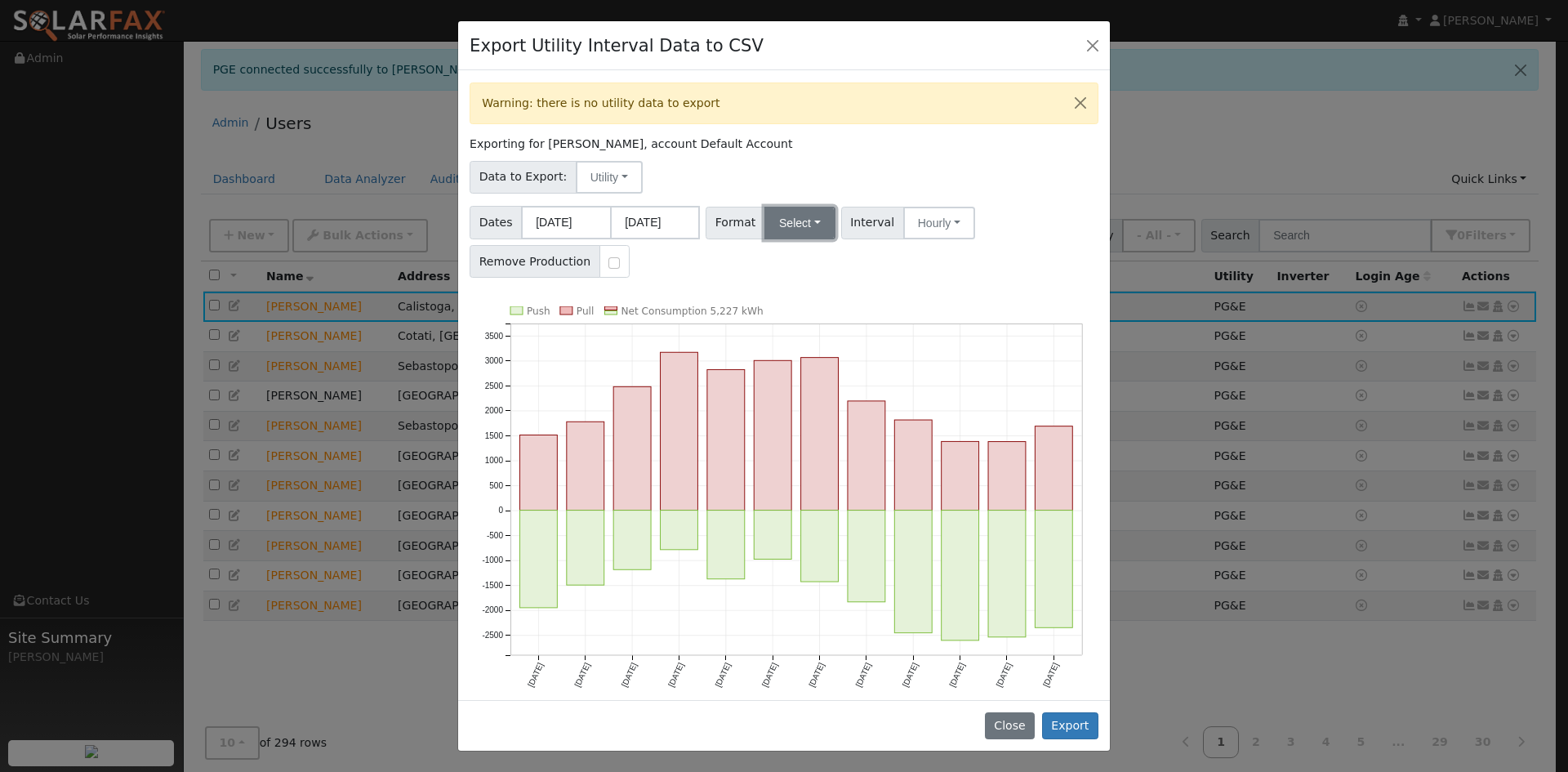
drag, startPoint x: 789, startPoint y: 227, endPoint x: 794, endPoint y: 234, distance: 8.6
click at [791, 229] on button "Select" at bounding box center [800, 222] width 71 height 33
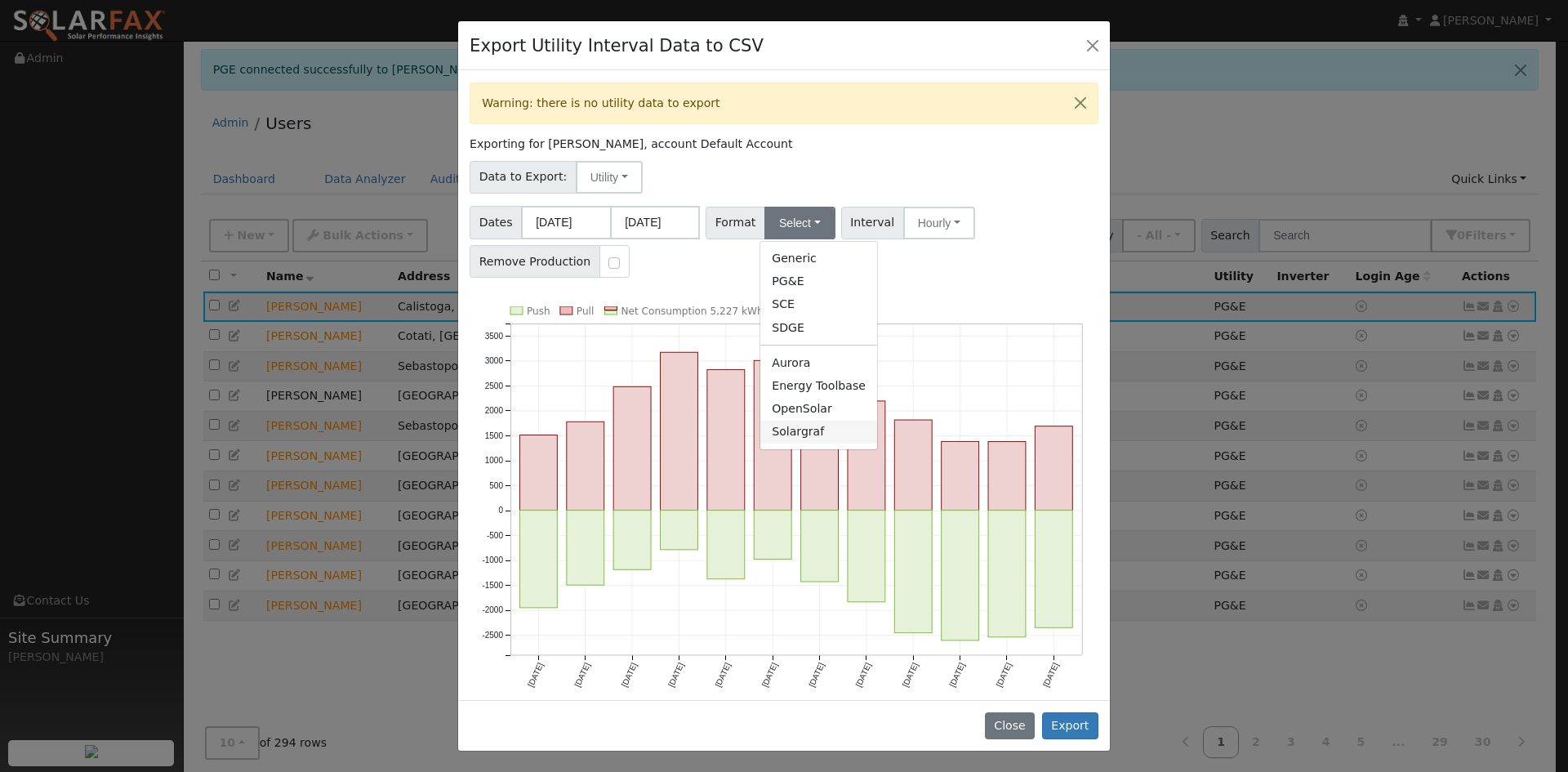
click at [801, 431] on link "Solargraf" at bounding box center [819, 433] width 117 height 23
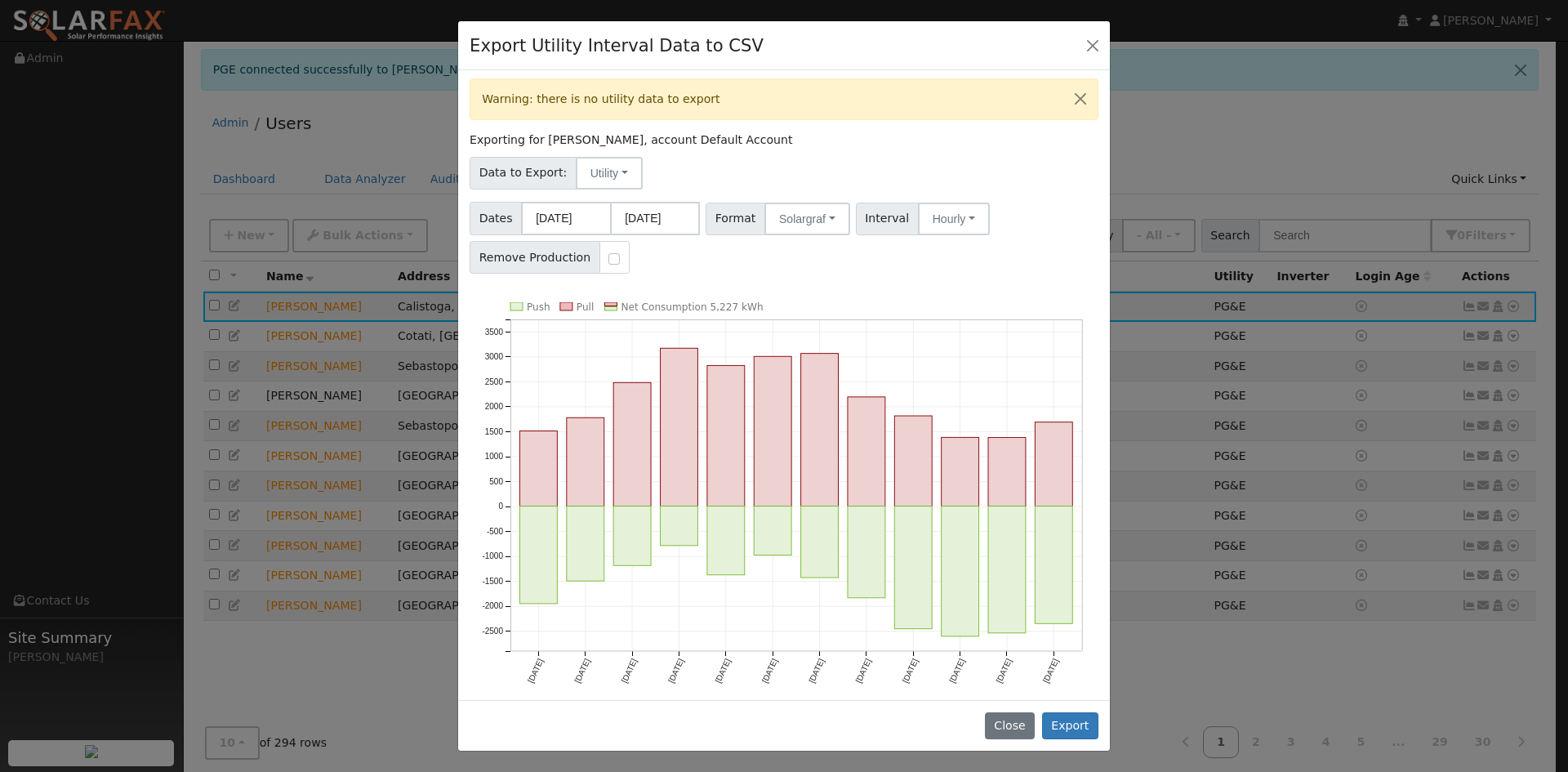
scroll to position [5, 0]
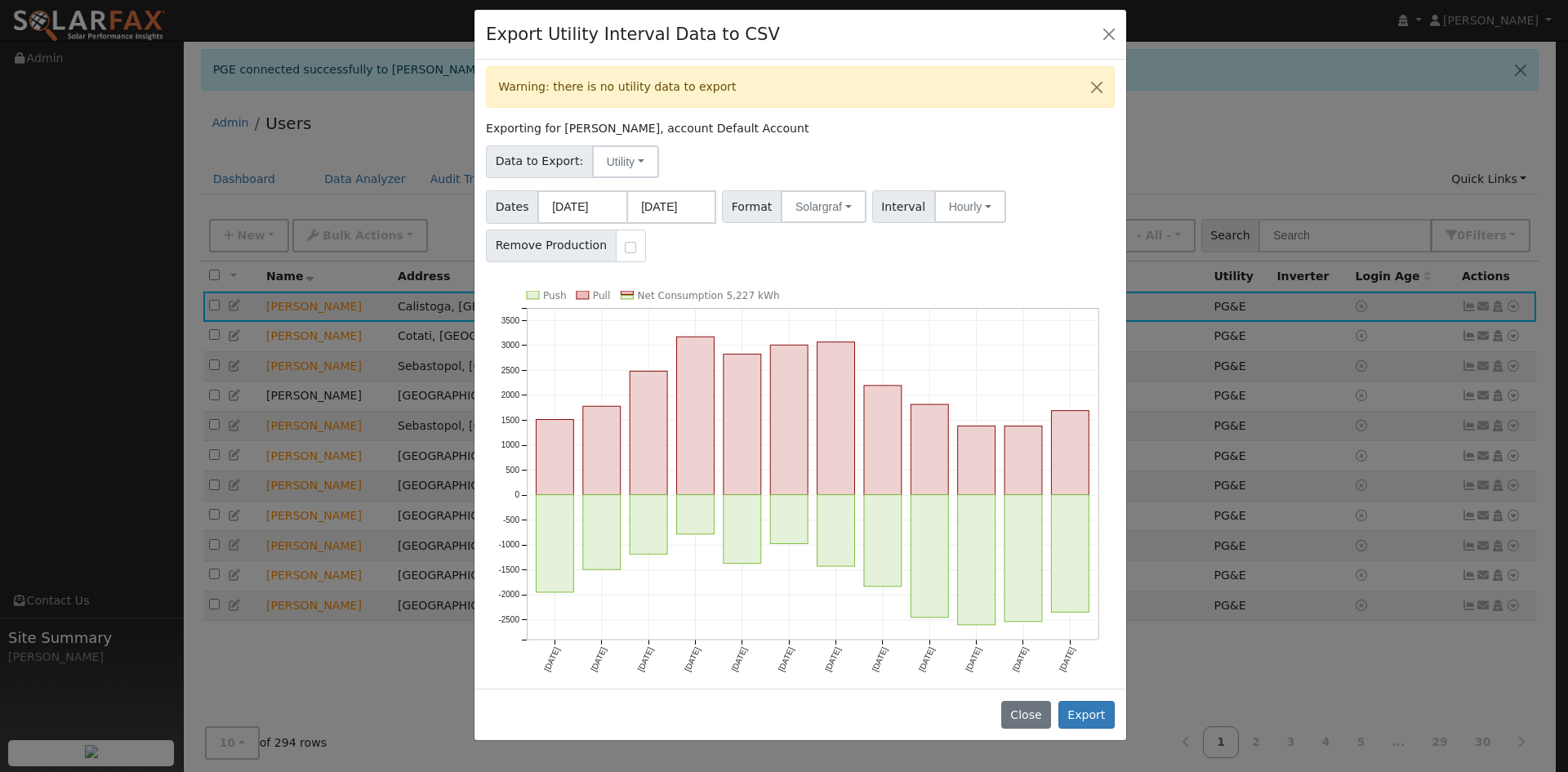
drag, startPoint x: 911, startPoint y: 42, endPoint x: 1172, endPoint y: 274, distance: 349.2
click at [929, 30] on div "Export Utility Interval Data to CSV" at bounding box center [800, 35] width 651 height 50
click at [1088, 718] on button "Export" at bounding box center [1088, 714] width 57 height 27
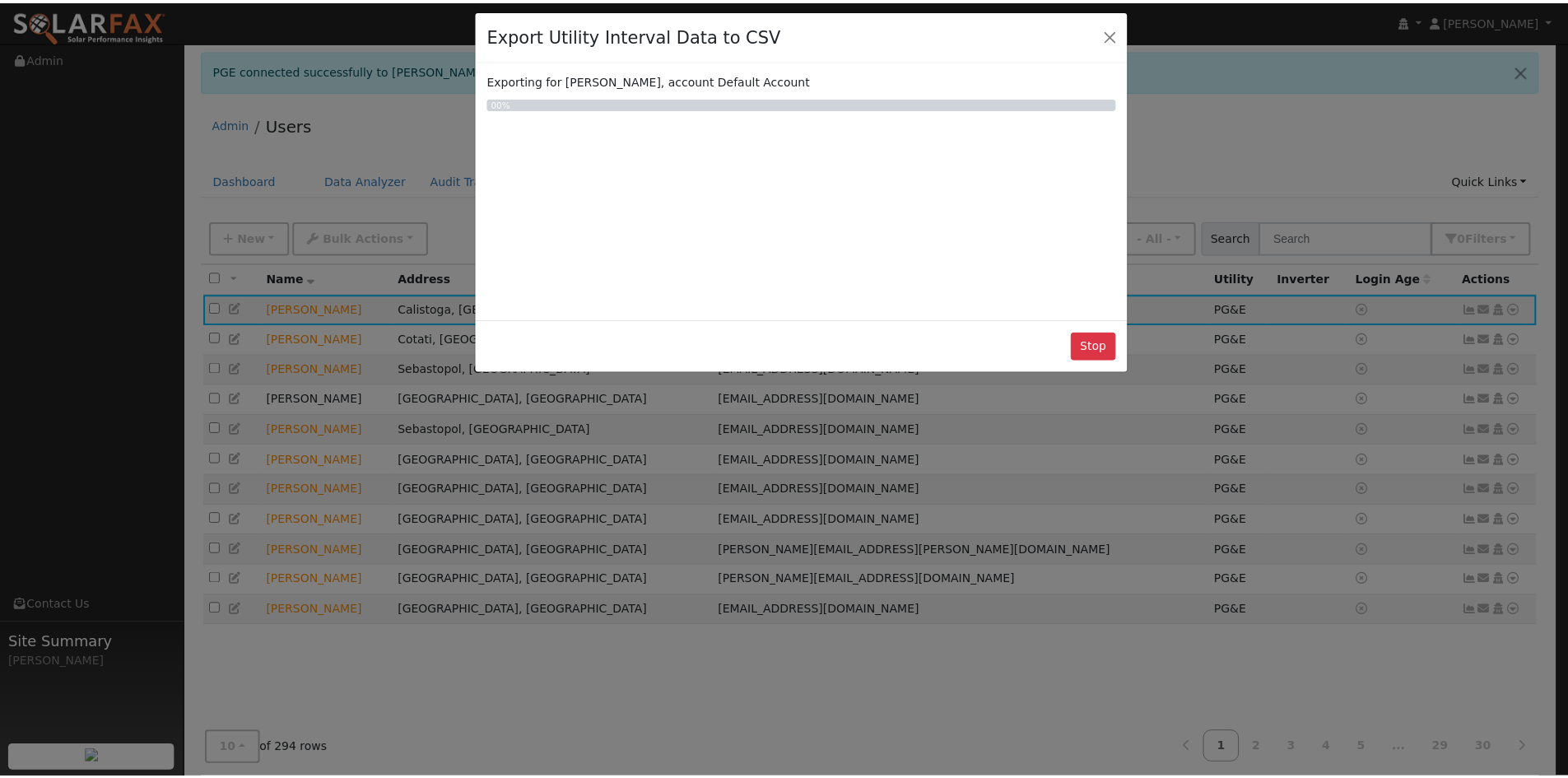
scroll to position [0, 0]
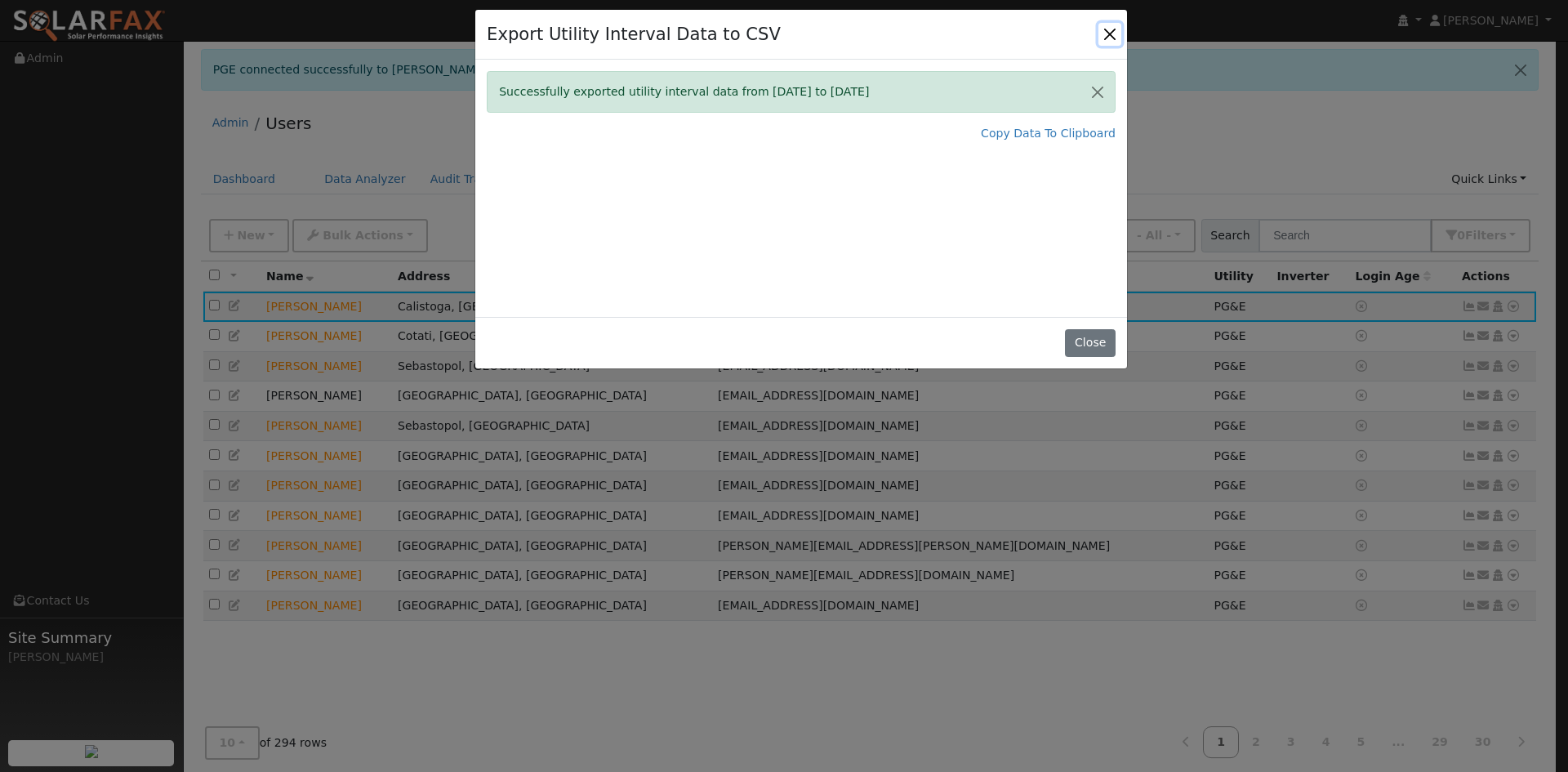
click at [1104, 36] on button "Close" at bounding box center [1110, 35] width 23 height 23
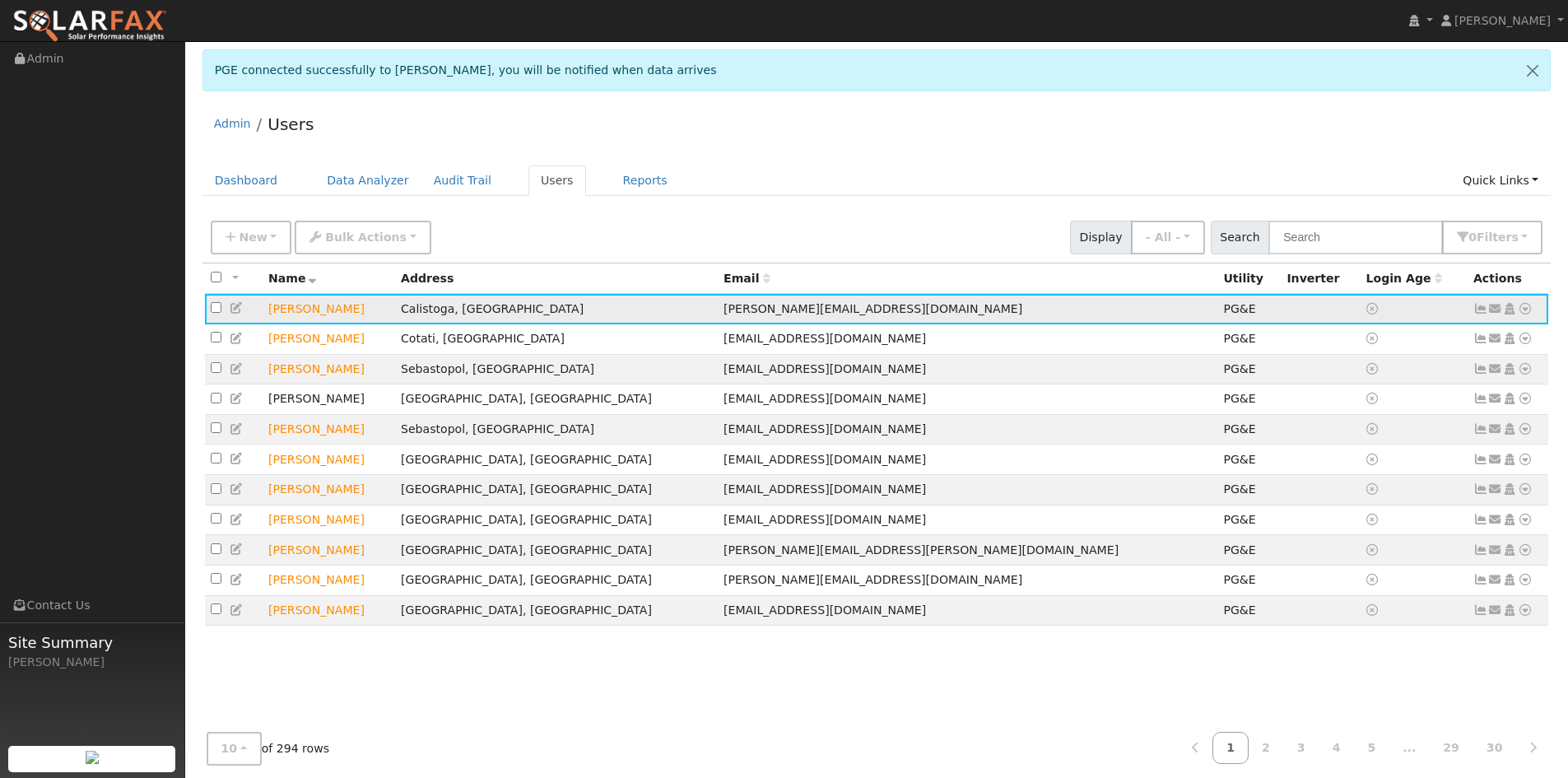
click at [1523, 309] on icon at bounding box center [1525, 308] width 15 height 12
drag, startPoint x: 918, startPoint y: 222, endPoint x: 968, endPoint y: 233, distance: 51.2
click at [921, 222] on div "New Add User Quick Add Quick Connect Quick Convert Lead Bulk Actions Send Email…" at bounding box center [876, 234] width 1338 height 39
click at [1528, 310] on icon at bounding box center [1525, 308] width 15 height 12
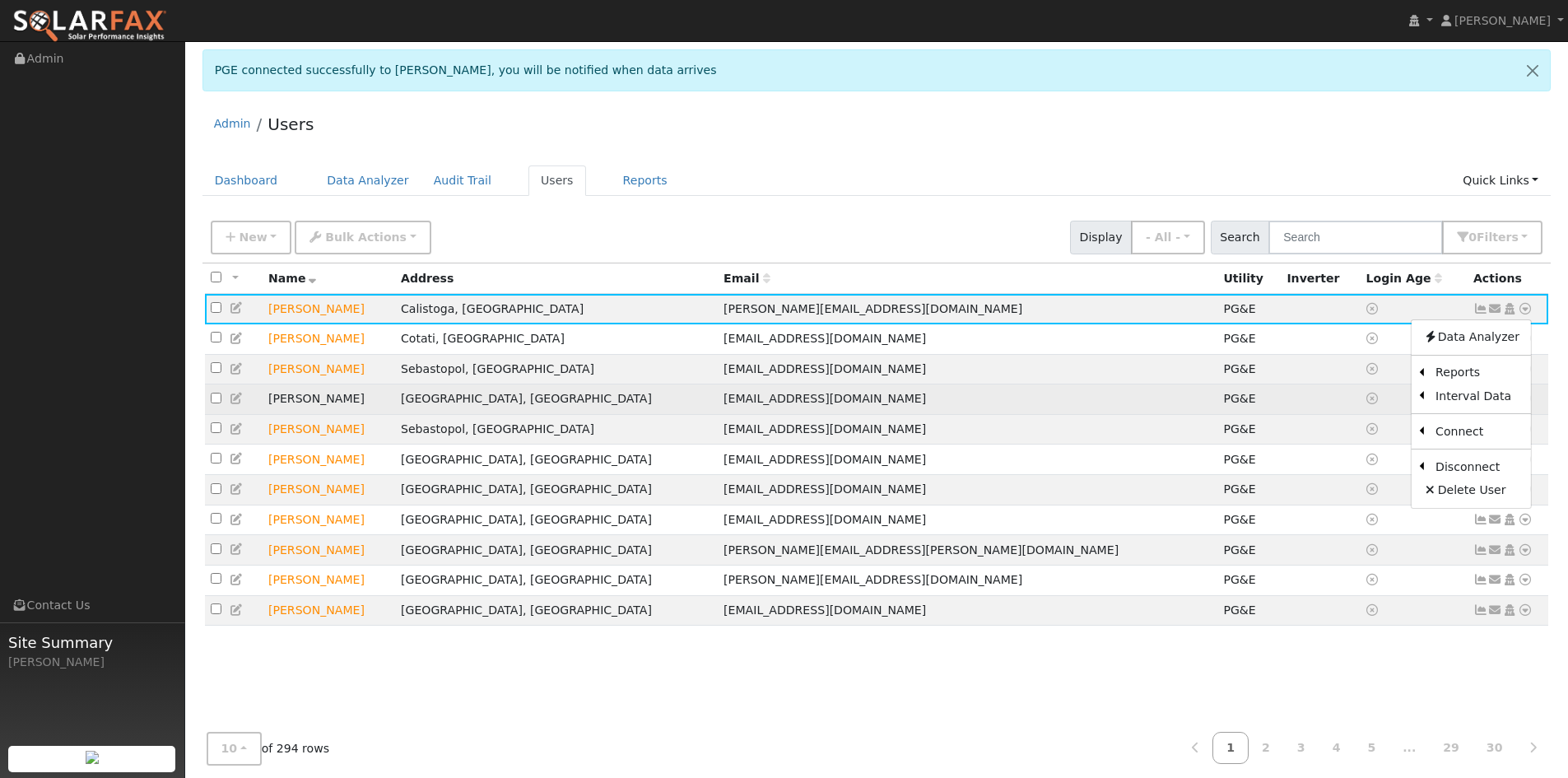
click at [0, 0] on link "Import From CSV" at bounding box center [0, 0] width 0 height 0
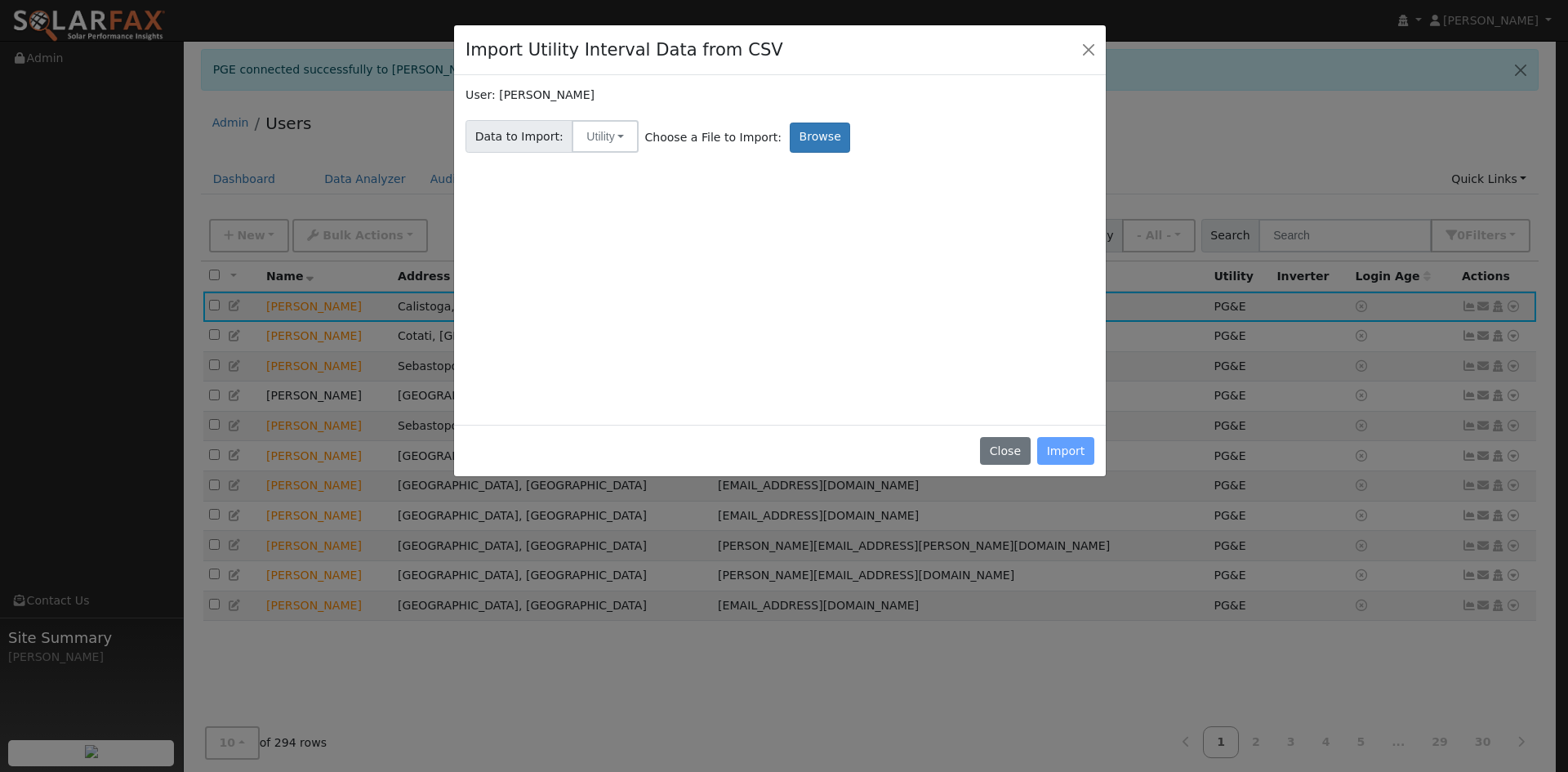
drag, startPoint x: 896, startPoint y: 48, endPoint x: 897, endPoint y: 58, distance: 10.0
click at [888, 57] on div "Import Utility Interval Data from CSV" at bounding box center [779, 51] width 651 height 50
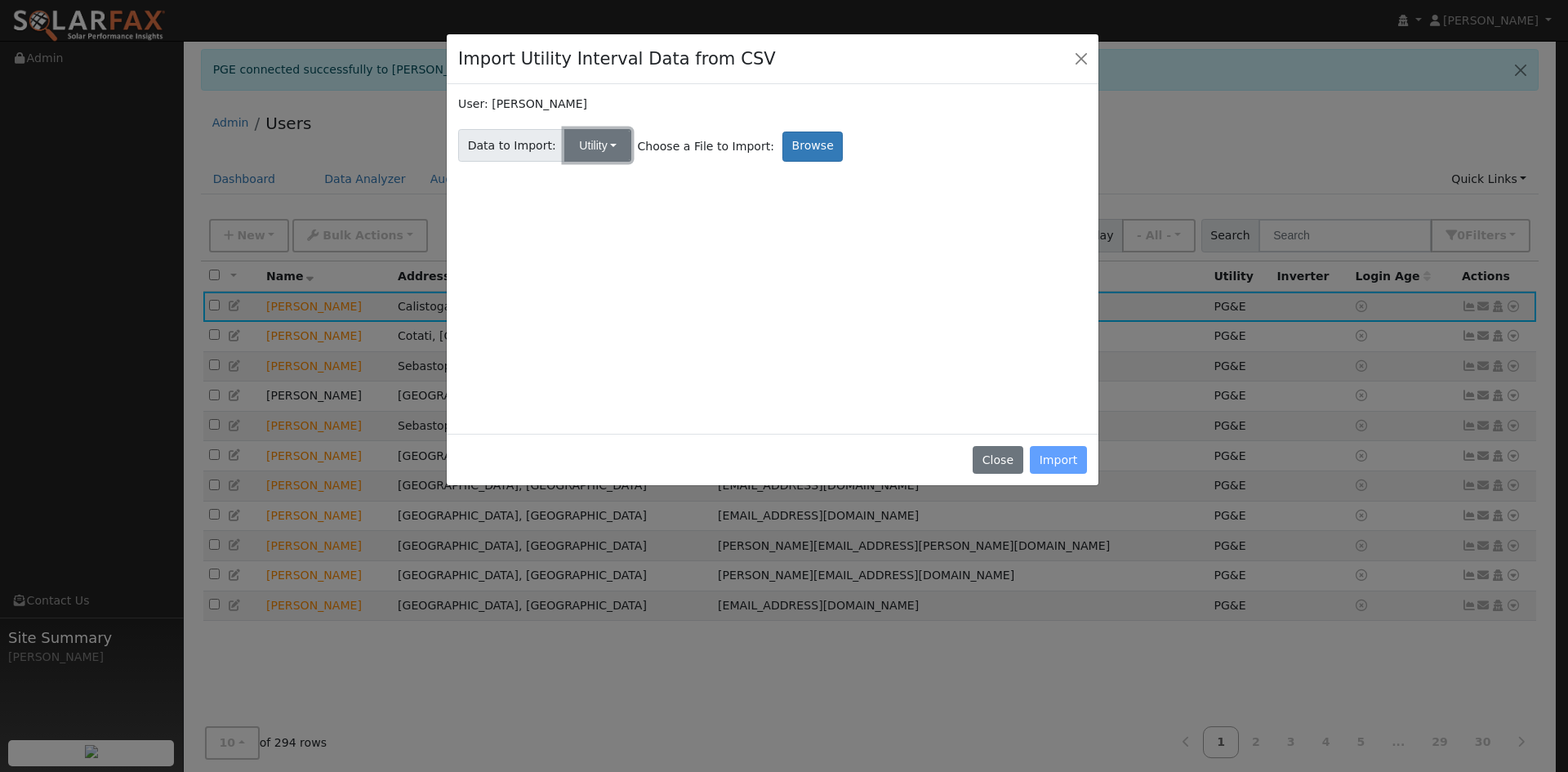
click at [619, 153] on button "Utility" at bounding box center [598, 145] width 67 height 33
click at [834, 267] on div "User: Robert Youngjohns Data to Import: Utility Utility Solar Choose a File to …" at bounding box center [772, 259] width 628 height 327
drag, startPoint x: 825, startPoint y: 344, endPoint x: 858, endPoint y: 348, distance: 33.2
click at [827, 342] on div "User: Robert Youngjohns Data to Import: Utility Utility Solar Choose a File to …" at bounding box center [772, 259] width 628 height 327
click at [915, 365] on div "User: Robert Youngjohns Data to Import: Utility Utility Solar Choose a File to …" at bounding box center [772, 259] width 628 height 327
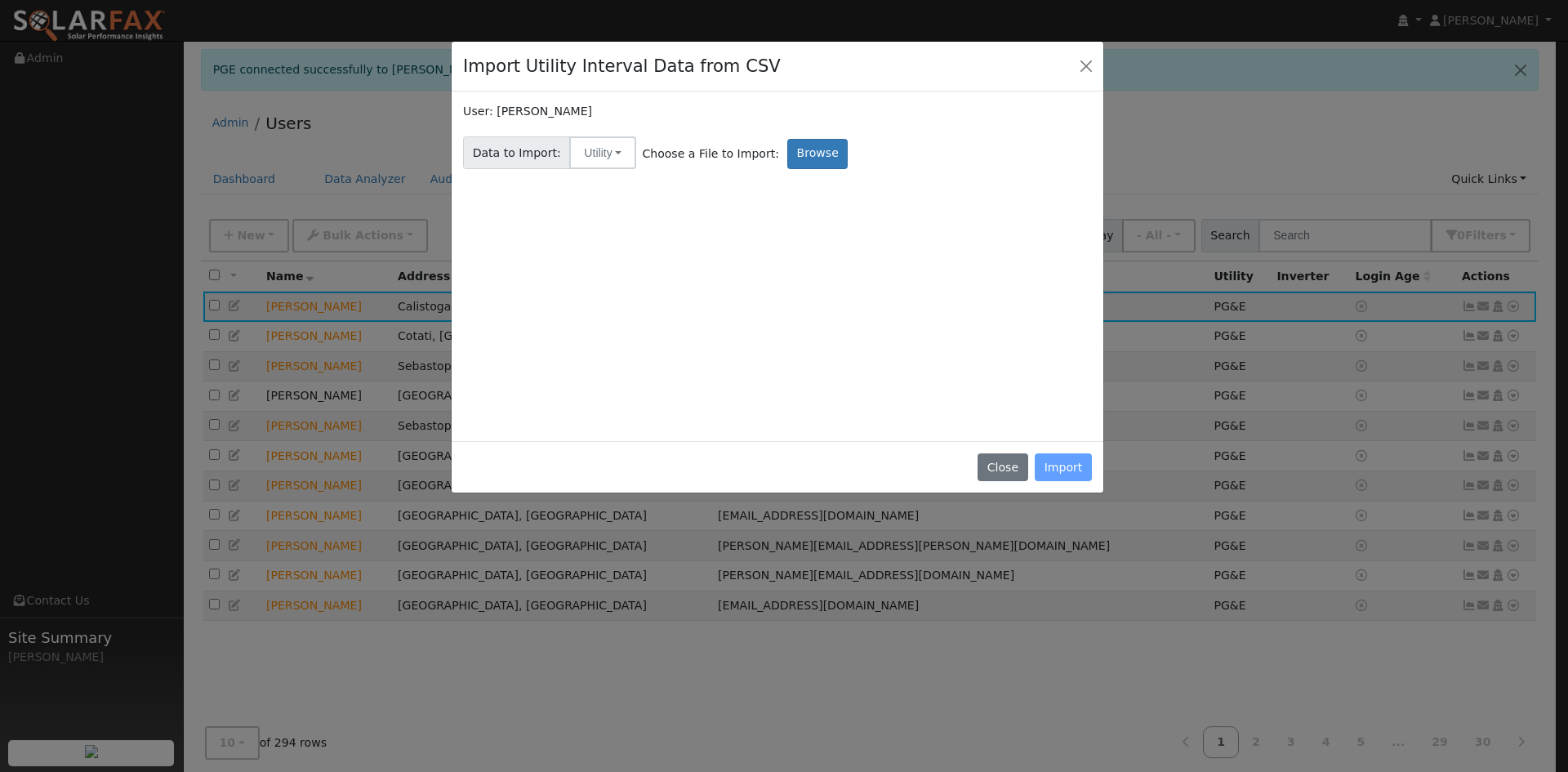
drag, startPoint x: 773, startPoint y: 66, endPoint x: 785, endPoint y: 86, distance: 23.3
click at [777, 74] on div "Import Utility Interval Data from CSV" at bounding box center [777, 66] width 651 height 50
click at [604, 154] on button "Utility" at bounding box center [603, 153] width 67 height 33
click at [784, 231] on div "User: Robert Youngjohns Data to Import: Utility Utility Solar Choose a File to …" at bounding box center [776, 267] width 628 height 327
click at [597, 160] on button "Utility" at bounding box center [603, 153] width 67 height 33
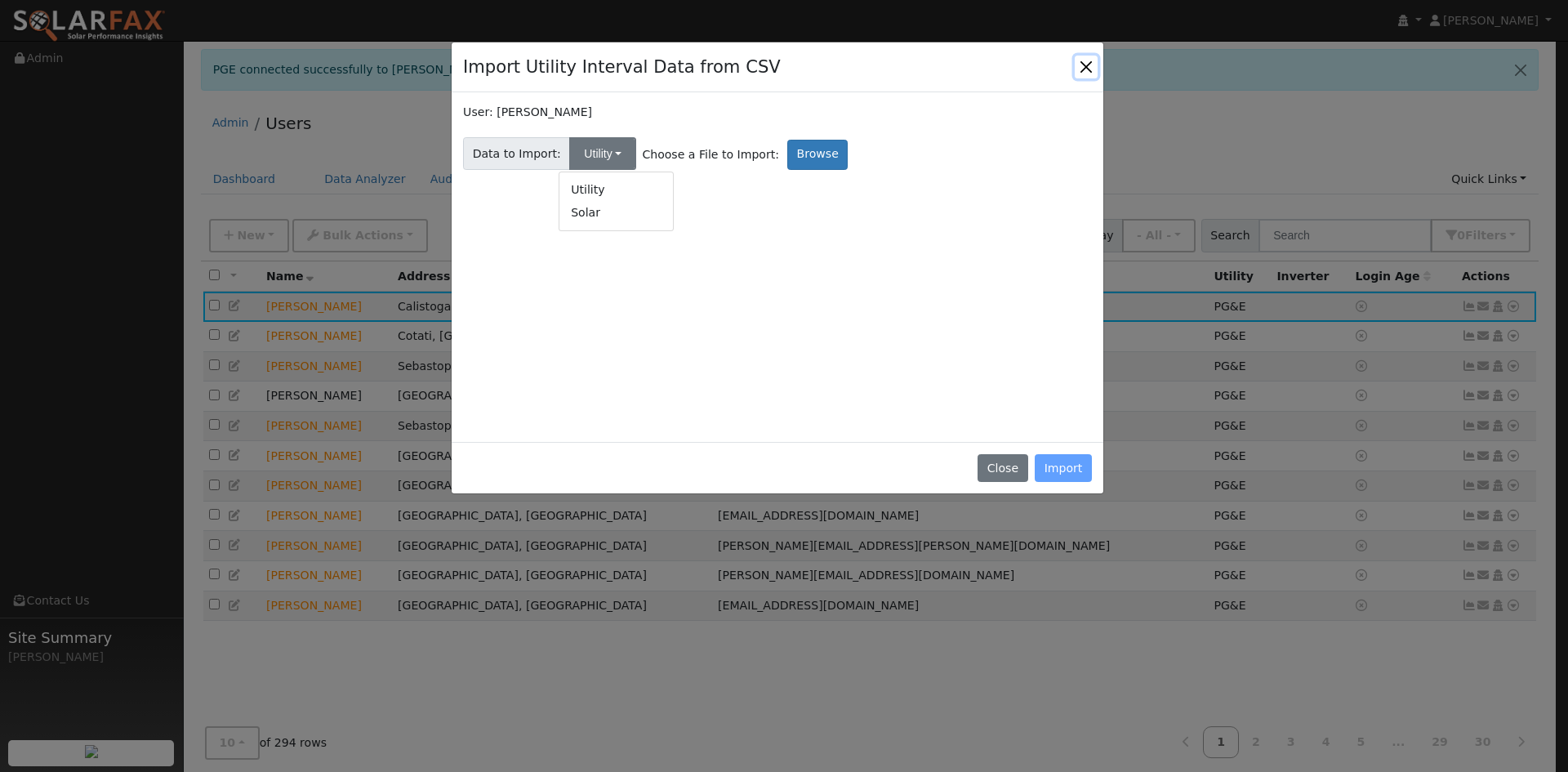
drag, startPoint x: 1078, startPoint y: 66, endPoint x: 1076, endPoint y: 79, distance: 13.2
click at [1078, 66] on button "Close" at bounding box center [1087, 67] width 23 height 23
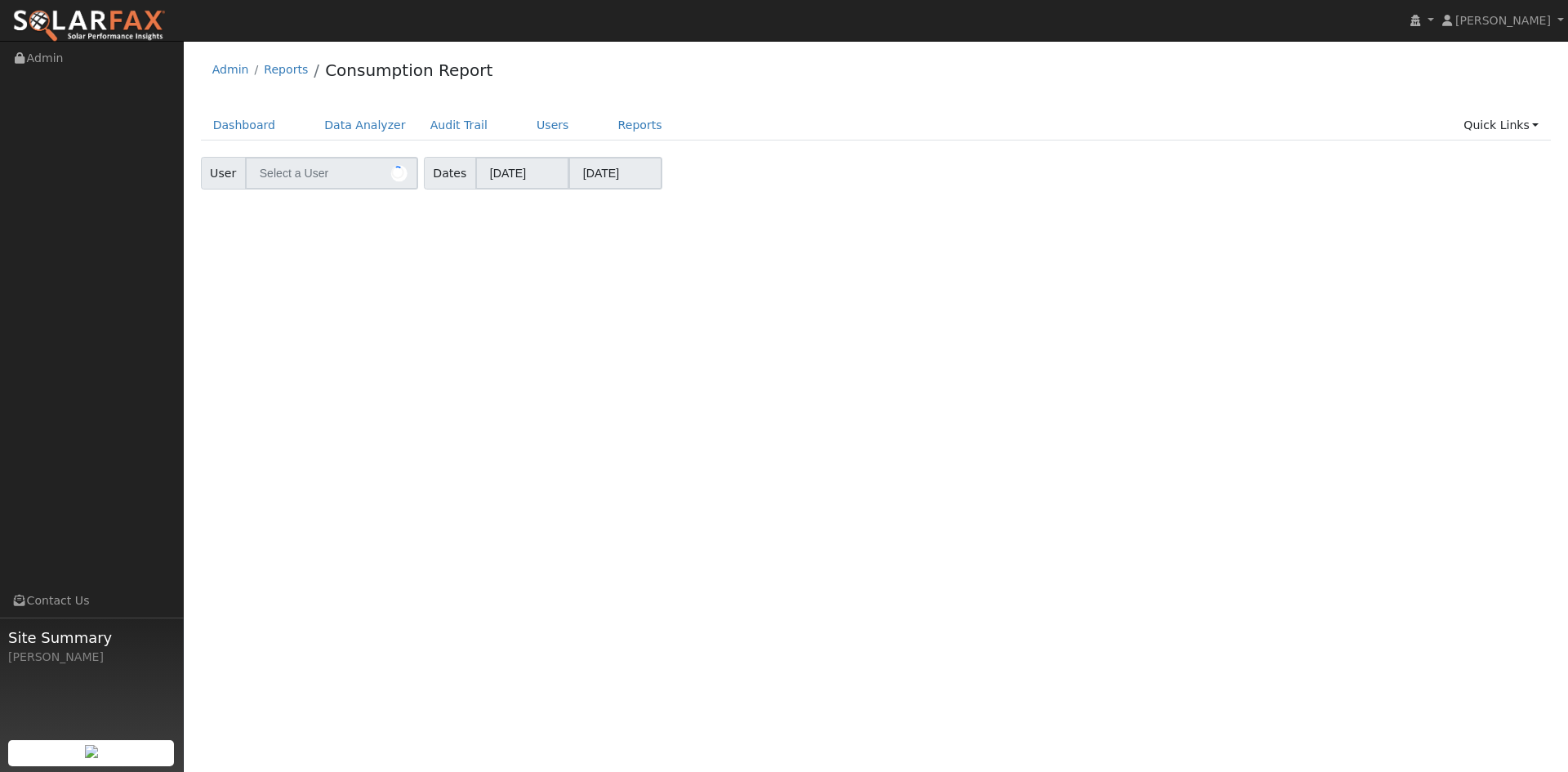
type input "[PERSON_NAME]"
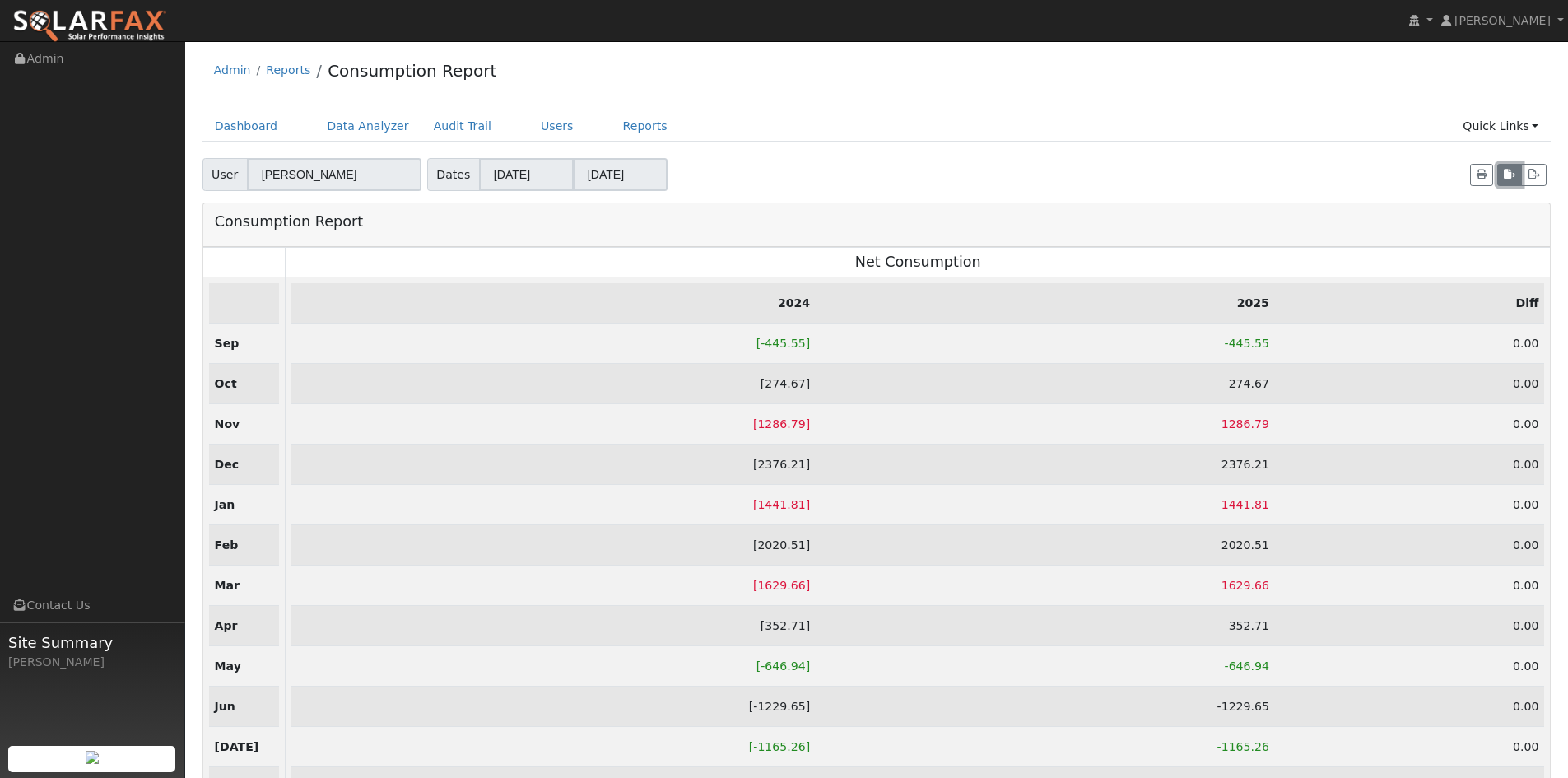
click at [1514, 175] on icon "button" at bounding box center [1509, 174] width 12 height 10
click at [1502, 176] on button "button" at bounding box center [1510, 175] width 25 height 23
click at [1497, 180] on button "button" at bounding box center [1510, 175] width 25 height 23
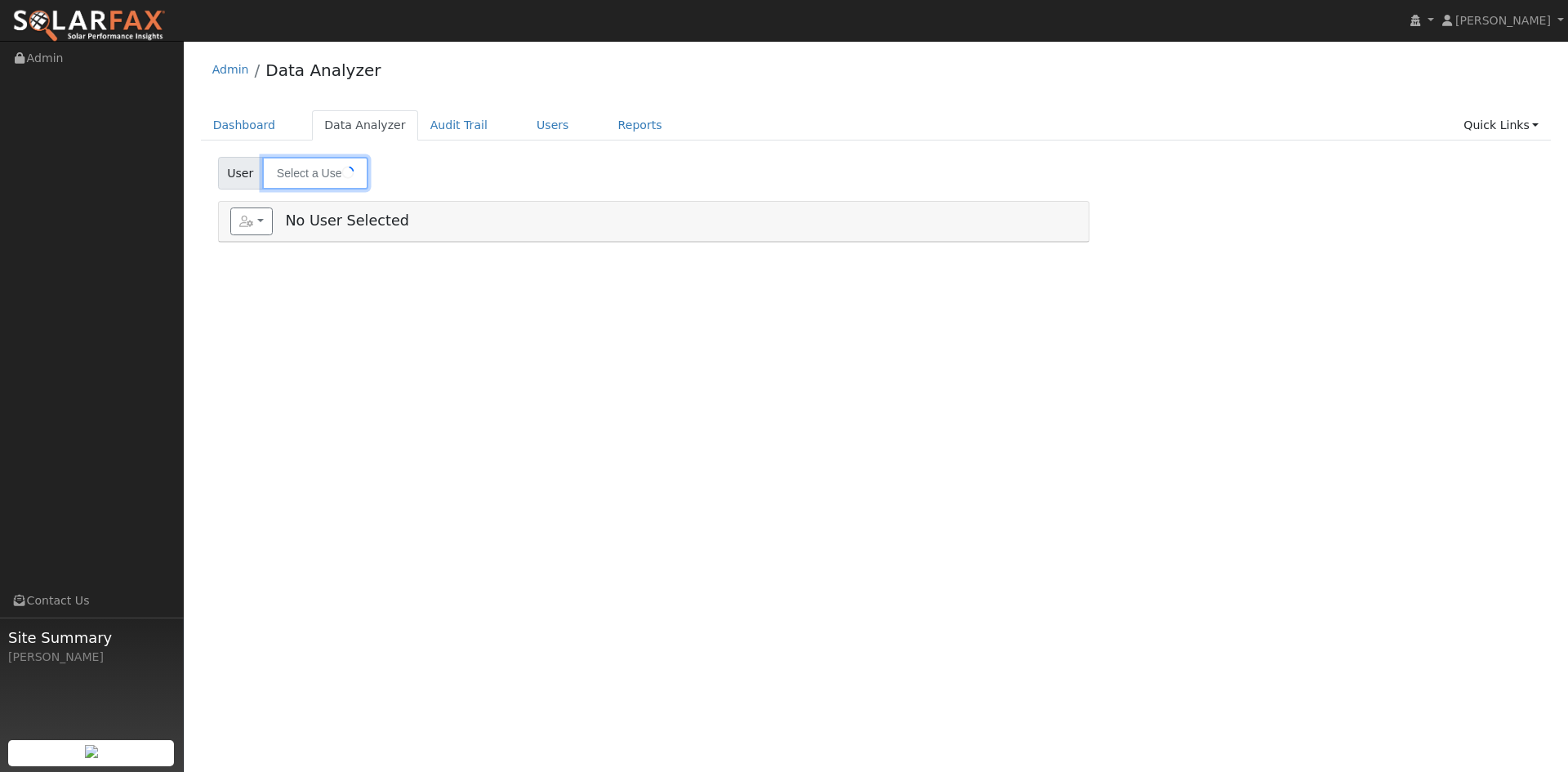
type input "[PERSON_NAME]"
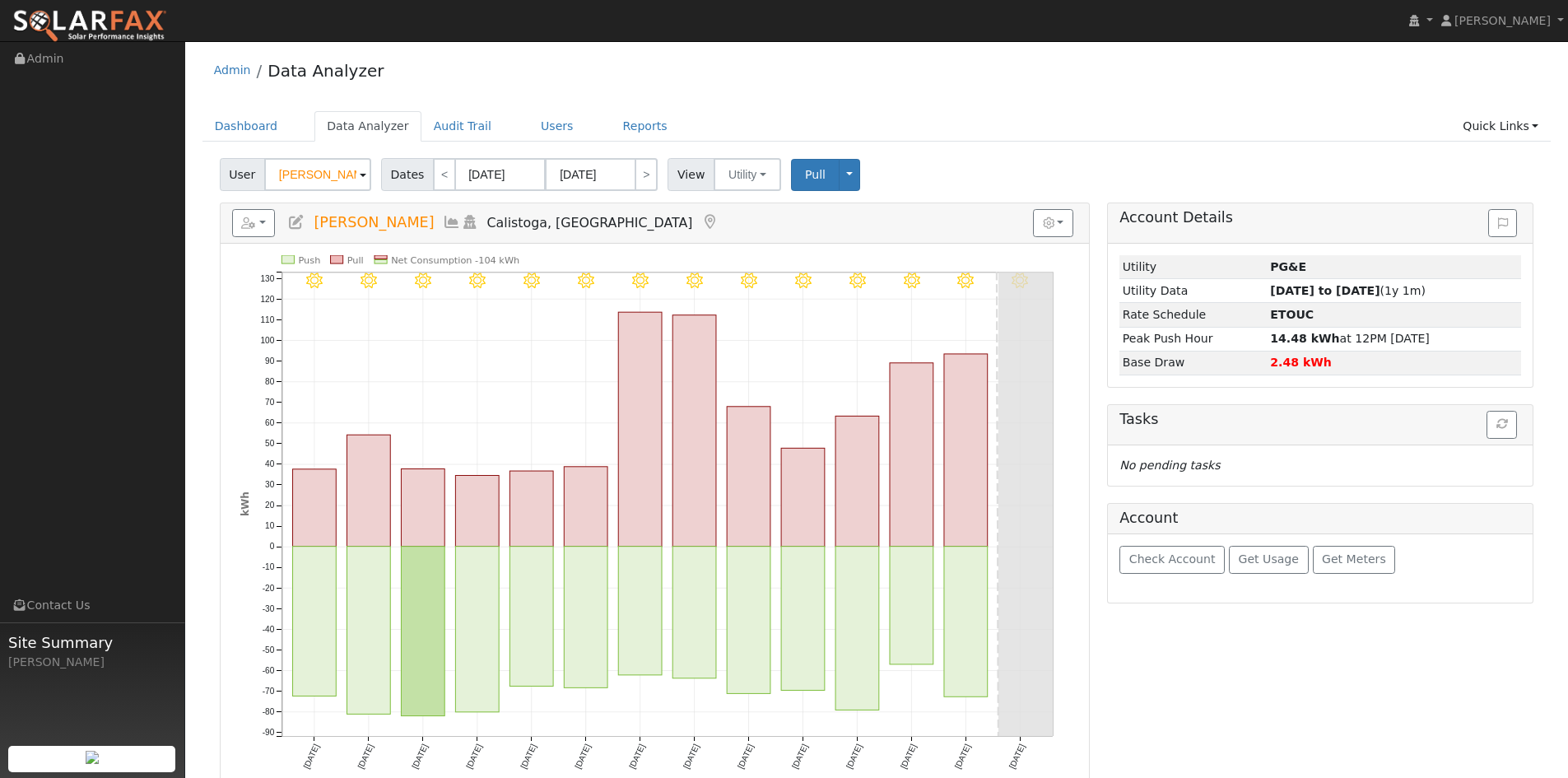
click at [1062, 156] on div "User [PERSON_NAME] Account Default Account Default Account [STREET_ADDRESS] Pri…" at bounding box center [876, 171] width 1321 height 38
